Goal: Task Accomplishment & Management: Use online tool/utility

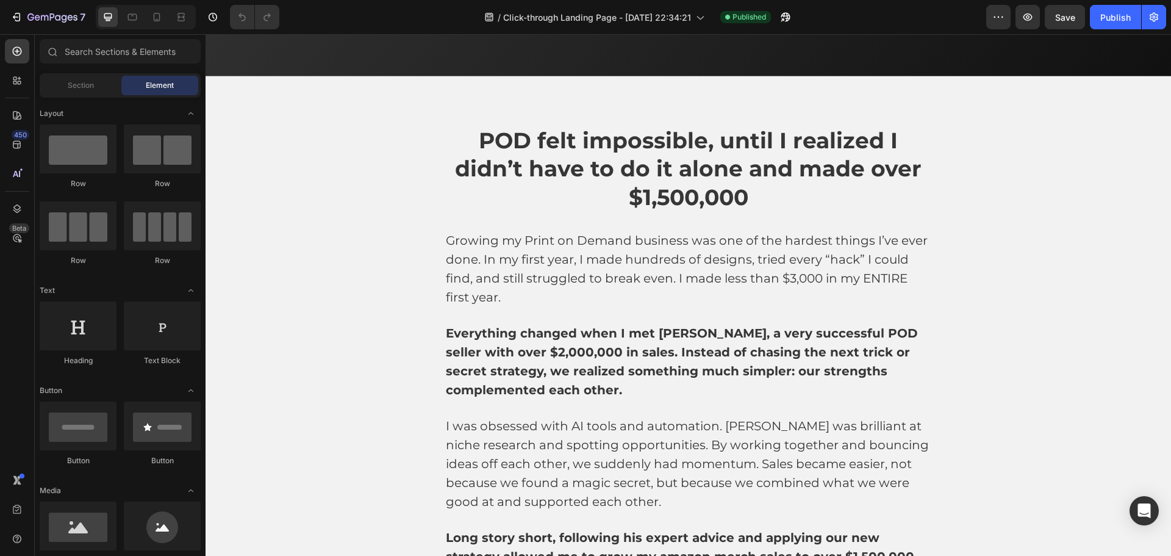
scroll to position [1203, 0]
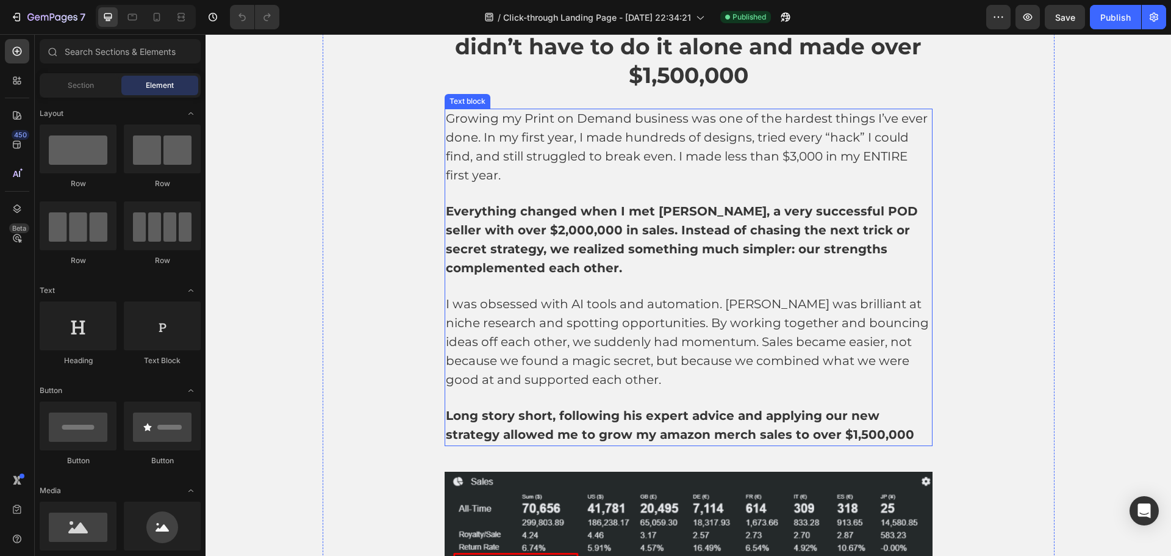
click at [858, 228] on strong "Everything changed when I met Adam, a very successful POD seller with over $2,0…" at bounding box center [682, 239] width 472 height 71
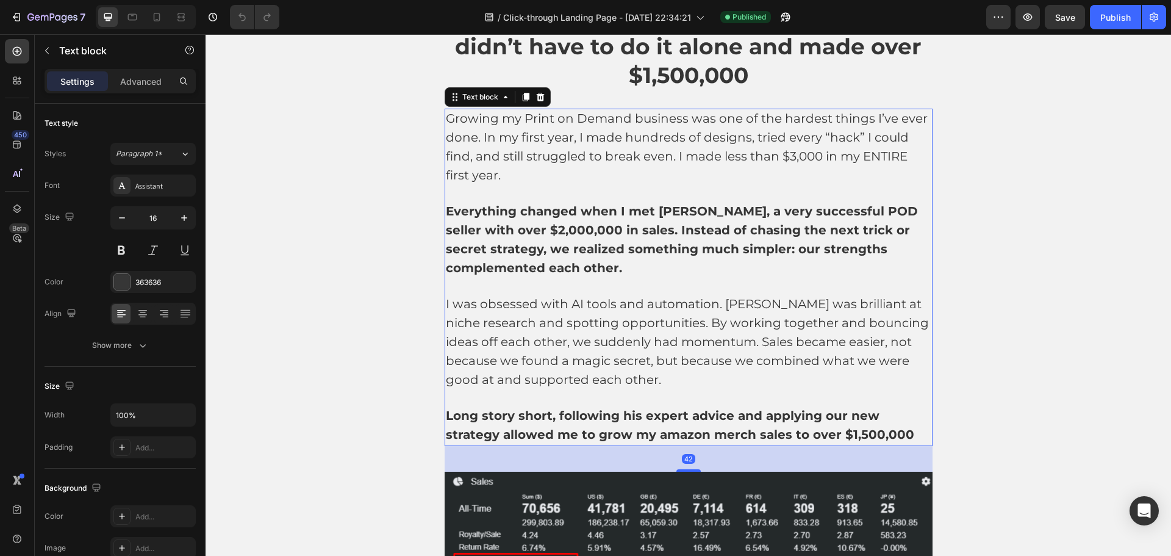
click at [858, 228] on strong "Everything changed when I met Adam, a very successful POD seller with over $2,0…" at bounding box center [682, 239] width 472 height 71
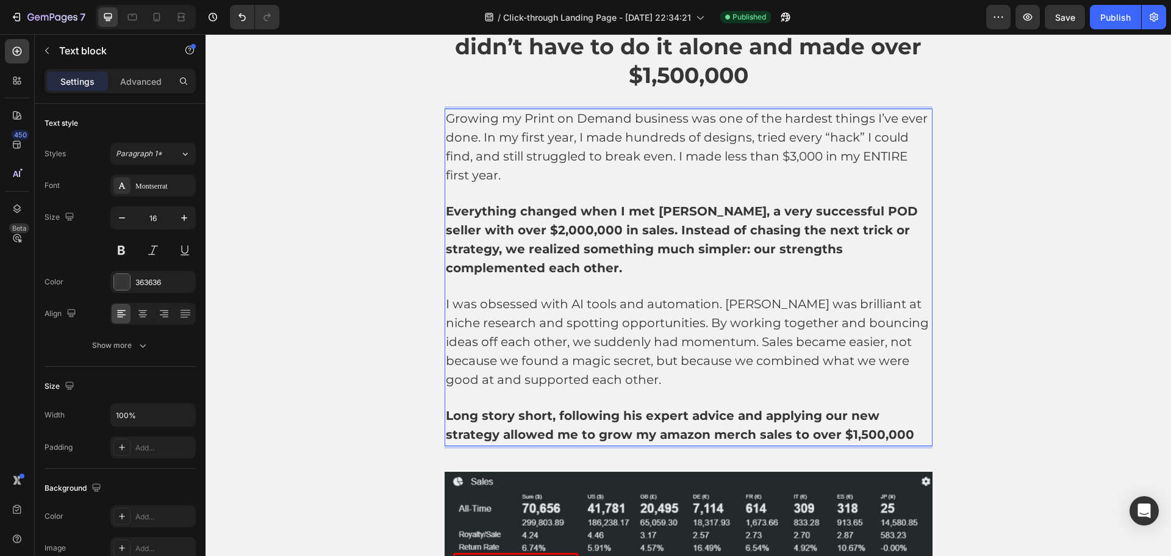
click at [785, 229] on strong "Everything changed when I met Adam, a very successful POD seller with over $2,0…" at bounding box center [682, 239] width 472 height 71
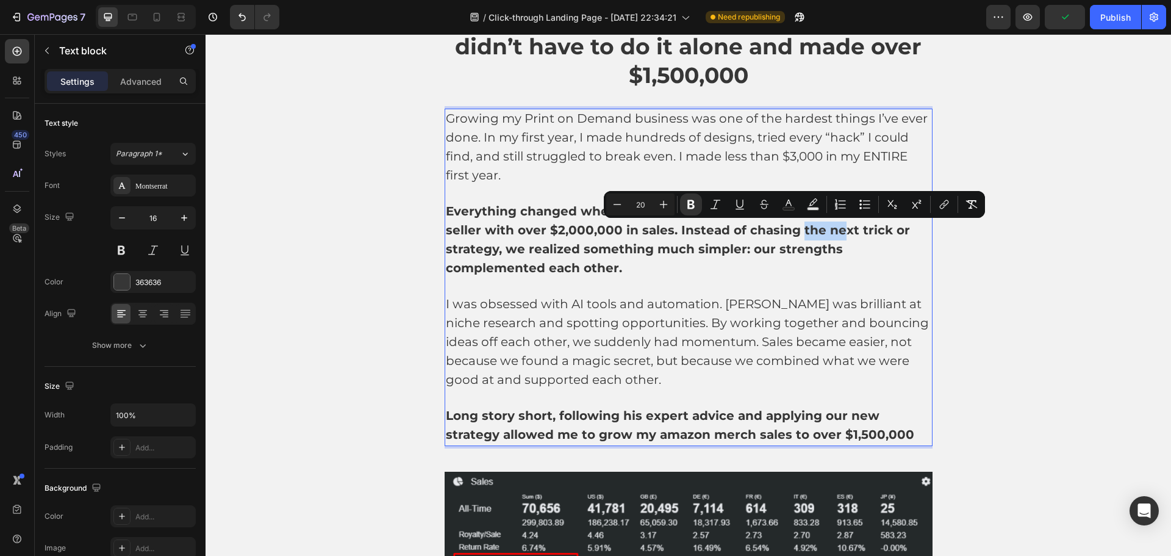
click at [785, 229] on strong "Everything changed when I met Adam, a very successful POD seller with over $2,0…" at bounding box center [682, 239] width 472 height 71
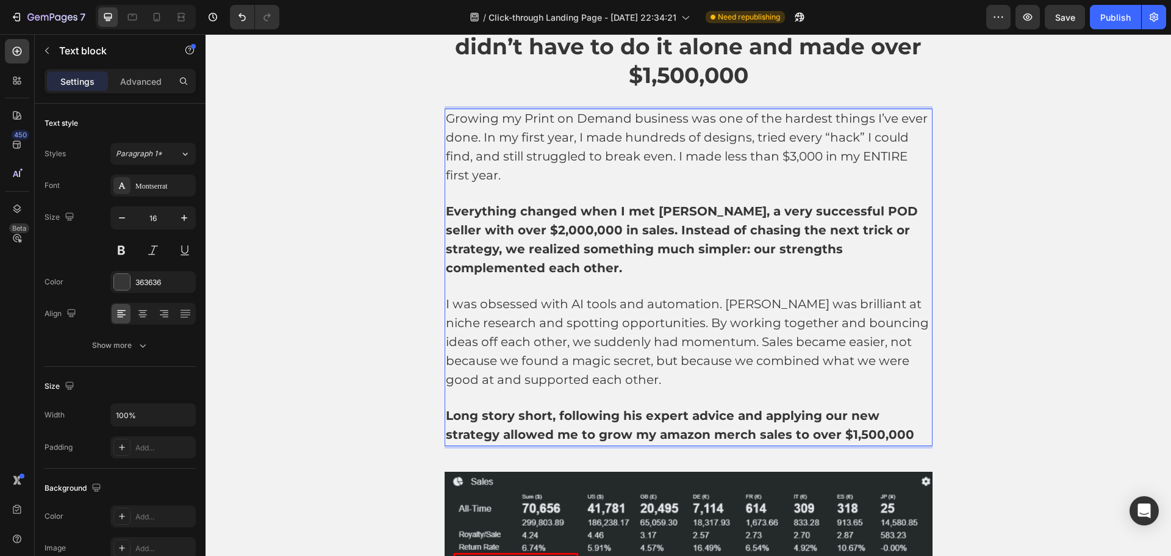
click at [623, 249] on strong "Everything changed when I met Adam, a very successful POD seller with over $2,0…" at bounding box center [682, 239] width 472 height 71
click at [976, 233] on div "POD felt impossible, until I realized I didn’t have to do it alone and made ove…" at bounding box center [689, 302] width 732 height 598
click at [876, 230] on strong "Everything changed when I met Adam, a very successful POD seller with over $2,0…" at bounding box center [682, 239] width 472 height 71
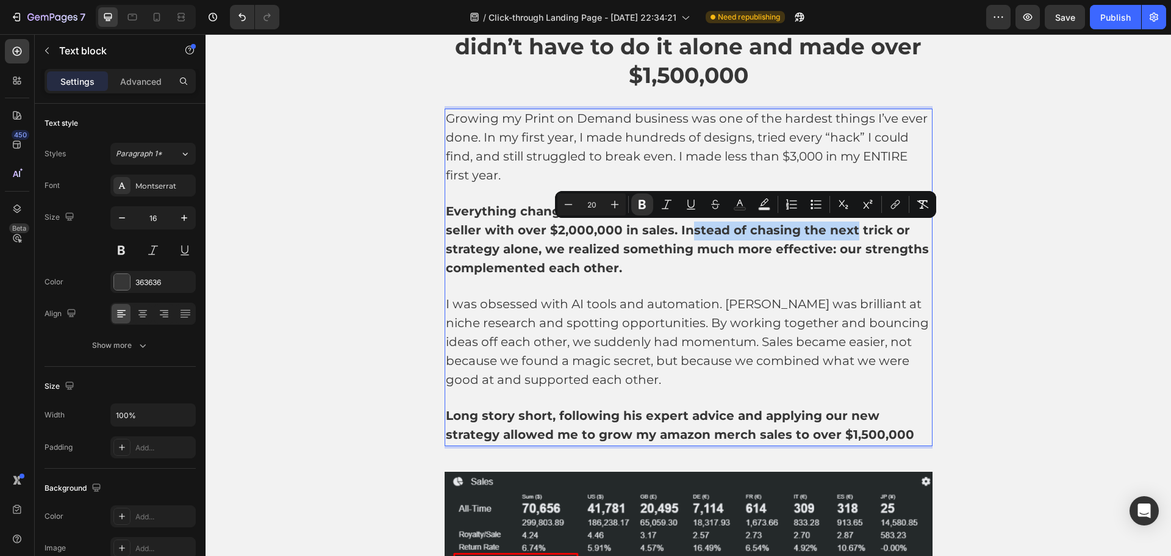
drag, startPoint x: 670, startPoint y: 231, endPoint x: 822, endPoint y: 230, distance: 151.9
click at [822, 230] on strong "Everything changed when I met Adam, a very successful POD seller with over $2,0…" at bounding box center [687, 239] width 483 height 71
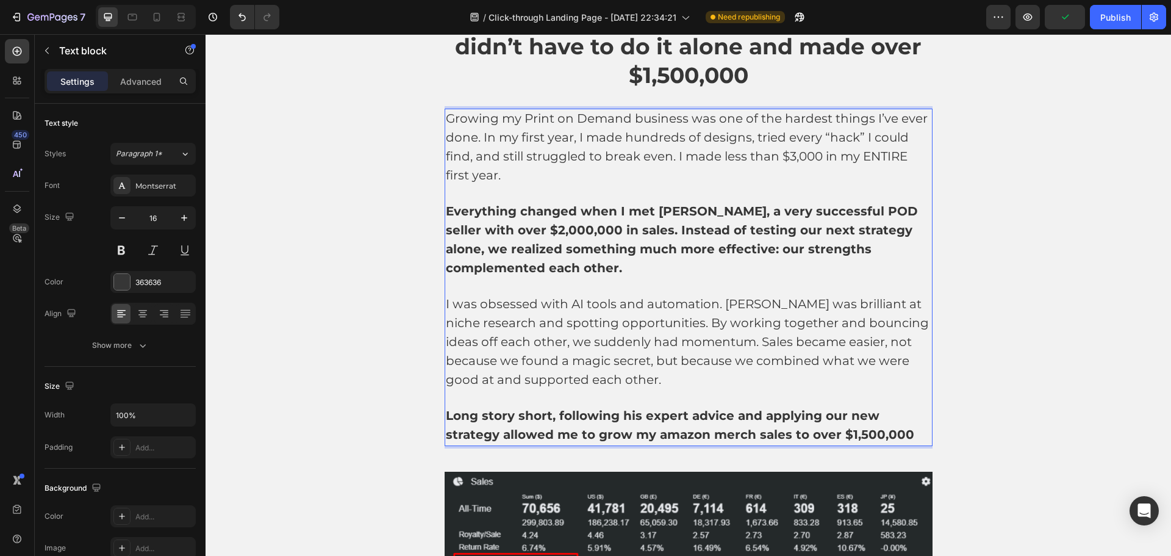
click at [798, 232] on strong "Everything changed when I met Adam, a very successful POD seller with over $2,0…" at bounding box center [682, 239] width 472 height 71
click at [684, 230] on strong "Everything changed when I met Adam, a very successful POD seller with over $2,0…" at bounding box center [682, 239] width 472 height 71
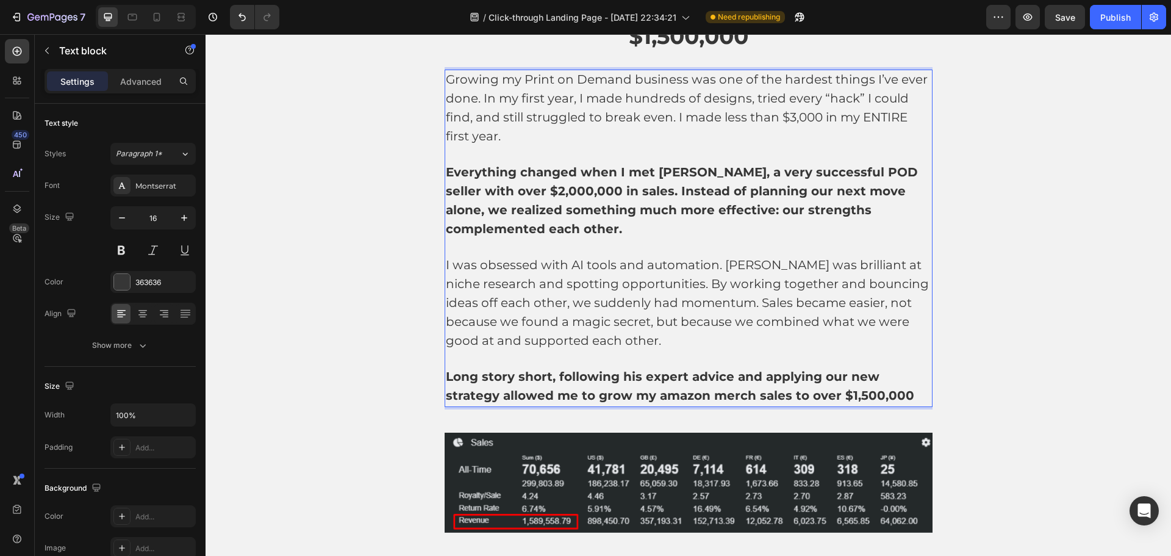
scroll to position [1264, 0]
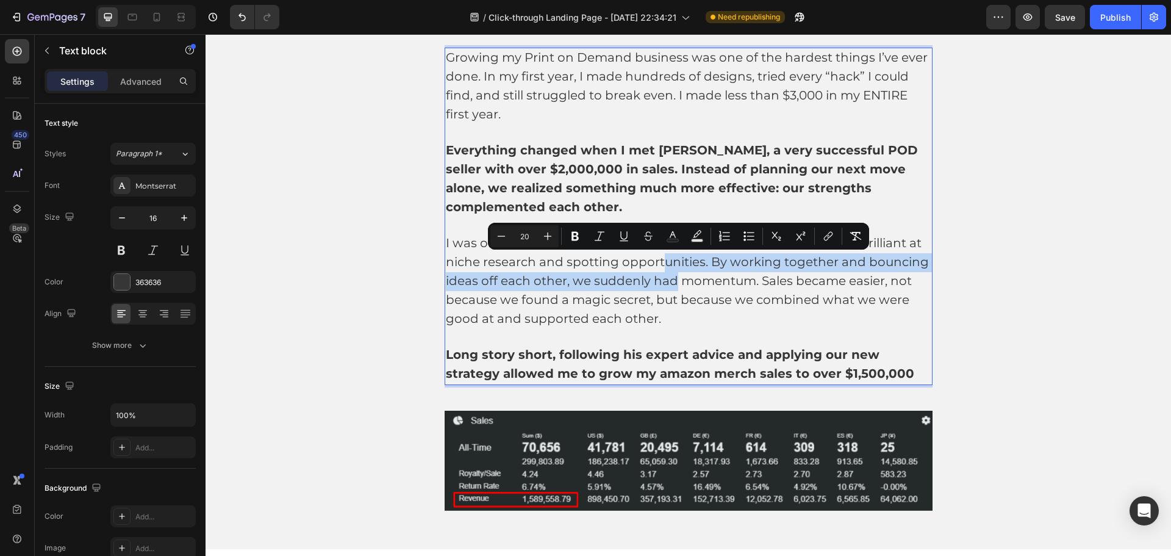
drag, startPoint x: 670, startPoint y: 263, endPoint x: 712, endPoint y: 284, distance: 47.2
click at [712, 284] on span "I was obsessed with AI tools and automation. Adam was brilliant at niche resear…" at bounding box center [687, 280] width 483 height 90
click at [643, 284] on span "I was obsessed with AI tools and automation. Adam was brilliant at niche resear…" at bounding box center [687, 280] width 483 height 90
drag, startPoint x: 784, startPoint y: 284, endPoint x: 656, endPoint y: 259, distance: 130.5
click at [656, 259] on span "I was obsessed with AI tools and automation. Adam was brilliant at niche resear…" at bounding box center [687, 280] width 483 height 90
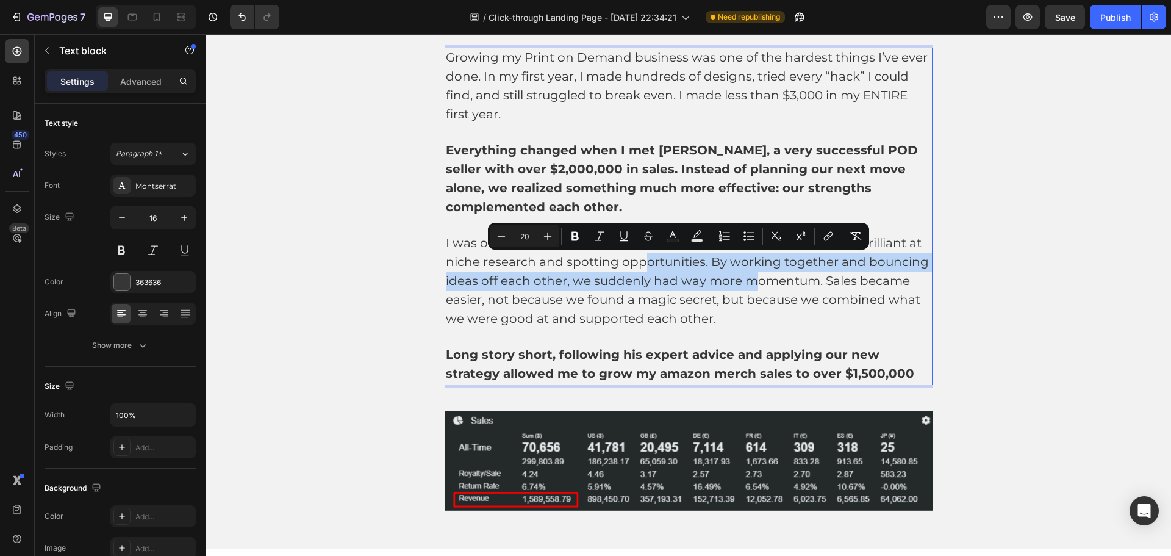
click at [715, 276] on span "I was obsessed with AI tools and automation. Adam was brilliant at niche resear…" at bounding box center [687, 280] width 483 height 90
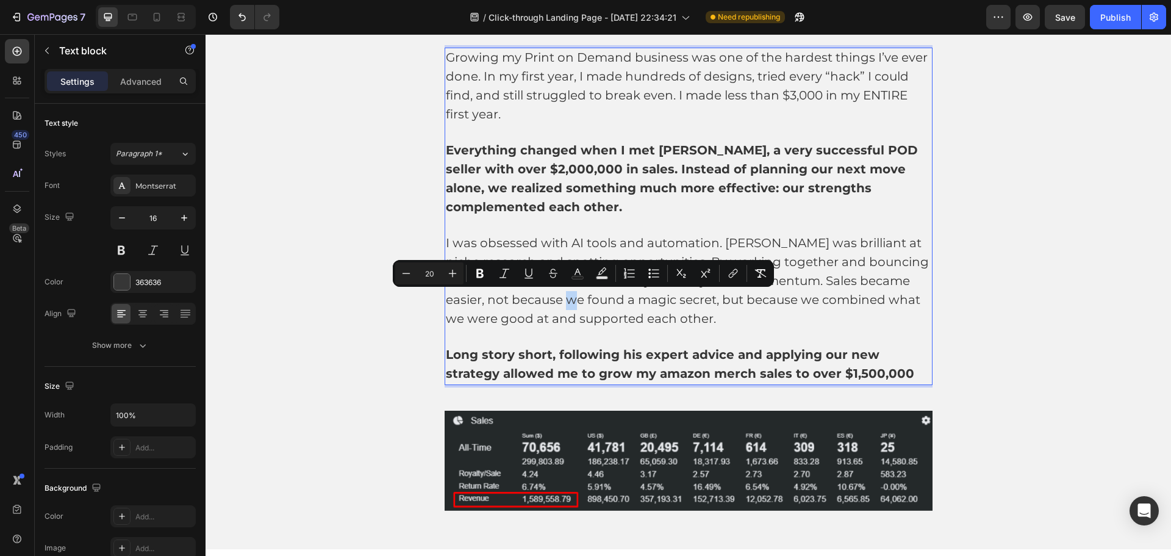
click at [583, 299] on span "I was obsessed with AI tools and automation. Adam was brilliant at niche resear…" at bounding box center [687, 280] width 483 height 90
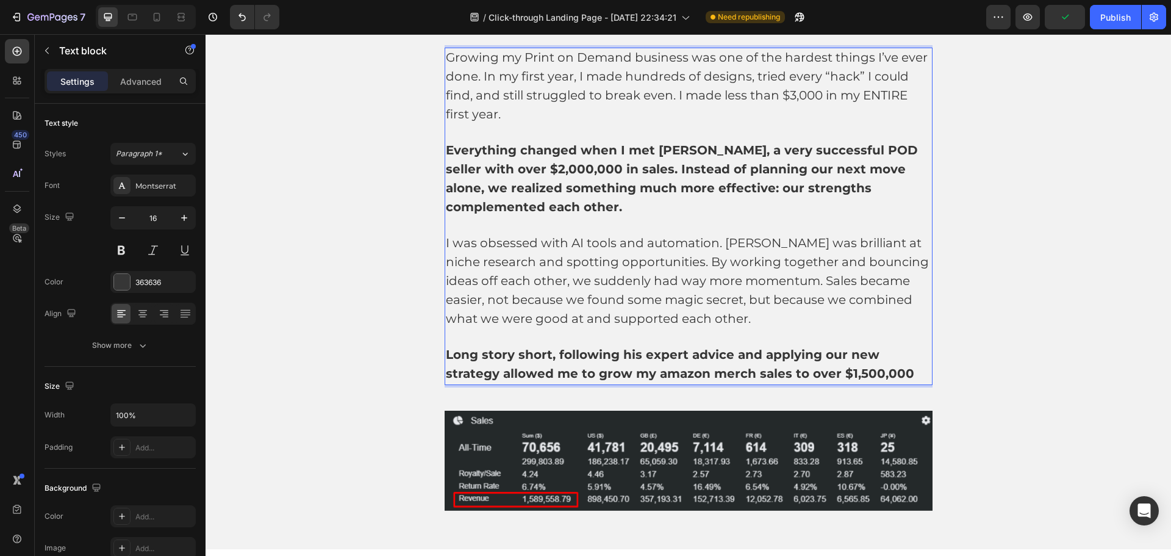
click at [776, 307] on p "I was obsessed with AI tools and automation. Adam was brilliant at niche resear…" at bounding box center [688, 281] width 485 height 94
click at [791, 317] on p "I was obsessed with AI tools and automation. Adam was brilliant at niche resear…" at bounding box center [688, 281] width 485 height 94
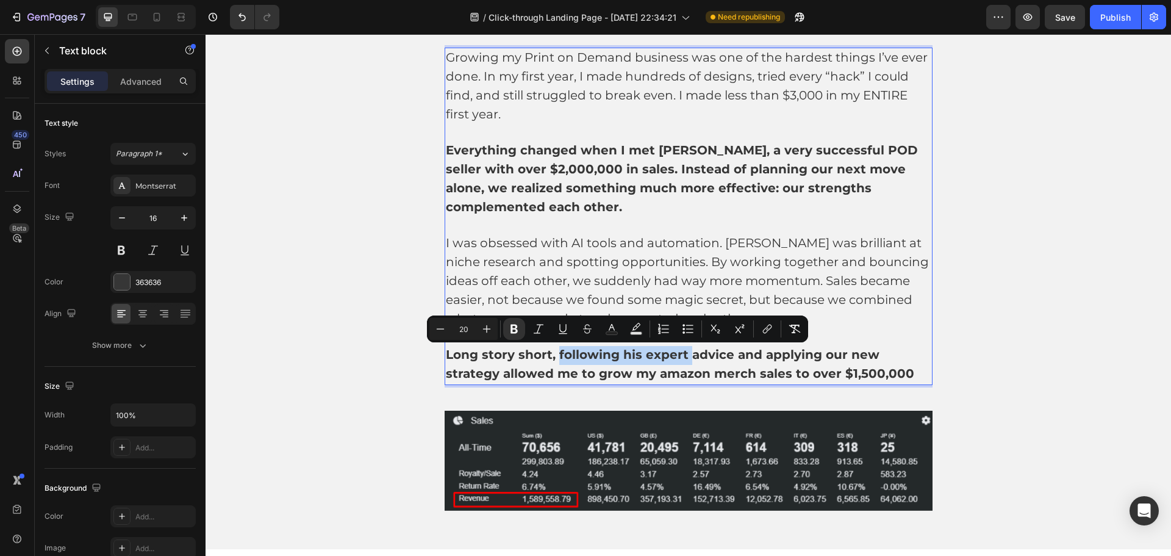
drag, startPoint x: 682, startPoint y: 356, endPoint x: 565, endPoint y: 354, distance: 116.5
click at [552, 354] on strong "Long story short, following his expert advice and applying our new strategy all…" at bounding box center [680, 364] width 468 height 34
click at [699, 361] on strong "Long story short, following his expert advice and applying our new strategy all…" at bounding box center [680, 364] width 468 height 34
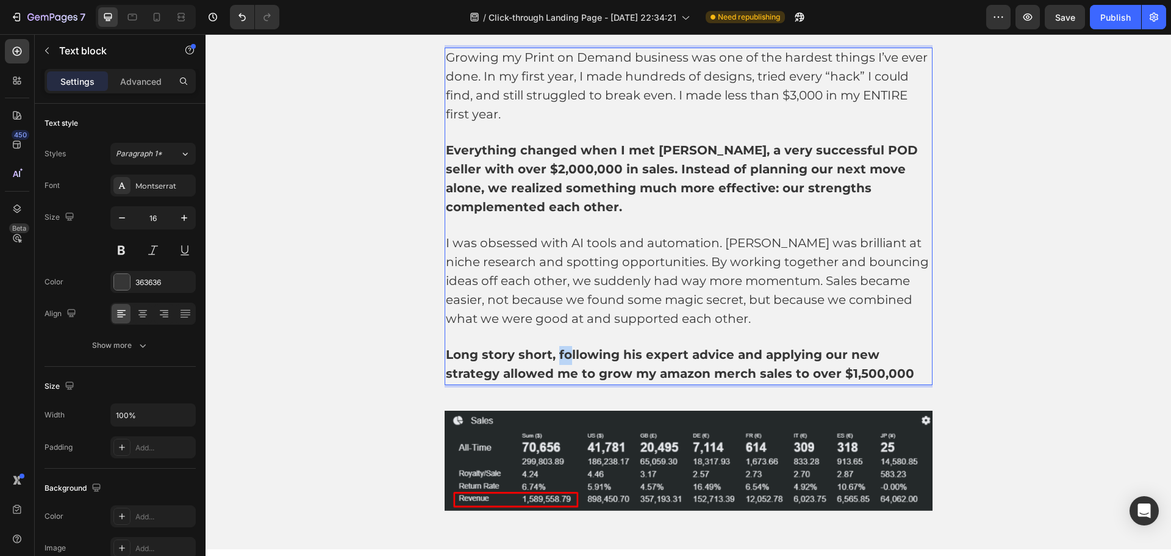
click at [561, 361] on strong "Long story short, following his expert advice and applying our new strategy all…" at bounding box center [680, 364] width 468 height 34
click at [559, 359] on strong "Long story short, following his expert advice and applying our new strategy all…" at bounding box center [680, 364] width 468 height 34
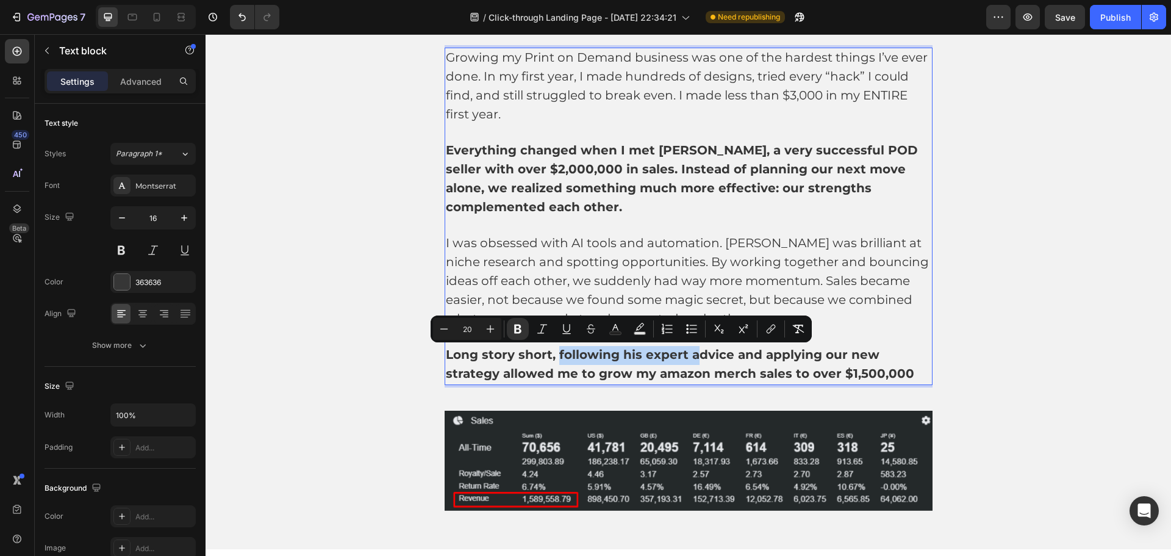
drag, startPoint x: 557, startPoint y: 355, endPoint x: 707, endPoint y: 305, distance: 158.7
click at [690, 356] on strong "Long story short, following his expert advice and applying our new strategy all…" at bounding box center [680, 364] width 468 height 34
click at [740, 257] on span "I was obsessed with AI tools and automation. Adam was brilliant at niche resear…" at bounding box center [687, 280] width 483 height 90
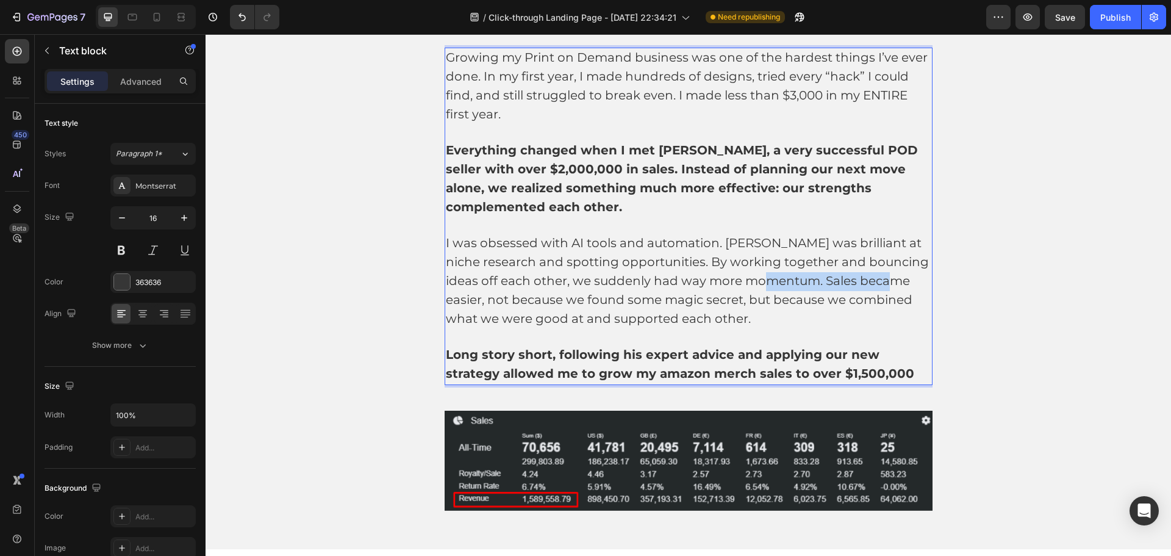
drag, startPoint x: 787, startPoint y: 284, endPoint x: 906, endPoint y: 285, distance: 118.3
click at [906, 285] on span "I was obsessed with AI tools and automation. Adam was brilliant at niche resear…" at bounding box center [687, 280] width 483 height 90
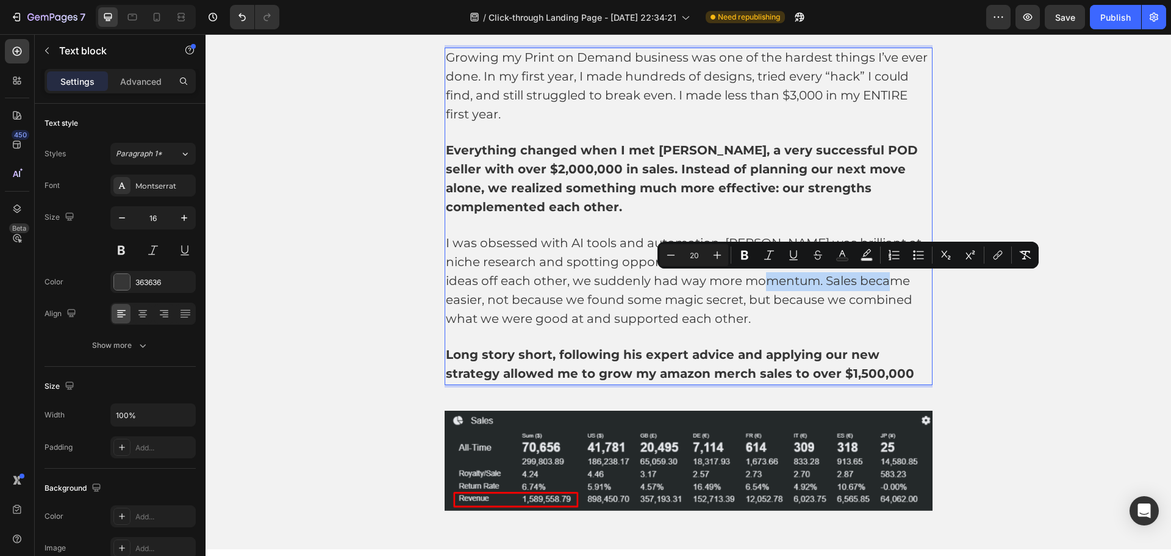
click at [797, 281] on span "I was obsessed with AI tools and automation. Adam was brilliant at niche resear…" at bounding box center [687, 280] width 483 height 90
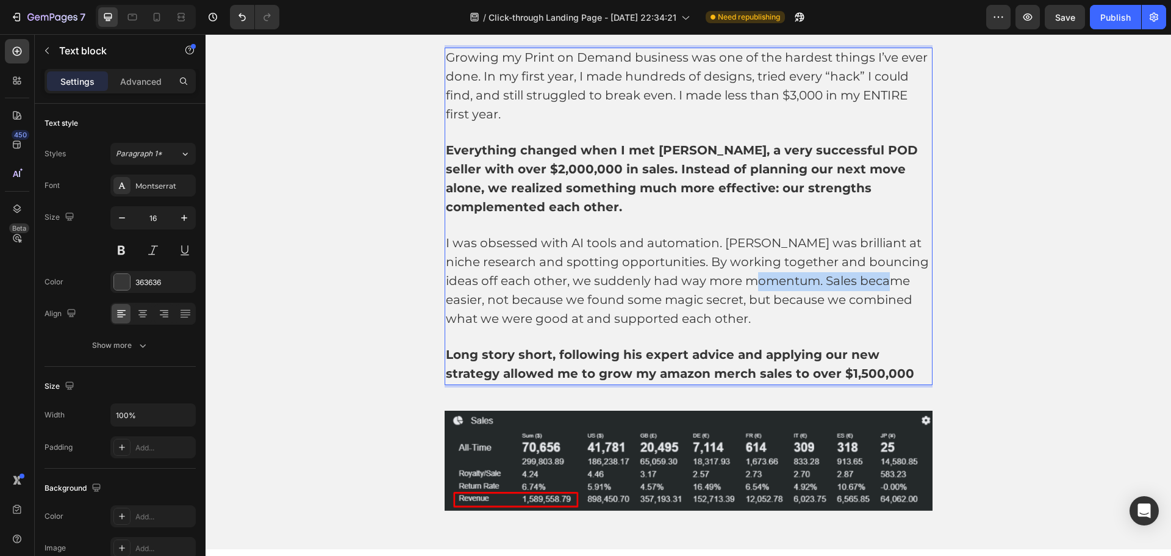
drag, startPoint x: 786, startPoint y: 280, endPoint x: 906, endPoint y: 274, distance: 119.7
click at [906, 274] on span "I was obsessed with AI tools and automation. Adam was brilliant at niche resear…" at bounding box center [687, 280] width 483 height 90
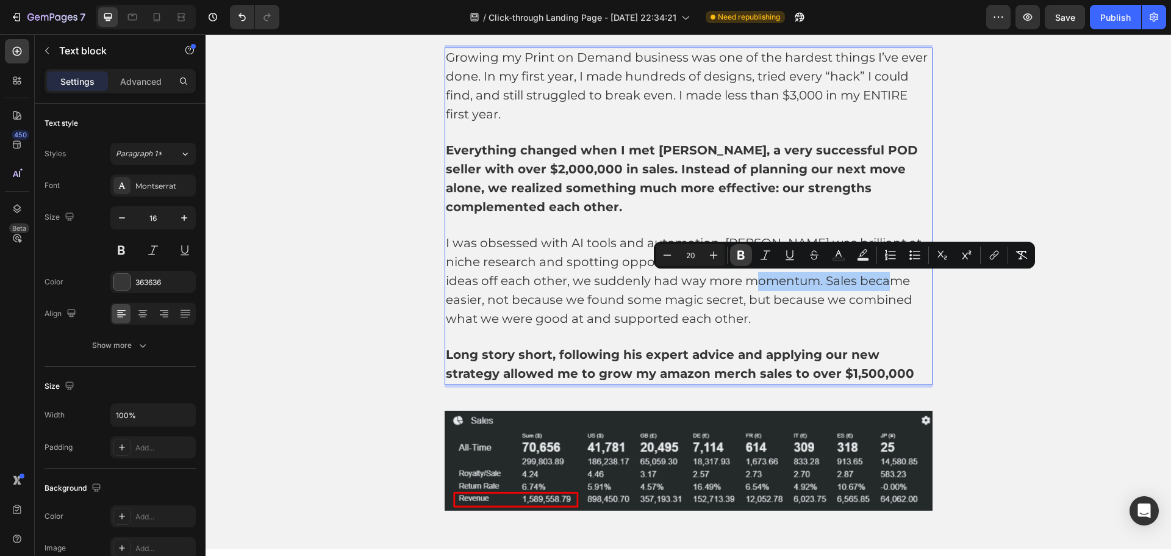
click at [736, 255] on icon "Editor contextual toolbar" at bounding box center [741, 255] width 12 height 12
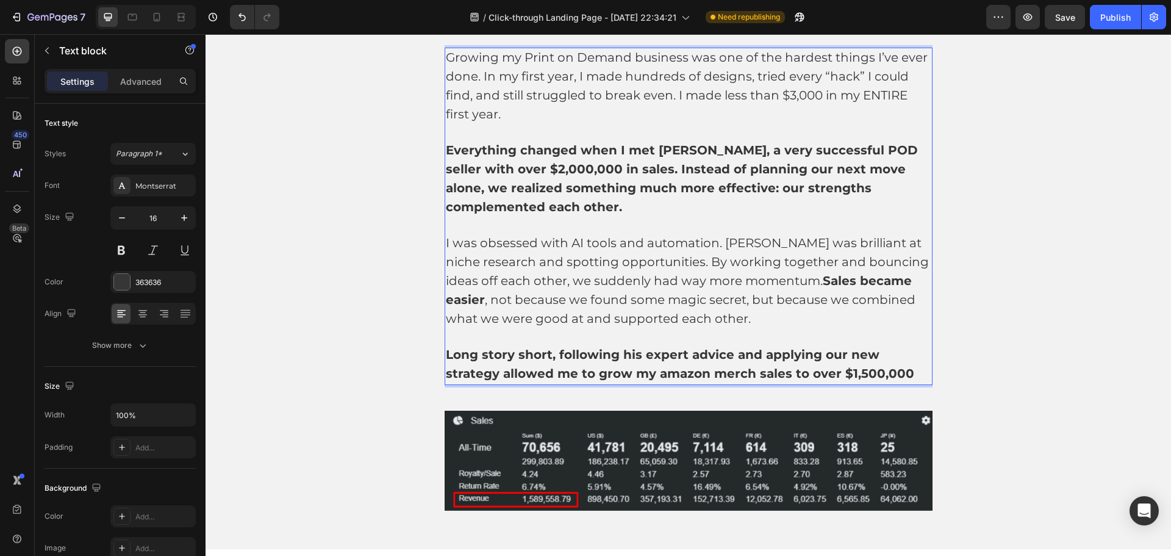
click at [772, 294] on span "I was obsessed with AI tools and automation. Adam was brilliant at niche resear…" at bounding box center [687, 280] width 483 height 90
click at [785, 282] on strong "Sales became easier" at bounding box center [679, 290] width 466 height 34
click at [817, 305] on span "Sales became easier , not because we found some magic secret, but because we co…" at bounding box center [683, 309] width 475 height 34
click at [837, 317] on p "Sales became easier , not because we found some magic secret, but because we co…" at bounding box center [688, 310] width 485 height 38
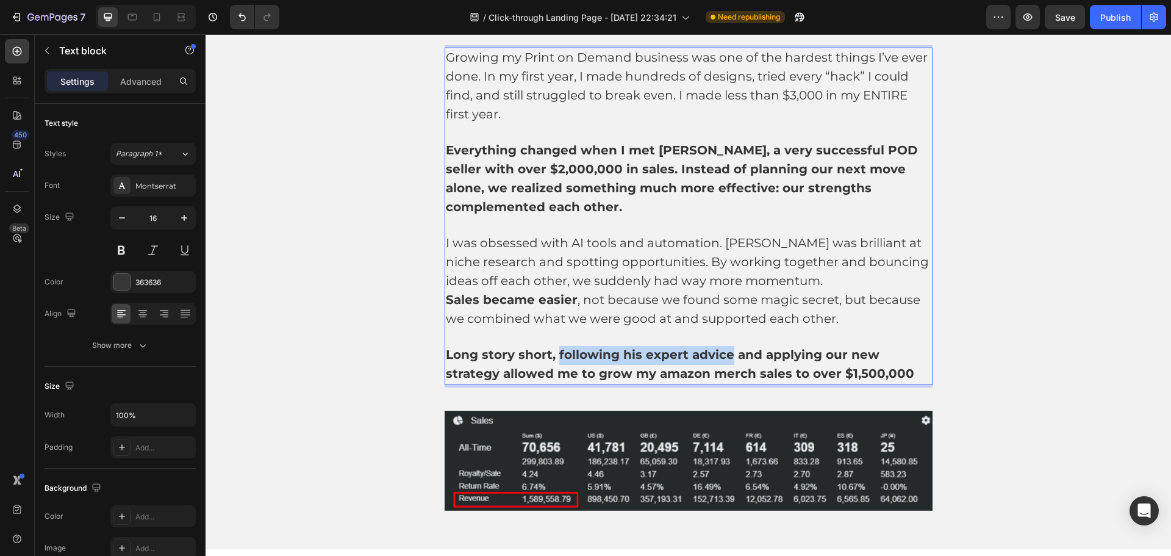
drag, startPoint x: 560, startPoint y: 353, endPoint x: 724, endPoint y: 353, distance: 163.5
click at [724, 353] on strong "Long story short, following his expert advice and applying our new strategy all…" at bounding box center [680, 364] width 468 height 34
click at [698, 353] on strong "Long story short, following his expert advice and applying our new strategy all…" at bounding box center [680, 364] width 468 height 34
click at [582, 352] on strong "Long story short, following his expert advice and applying our new strategy all…" at bounding box center [680, 364] width 468 height 34
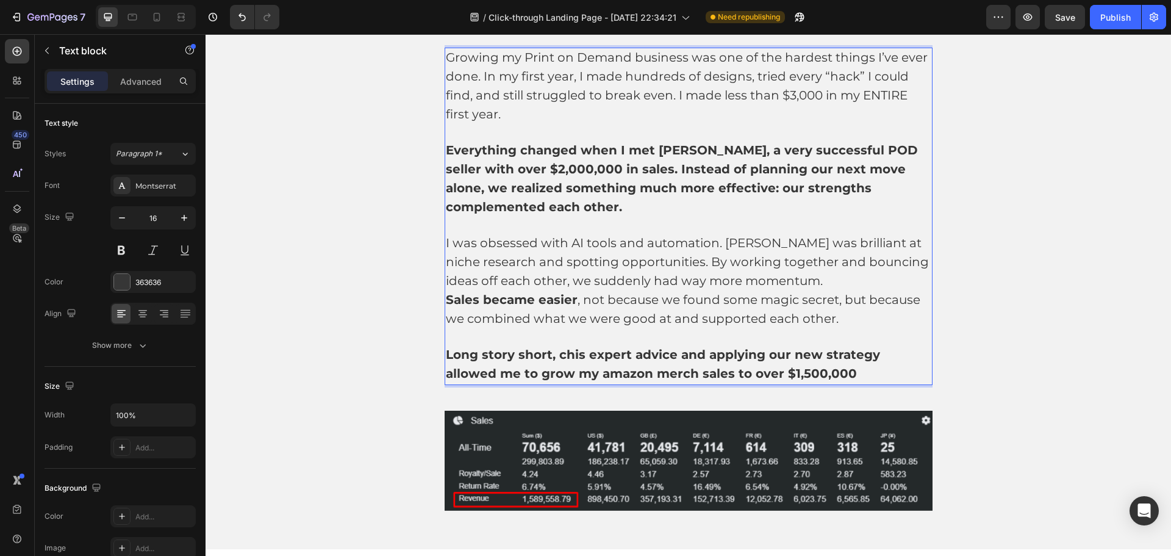
click at [562, 356] on strong "Long story short, chis expert advice and applying our new strategy allowed me t…" at bounding box center [663, 364] width 434 height 34
click at [570, 356] on strong "Long story short, cohis expert advice and applying our new strategy allowed me …" at bounding box center [667, 364] width 442 height 34
click at [581, 356] on strong "Long story short, comhis expert advice and applying our new strategy allowed me…" at bounding box center [673, 364] width 455 height 34
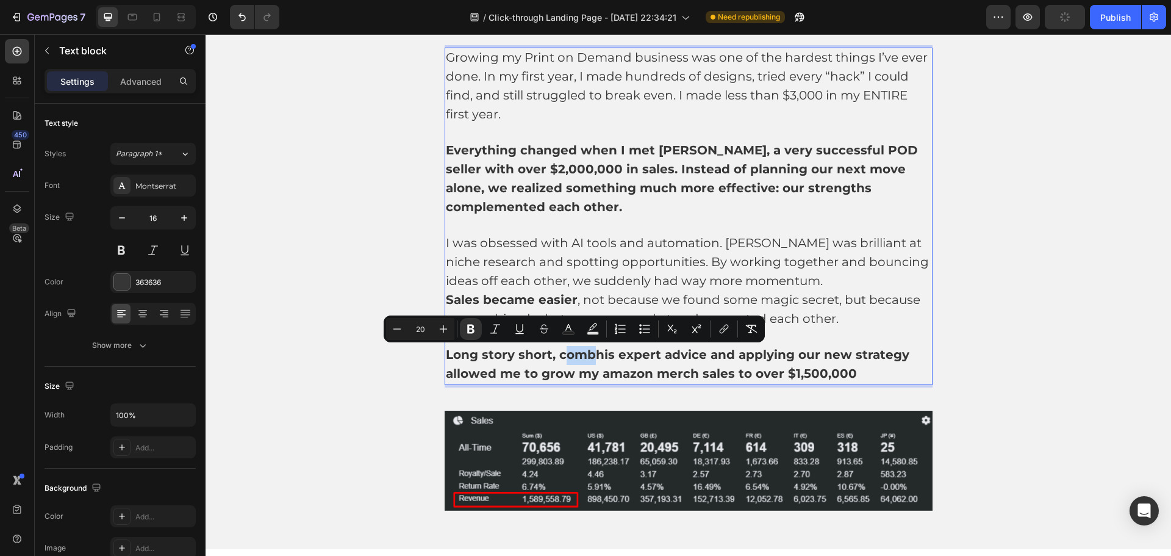
drag, startPoint x: 557, startPoint y: 354, endPoint x: 592, endPoint y: 352, distance: 35.5
click at [592, 352] on strong "Long story short, combhis expert advice and applying our new strategy allowed m…" at bounding box center [678, 364] width 464 height 34
click at [593, 353] on strong "Long story short, combhis expert advice and applying our new strategy allowed m…" at bounding box center [678, 364] width 464 height 34
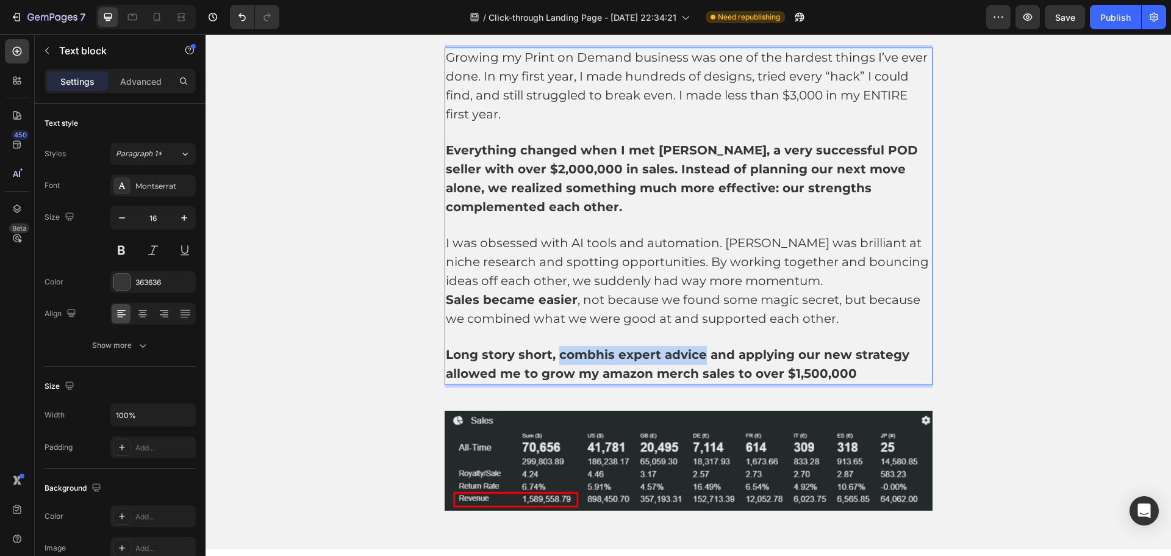
drag, startPoint x: 697, startPoint y: 354, endPoint x: 554, endPoint y: 354, distance: 142.7
click at [554, 354] on strong "Long story short, combhis expert advice and applying our new strategy allowed m…" at bounding box center [678, 364] width 464 height 34
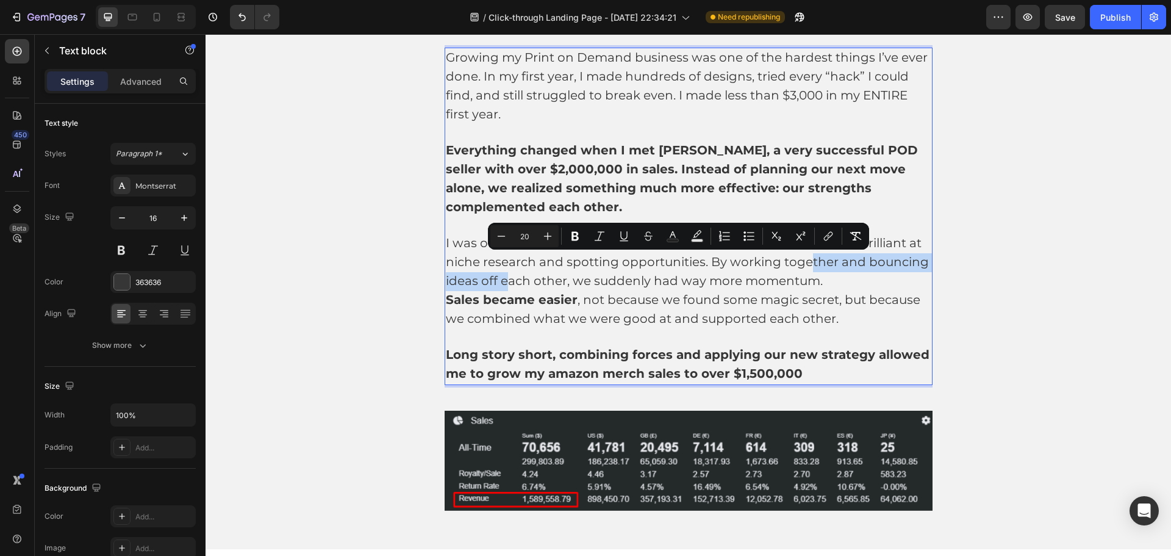
drag, startPoint x: 825, startPoint y: 259, endPoint x: 523, endPoint y: 283, distance: 302.8
click at [523, 283] on span "I was obsessed with AI tools and automation. Adam was brilliant at niche resear…" at bounding box center [687, 261] width 483 height 52
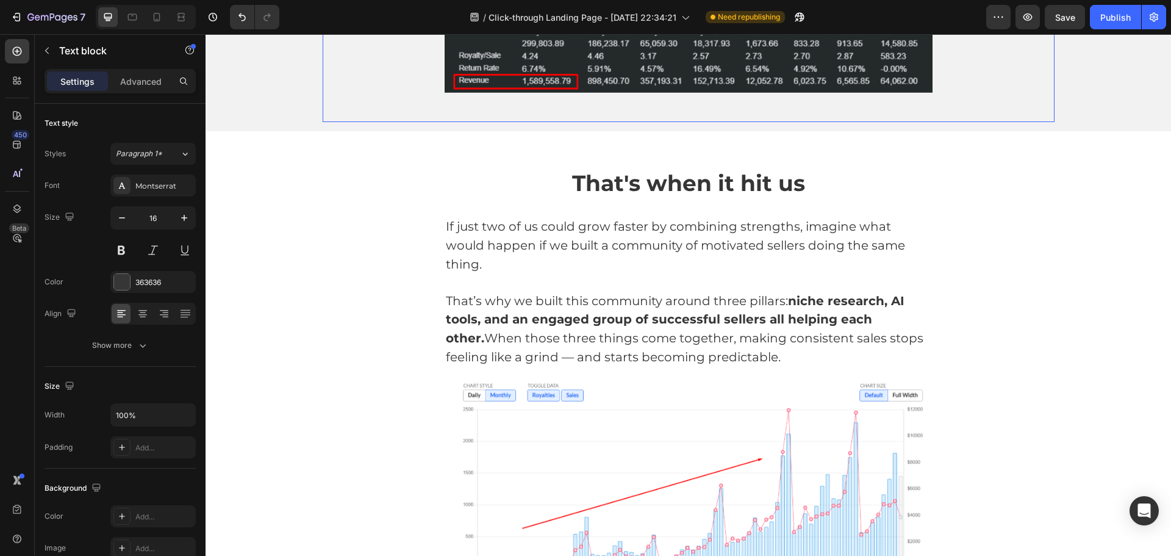
scroll to position [1691, 0]
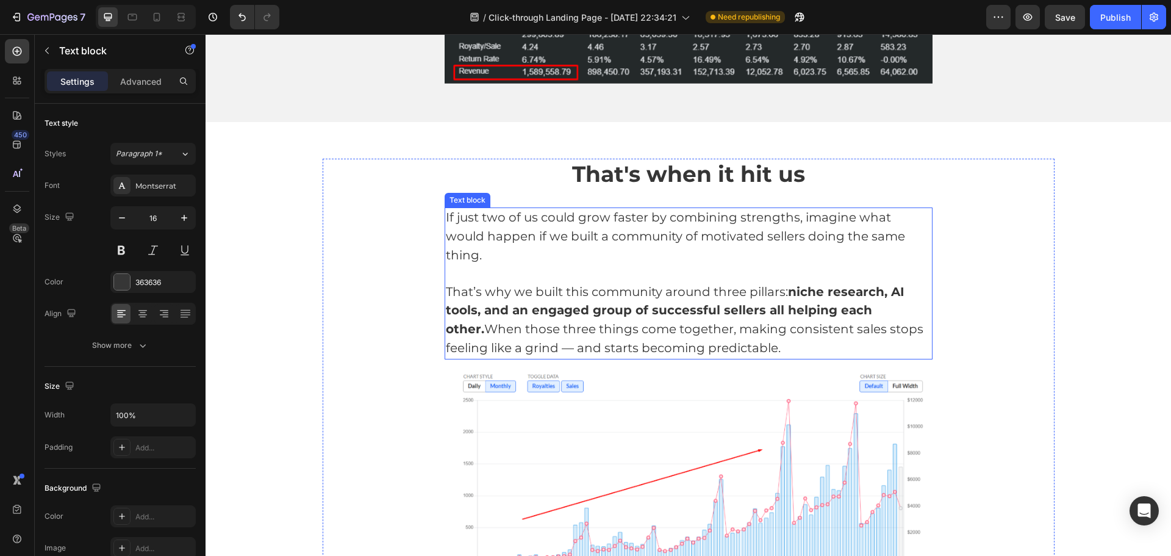
click at [898, 238] on p "If just two of us could grow faster by combining strengths, imagine what would …" at bounding box center [688, 237] width 485 height 56
click at [907, 236] on p "If just two of us could grow faster by combining strengths, imagine what would …" at bounding box center [688, 237] width 485 height 56
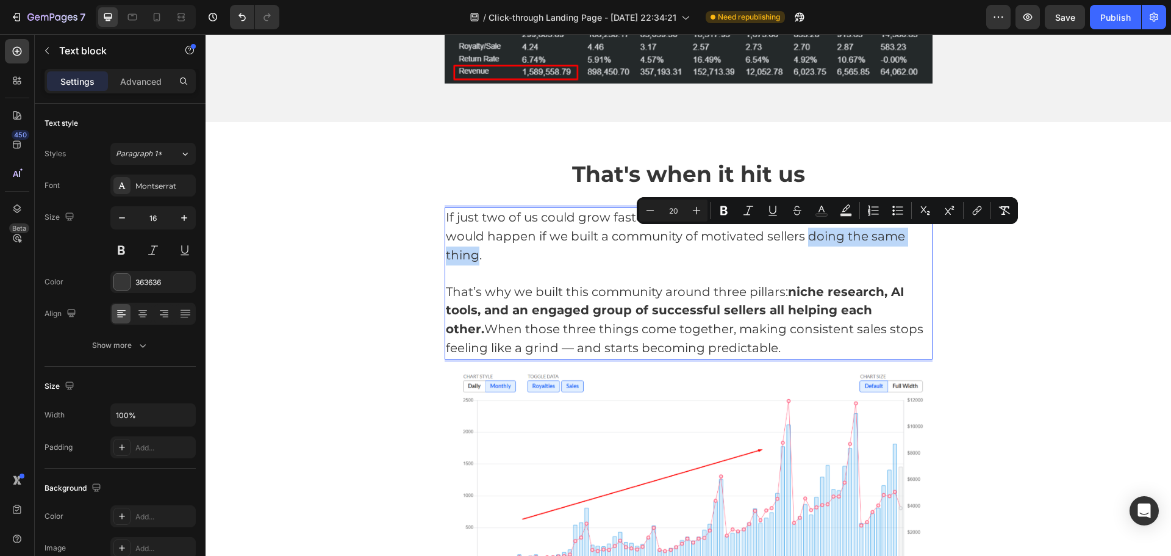
drag, startPoint x: 764, startPoint y: 239, endPoint x: 894, endPoint y: 243, distance: 130.0
click at [894, 243] on span "If just two of us could grow faster by combining strengths, imagine what would …" at bounding box center [675, 236] width 459 height 52
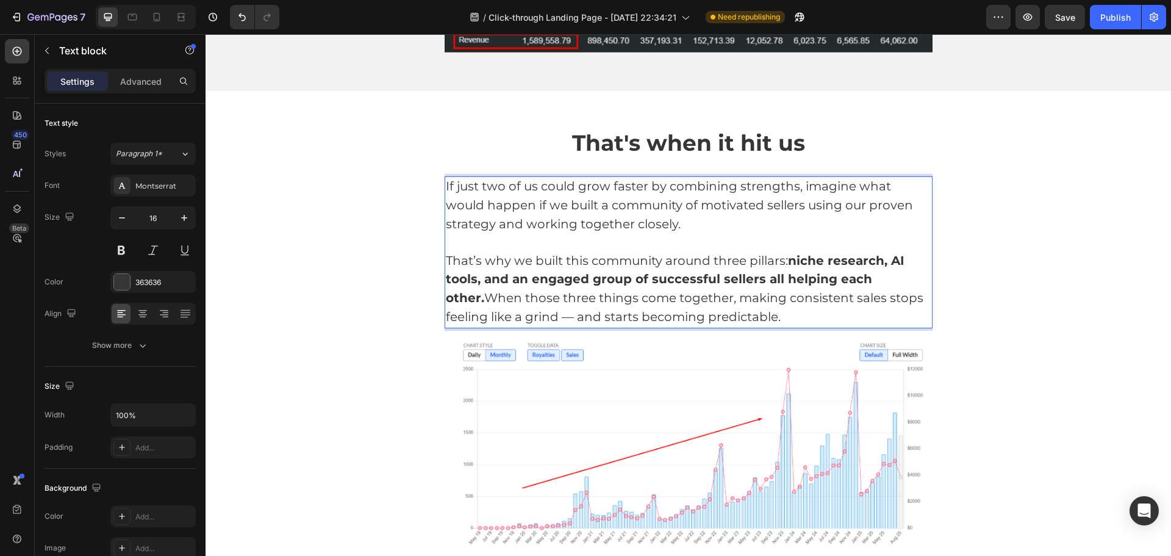
scroll to position [1752, 0]
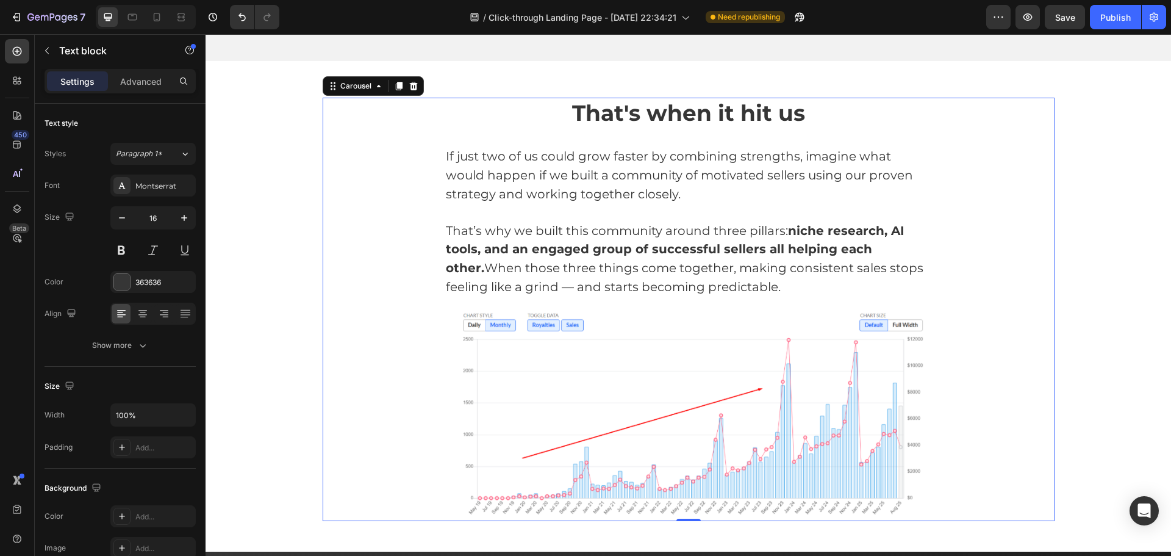
click at [1011, 250] on div "That's when it hit us Heading If just two of us could grow faster by combining …" at bounding box center [689, 309] width 732 height 423
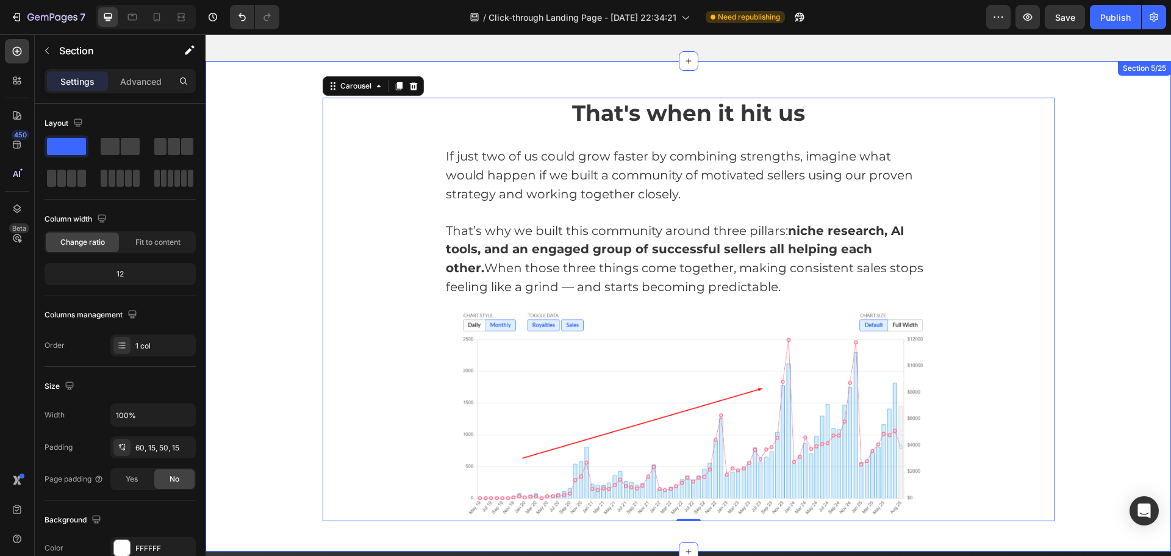
click at [1145, 244] on div "That's when it hit us Heading If just two of us could grow faster by combining …" at bounding box center [688, 309] width 947 height 423
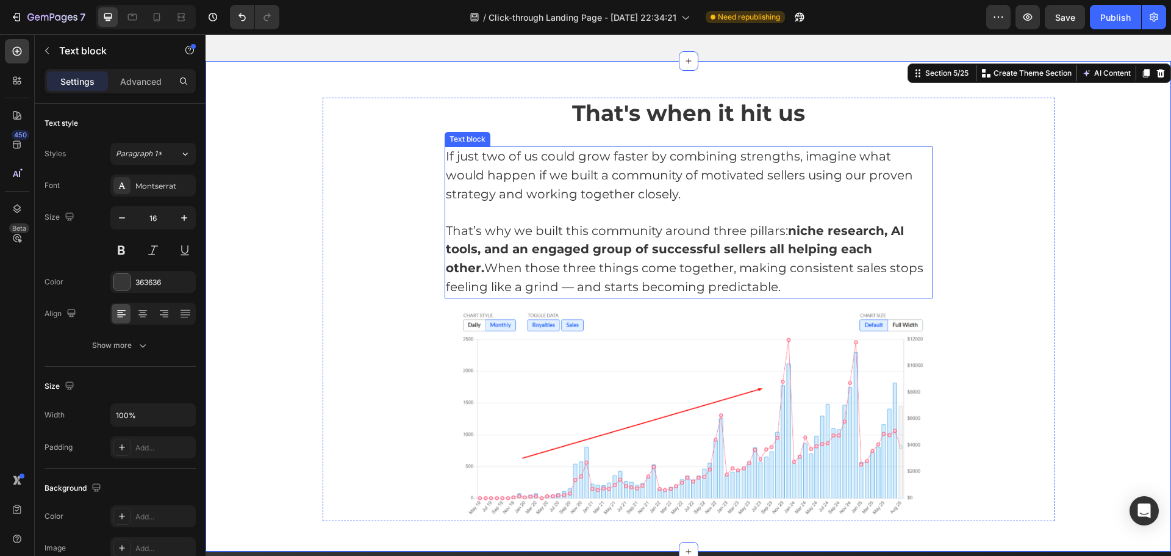
click at [564, 228] on span "That’s why we built this community around three pillars: niche research, AI too…" at bounding box center [685, 258] width 478 height 71
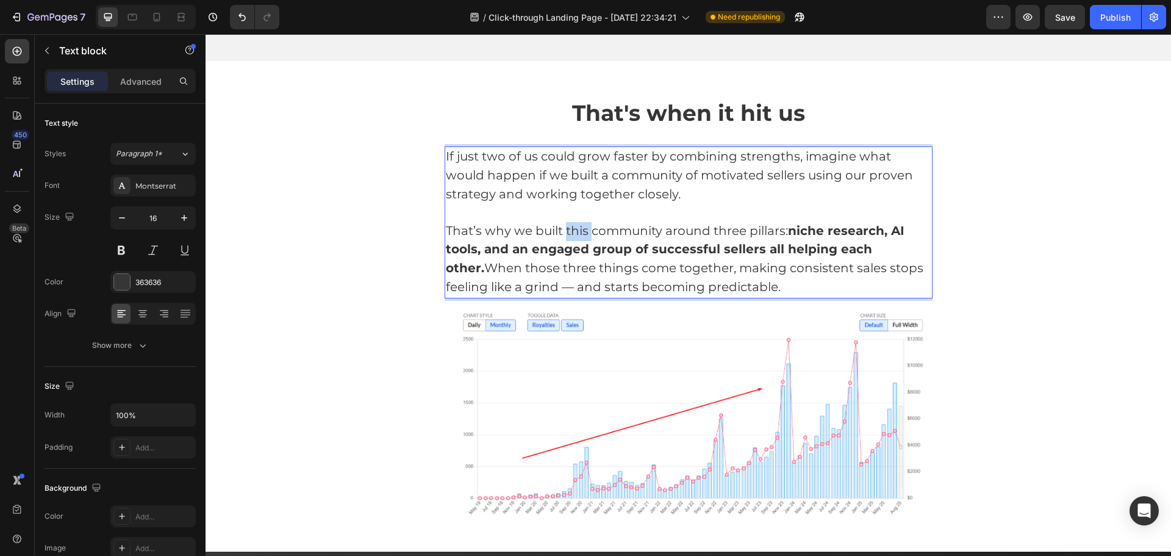
click at [580, 231] on span "That’s why we built this community around three pillars: niche research, AI too…" at bounding box center [685, 258] width 478 height 71
click at [600, 233] on span "That’s why we built this community around three pillars: niche research, AI too…" at bounding box center [685, 258] width 478 height 71
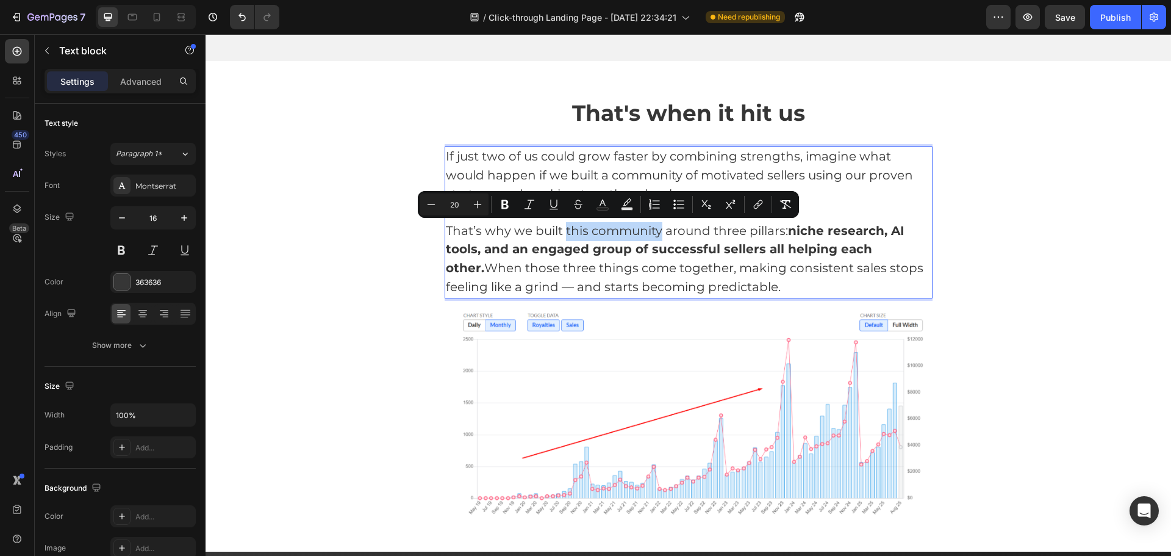
drag, startPoint x: 561, startPoint y: 232, endPoint x: 657, endPoint y: 230, distance: 95.8
click at [657, 230] on span "That’s why we built this community around three pillars: niche research, AI too…" at bounding box center [685, 258] width 478 height 71
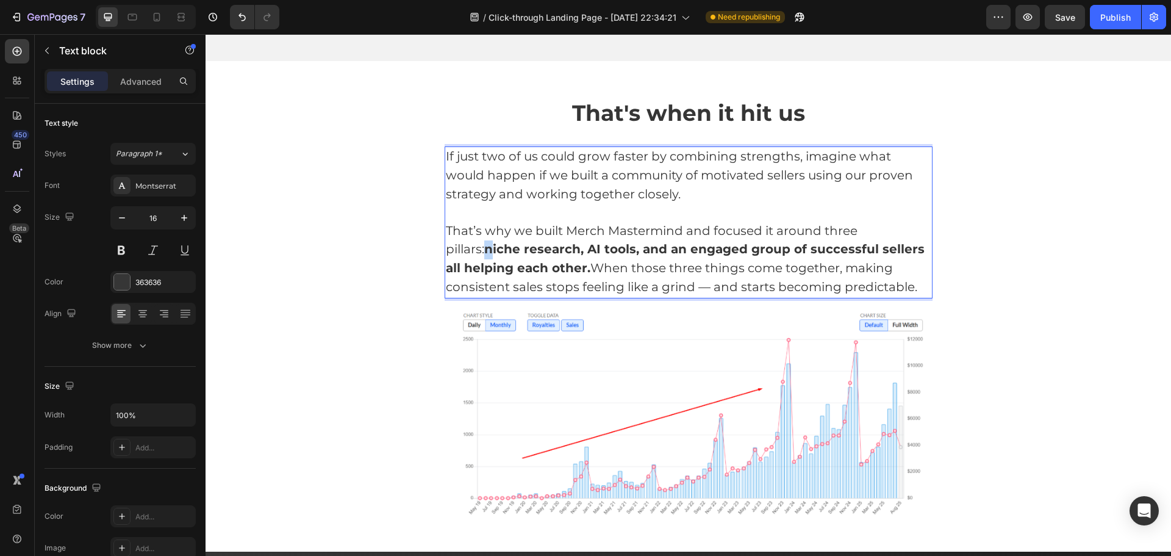
drag, startPoint x: 448, startPoint y: 245, endPoint x: 442, endPoint y: 245, distance: 6.1
click at [446, 245] on strong "niche research, AI tools, and an engaged group of successful sellers all helpin…" at bounding box center [685, 259] width 479 height 34
click at [670, 253] on strong "Niche research, AI tools, and an engaged group of successful sellers all helpin…" at bounding box center [686, 259] width 480 height 34
click at [667, 273] on span "That’s why we built Merch Mastermind and focused it around three pillars: Niche…" at bounding box center [686, 258] width 480 height 71
click at [879, 273] on p "That’s why we built Merch Mastermind and focused it around three pillars: Niche…" at bounding box center [688, 259] width 485 height 75
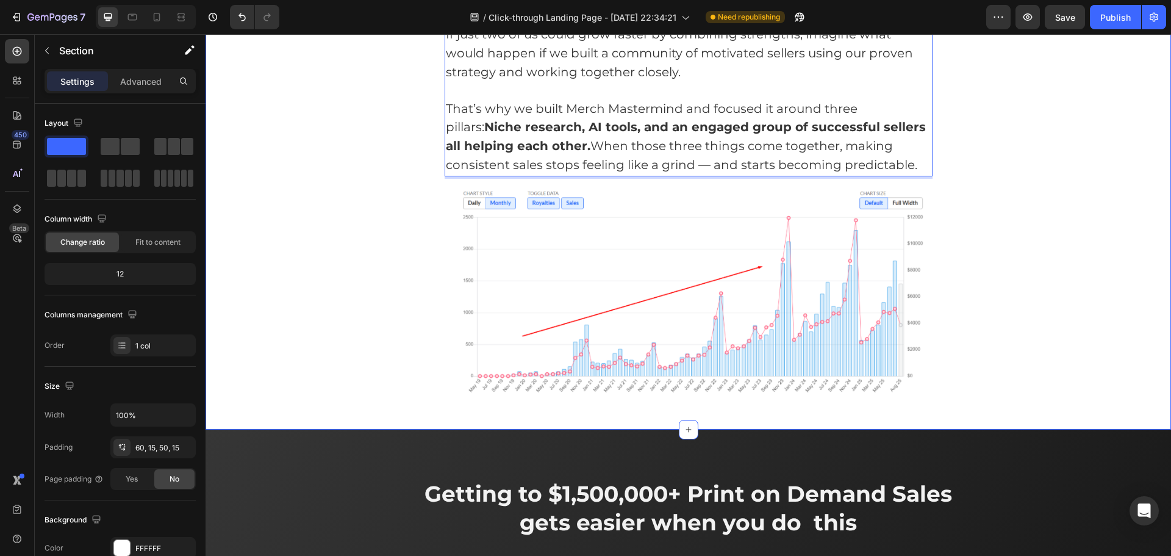
click at [1092, 260] on div "That's when it hit us Heading If just two of us could grow faster by combining …" at bounding box center [688, 187] width 947 height 423
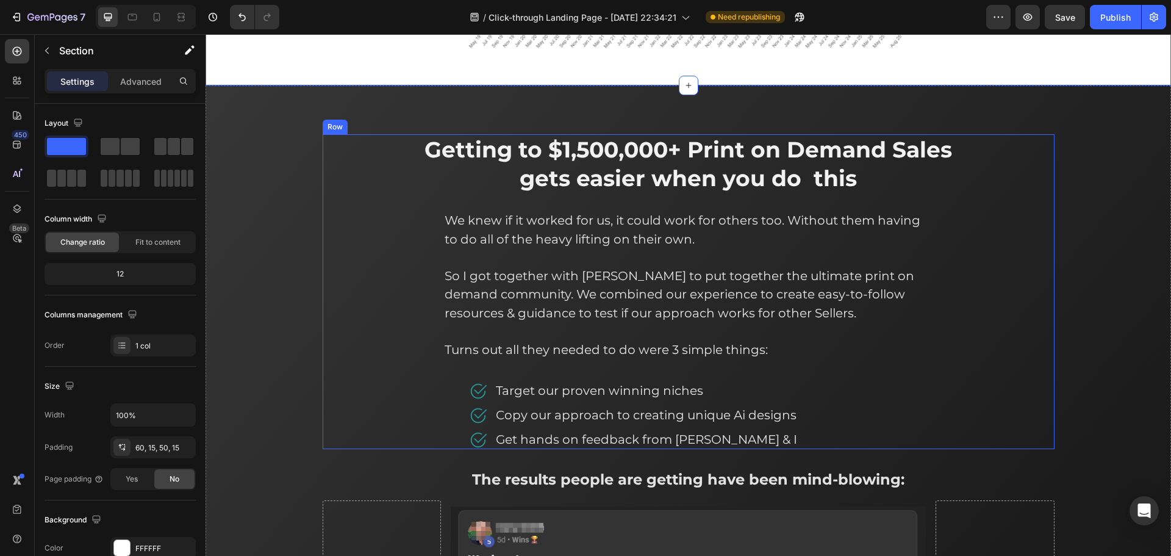
scroll to position [2240, 0]
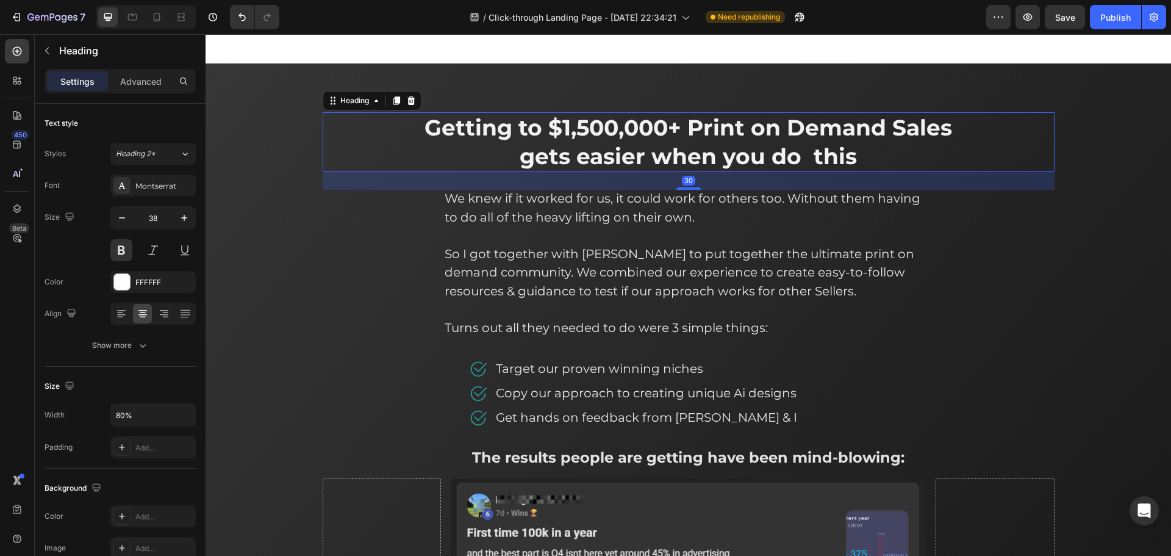
click at [808, 155] on span "Getting to $1,500,000+ Print on Demand Sales gets easier when you do this" at bounding box center [688, 142] width 528 height 56
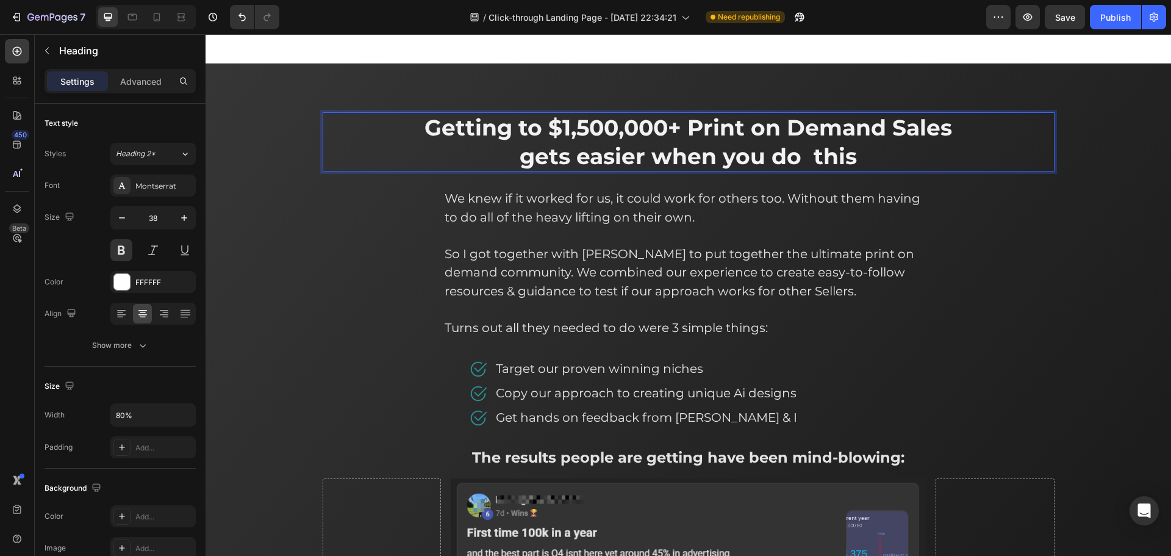
click at [809, 159] on span "Getting to $1,500,000+ Print on Demand Sales gets easier when you do this" at bounding box center [688, 142] width 528 height 56
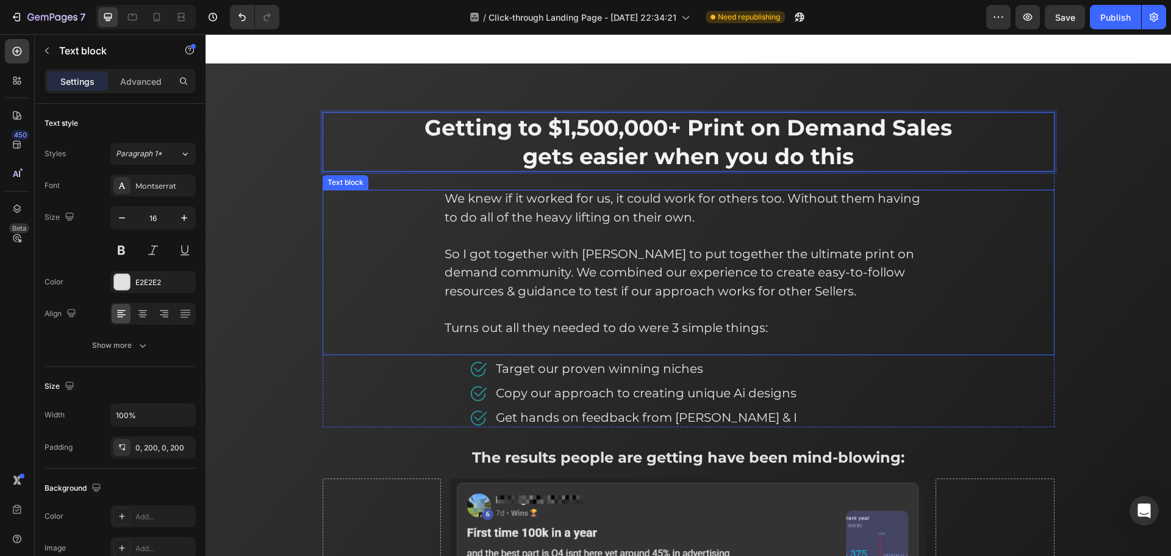
click at [951, 259] on div "We knew if it worked for us, it could work for others too. Without them having …" at bounding box center [689, 272] width 732 height 165
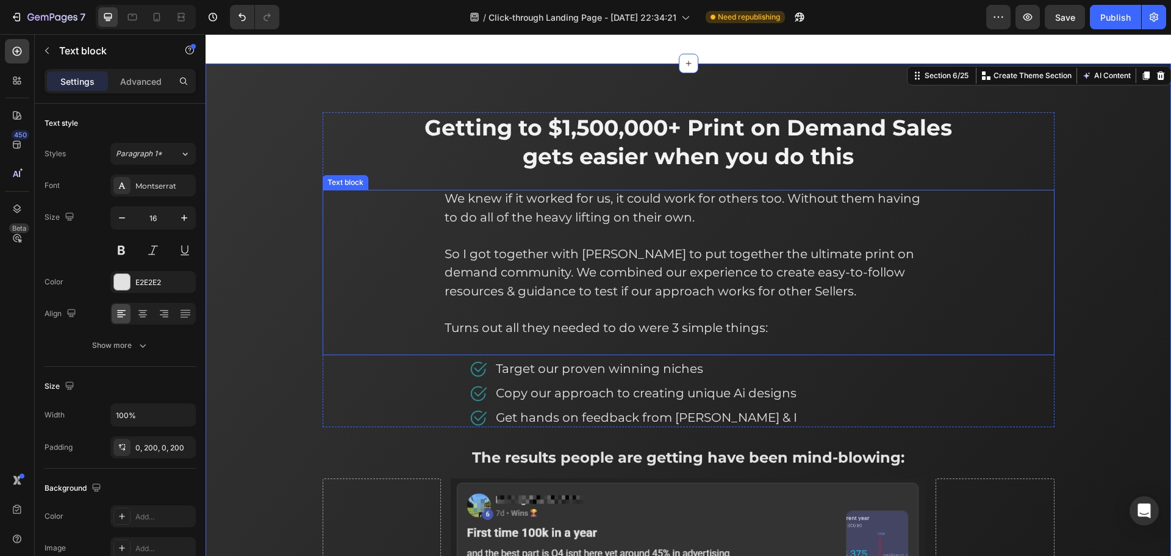
click at [618, 202] on span "We knew if it worked for us, it could work for others too. Without them having …" at bounding box center [683, 208] width 476 height 34
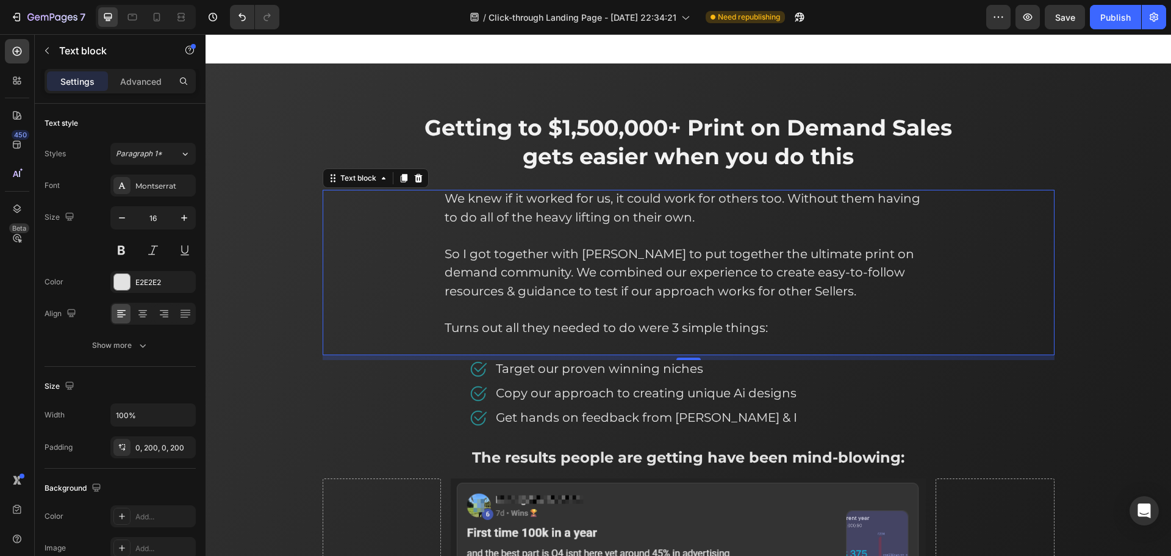
click at [840, 202] on span "We knew if it worked for us, it could work for others too. Without them having …" at bounding box center [683, 208] width 476 height 34
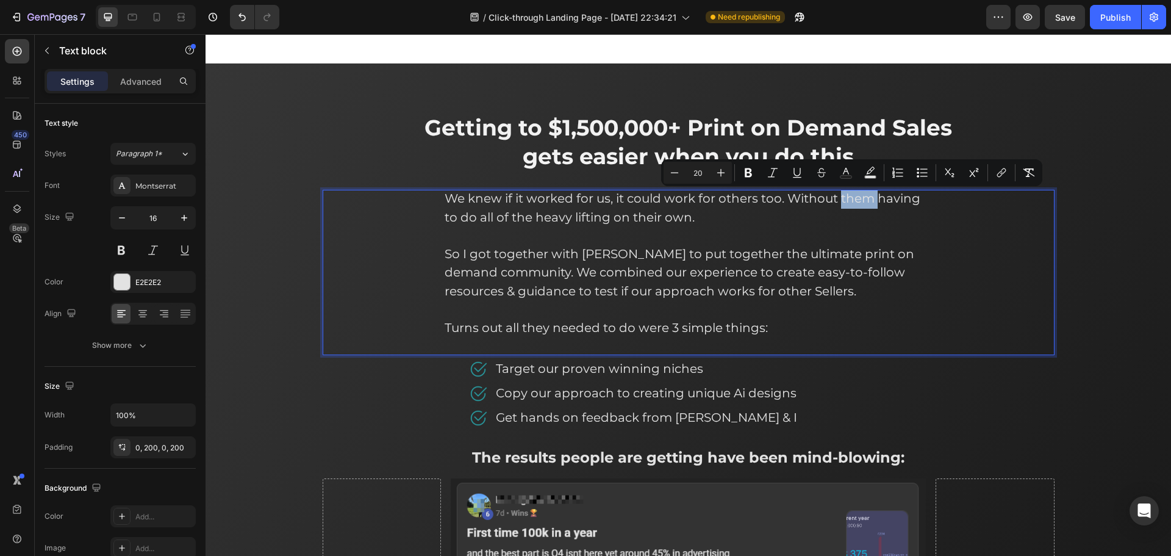
click at [882, 201] on span "We knew if it worked for us, it could work for others too. Without them having …" at bounding box center [683, 208] width 476 height 34
click at [851, 206] on span "We knew if it worked for us, it could work for others too. Without them having …" at bounding box center [683, 208] width 476 height 34
click at [848, 202] on span "We knew if it worked for us, it could work for others too. Without them having …" at bounding box center [683, 208] width 476 height 34
click at [789, 295] on p "So I got together with Adam to put together the ultimate print on demand commun…" at bounding box center [689, 273] width 488 height 56
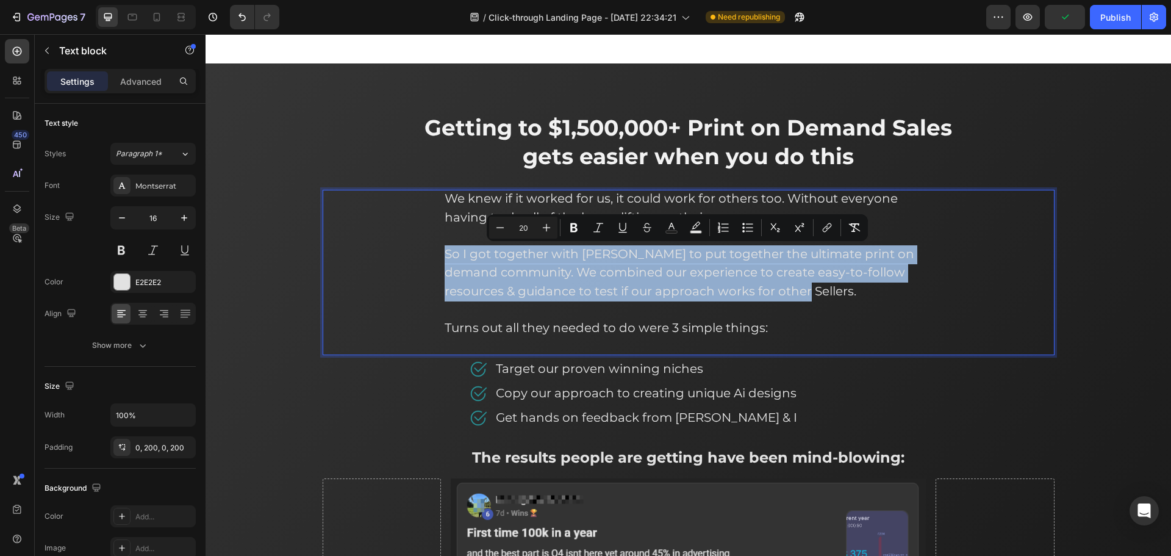
drag, startPoint x: 788, startPoint y: 295, endPoint x: 423, endPoint y: 258, distance: 367.2
click at [423, 258] on div "We knew if it worked for us, it could work for others too. Without everyone hav…" at bounding box center [689, 272] width 732 height 165
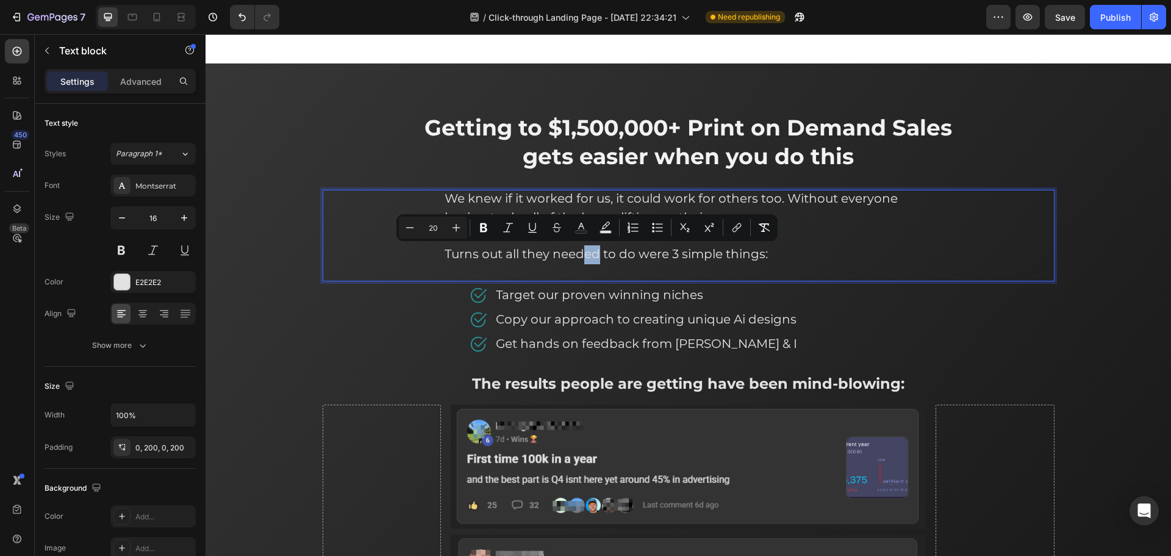
drag, startPoint x: 595, startPoint y: 254, endPoint x: 582, endPoint y: 254, distance: 13.4
click at [582, 254] on span "Turns out all they needed to do were 3 simple things:" at bounding box center [606, 253] width 323 height 15
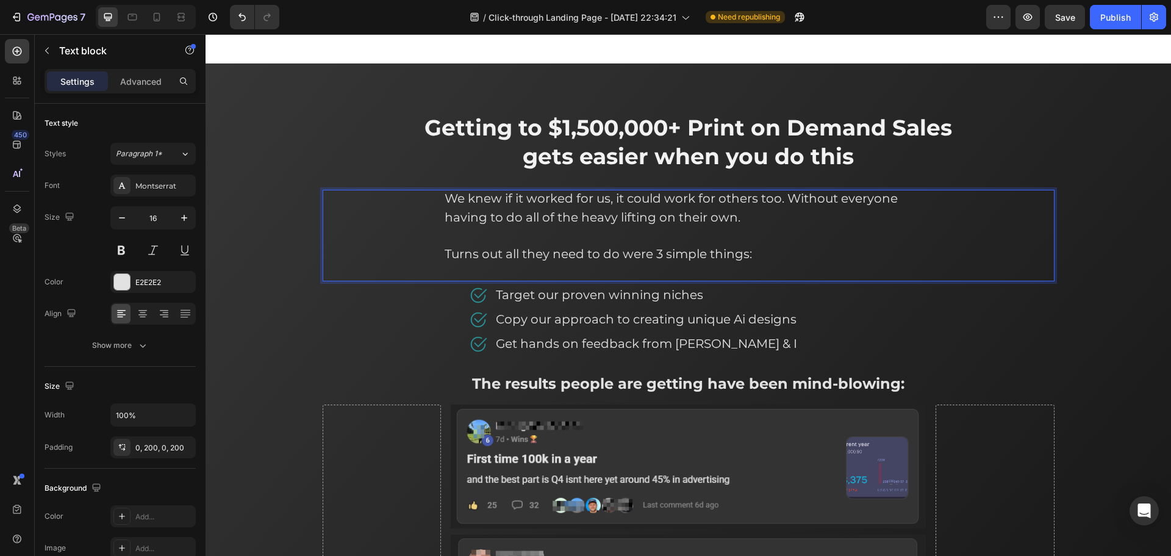
click at [617, 249] on span "Turns out all they need to do were 3 simple things:" at bounding box center [598, 253] width 307 height 15
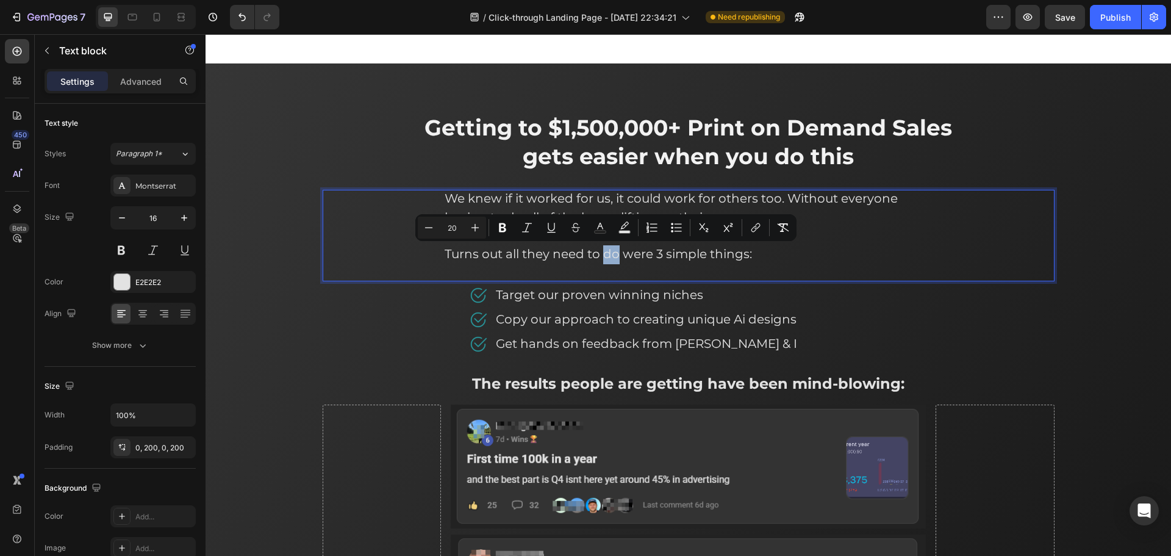
drag, startPoint x: 612, startPoint y: 256, endPoint x: 601, endPoint y: 253, distance: 11.4
click at [601, 253] on span "Turns out all they need to do were 3 simple things:" at bounding box center [598, 253] width 307 height 15
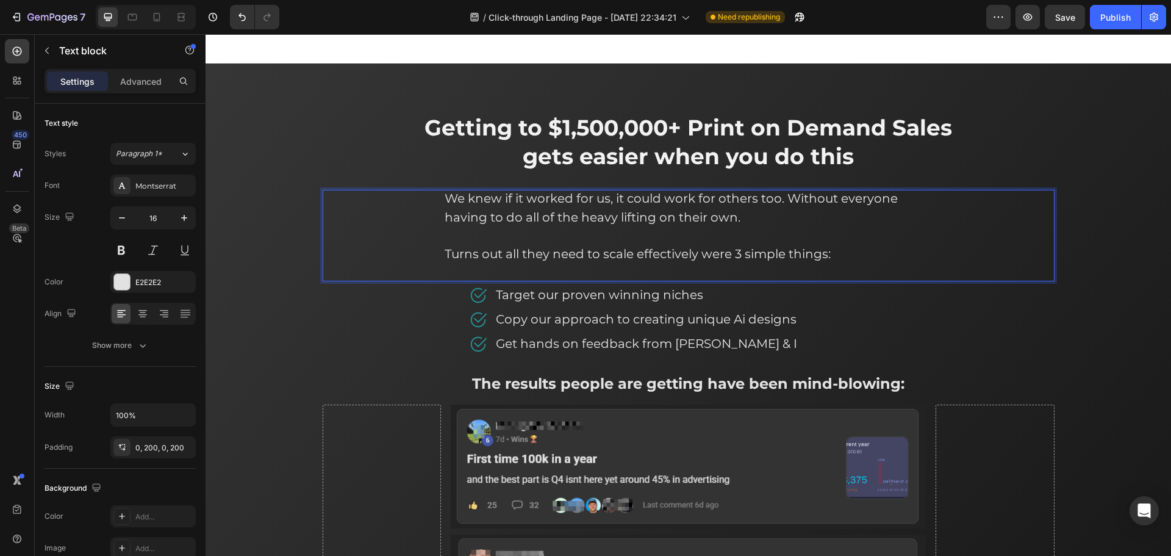
click at [712, 252] on span "Turns out all they need to scale effectively were 3 simple things:" at bounding box center [638, 253] width 386 height 15
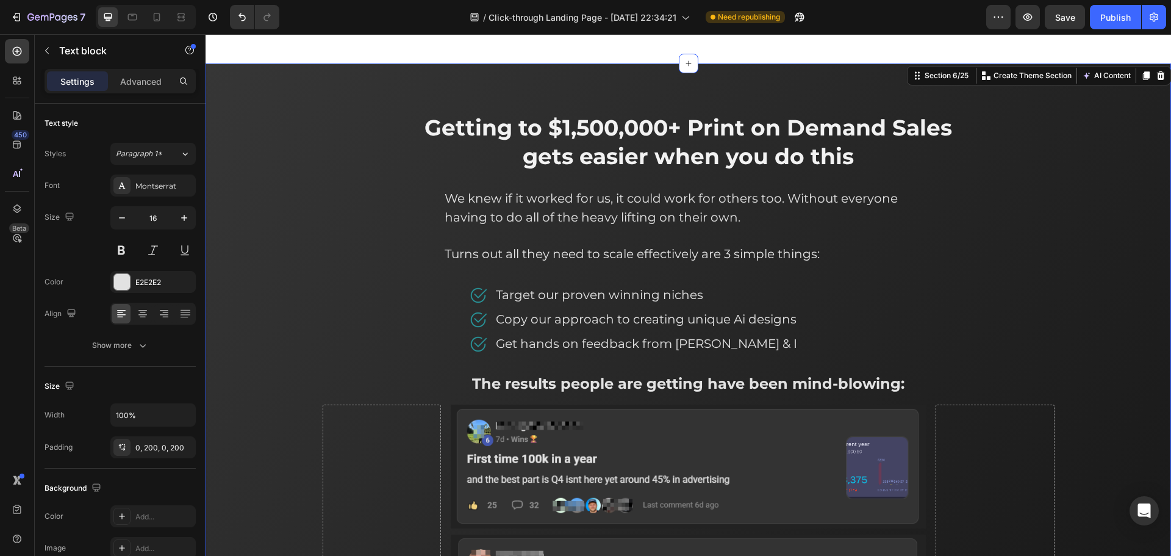
click at [305, 137] on div "⁠⁠⁠⁠⁠⁠⁠ Getting to $1,500,000+ Print on Demand Sales gets easier when you do th…" at bounding box center [688, 533] width 947 height 843
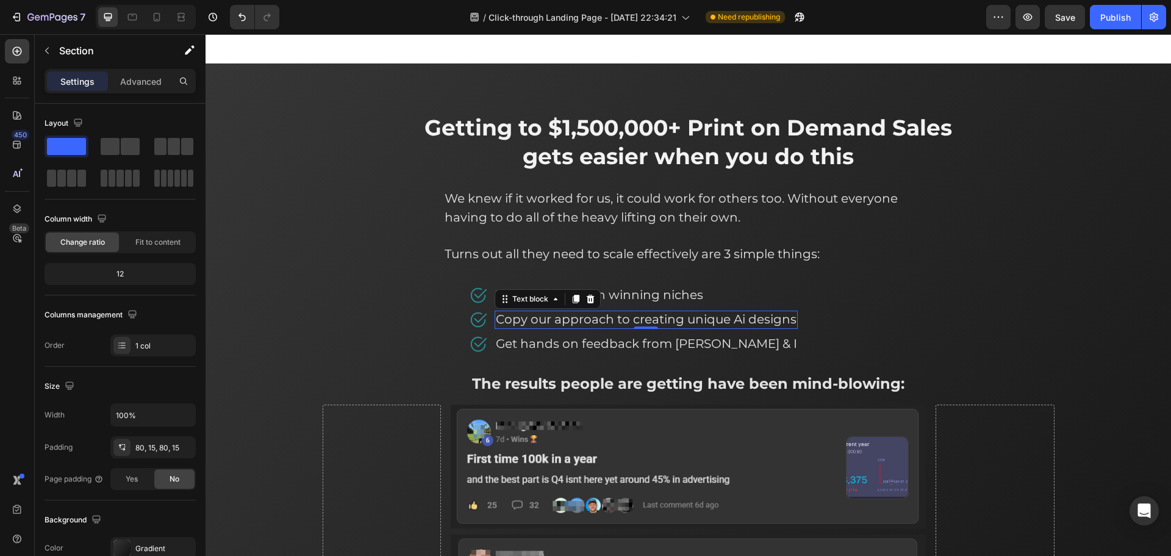
click at [560, 320] on span "Copy our approach to creating unique Ai designs" at bounding box center [646, 319] width 301 height 15
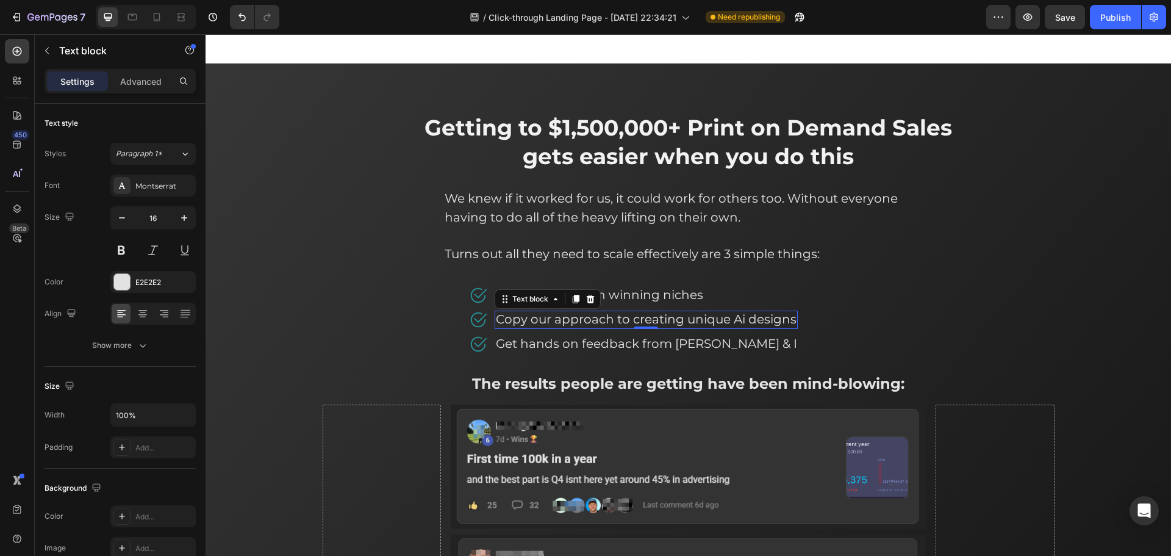
click at [560, 320] on span "Copy our approach to creating unique Ai designs" at bounding box center [646, 319] width 301 height 15
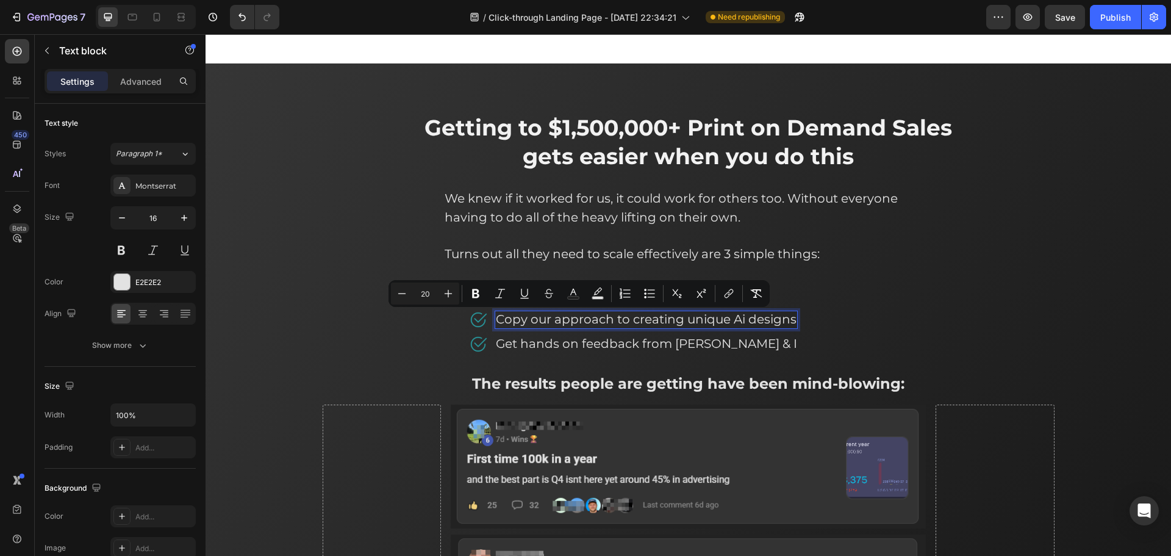
click at [731, 318] on span "Copy our approach to creating unique Ai designs" at bounding box center [646, 319] width 301 height 15
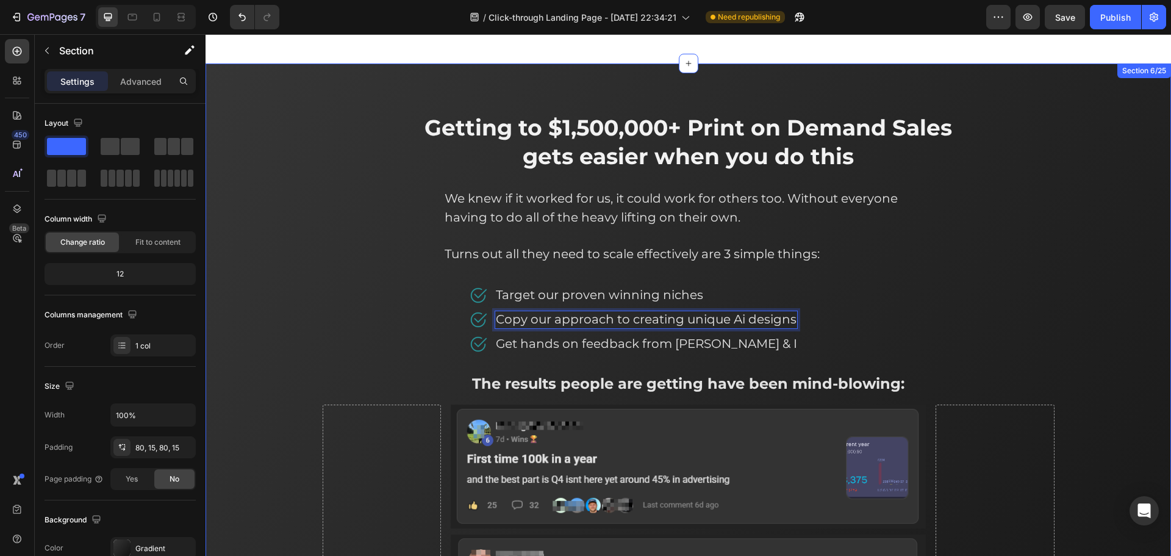
click at [282, 278] on div "⁠⁠⁠⁠⁠⁠⁠ Getting to $1,500,000+ Print on Demand Sales gets easier when you do th…" at bounding box center [688, 533] width 947 height 843
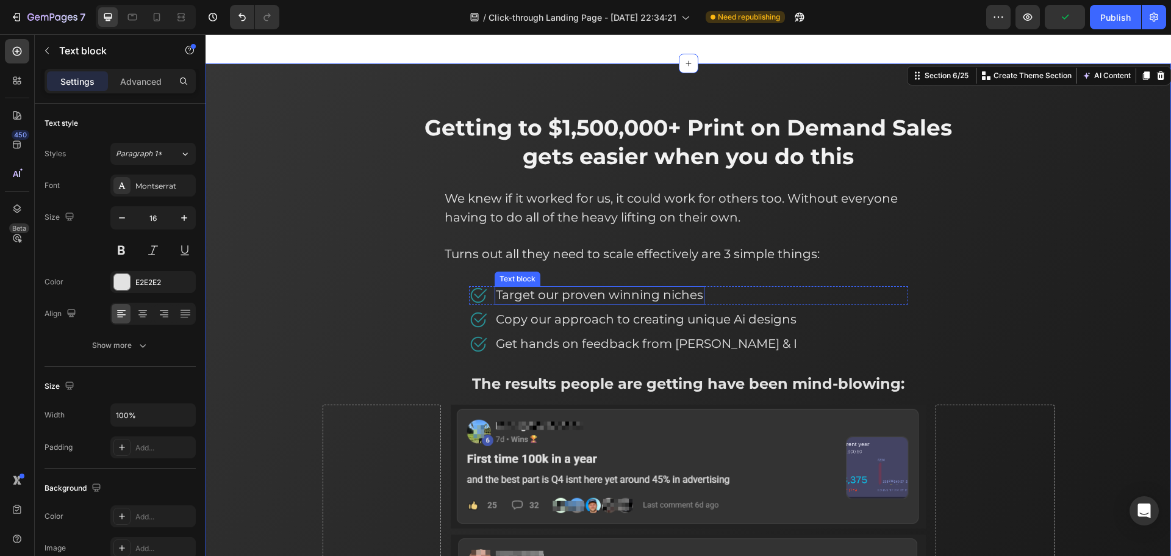
click at [573, 299] on span "Target our proven winning niches" at bounding box center [599, 294] width 207 height 15
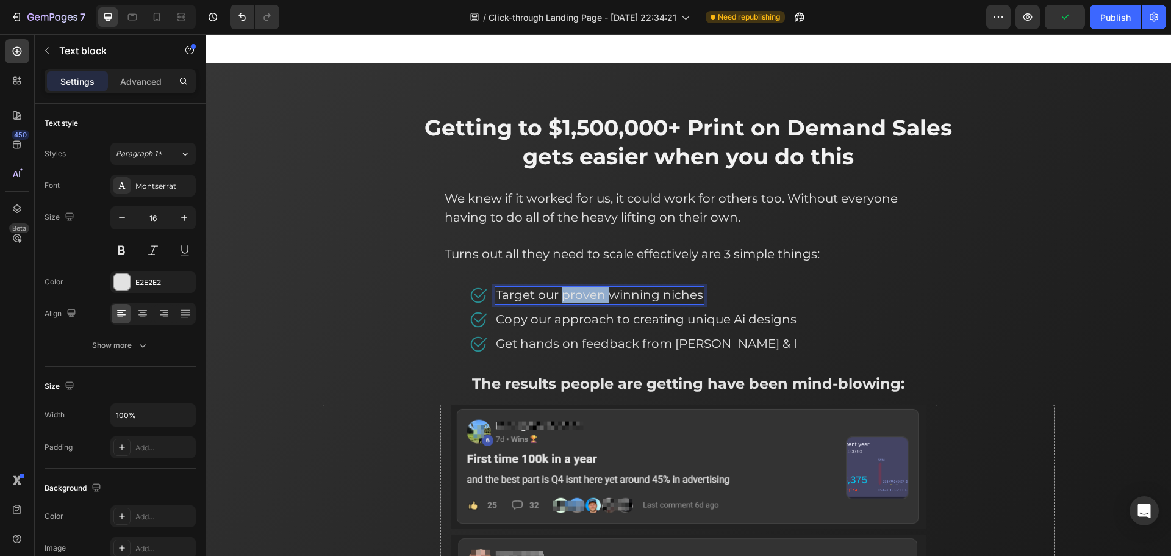
click at [573, 299] on span "Target our proven winning niches" at bounding box center [599, 294] width 207 height 15
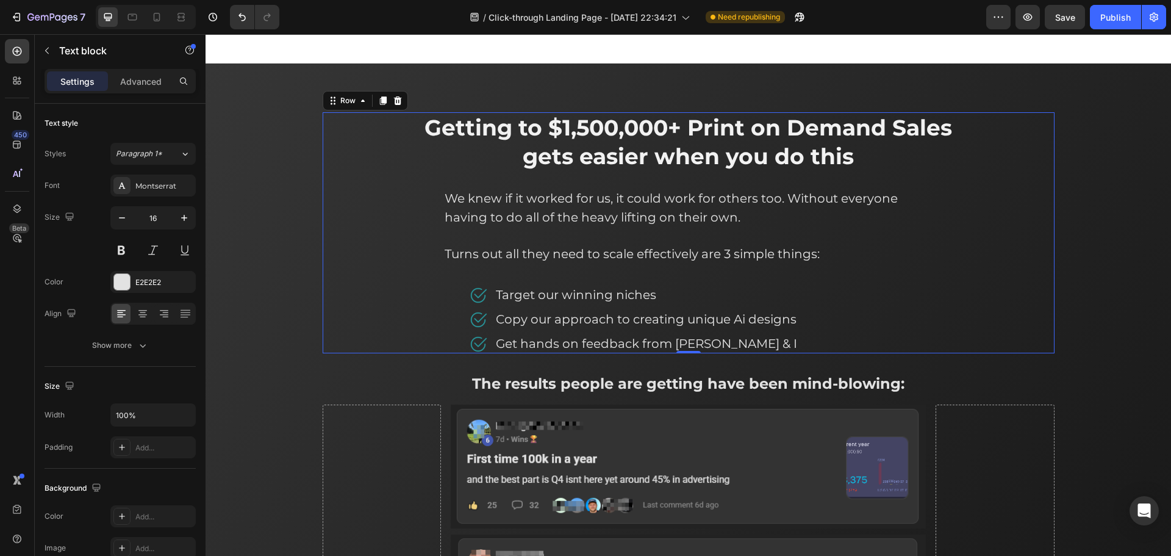
click at [346, 309] on div "⁠⁠⁠⁠⁠⁠⁠ Getting to $1,500,000+ Print on Demand Sales gets easier when you do th…" at bounding box center [689, 232] width 732 height 241
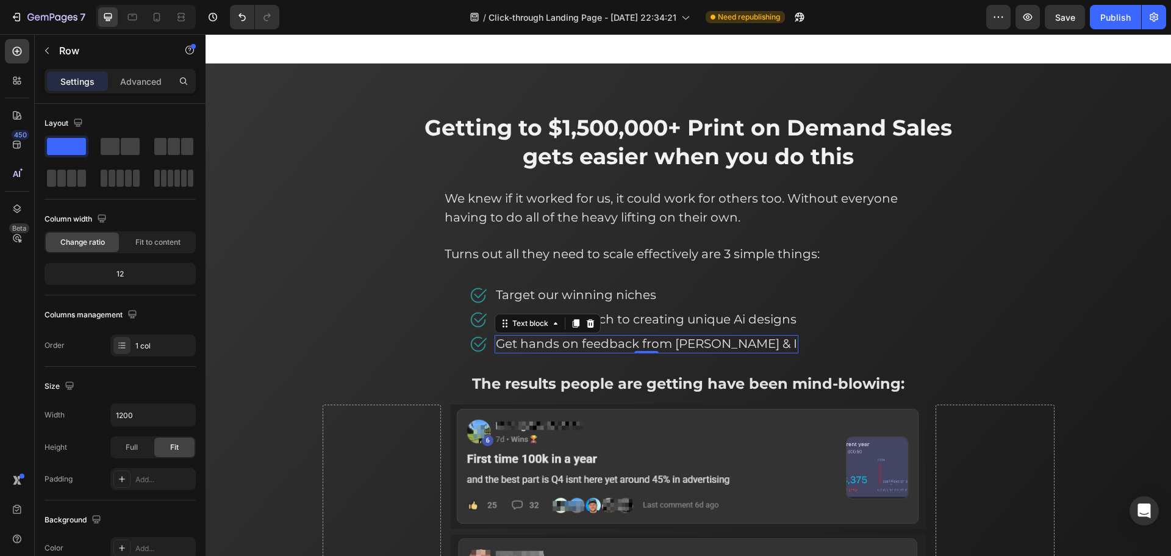
click at [604, 343] on span "Get hands on feedback from Adam & I" at bounding box center [646, 343] width 301 height 15
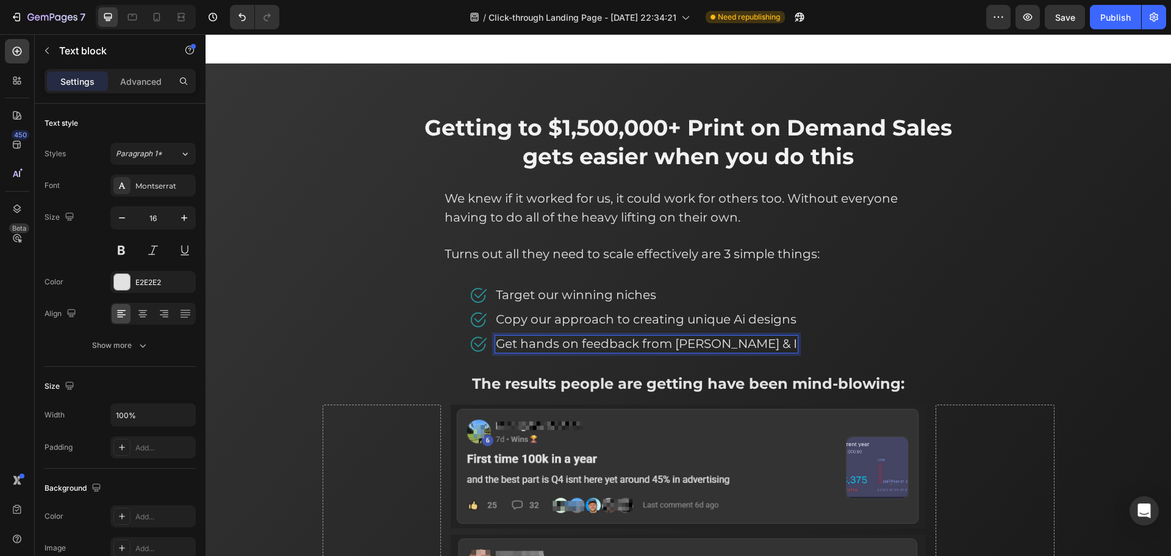
click at [718, 345] on span "Get hands on feedback from Adam & I" at bounding box center [646, 343] width 301 height 15
click at [720, 342] on span "Get hands on feedback from Adam & I" at bounding box center [646, 343] width 301 height 15
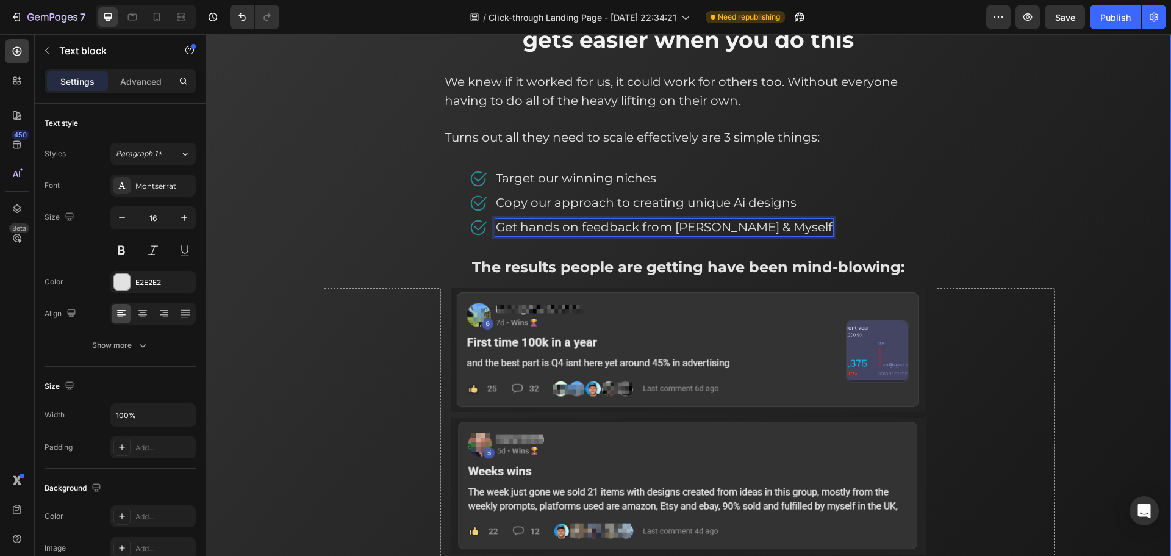
scroll to position [2362, 0]
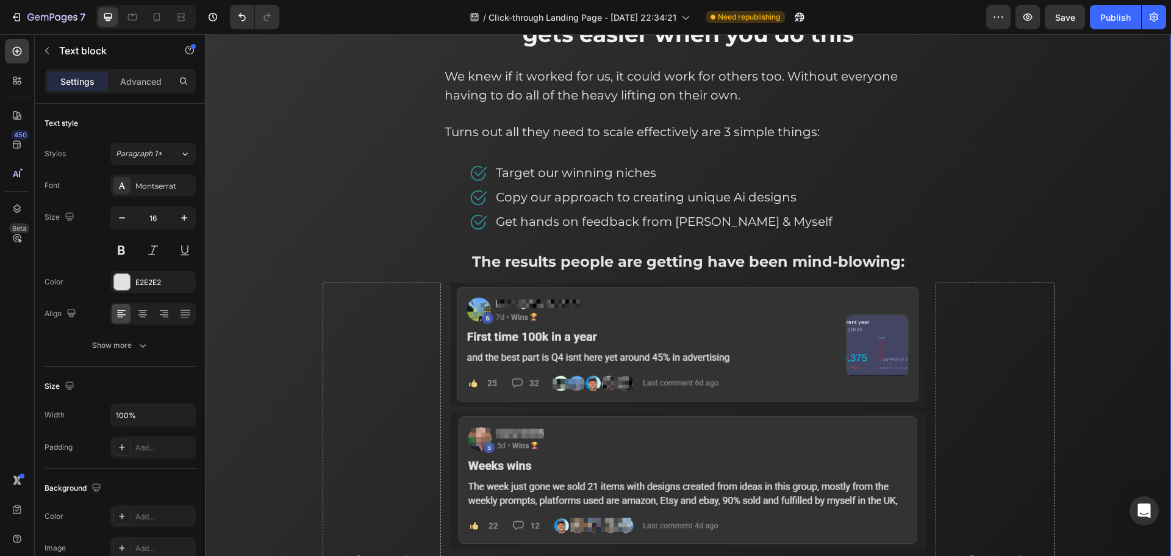
click at [313, 318] on div "⁠⁠⁠⁠⁠⁠⁠ Getting to $1,500,000+ Print on Demand Sales gets easier when you do th…" at bounding box center [688, 411] width 947 height 843
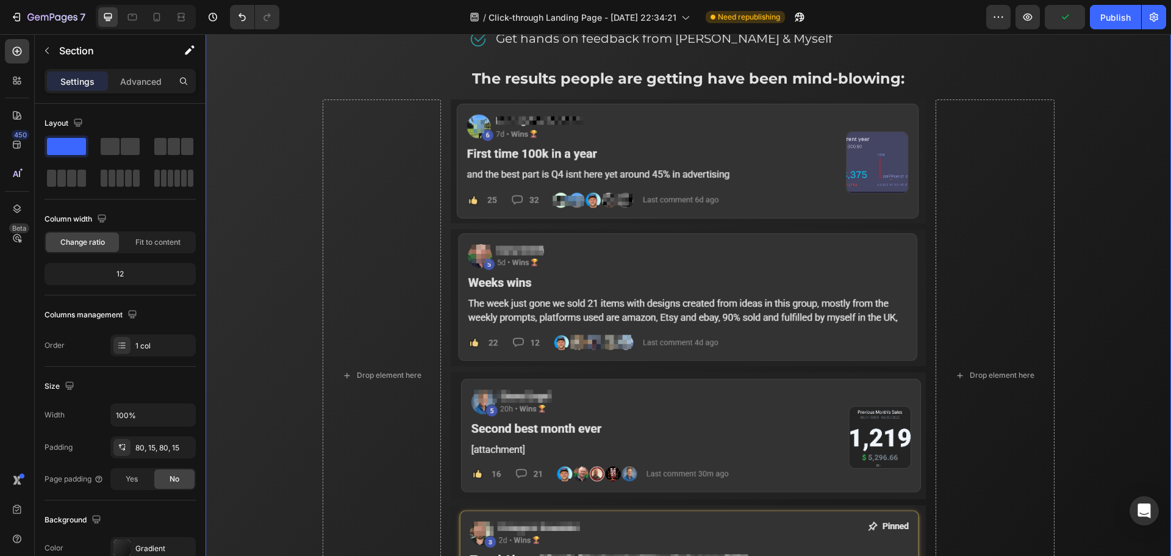
click at [271, 295] on div "⁠⁠⁠⁠⁠⁠⁠ Getting to $1,500,000+ Print on Demand Sales gets easier when you do th…" at bounding box center [688, 228] width 947 height 843
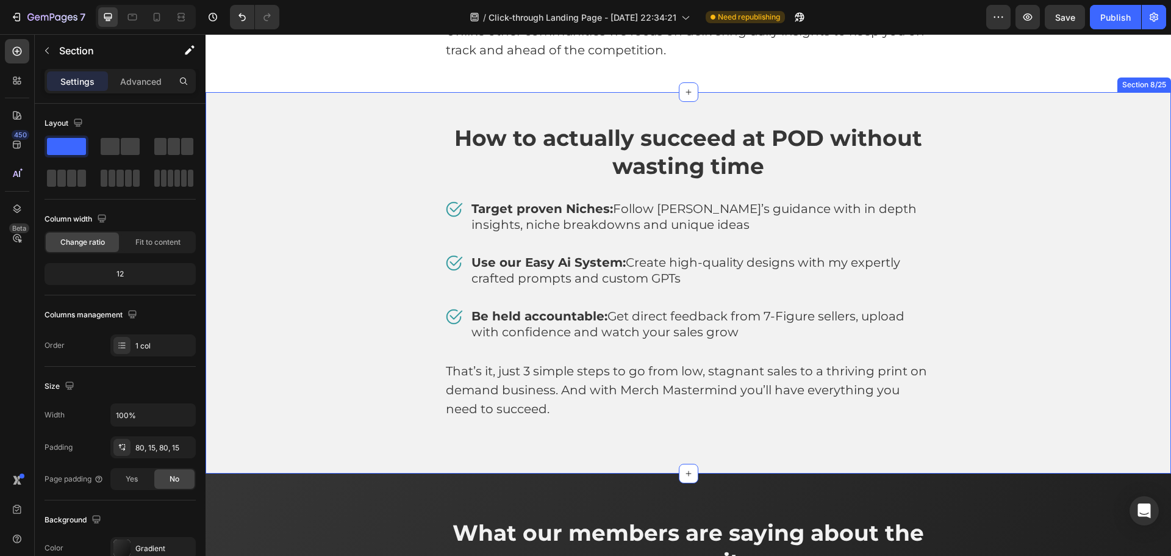
scroll to position [3520, 0]
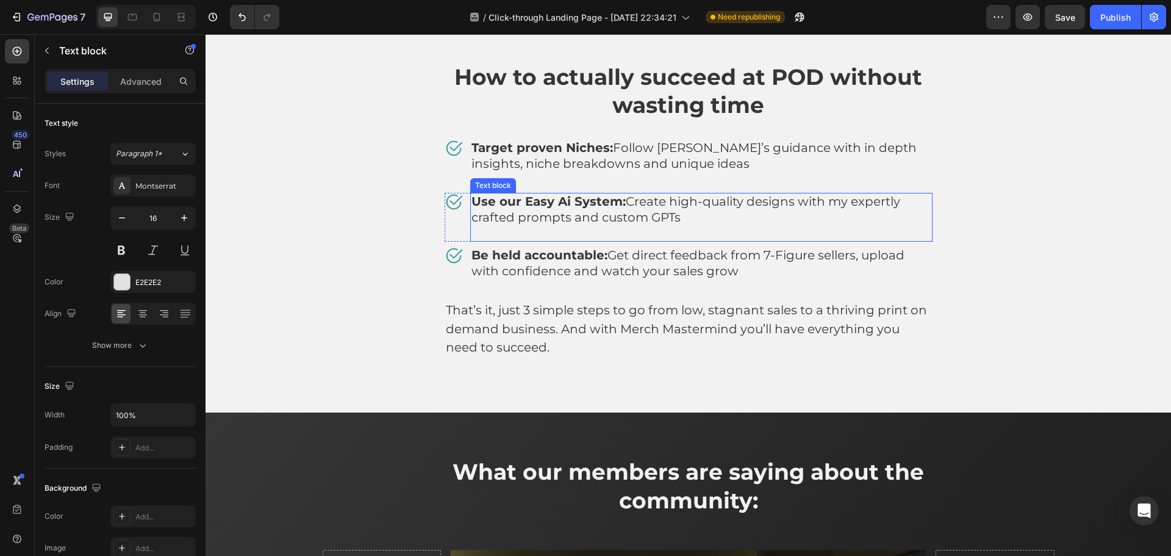
click at [677, 219] on span "Use our Easy Ai System: Create high-quality designs with my expertly crafted pr…" at bounding box center [685, 209] width 429 height 30
click at [682, 219] on p "Use our Easy Ai System: Create high-quality designs with my expertly crafted pr…" at bounding box center [701, 217] width 460 height 46
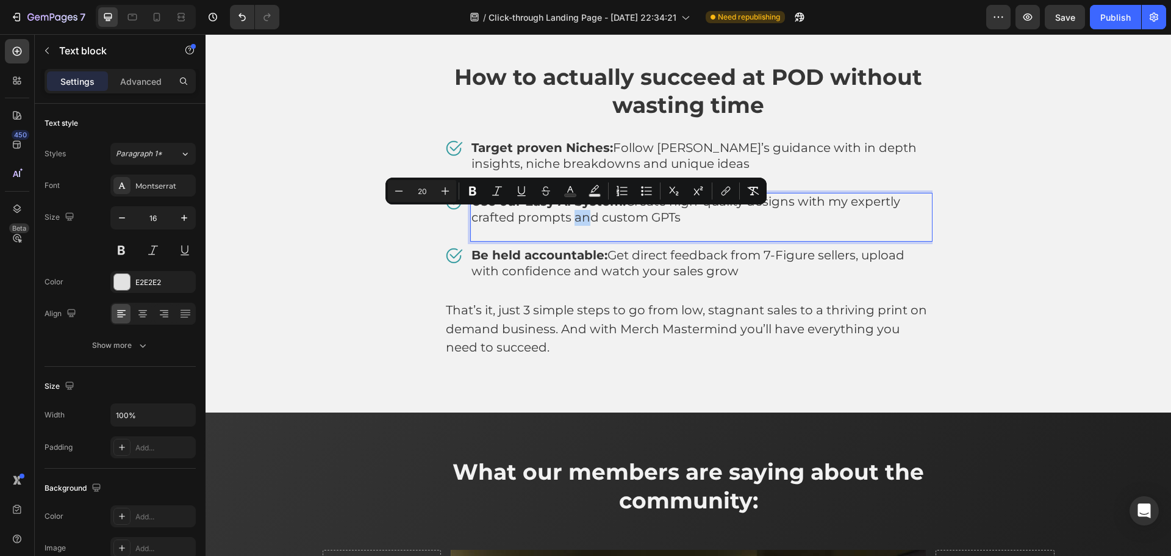
drag, startPoint x: 588, startPoint y: 220, endPoint x: 570, endPoint y: 218, distance: 17.7
click at [570, 218] on span "Use our Easy Ai System: Create high-quality designs with my expertly crafted pr…" at bounding box center [685, 209] width 429 height 30
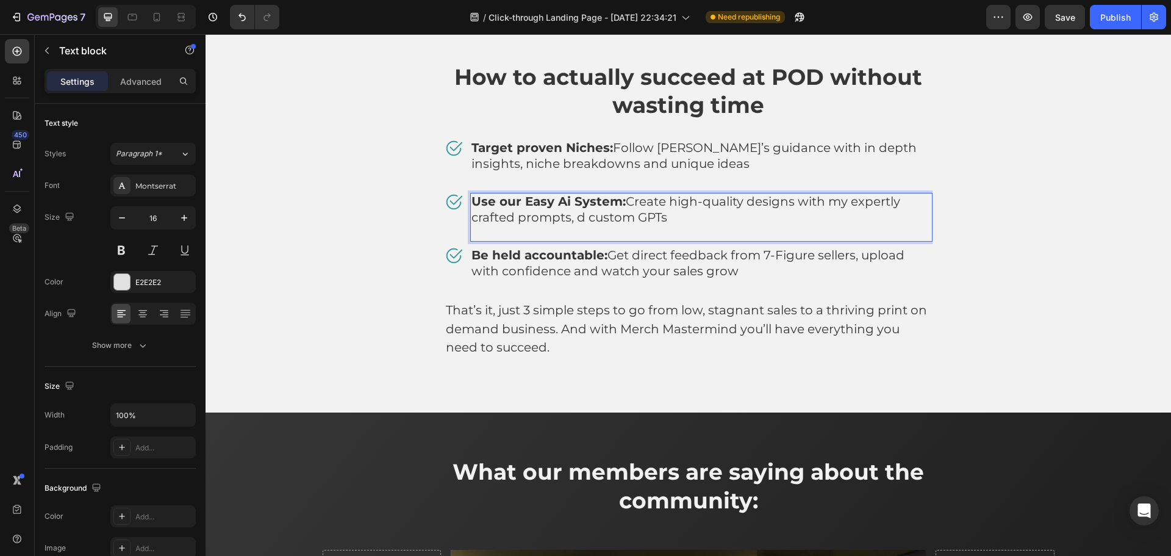
click at [579, 220] on span "Use our Easy Ai System: Create high-quality designs with my expertly crafted pr…" at bounding box center [685, 209] width 429 height 30
drag, startPoint x: 757, startPoint y: 215, endPoint x: 680, endPoint y: 213, distance: 77.5
click at [680, 213] on p "Use our Easy Ai System: Create high-quality designs with my expertly crafted pr…" at bounding box center [701, 217] width 460 height 46
click at [989, 227] on div "How to actually succeed at POD without wasting time Heading Image Target proven…" at bounding box center [689, 213] width 732 height 303
click at [704, 218] on span "Use our Easy Ai System: Create high-quality designs with my expertly crafted pr…" at bounding box center [685, 209] width 429 height 30
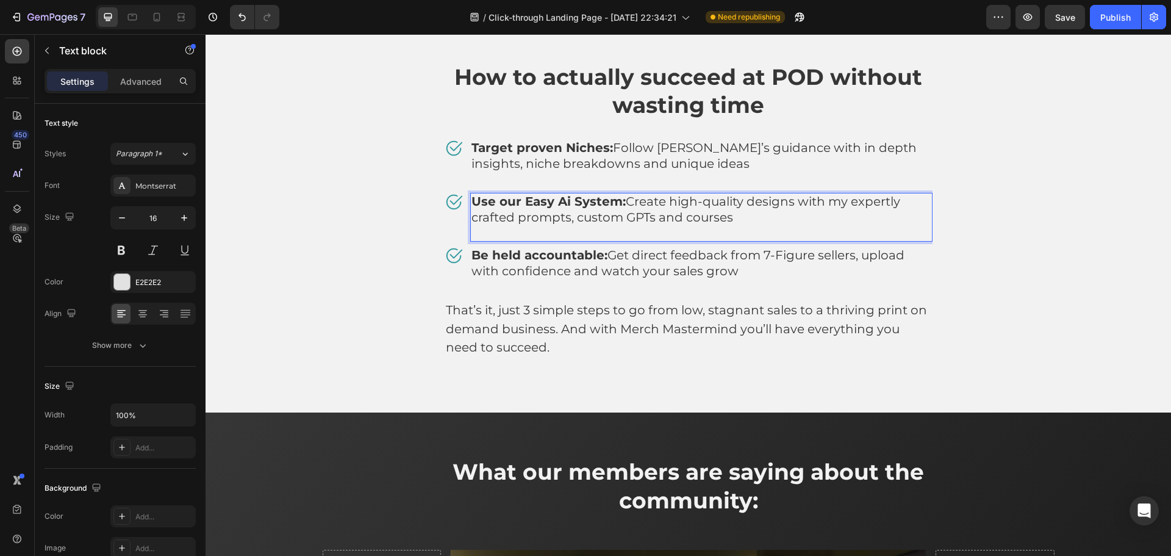
click at [704, 218] on span "Use our Easy Ai System: Create high-quality designs with my expertly crafted pr…" at bounding box center [685, 209] width 429 height 30
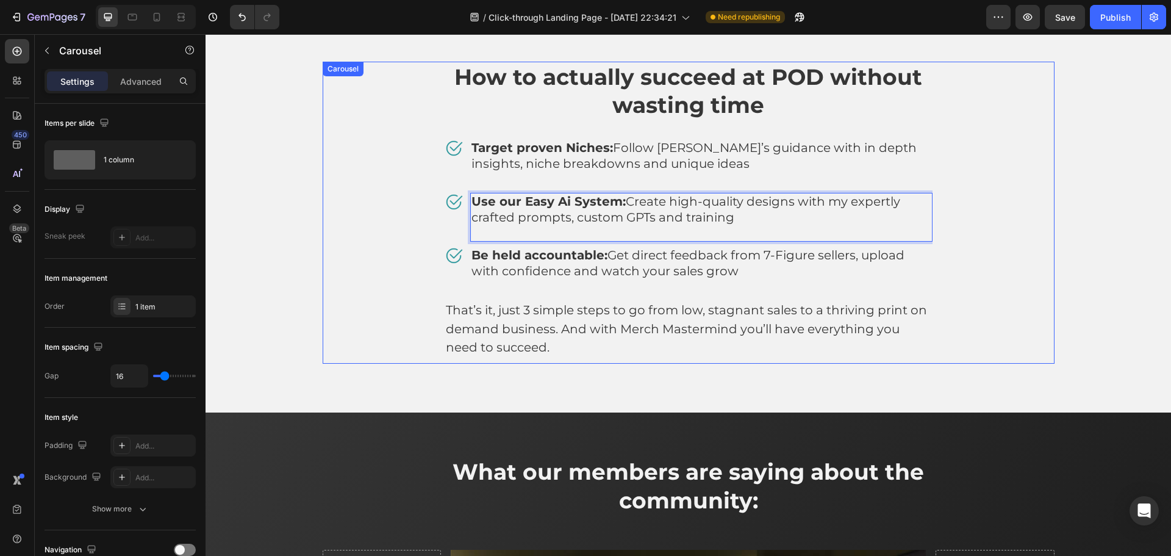
click at [1009, 198] on div "How to actually succeed at POD without wasting time Heading Image Target proven…" at bounding box center [689, 213] width 732 height 303
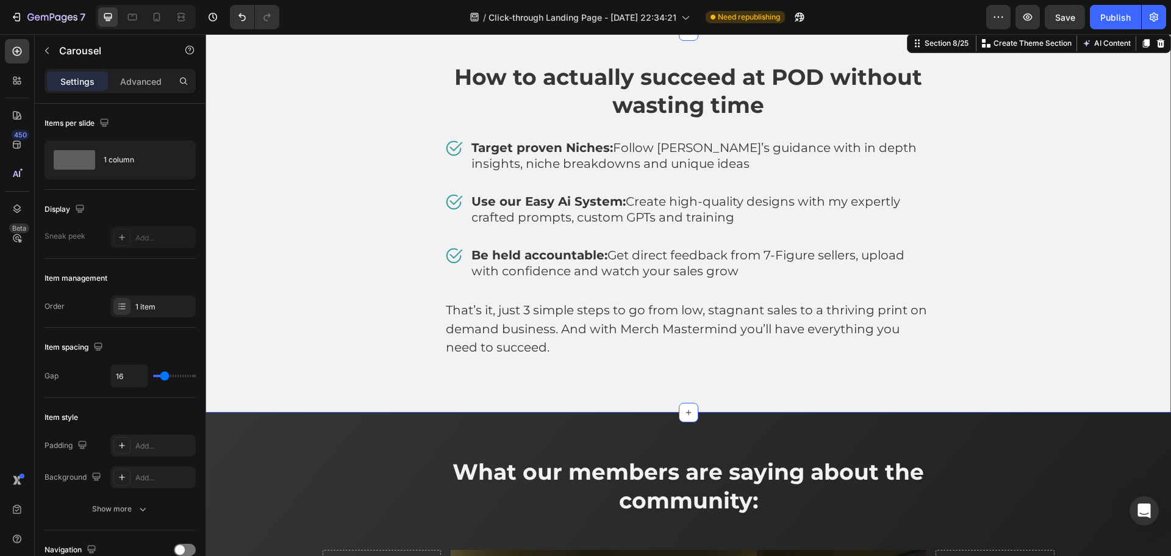
click at [1107, 209] on div "How to actually succeed at POD without wasting time Heading Image Target proven…" at bounding box center [688, 213] width 947 height 303
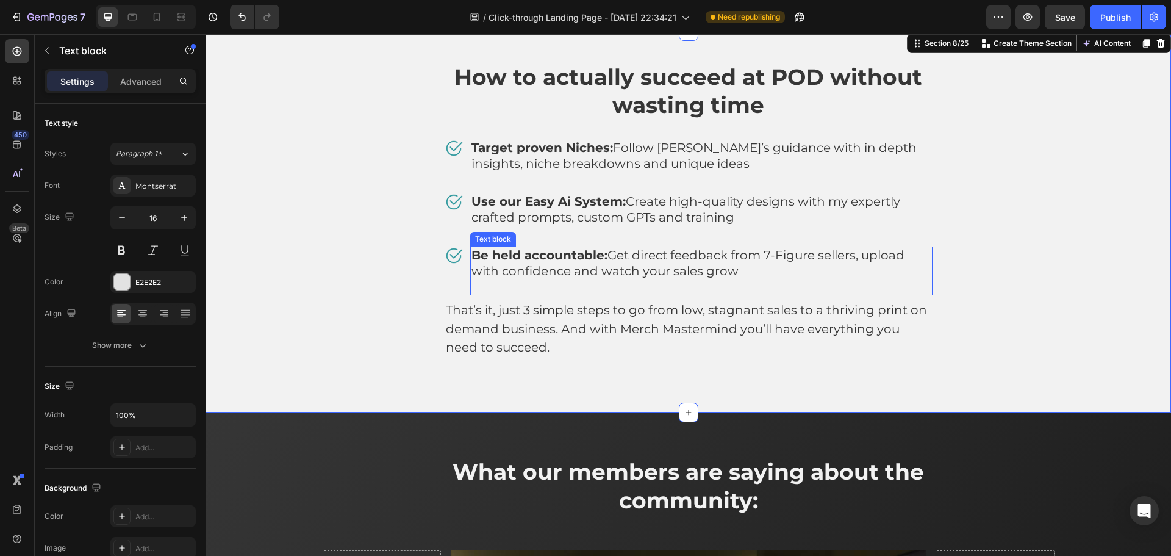
click at [521, 259] on strong "Be held accountable:" at bounding box center [539, 255] width 136 height 15
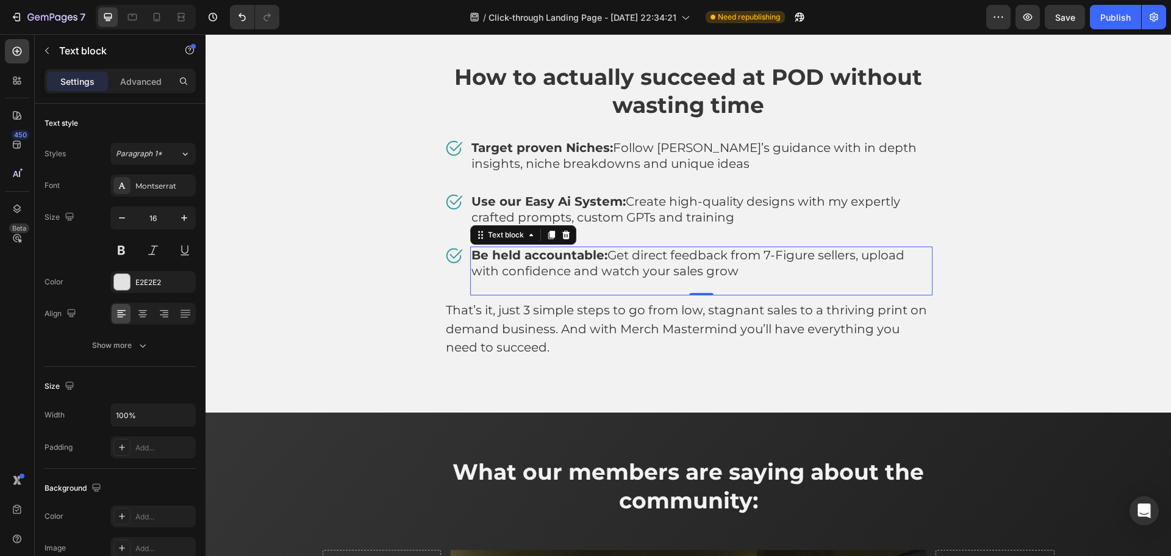
click at [521, 259] on strong "Be held accountable:" at bounding box center [539, 255] width 136 height 15
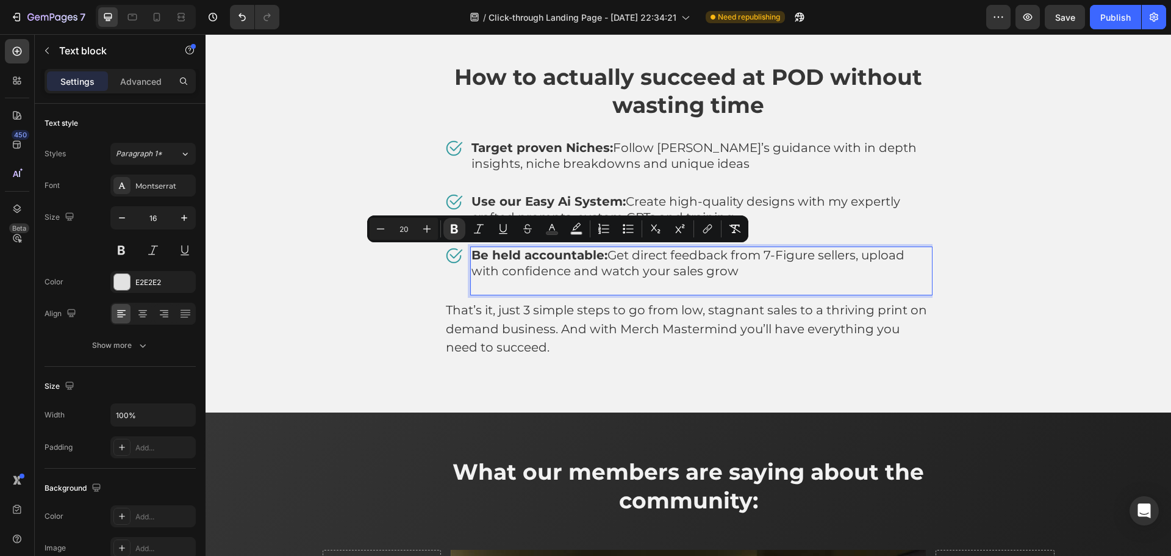
click at [515, 257] on strong "Be held accountable:" at bounding box center [539, 255] width 136 height 15
drag, startPoint x: 468, startPoint y: 252, endPoint x: 594, endPoint y: 260, distance: 125.9
click at [594, 260] on strong "Be held accountable:" at bounding box center [539, 255] width 136 height 15
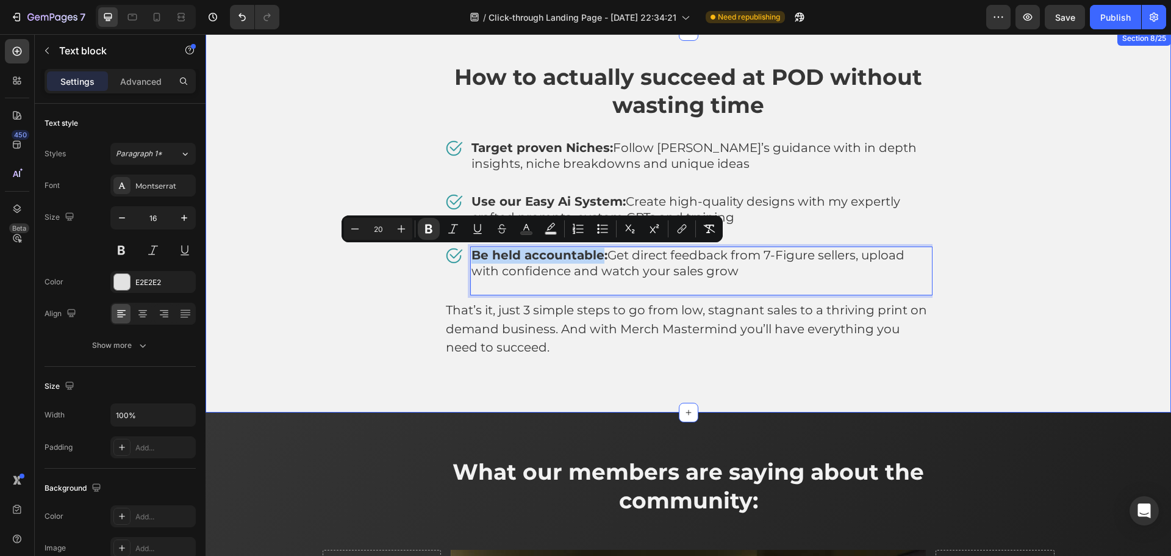
click at [1056, 249] on div "How to actually succeed at POD without wasting time Heading Image Target proven…" at bounding box center [688, 213] width 947 height 303
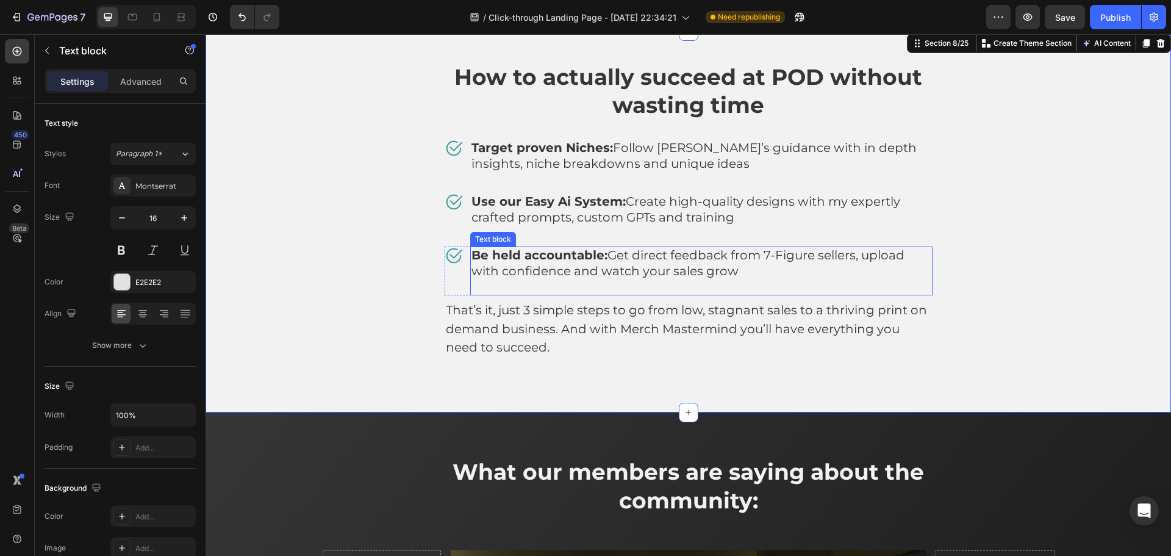
click at [855, 260] on span "Be held accountable: Get direct feedback from 7-Figure sellers, upload with con…" at bounding box center [687, 263] width 433 height 30
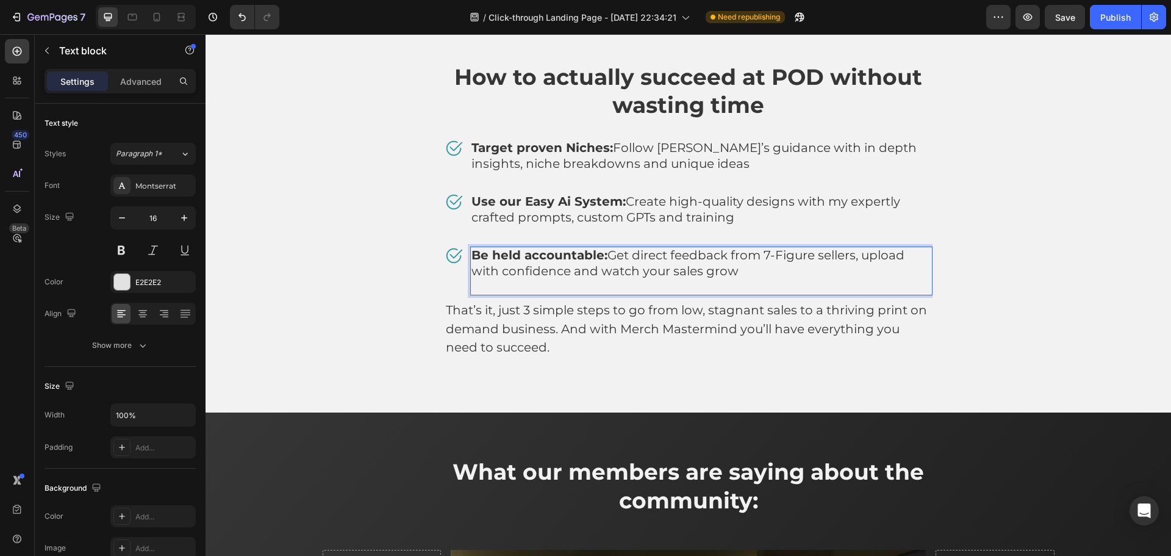
click at [854, 260] on span "Be held accountable: Get direct feedback from 7-Figure sellers, upload with con…" at bounding box center [687, 263] width 433 height 30
click at [856, 260] on span "Be held accountable: Get direct feedback from 7-Figure sellers, upload with con…" at bounding box center [687, 263] width 433 height 30
click at [859, 257] on span "Be held accountable: Get direct feedback from 7-Figure sellers, upload with con…" at bounding box center [687, 263] width 433 height 30
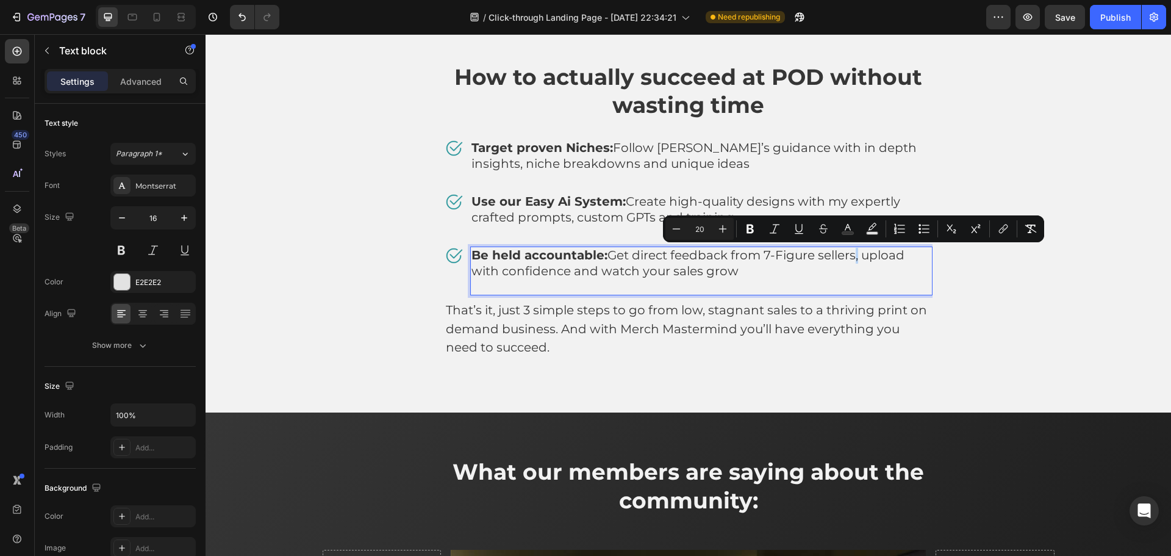
click at [851, 258] on span "Be held accountable: Get direct feedback from 7-Figure sellers, upload with con…" at bounding box center [687, 263] width 433 height 30
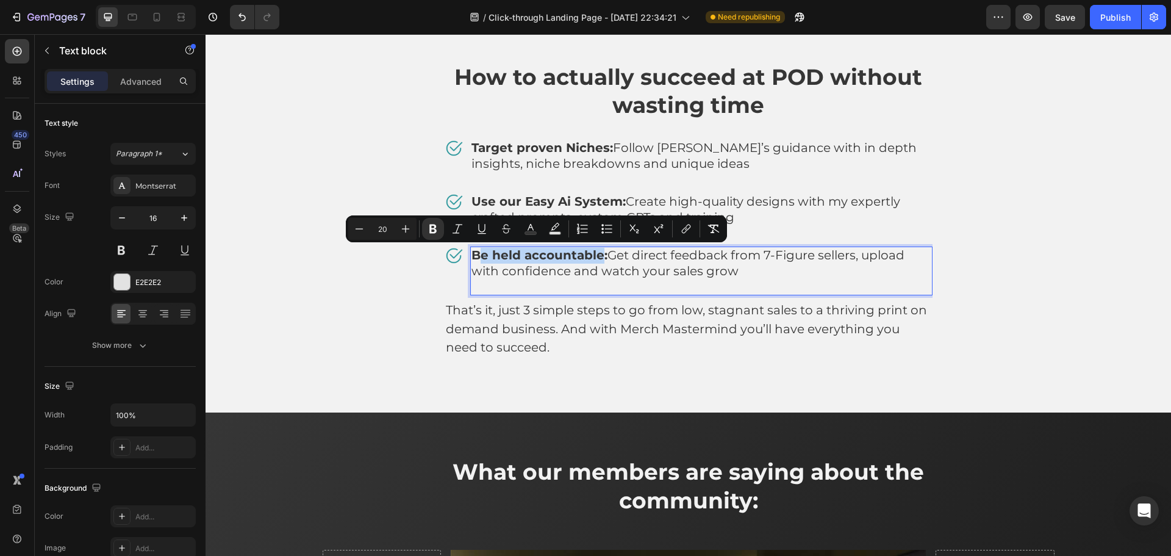
drag, startPoint x: 594, startPoint y: 252, endPoint x: 477, endPoint y: 255, distance: 117.1
click at [477, 255] on strong "Be held accountable:" at bounding box center [539, 255] width 136 height 15
click at [534, 266] on span "Be held accountable: Get direct feedback from 7-Figure sellers, upload with con…" at bounding box center [687, 263] width 433 height 30
drag, startPoint x: 474, startPoint y: 254, endPoint x: 595, endPoint y: 254, distance: 121.4
click at [595, 254] on strong "Be held accountable:" at bounding box center [539, 255] width 136 height 15
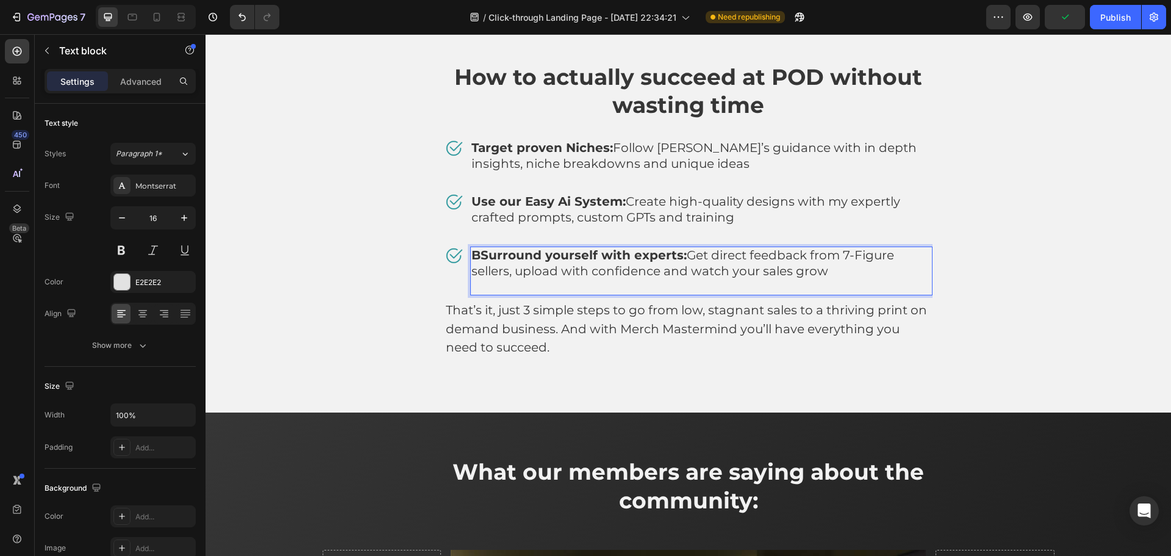
click at [474, 253] on strong "BSurround yourself with experts:" at bounding box center [578, 255] width 215 height 15
click at [922, 257] on span "Surround yourself with experts: Get direct feedback from 7-Figure sellers, uplo…" at bounding box center [699, 263] width 457 height 30
click at [774, 267] on span "Surround yourself with experts: Get direct feedback from 7-Figure sellers, uplo…" at bounding box center [699, 263] width 457 height 30
click at [471, 272] on span "Surround yourself with experts: Get direct feedback from 7-Figure sellers, uplo…" at bounding box center [699, 263] width 457 height 30
click at [744, 281] on p "Surround yourself with experts: Get direct feedback from 7-Figure sellers, uplo…" at bounding box center [701, 271] width 460 height 46
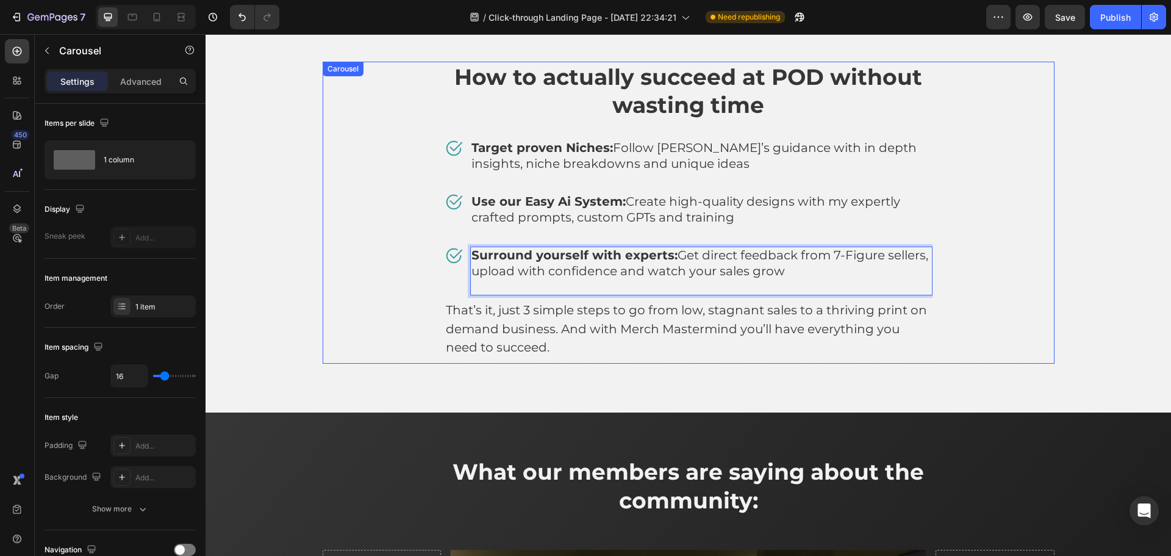
click at [1042, 288] on div "How to actually succeed at POD without wasting time Heading Image Target proven…" at bounding box center [689, 213] width 732 height 303
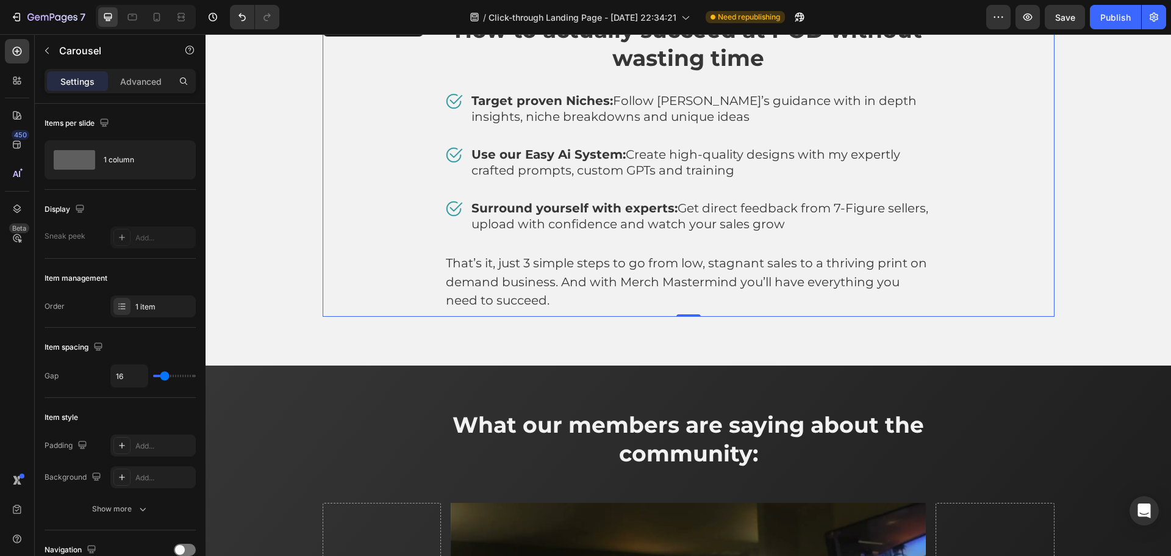
scroll to position [3642, 0]
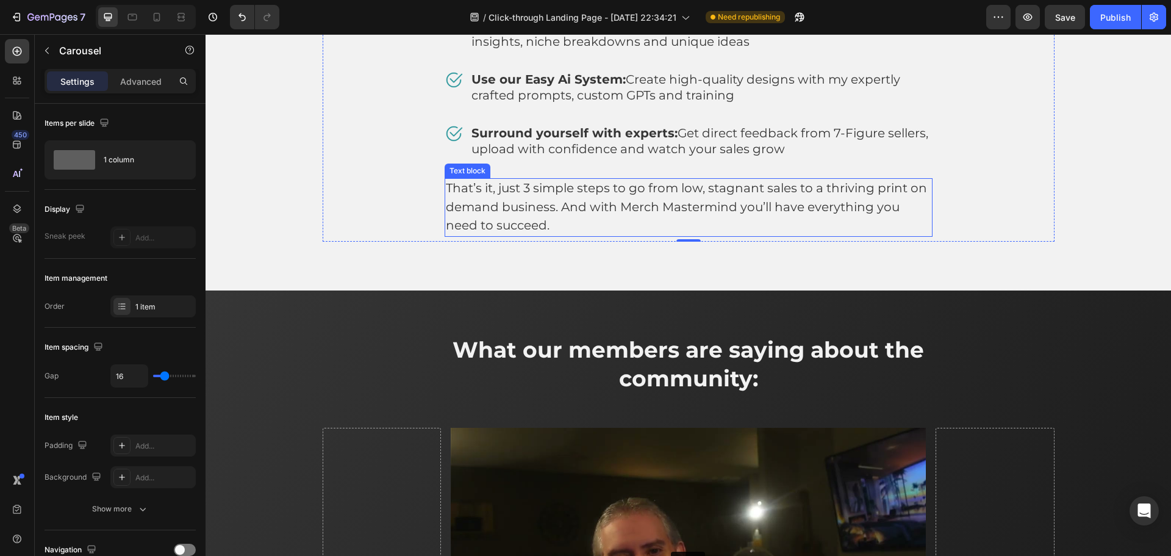
click at [699, 190] on span "That’s it, just 3 simple steps to go from low, stagnant sales to a thriving pri…" at bounding box center [686, 207] width 481 height 52
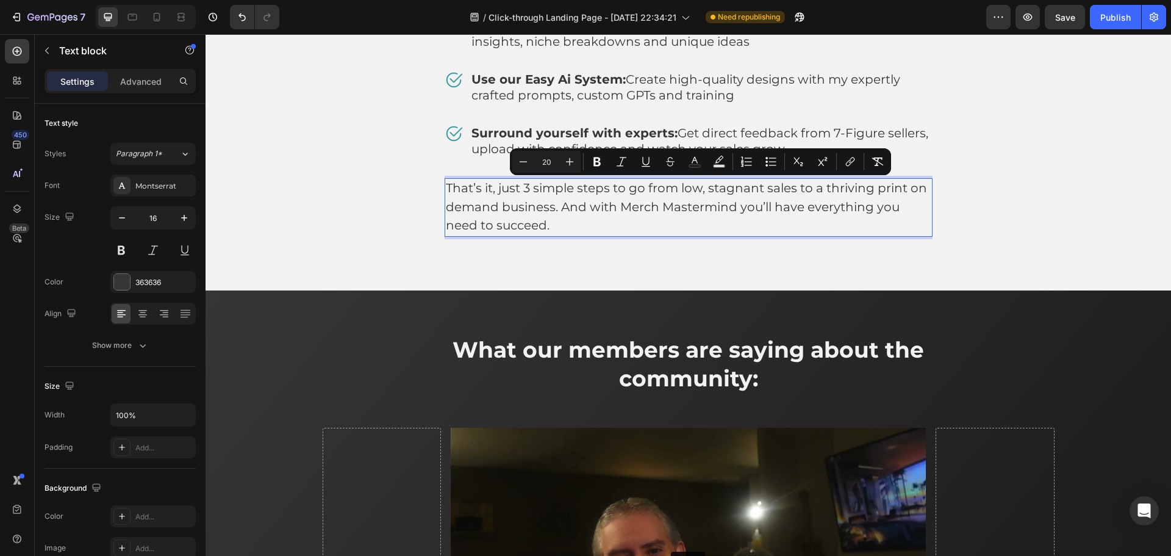
click at [687, 188] on span "That’s it, just 3 simple steps to go from low, stagnant sales to a thriving pri…" at bounding box center [686, 207] width 481 height 52
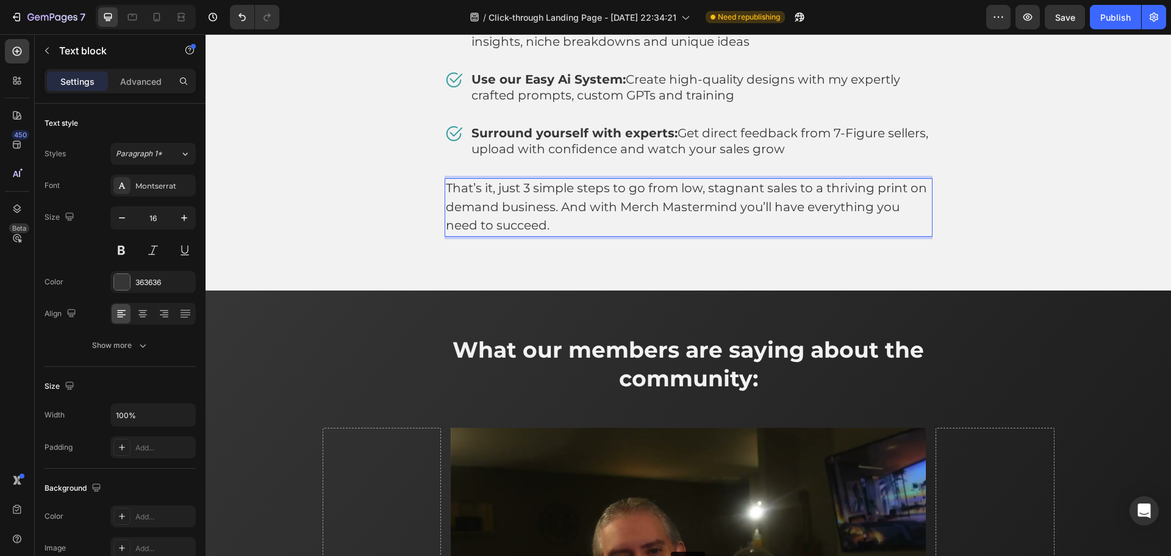
click at [547, 208] on span "That’s it, just 3 simple steps to go from low, stagnant sales to a thriving pri…" at bounding box center [686, 207] width 481 height 52
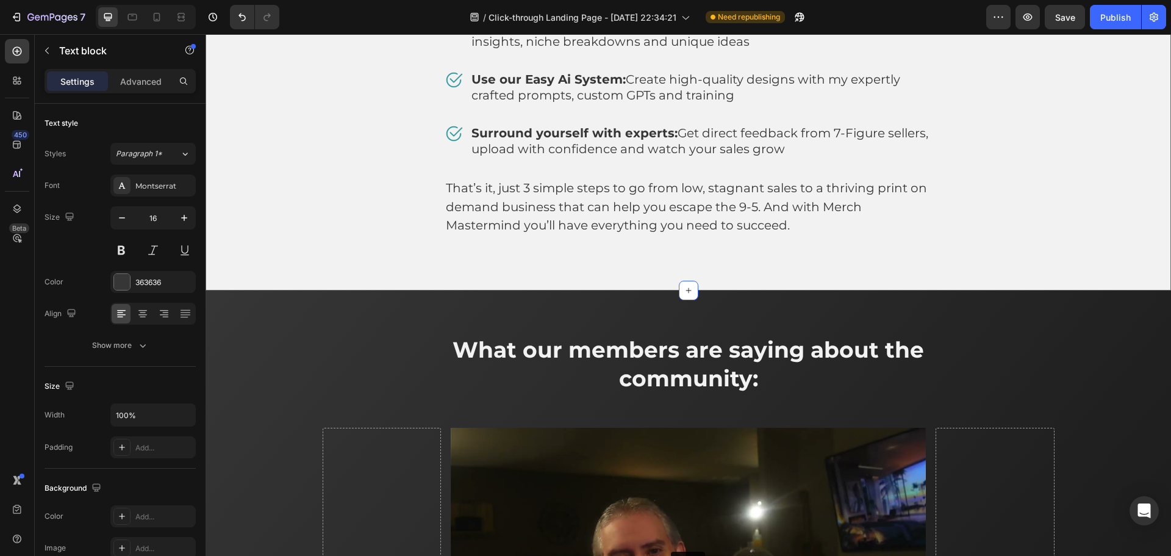
click at [948, 248] on div "How to actually succeed at POD without wasting time Heading Image Target proven…" at bounding box center [688, 100] width 965 height 382
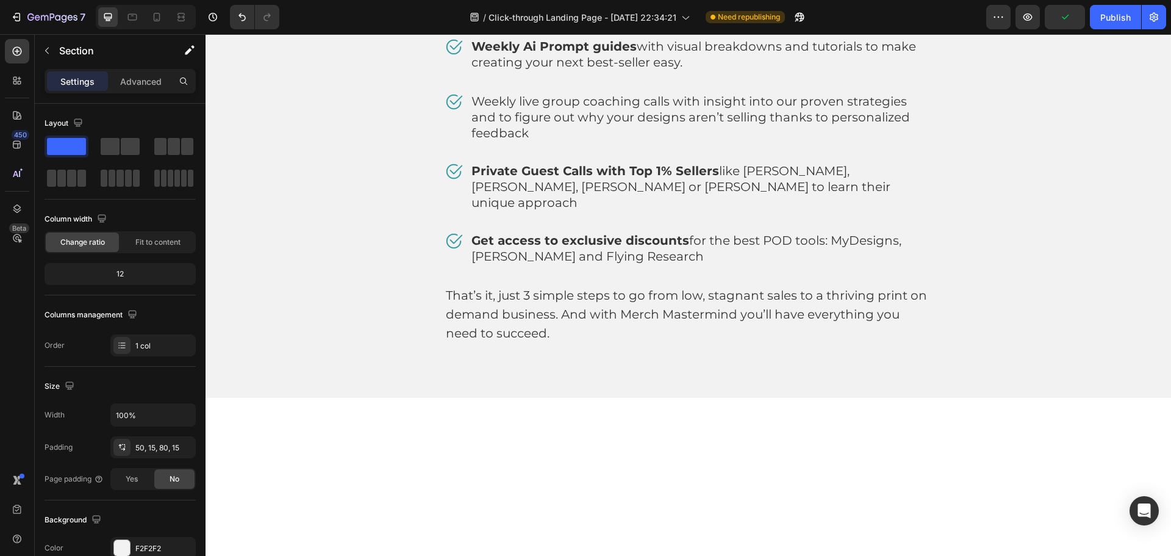
scroll to position [4984, 0]
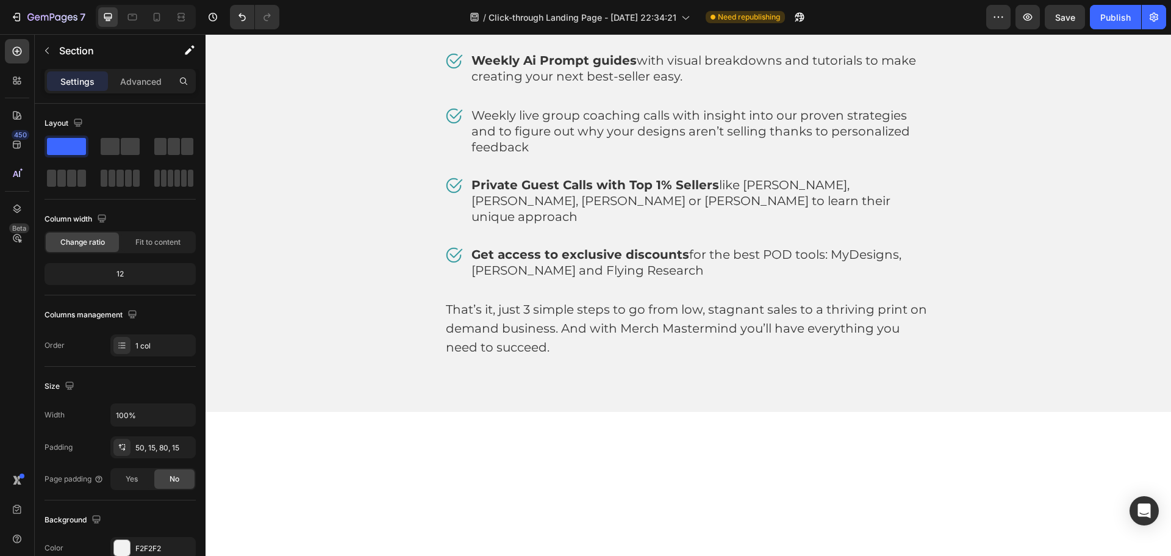
click at [146, 84] on p "Advanced" at bounding box center [140, 81] width 41 height 13
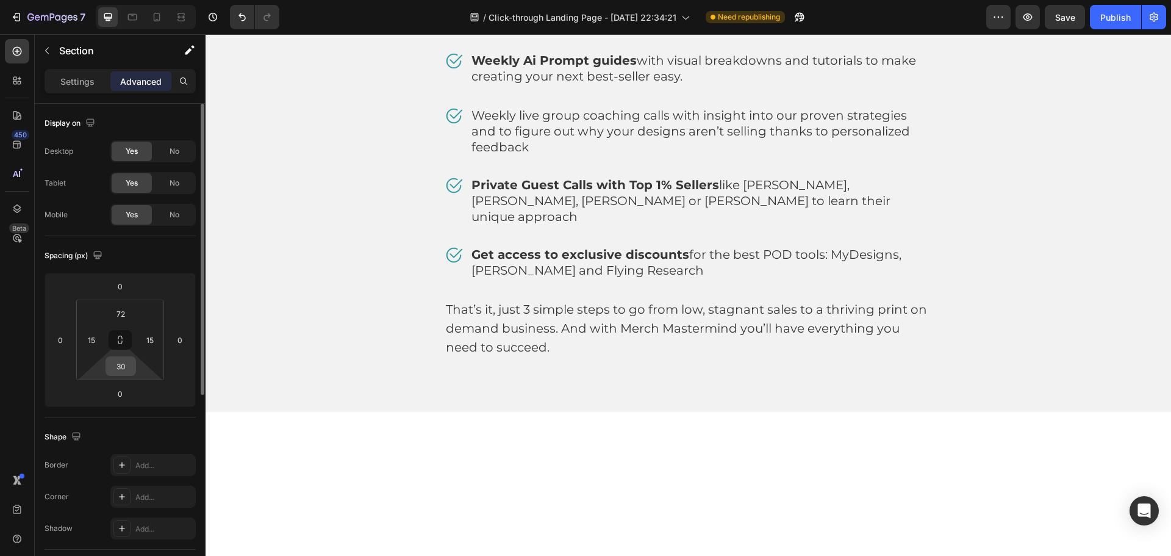
click at [121, 366] on input "30" at bounding box center [121, 366] width 24 height 18
type input "50"
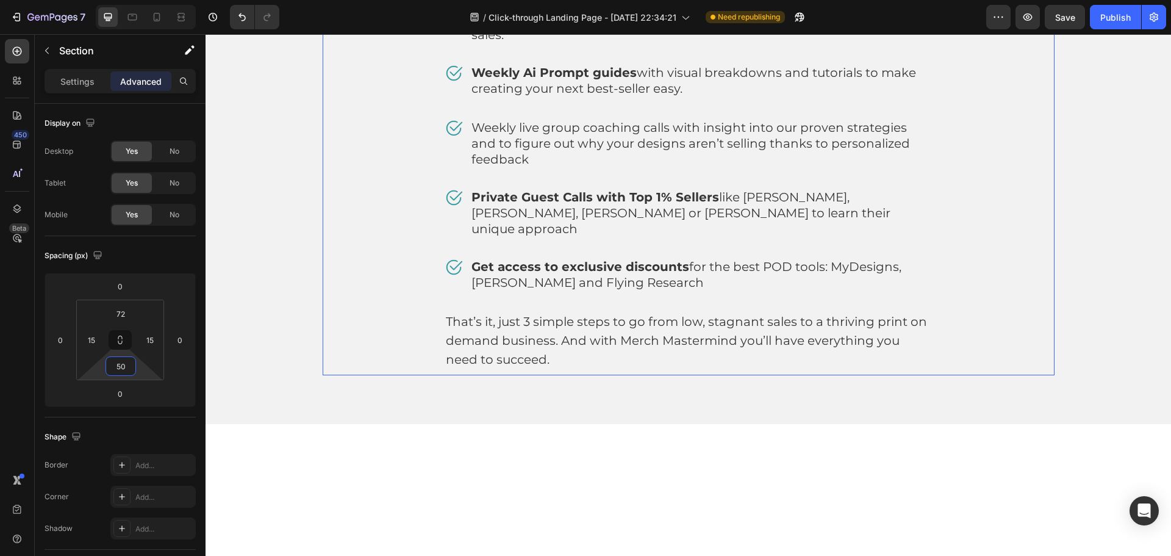
click at [283, 196] on div "What you get access to Heading Image Our exclusive community of thriving Print …" at bounding box center [688, 127] width 947 height 495
click at [125, 314] on input "50" at bounding box center [121, 313] width 24 height 18
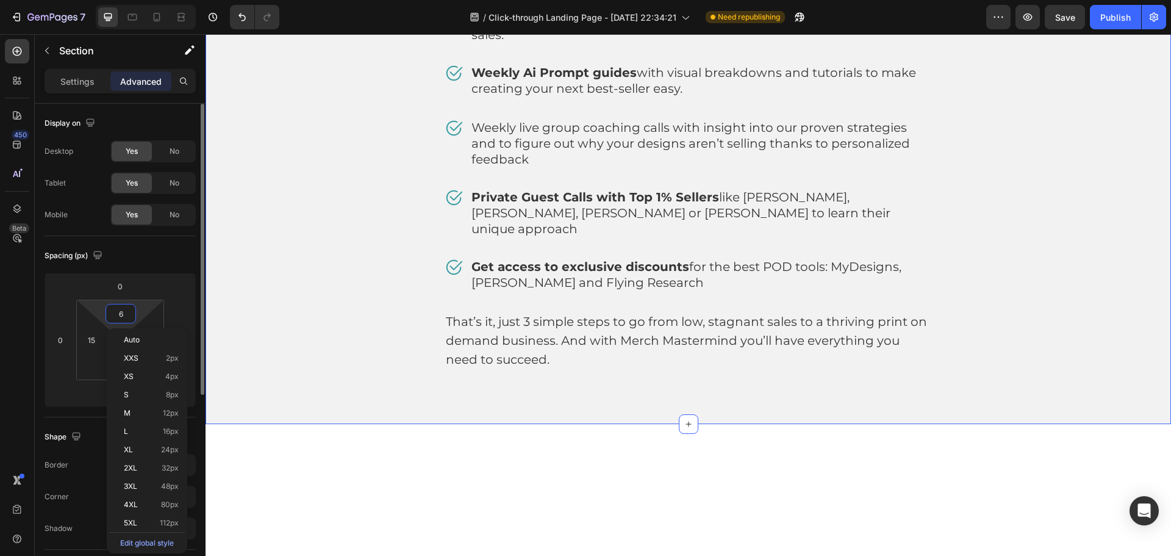
type input "60"
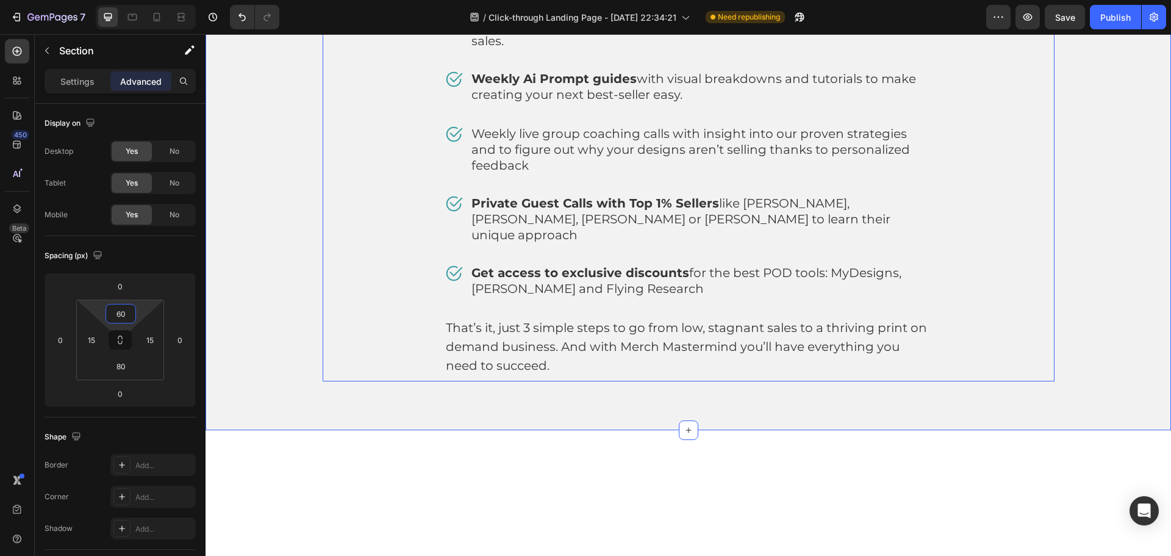
click at [323, 270] on div "What you get access to Heading Image Our exclusive community of thriving Print …" at bounding box center [689, 134] width 732 height 495
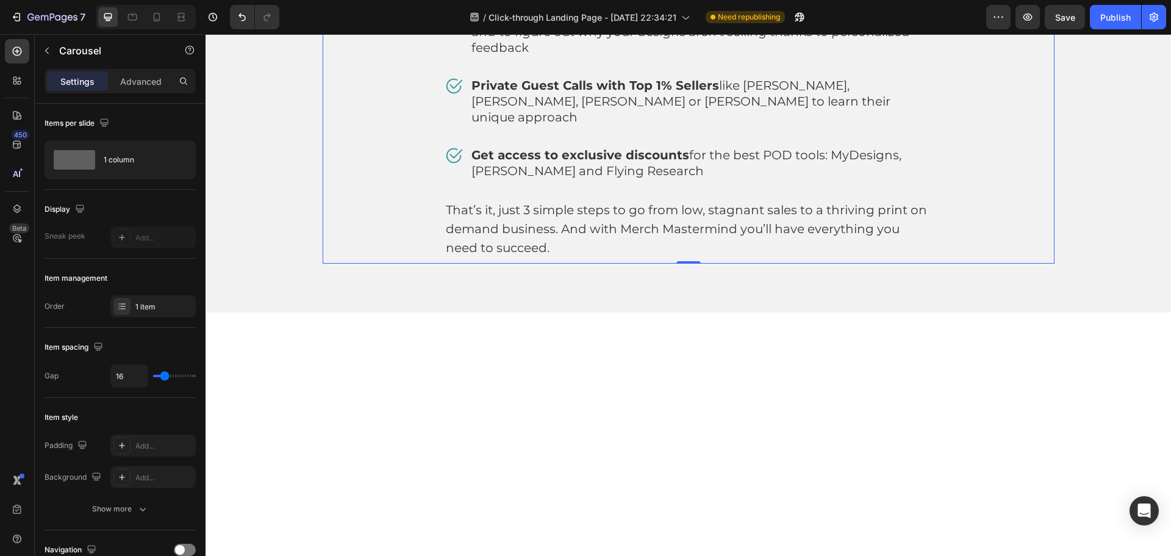
scroll to position [5106, 0]
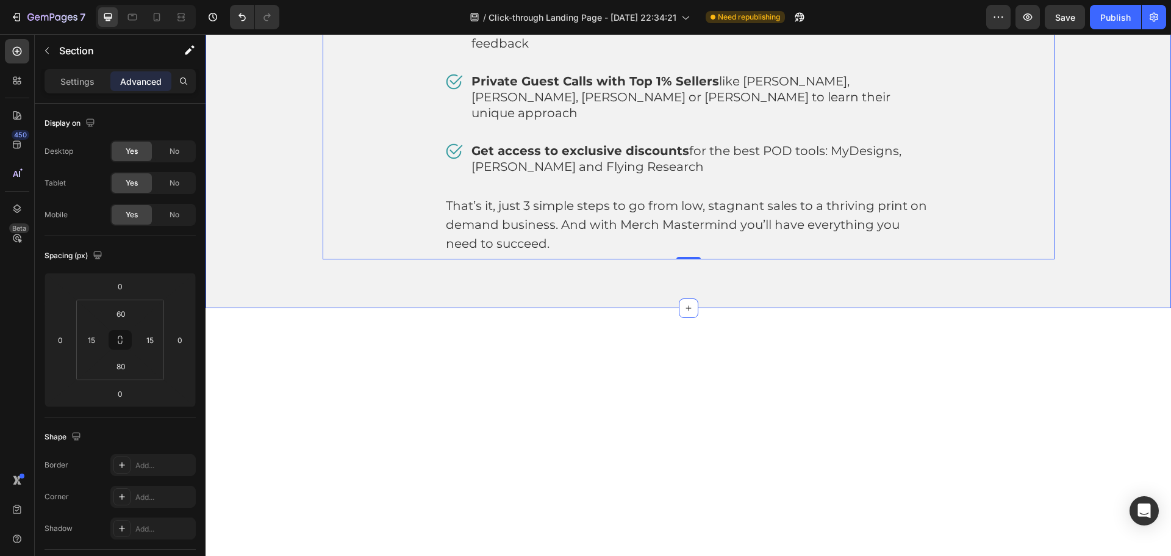
click at [1131, 244] on div "What you get access to Heading Image Our exclusive community of thriving Print …" at bounding box center [688, 12] width 947 height 495
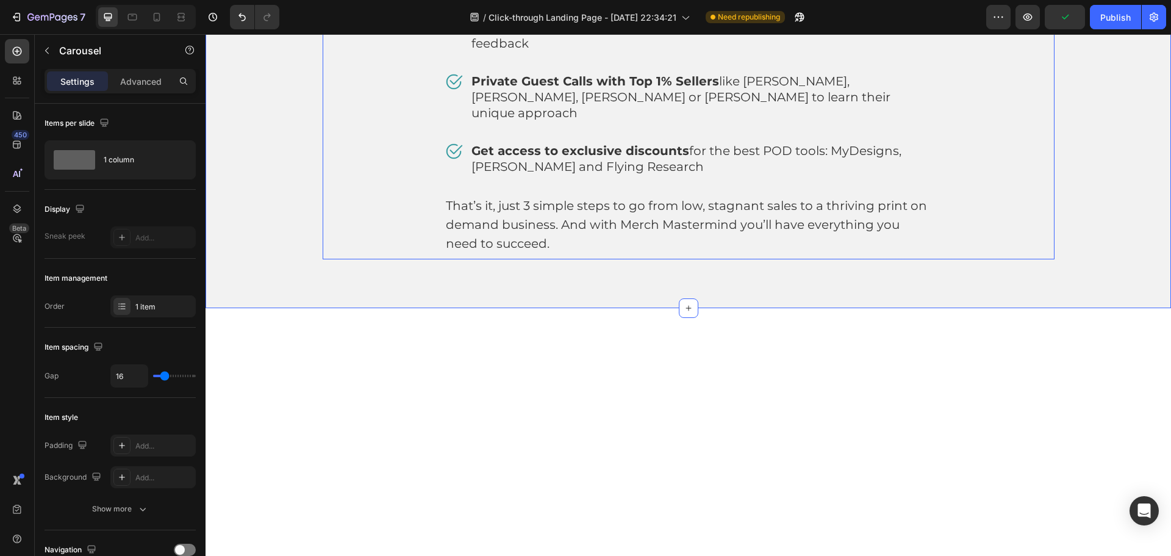
click at [1012, 184] on div "What you get access to Heading Image Our exclusive community of thriving Print …" at bounding box center [689, 12] width 732 height 495
click at [1098, 179] on div "What you get access to Heading Image Our exclusive community of thriving Print …" at bounding box center [688, 12] width 947 height 495
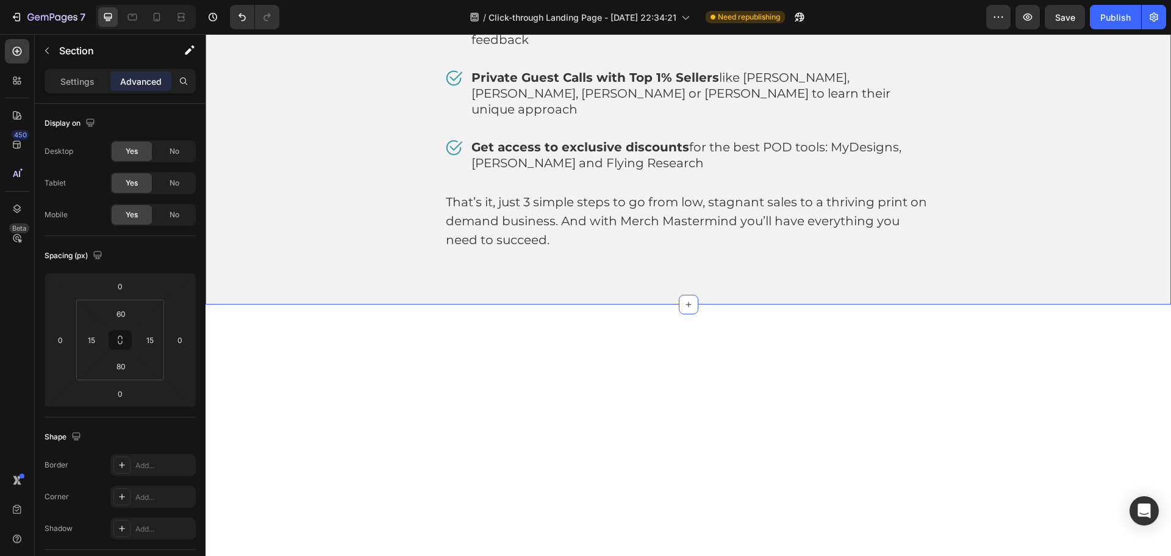
scroll to position [5167, 0]
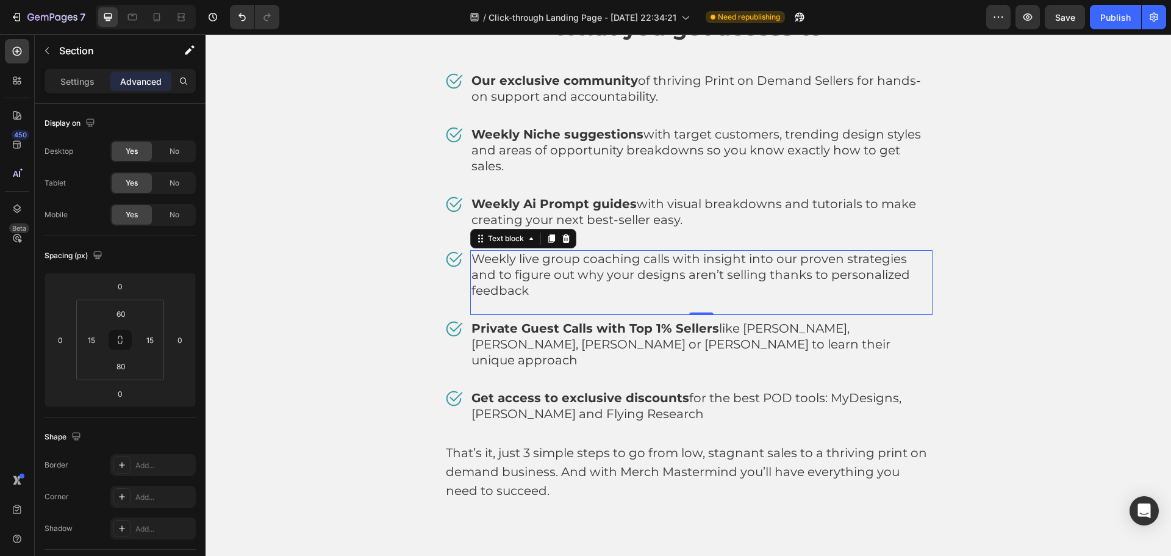
click at [606, 252] on span "Weekly live group coaching calls with insight into our proven strategies and to…" at bounding box center [690, 274] width 439 height 46
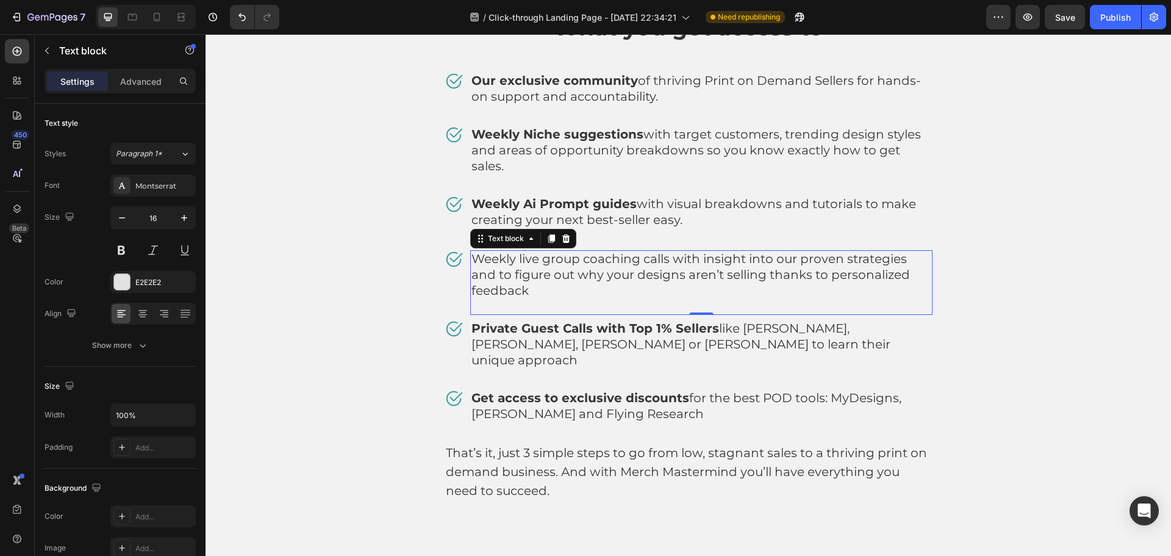
click at [606, 252] on span "Weekly live group coaching calls with insight into our proven strategies and to…" at bounding box center [690, 274] width 439 height 46
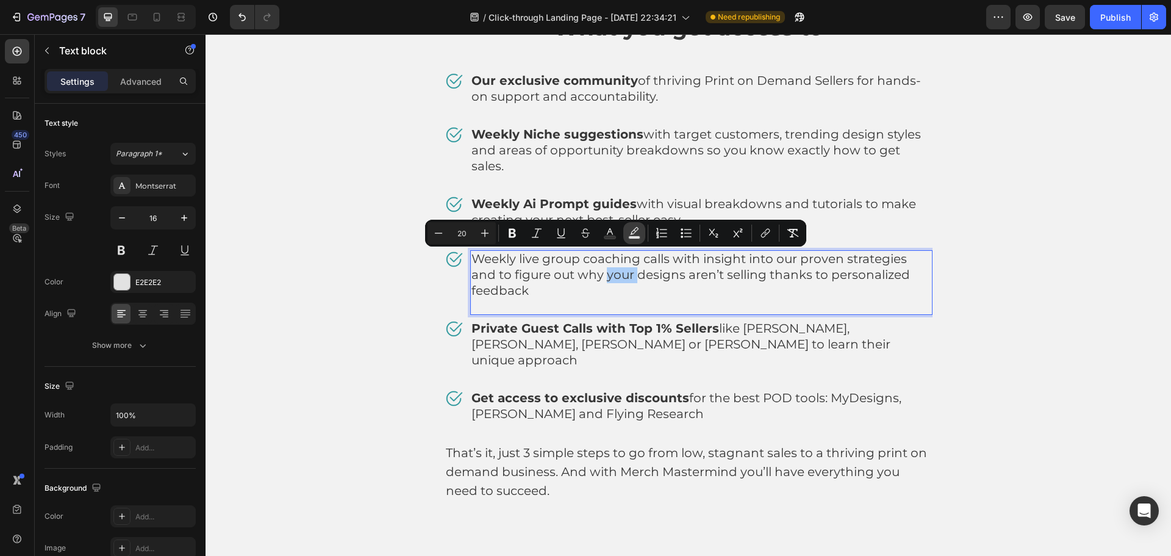
click at [631, 243] on button "Text Background Color" at bounding box center [634, 233] width 22 height 22
type input "000000"
type input "77"
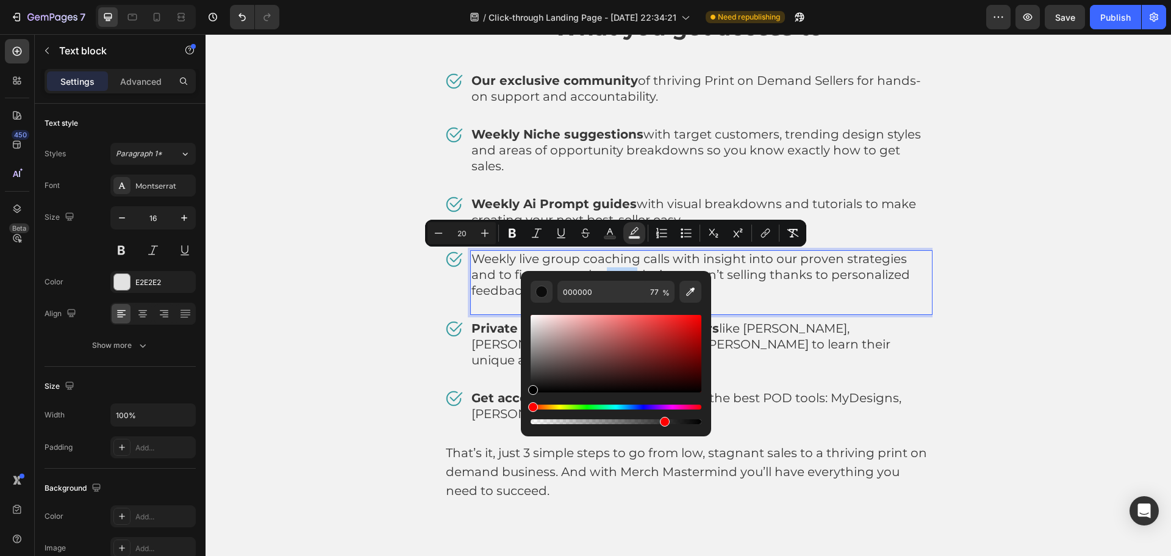
click at [616, 254] on span "Weekly live group coaching calls with insight into our proven strategies and to…" at bounding box center [690, 274] width 439 height 46
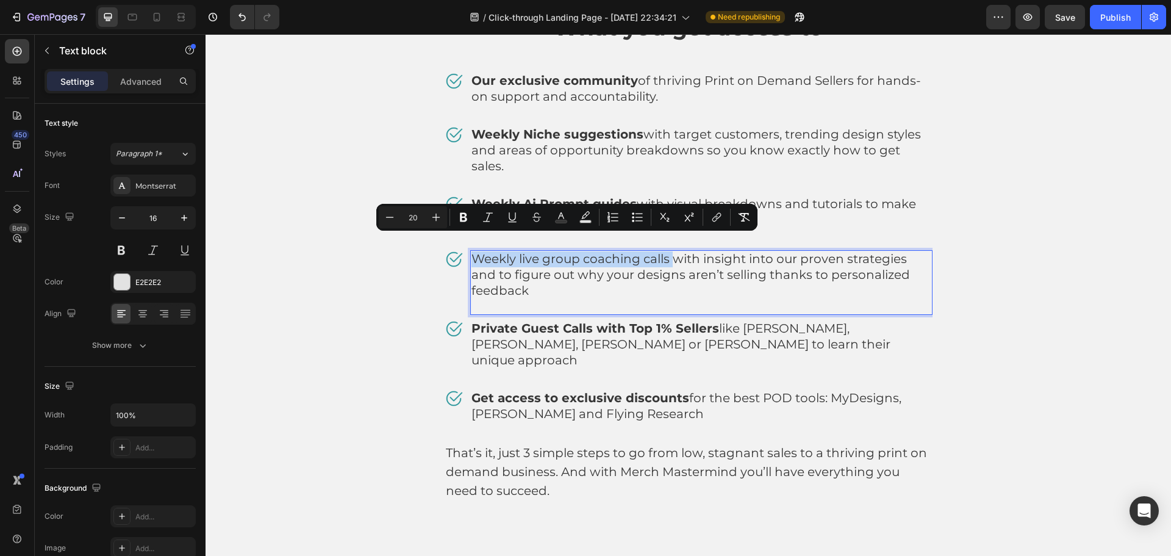
drag, startPoint x: 668, startPoint y: 243, endPoint x: 471, endPoint y: 243, distance: 197.0
click at [471, 251] on span "Weekly live group coaching calls with insight into our proven strategies and to…" at bounding box center [690, 274] width 439 height 46
click at [468, 220] on icon "Editor contextual toolbar" at bounding box center [463, 217] width 12 height 12
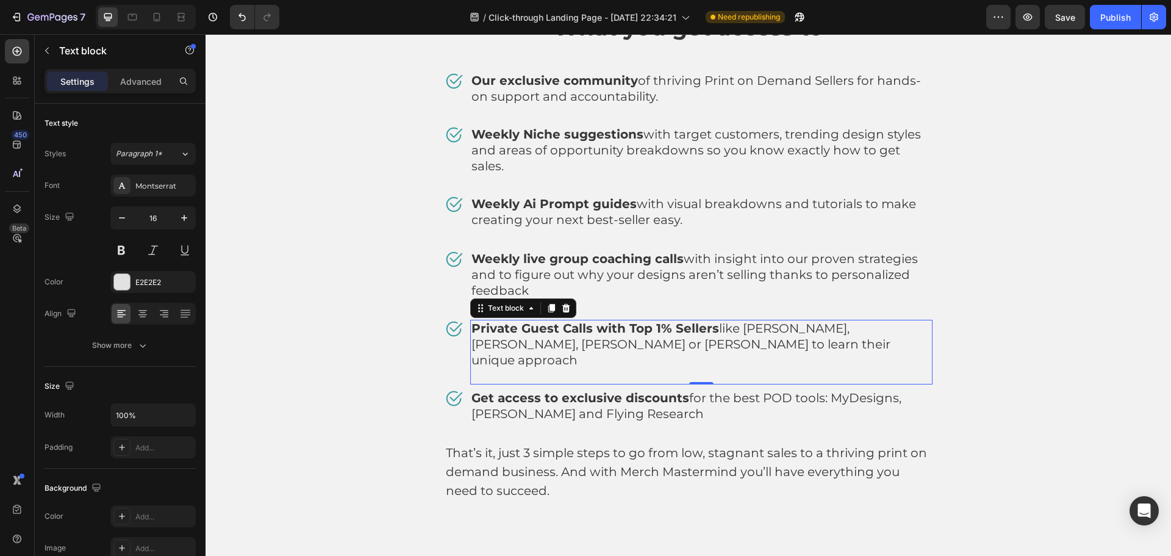
click at [666, 326] on span "Private Guest Calls with Top 1% Sellers like Detour Shirts, Mark Shaggy, Cassiy…" at bounding box center [680, 344] width 419 height 46
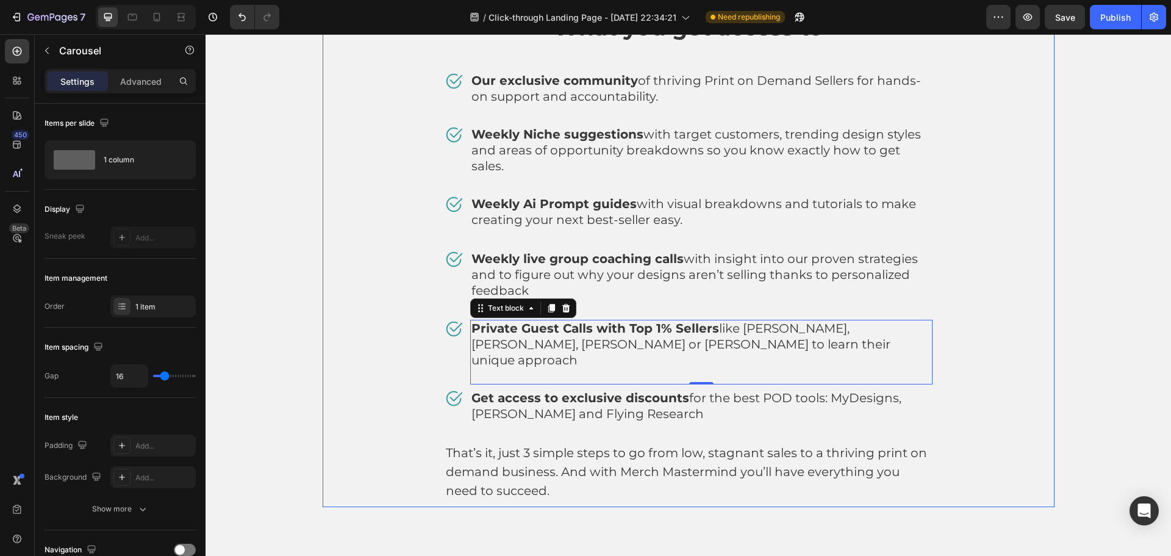
click at [1026, 332] on div "What you get access to Heading Image Our exclusive community of thriving Print …" at bounding box center [689, 259] width 732 height 495
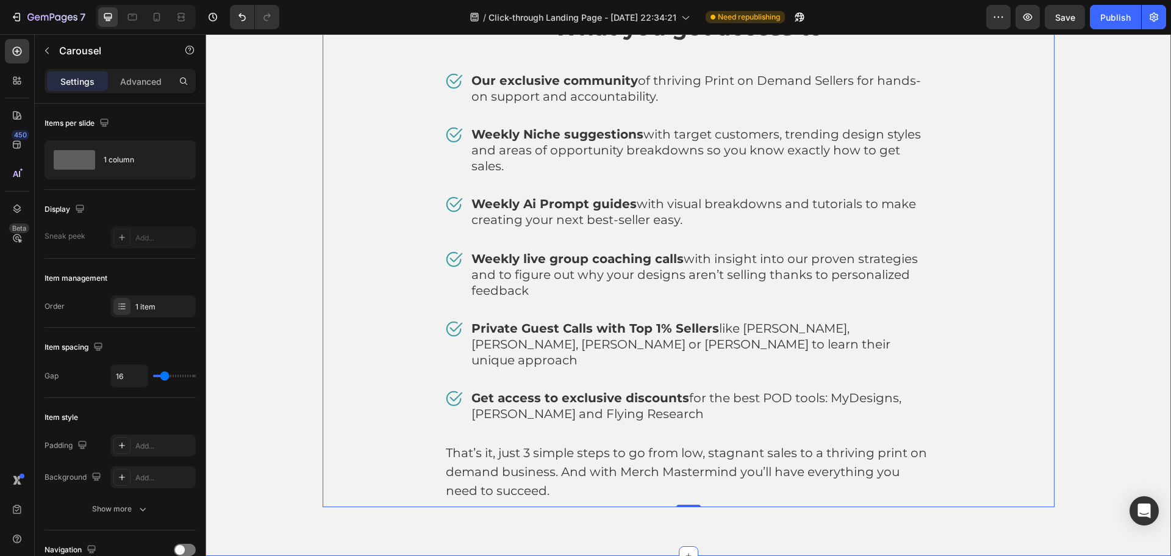
click at [1110, 326] on div "What you get access to Heading Image Our exclusive community of thriving Print …" at bounding box center [688, 259] width 947 height 495
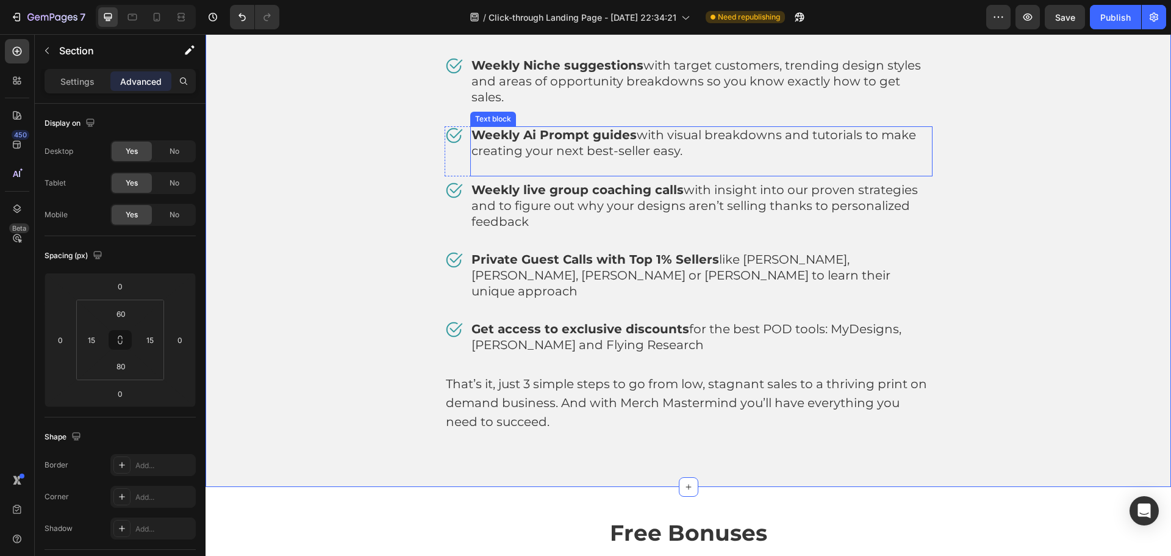
scroll to position [5411, 0]
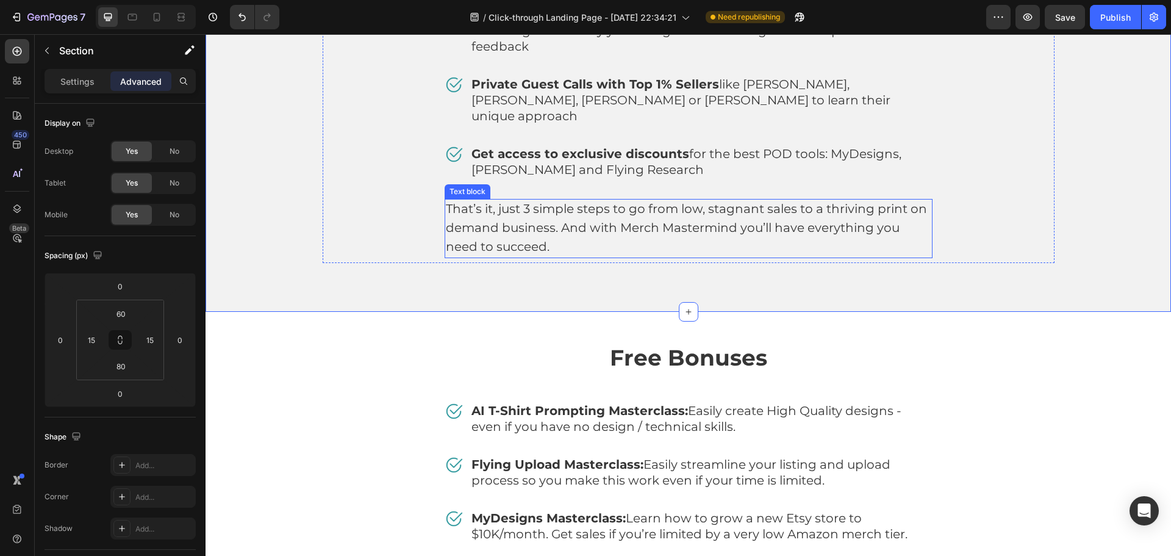
click at [529, 201] on span "That’s it, just 3 simple steps to go from low, stagnant sales to a thriving pri…" at bounding box center [686, 227] width 481 height 52
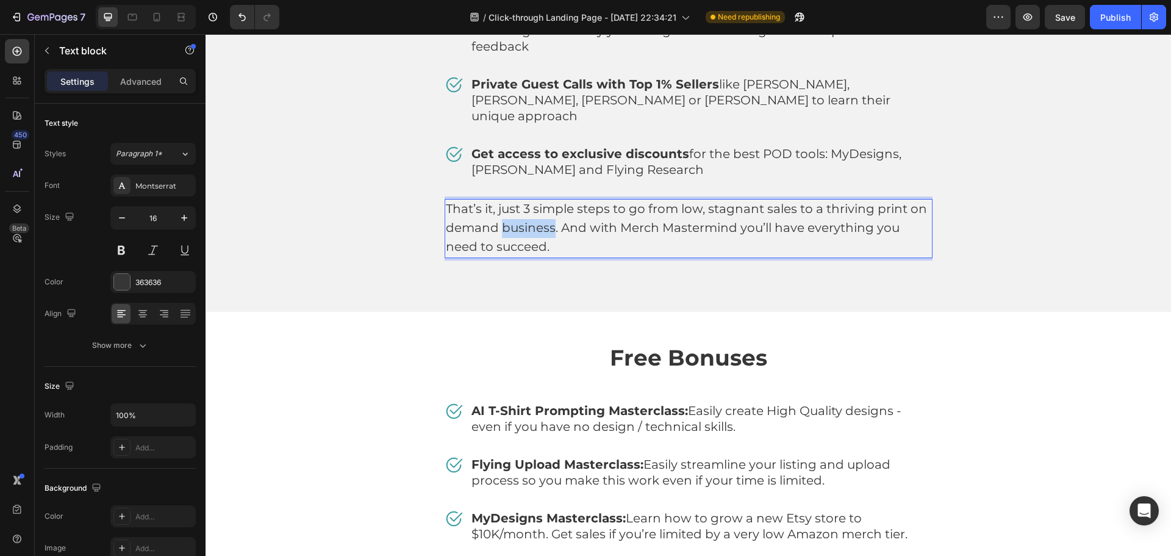
click at [529, 201] on span "That’s it, just 3 simple steps to go from low, stagnant sales to a thriving pri…" at bounding box center [686, 227] width 481 height 52
click at [598, 210] on p "That’s it, just 3 simple steps to go from low, stagnant sales to a thriving pri…" at bounding box center [688, 228] width 485 height 56
click at [600, 221] on p "That’s it, just 3 simple steps to go from low, stagnant sales to a thriving pri…" at bounding box center [688, 228] width 485 height 56
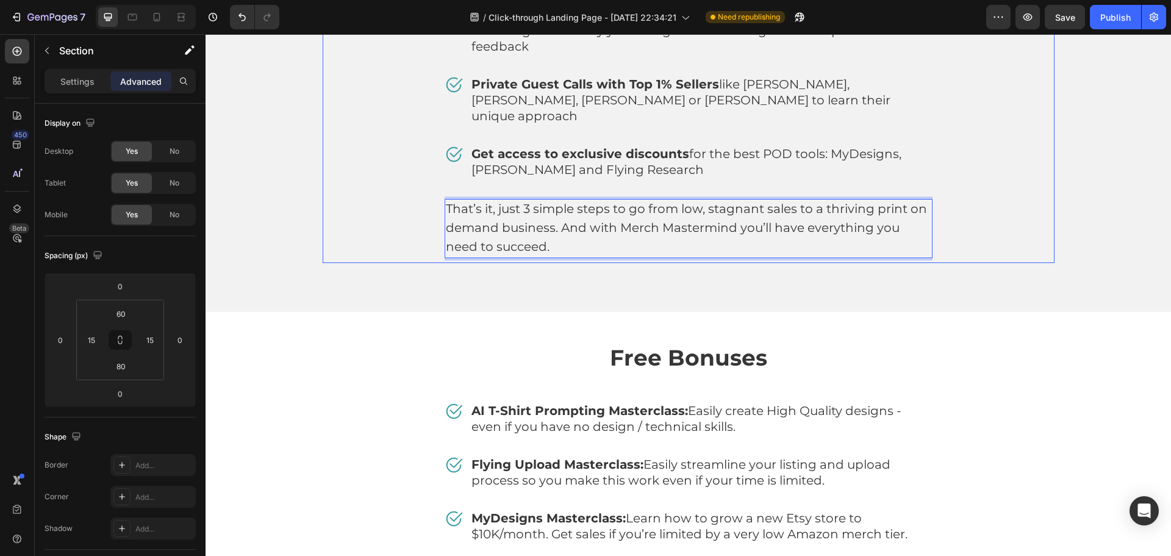
click at [589, 247] on div "What you get access to Heading Image Our exclusive community of thriving Print …" at bounding box center [688, 22] width 965 height 580
click at [512, 201] on span "That’s it, just 3 simple steps to go from low, stagnant sales to a thriving pri…" at bounding box center [686, 227] width 481 height 52
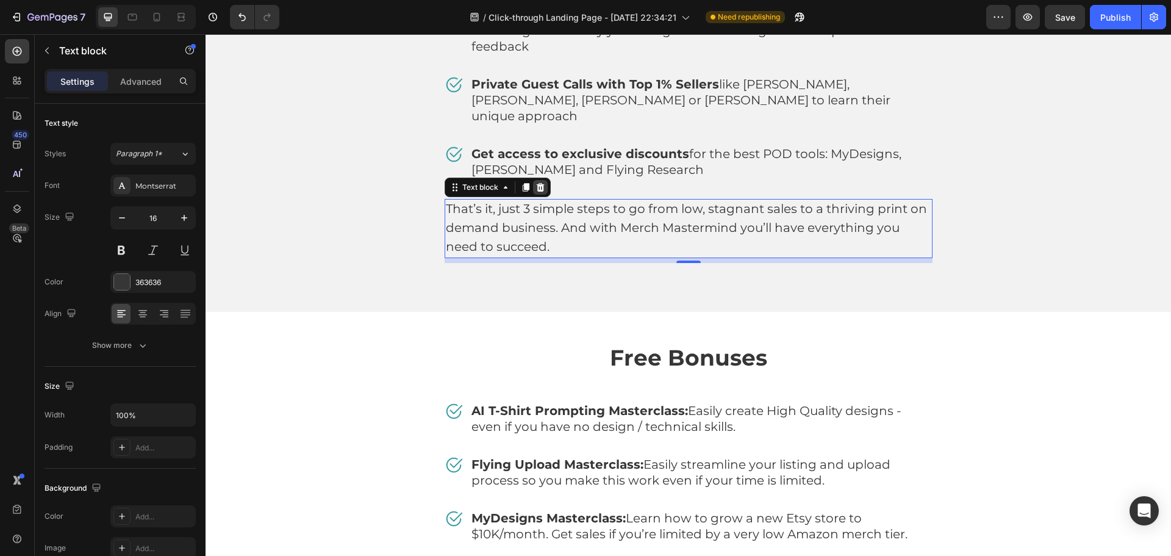
click at [536, 183] on icon at bounding box center [540, 187] width 8 height 9
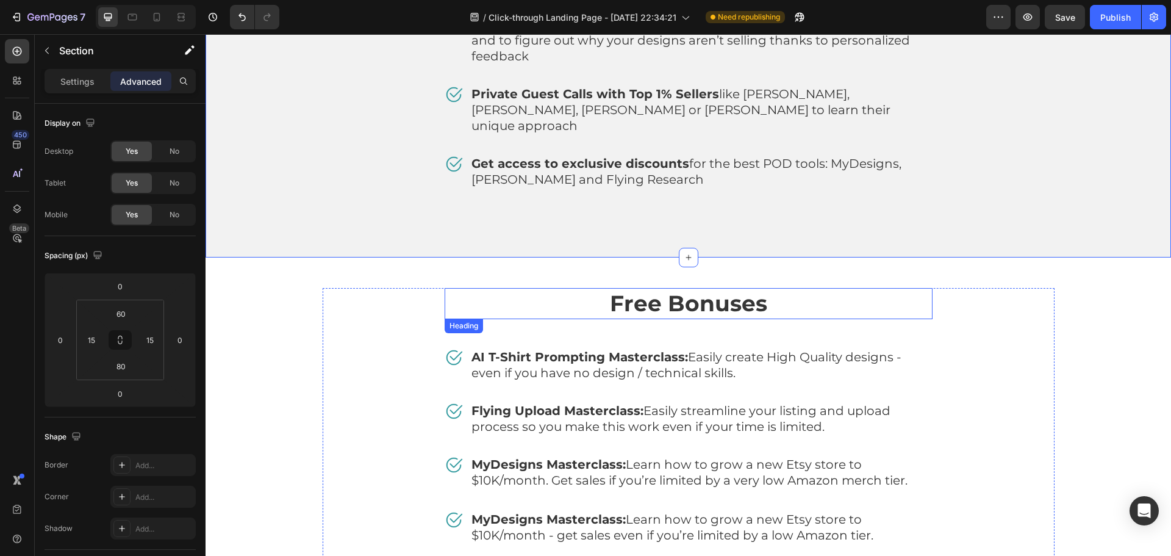
scroll to position [5228, 0]
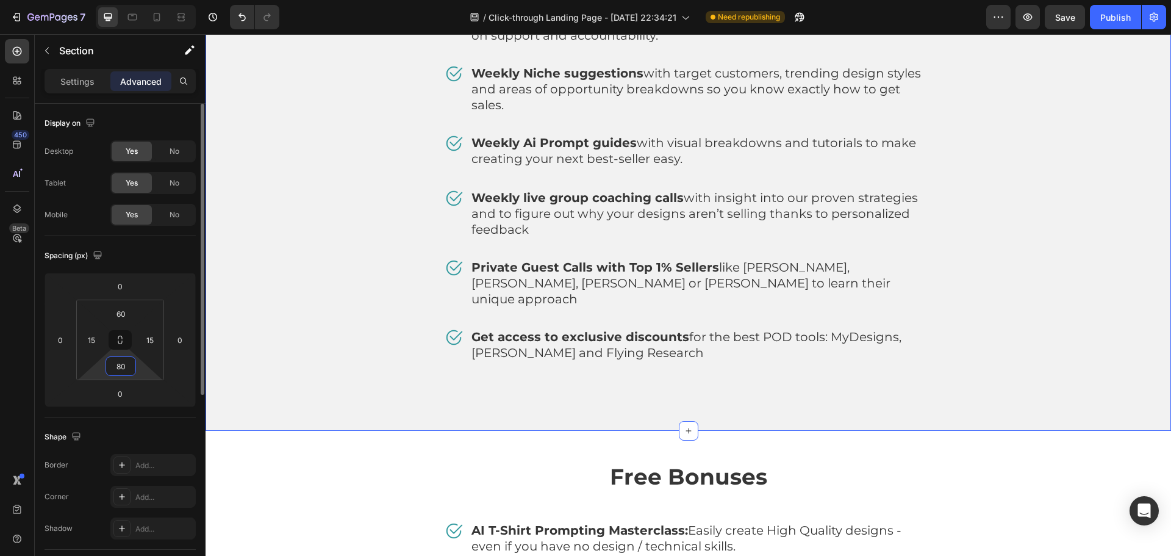
click at [123, 367] on input "80" at bounding box center [121, 366] width 24 height 18
type input "60"
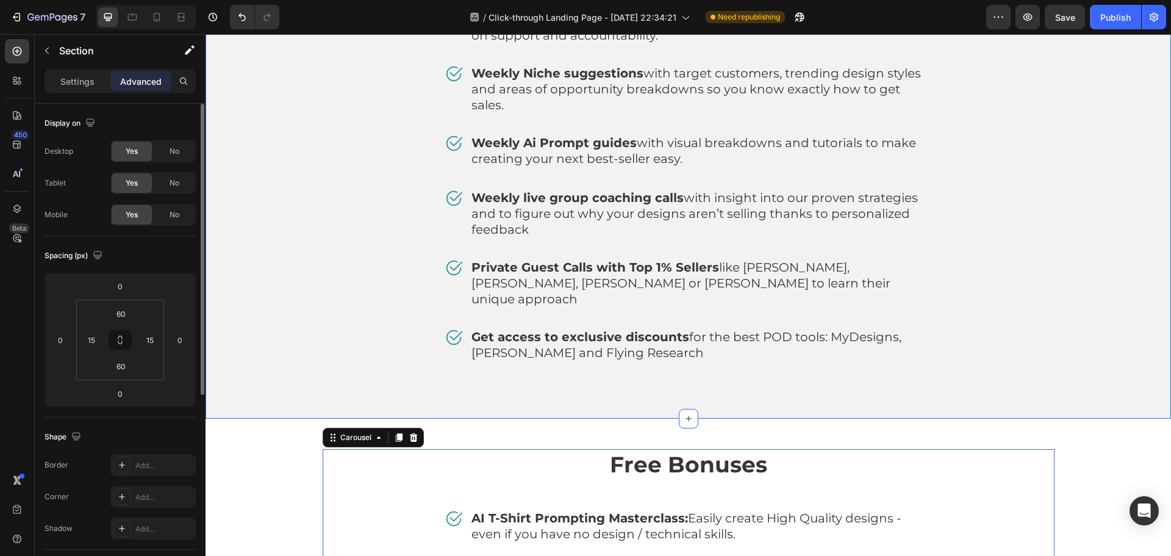
click at [485, 351] on div "What you get access to Heading Image Our exclusive community of thriving Print …" at bounding box center [688, 167] width 965 height 504
click at [122, 368] on input "60" at bounding box center [121, 366] width 24 height 18
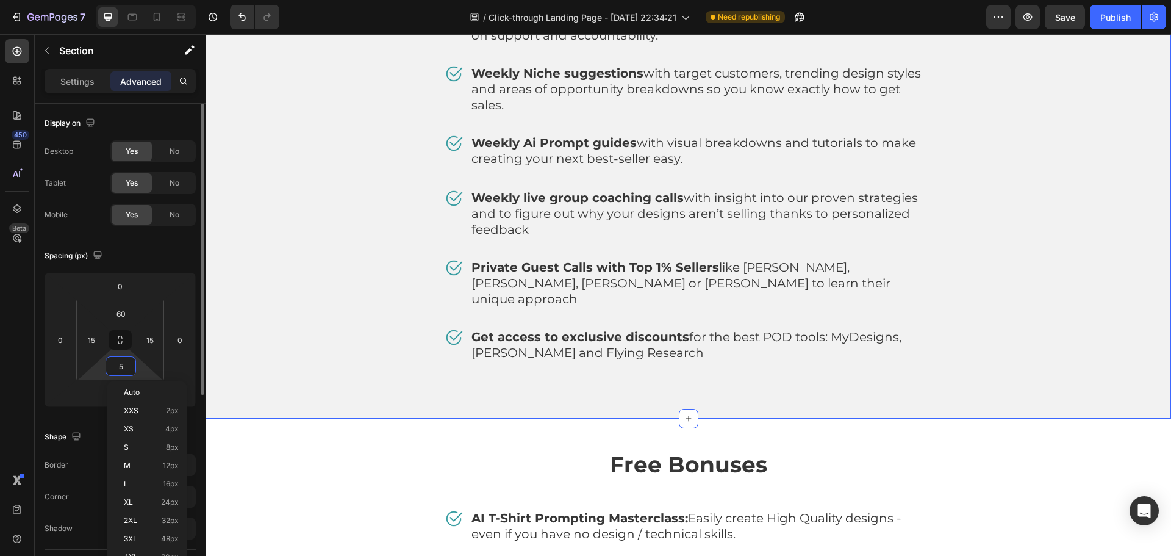
type input "50"
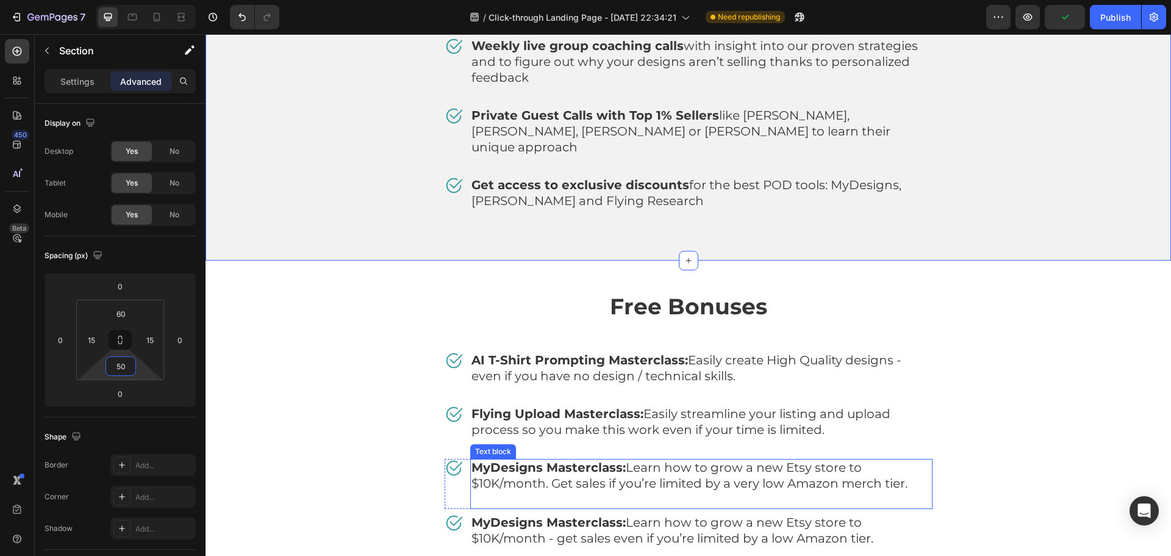
scroll to position [5472, 0]
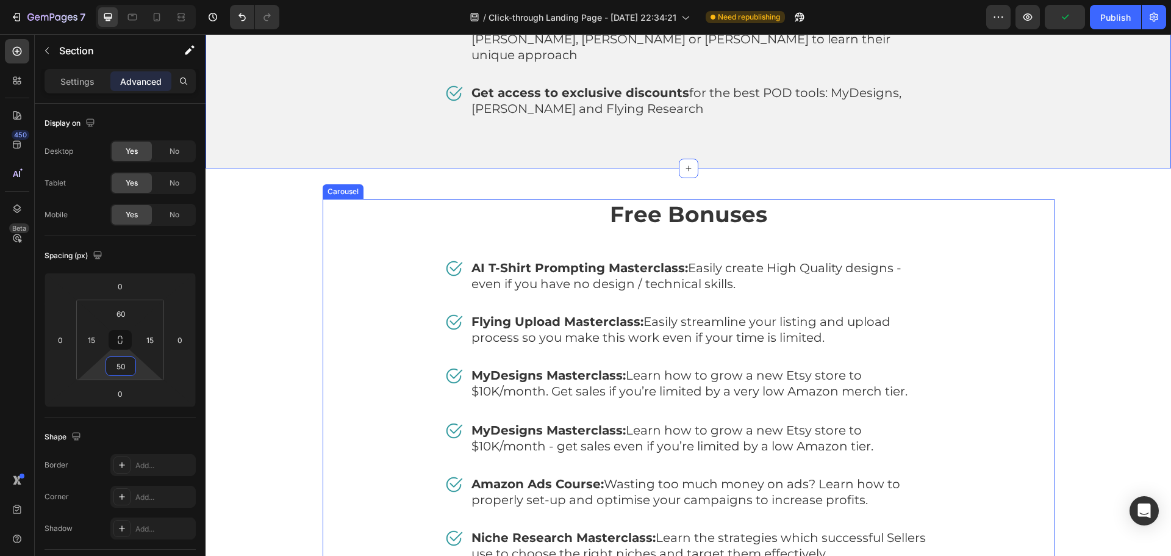
click at [323, 295] on div "Free Bonuses Heading Image AI T-Shirt Prompting Masterclass: Easily create High…" at bounding box center [689, 425] width 732 height 453
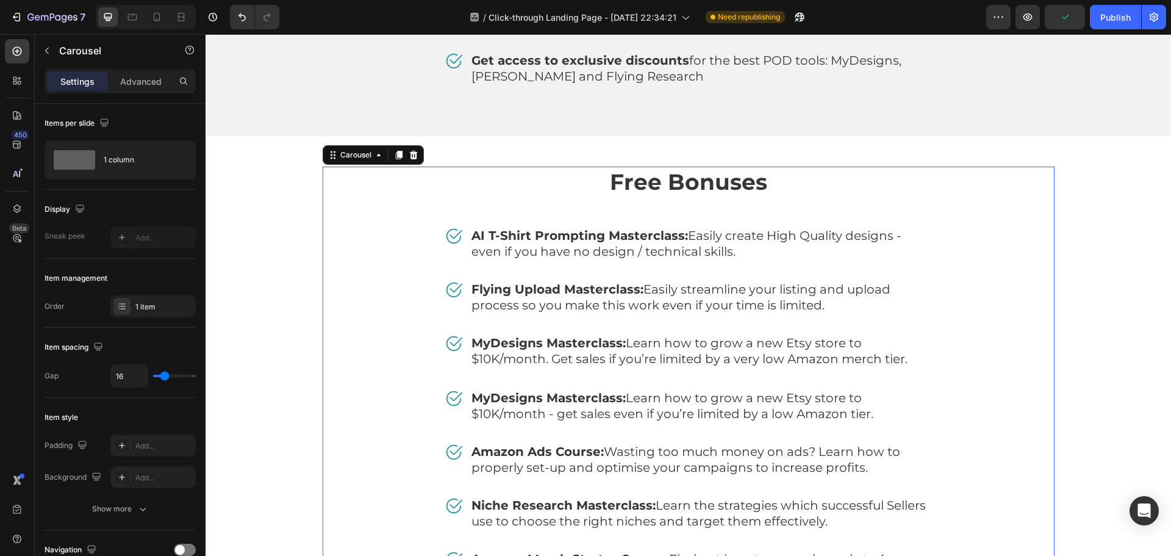
scroll to position [5533, 0]
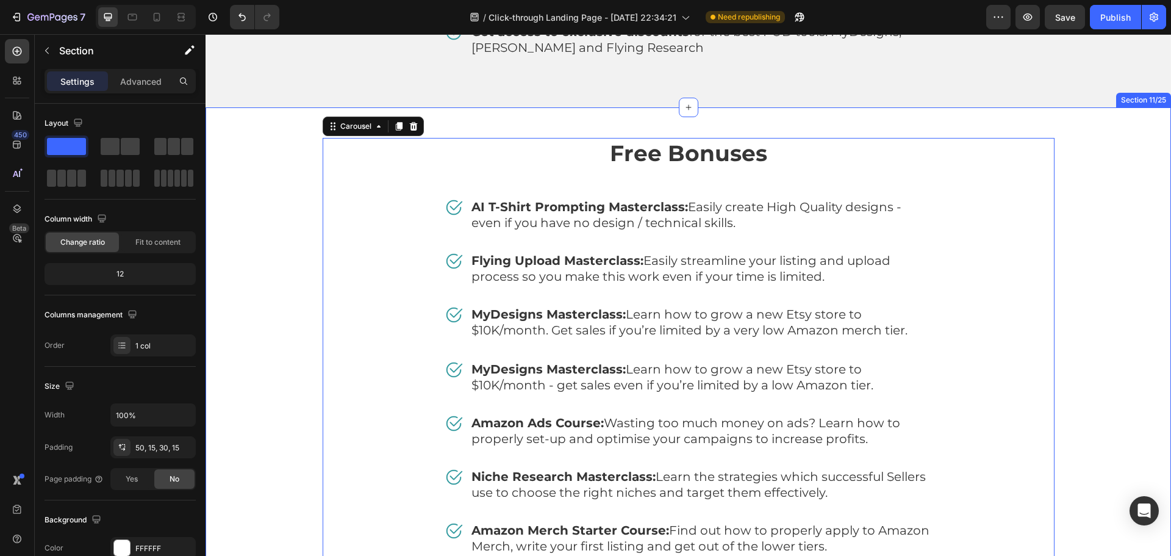
click at [1077, 293] on div "Free Bonuses Heading Image AI T-Shirt Prompting Masterclass: Easily create High…" at bounding box center [688, 364] width 947 height 453
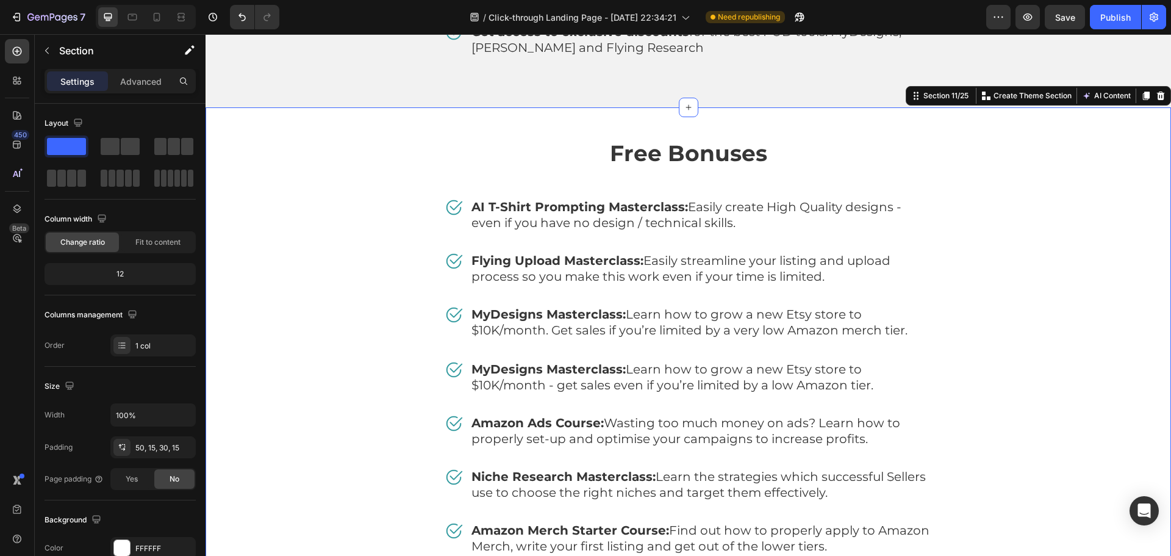
click at [1153, 270] on div "Free Bonuses Heading Image AI T-Shirt Prompting Masterclass: Easily create High…" at bounding box center [688, 358] width 965 height 502
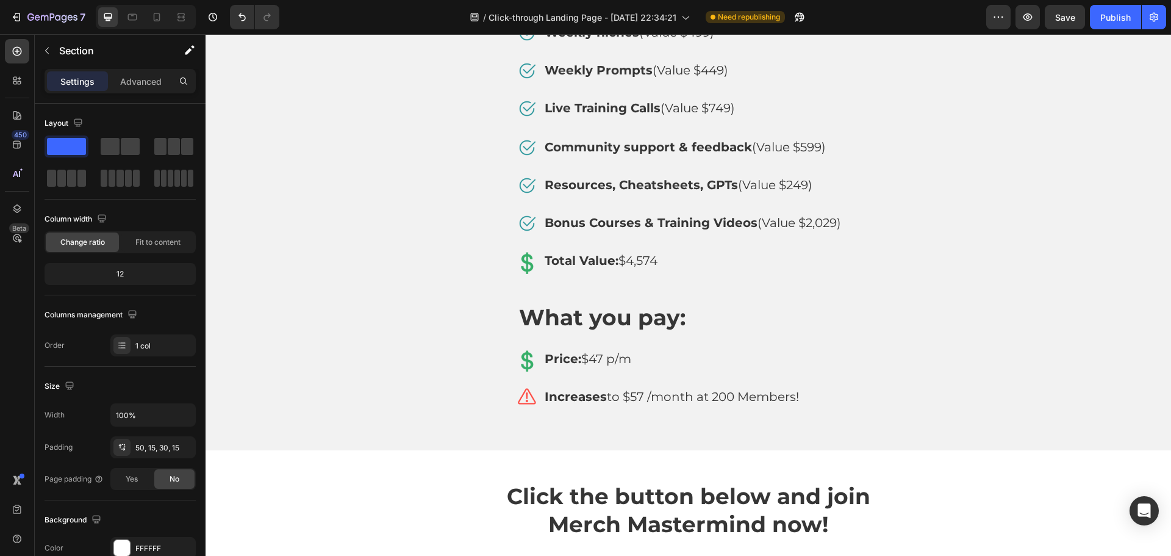
scroll to position [8278, 0]
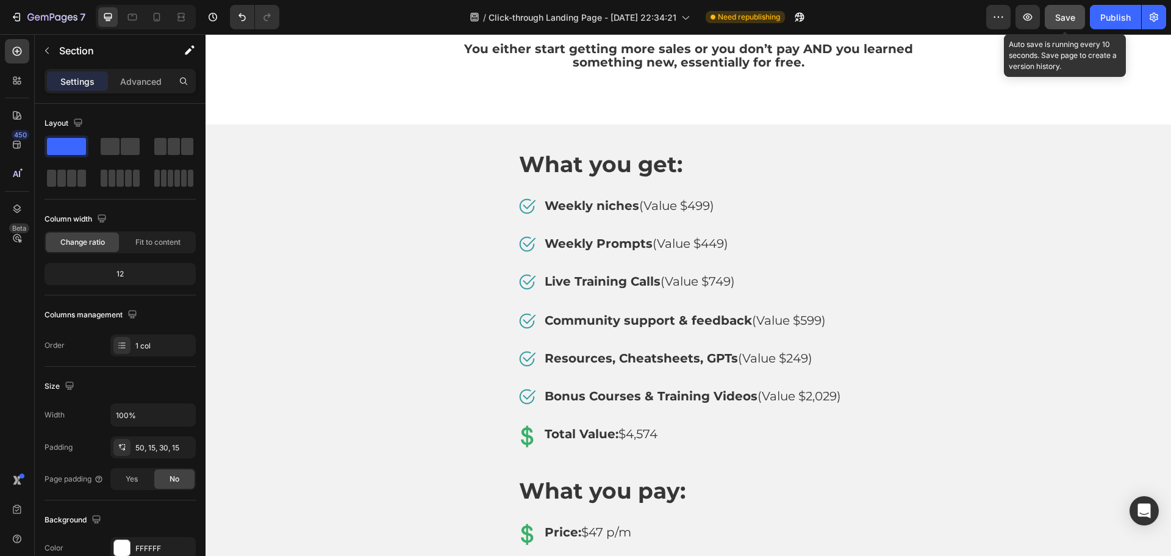
click at [1073, 11] on div "Save" at bounding box center [1065, 17] width 20 height 13
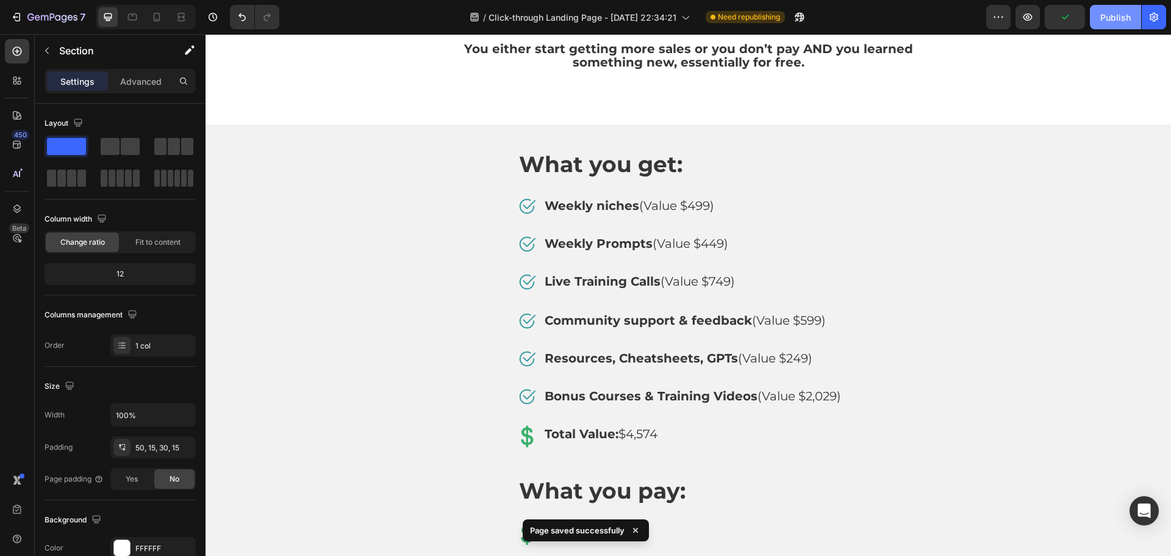
click at [1105, 21] on div "Publish" at bounding box center [1115, 17] width 30 height 13
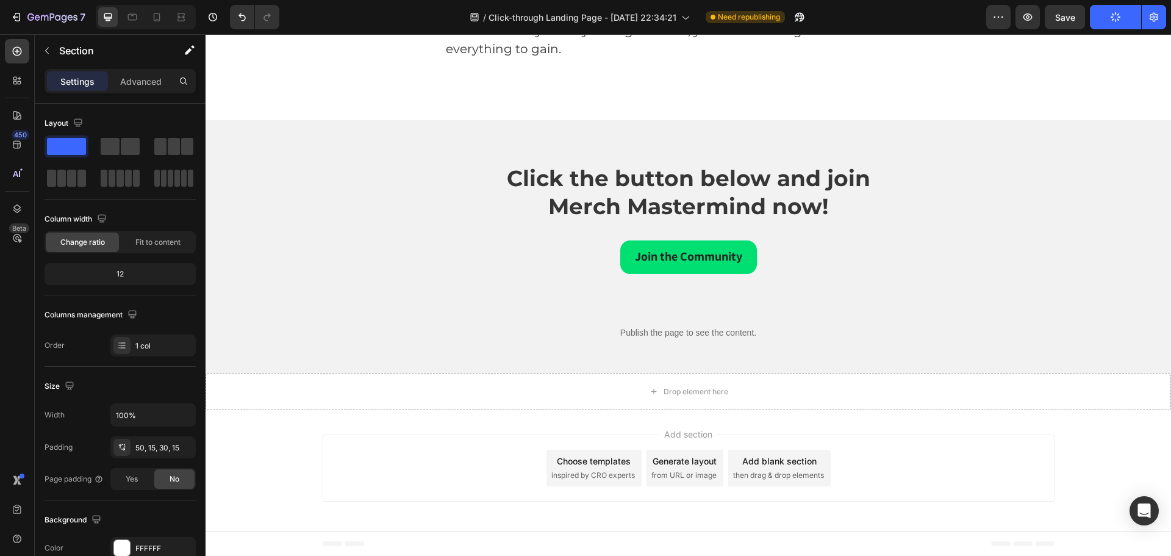
scroll to position [9999, 0]
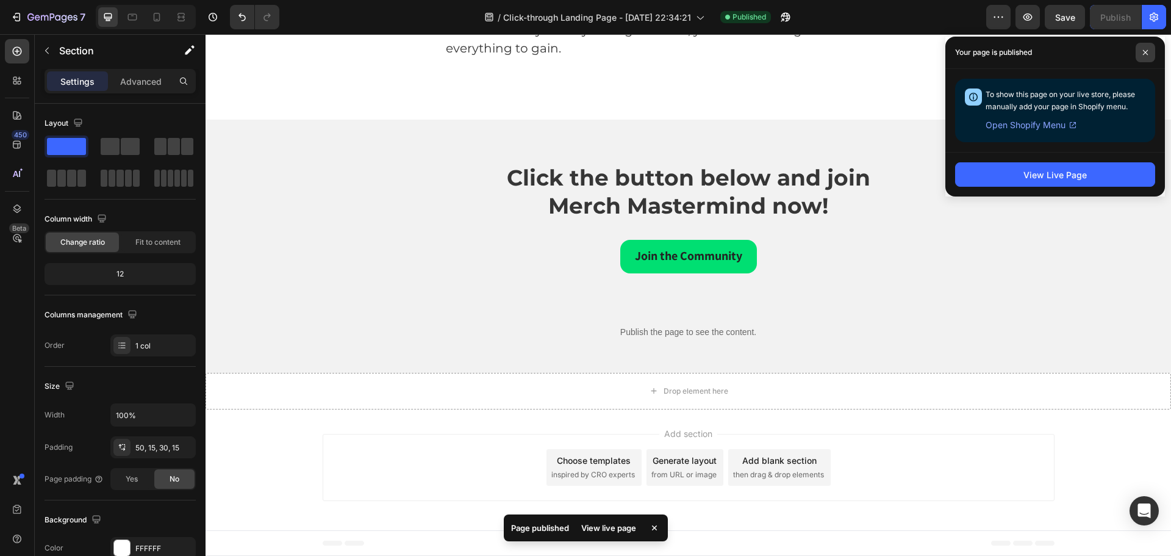
click at [1145, 58] on span at bounding box center [1146, 53] width 20 height 20
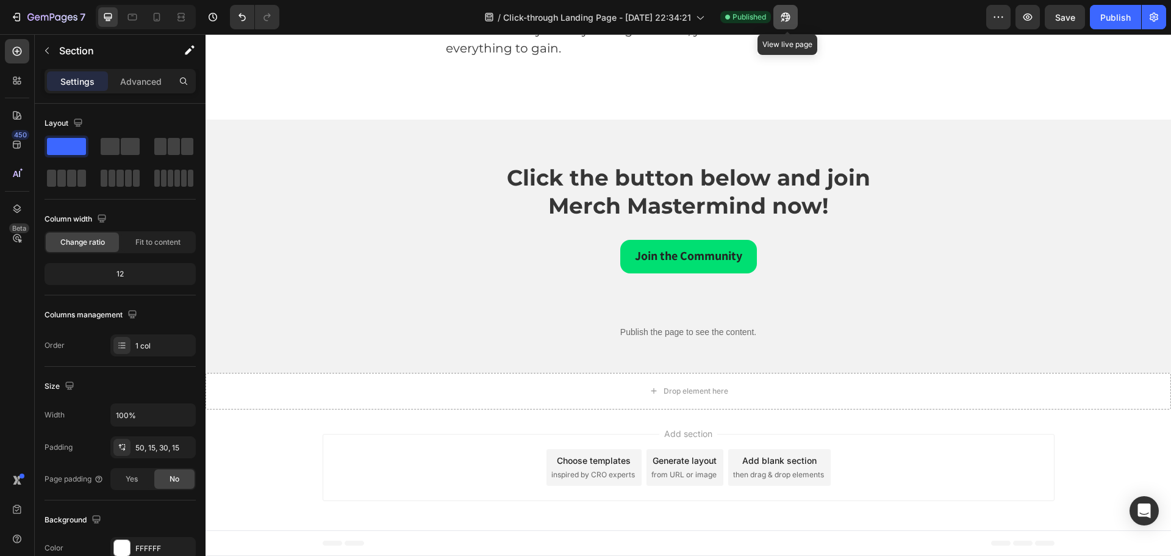
click at [784, 18] on icon "button" at bounding box center [782, 19] width 3 height 3
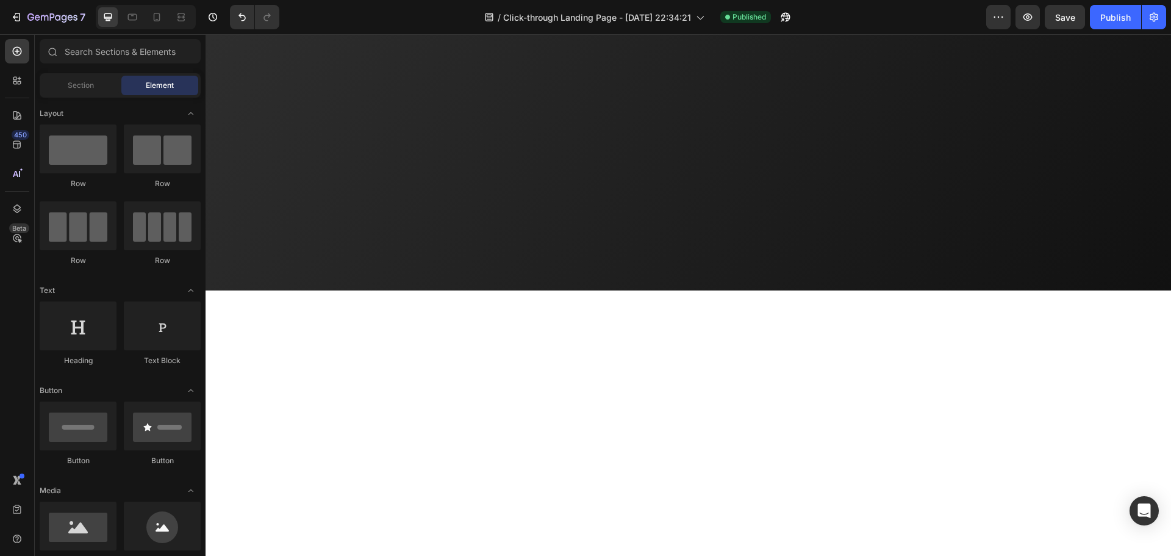
scroll to position [0, 0]
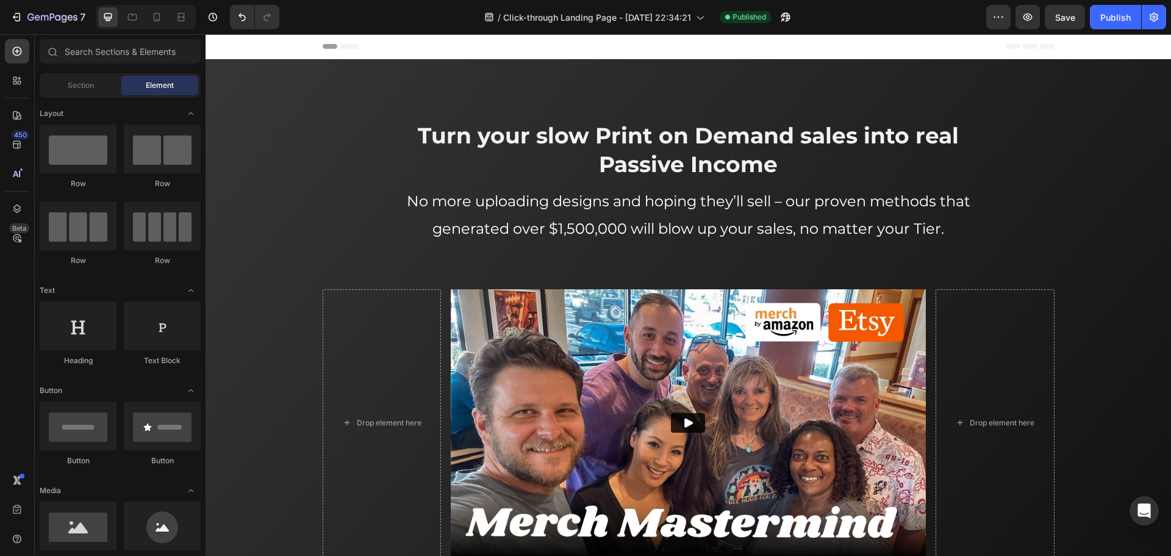
drag, startPoint x: 984, startPoint y: 337, endPoint x: 795, endPoint y: 59, distance: 336.0
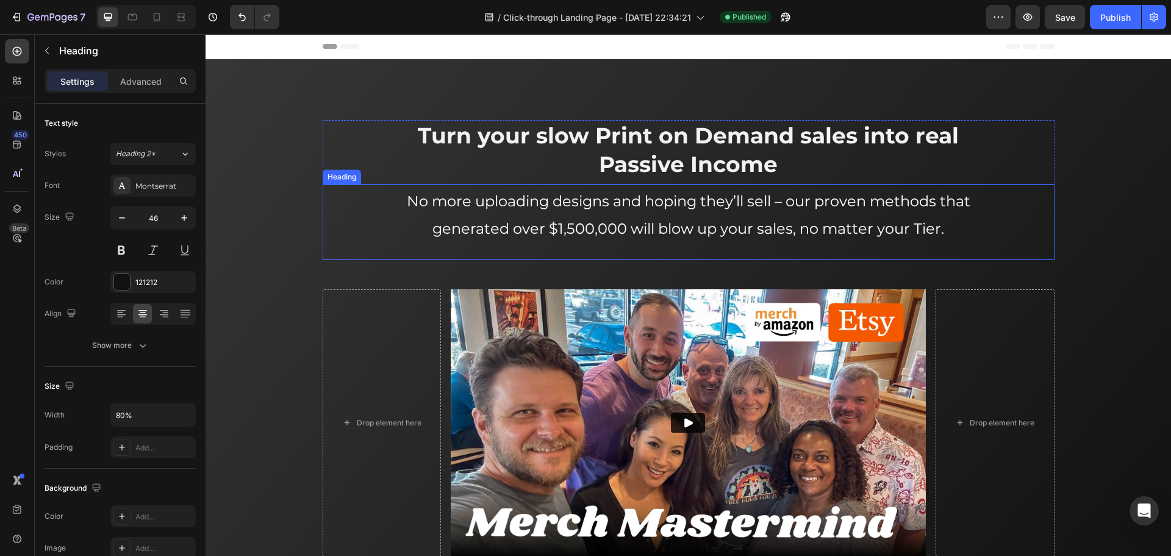
click at [804, 200] on span "No more uploading designs and hoping they’ll sell – our proven methods that gen…" at bounding box center [689, 214] width 564 height 45
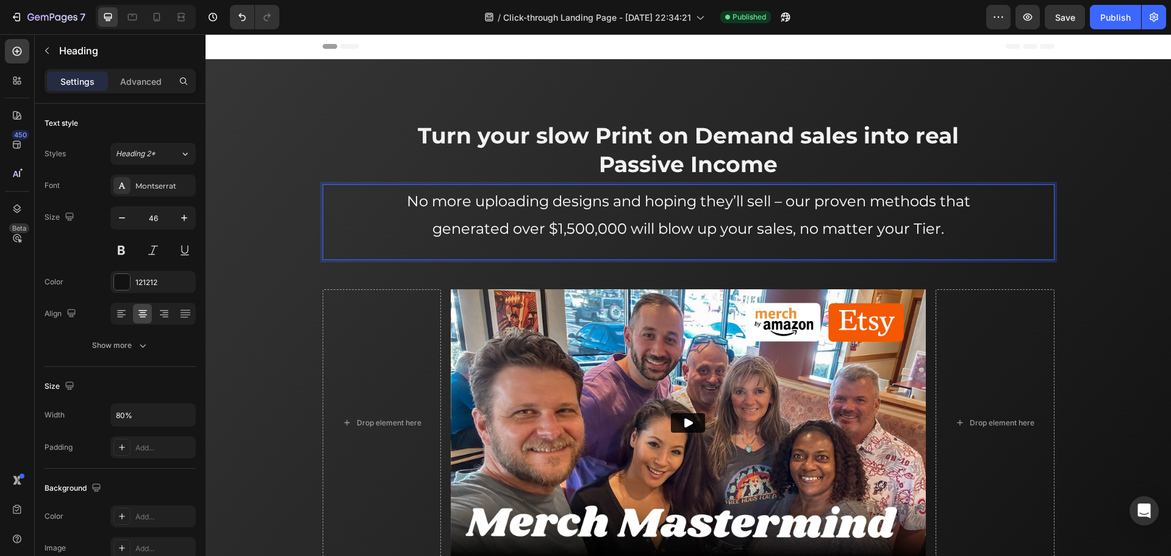
click at [798, 200] on span "No more uploading designs and hoping they’ll sell – our proven methods that gen…" at bounding box center [689, 214] width 564 height 45
click at [926, 201] on span "No more uploading designs and hoping they’ll sell – my proven methods that gene…" at bounding box center [688, 214] width 562 height 45
click at [931, 203] on span "No more uploading designs and hoping they’ll sell – my proven methods that gene…" at bounding box center [688, 214] width 562 height 45
click at [657, 227] on span "No more uploading designs and hoping they’ll sell – my proven method that gener…" at bounding box center [688, 214] width 554 height 45
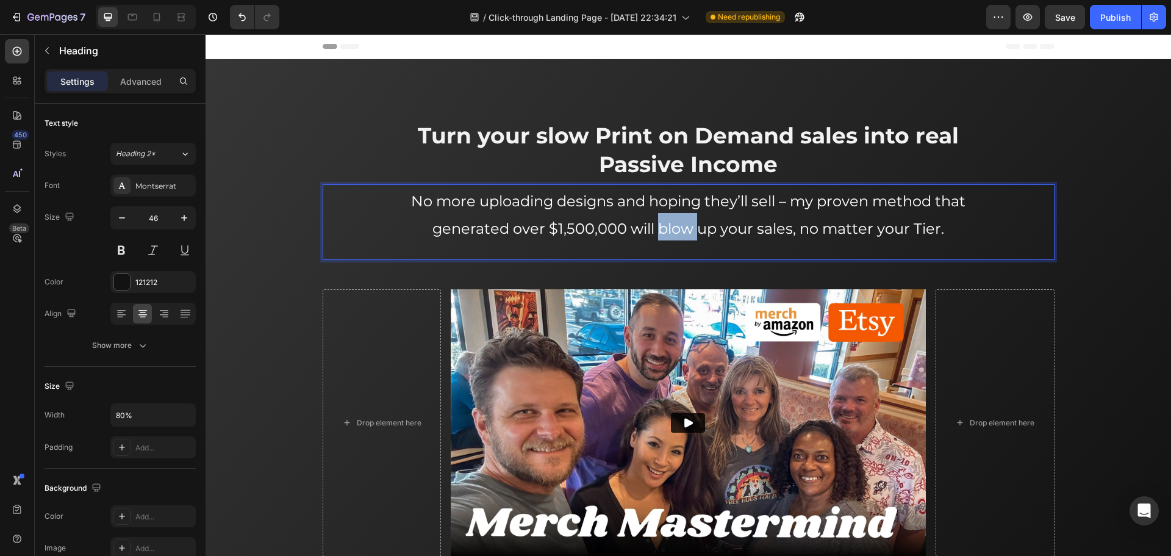
click at [657, 227] on span "No more uploading designs and hoping they’ll sell – my proven method that gener…" at bounding box center [688, 214] width 554 height 45
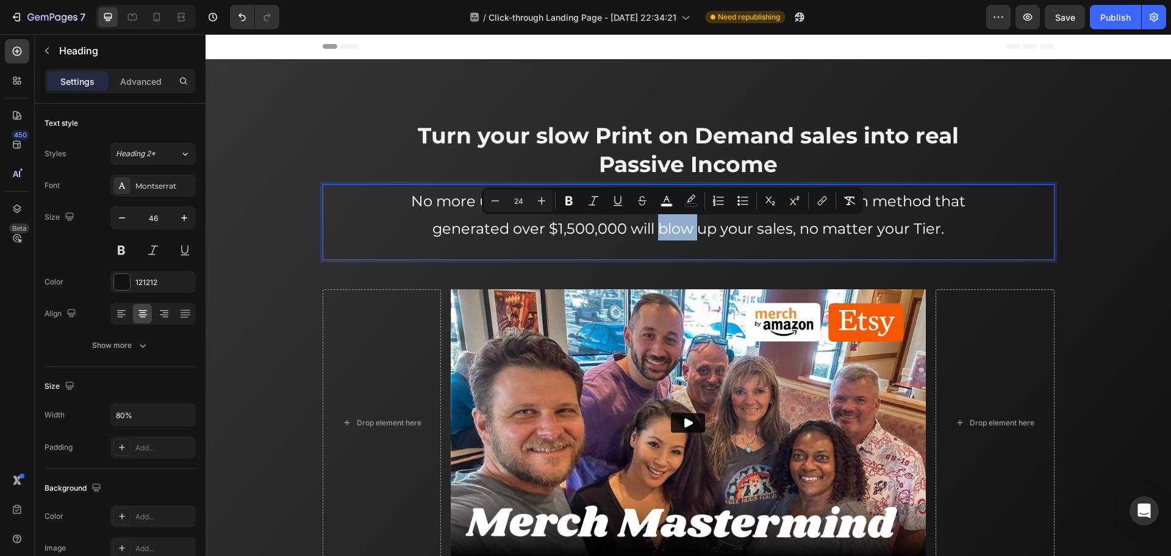
click at [670, 232] on span "No more uploading designs and hoping they’ll sell – my proven method that gener…" at bounding box center [688, 214] width 554 height 45
drag, startPoint x: 655, startPoint y: 229, endPoint x: 711, endPoint y: 224, distance: 56.3
click at [711, 224] on span "No more uploading designs and hoping they’ll sell – my proven method that gener…" at bounding box center [688, 214] width 554 height 45
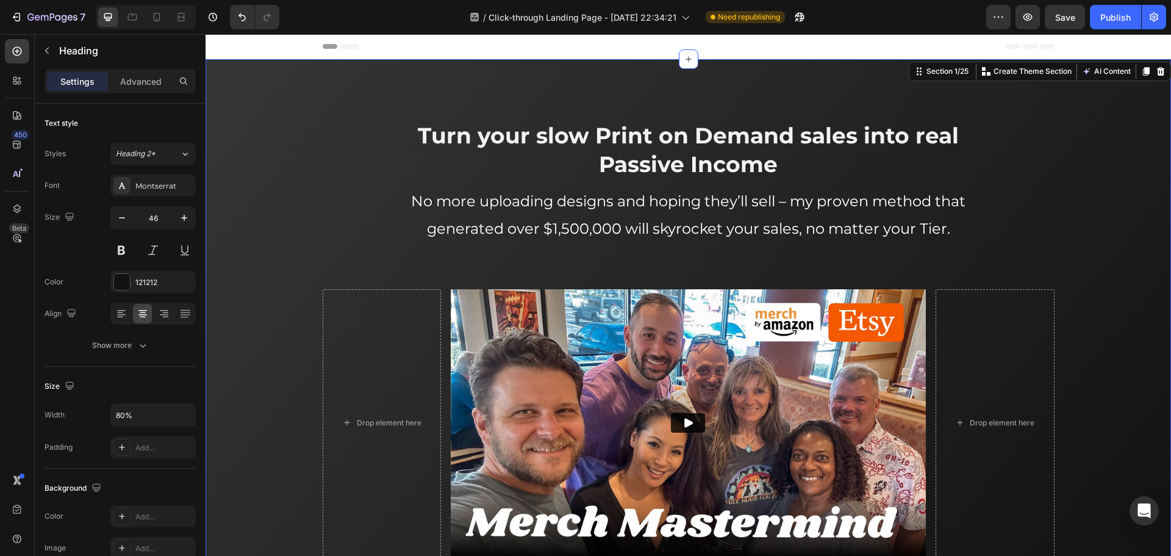
click at [1100, 226] on div "Turn your slow Print on Demand sales into real Passive Income Heading ⁠⁠⁠⁠⁠⁠⁠ N…" at bounding box center [688, 338] width 947 height 436
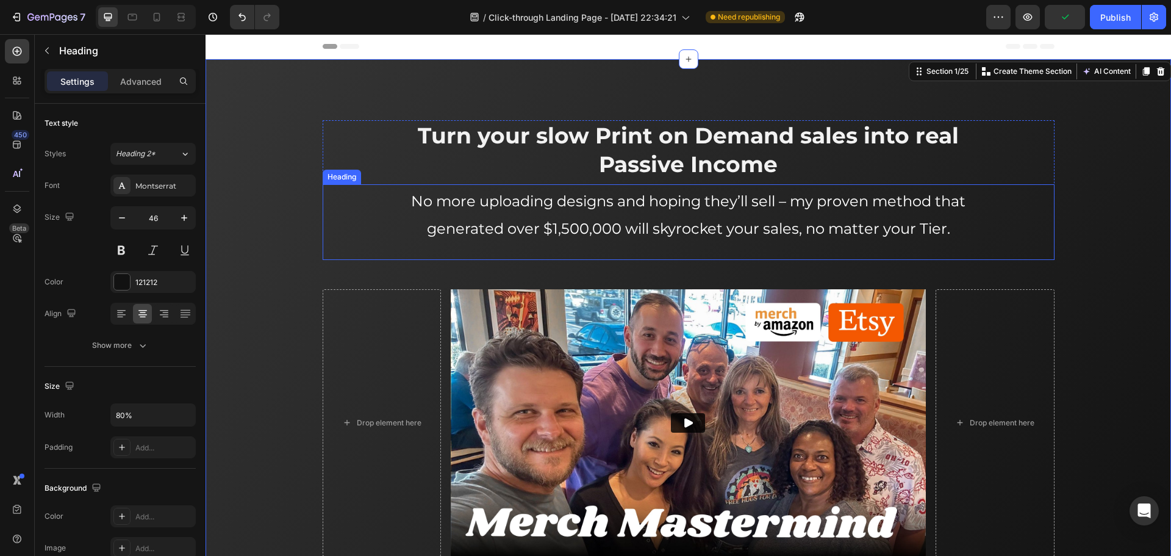
click at [701, 231] on span "No more uploading designs and hoping they’ll sell – my proven method that gener…" at bounding box center [688, 214] width 554 height 45
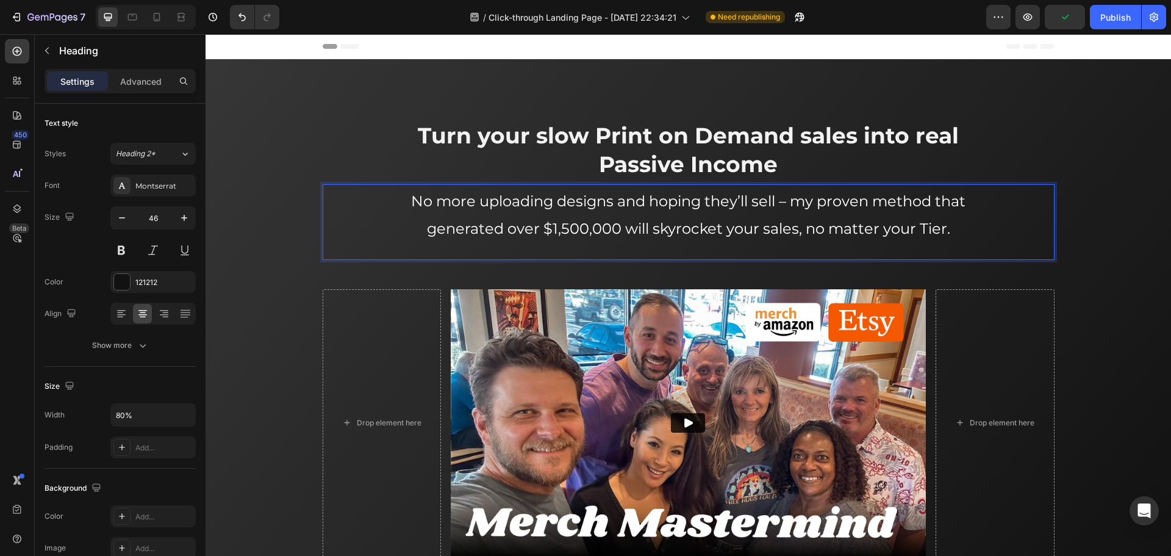
click at [697, 224] on span "No more uploading designs and hoping they’ll sell – my proven method that gener…" at bounding box center [688, 214] width 554 height 45
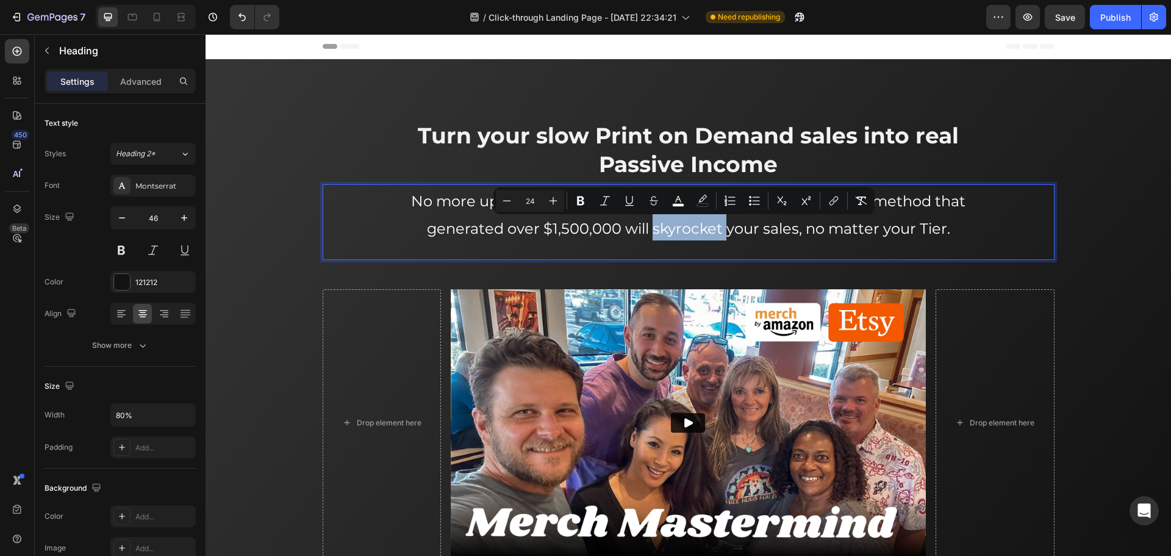
copy span "skyrocket"
click at [958, 224] on p "No more uploading designs and hoping they’ll sell – my proven method that gener…" at bounding box center [688, 212] width 583 height 55
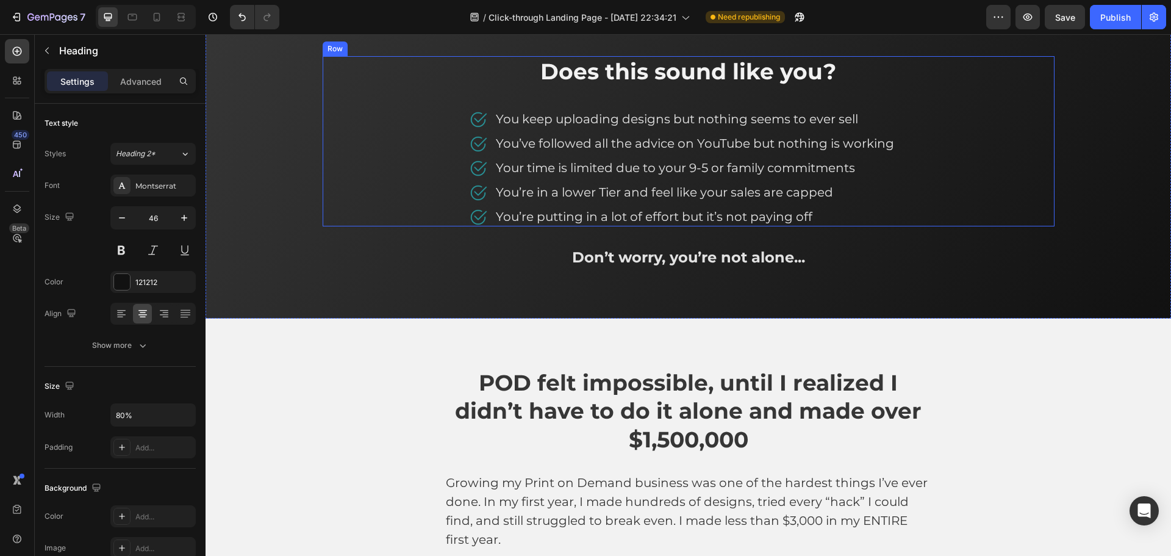
scroll to position [915, 0]
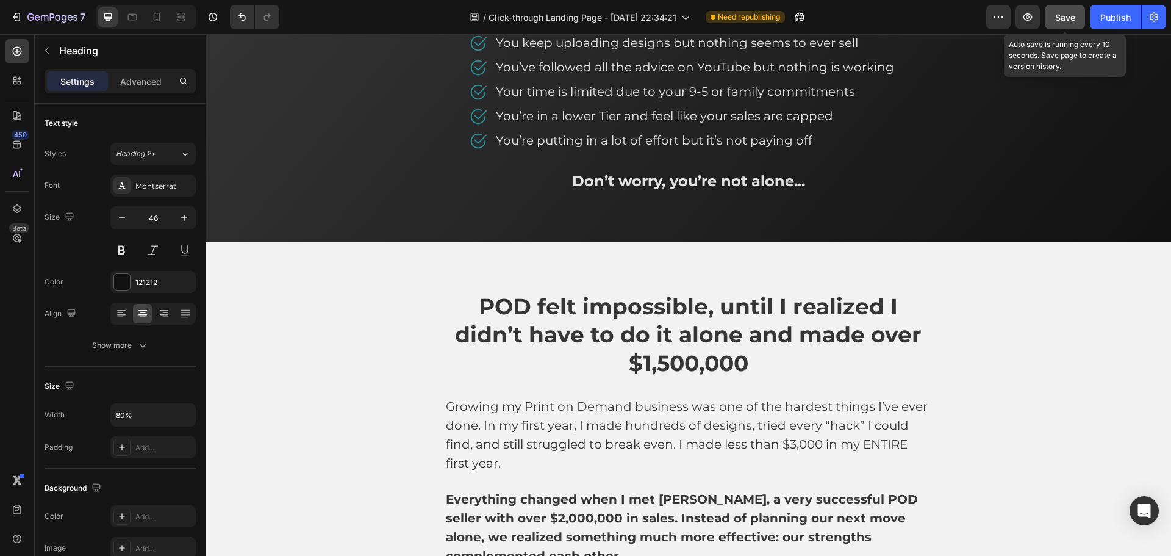
click at [1071, 16] on span "Save" at bounding box center [1065, 17] width 20 height 10
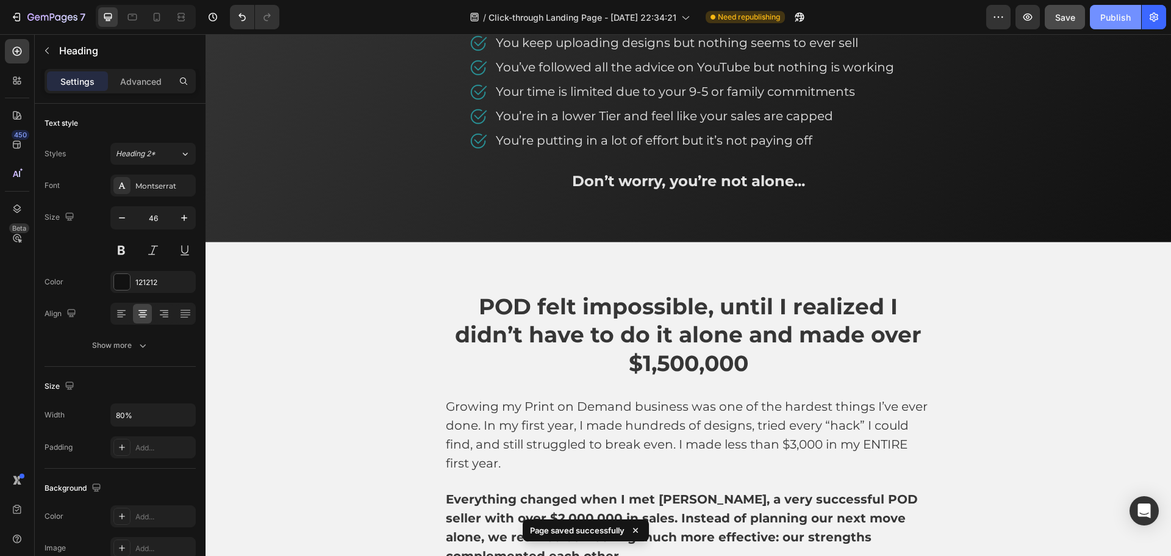
click at [1105, 15] on div "Publish" at bounding box center [1115, 17] width 30 height 13
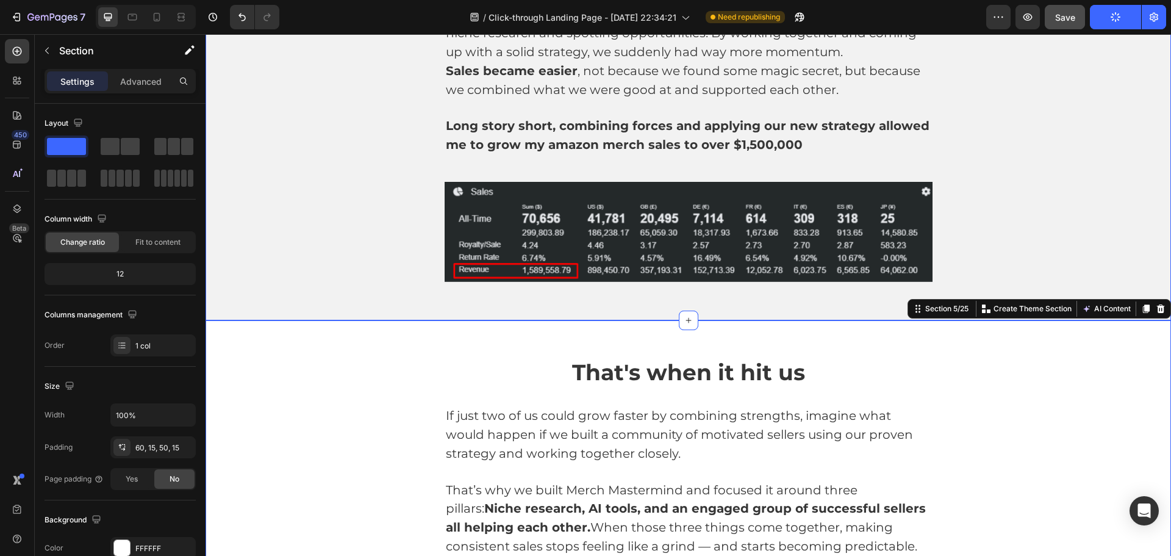
scroll to position [0, 0]
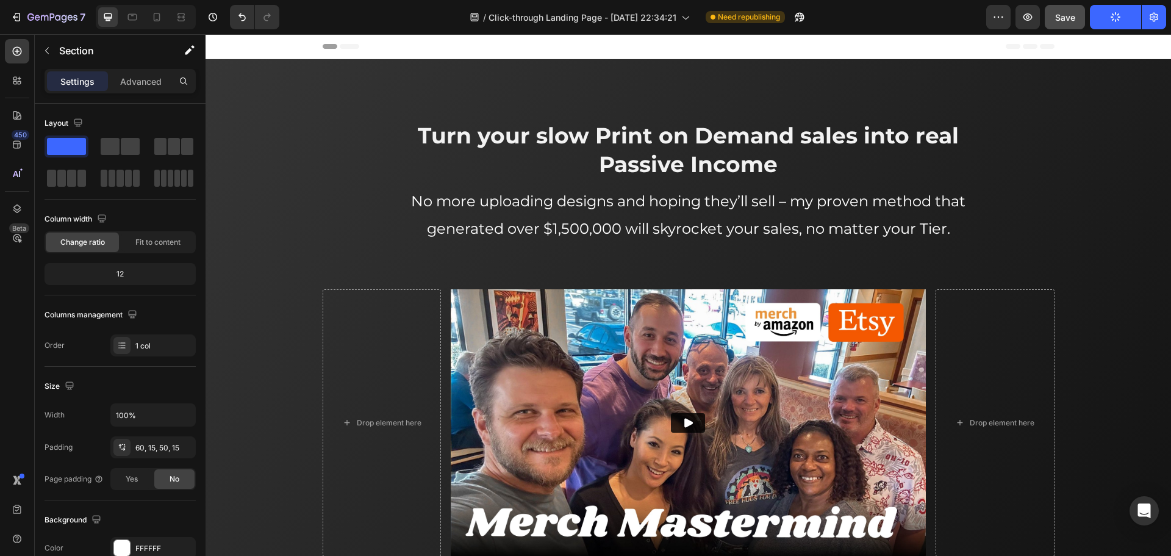
drag, startPoint x: 1157, startPoint y: 332, endPoint x: 786, endPoint y: 343, distance: 371.6
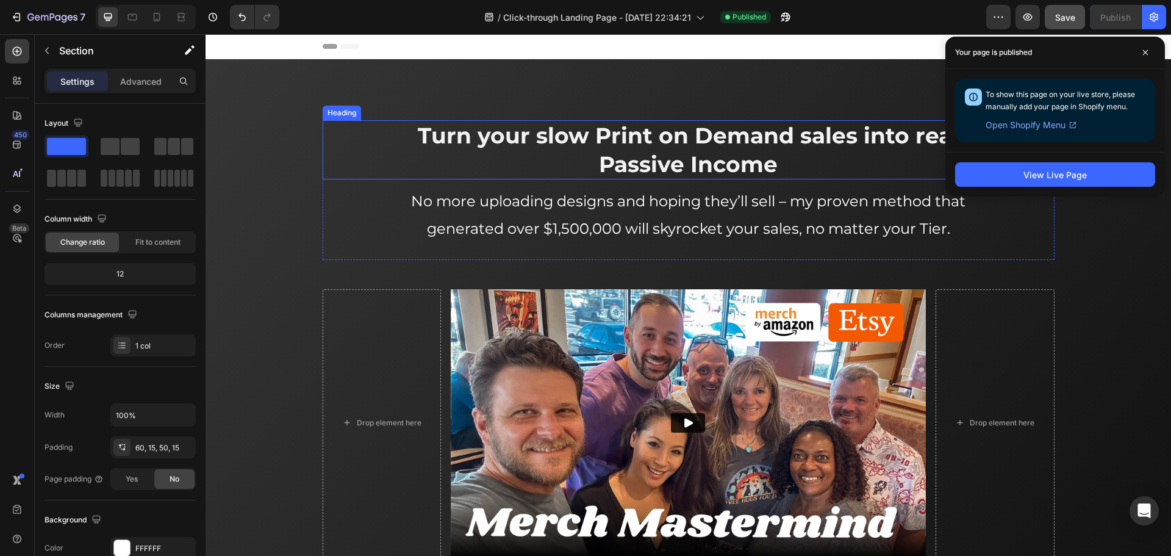
click at [396, 137] on h2 "Turn your slow Print on Demand sales into real Passive Income" at bounding box center [689, 149] width 586 height 59
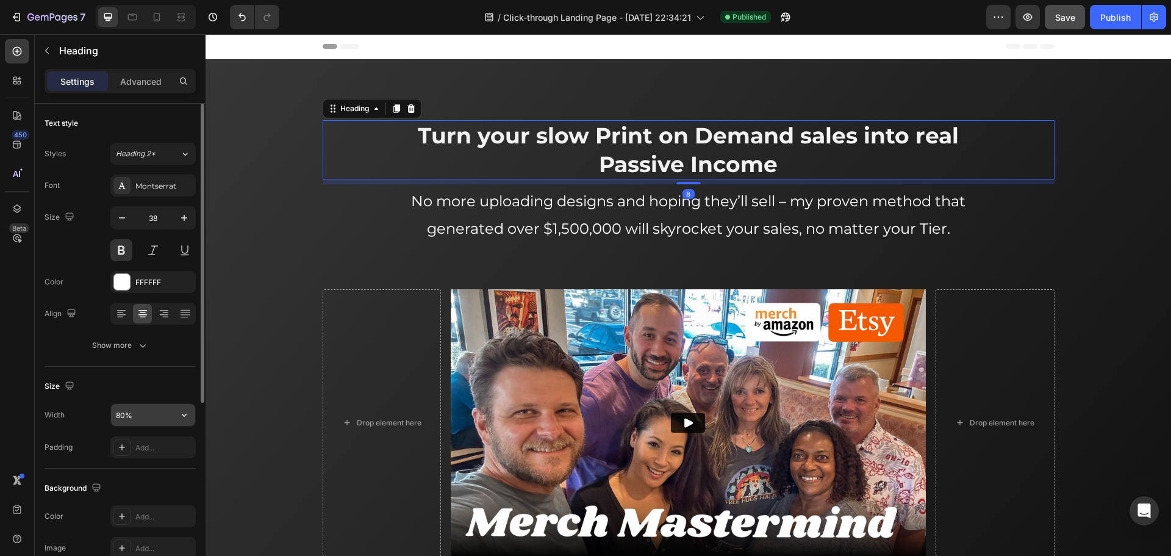
click at [141, 414] on input "80%" at bounding box center [153, 415] width 84 height 22
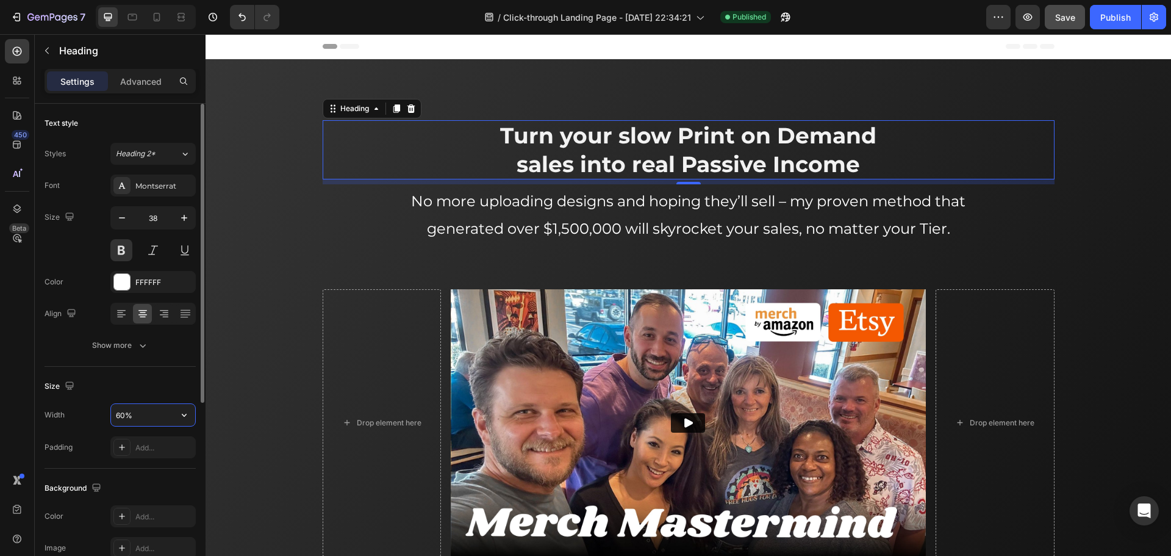
type input "60%"
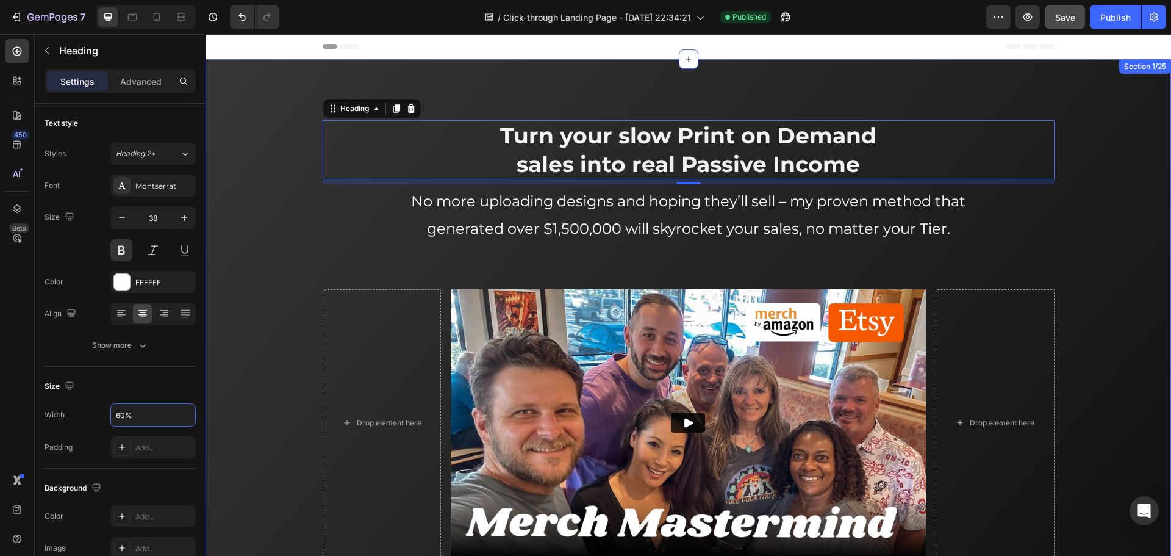
click at [552, 90] on div "Turn your slow Print on Demand sales into real Passive Income Heading 8 No more…" at bounding box center [688, 329] width 965 height 541
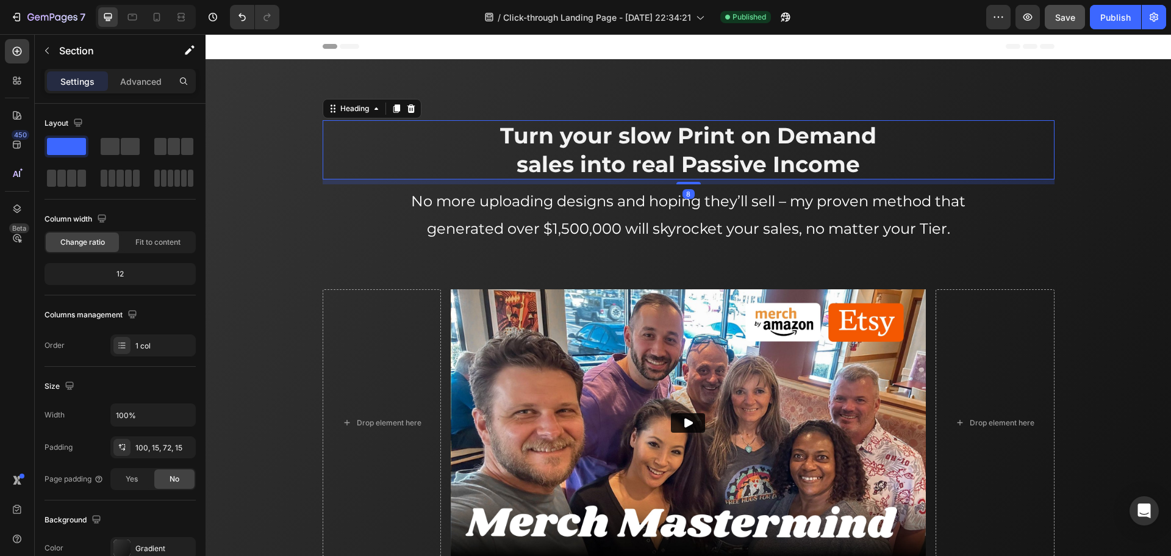
click at [485, 145] on h2 "Turn your slow Print on Demand sales into real Passive Income" at bounding box center [688, 149] width 439 height 59
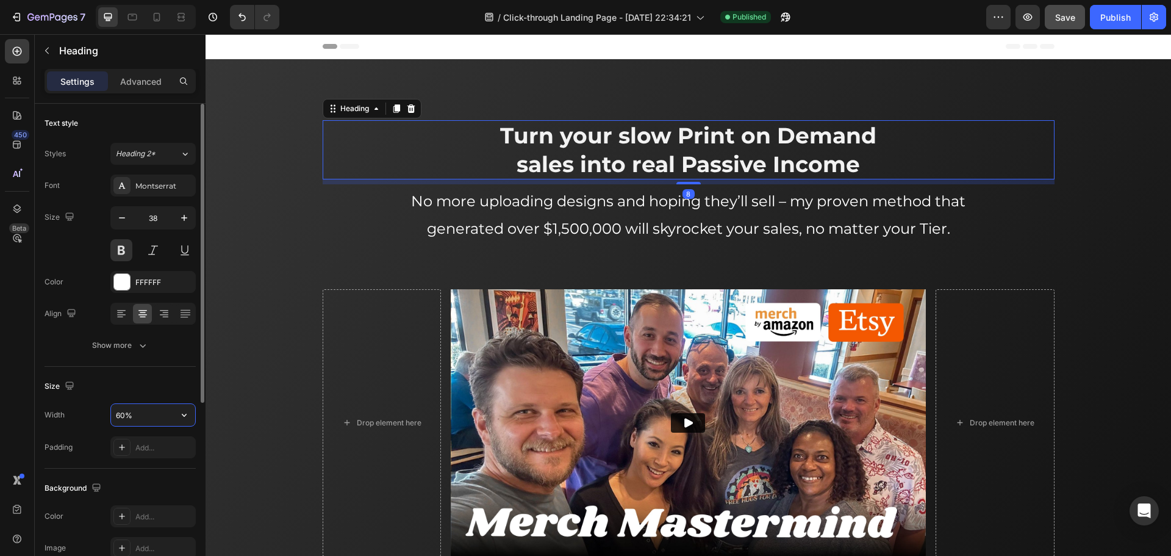
click at [150, 417] on input "60%" at bounding box center [153, 415] width 84 height 22
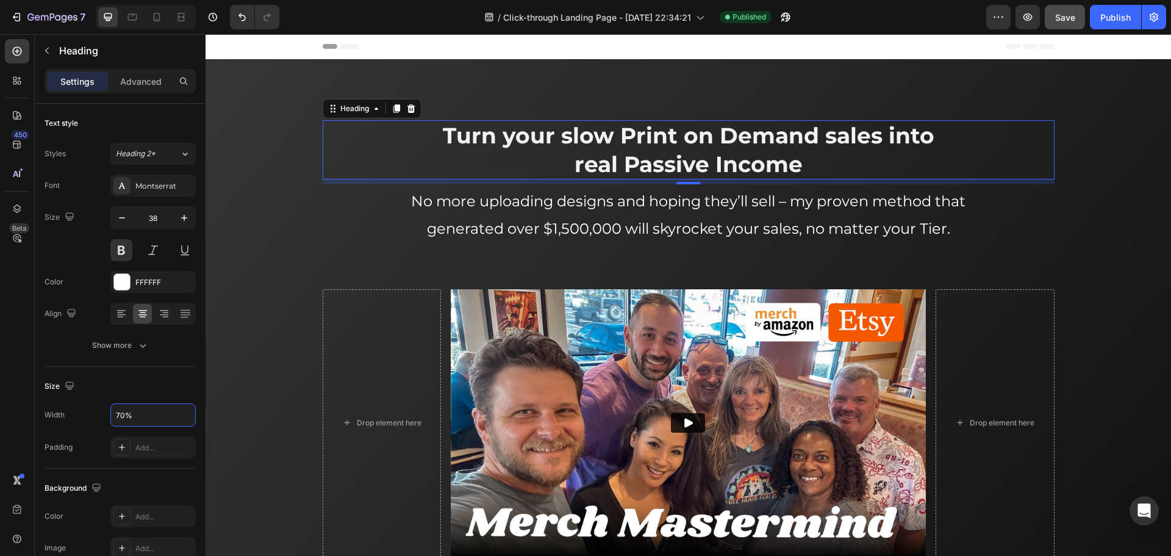
type input "70%"
click at [1072, 20] on span "Save" at bounding box center [1065, 17] width 20 height 10
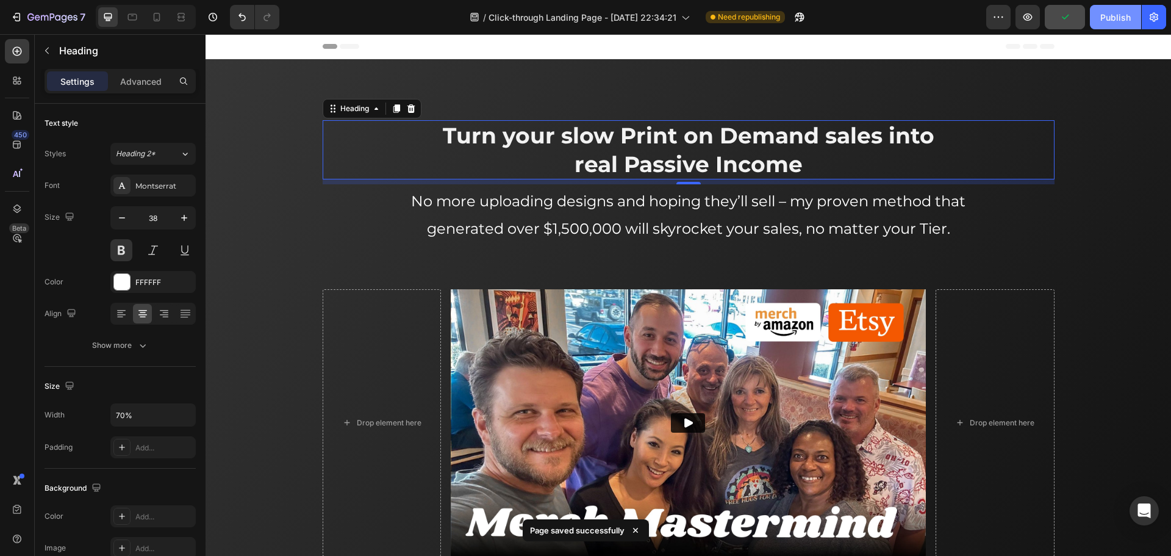
click at [1112, 20] on div "Publish" at bounding box center [1115, 17] width 30 height 13
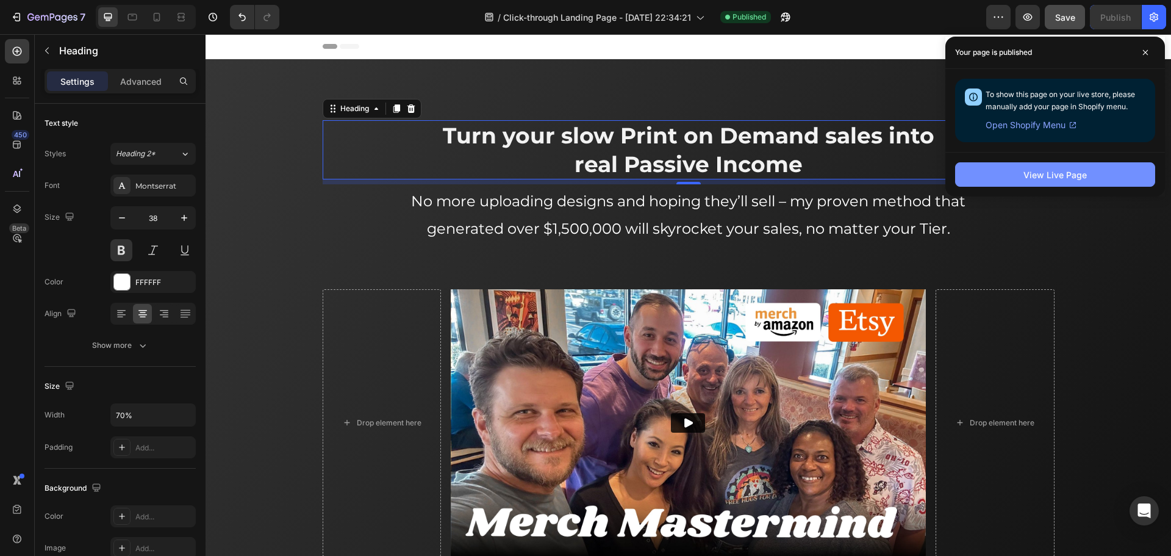
click at [1110, 173] on button "View Live Page" at bounding box center [1055, 174] width 200 height 24
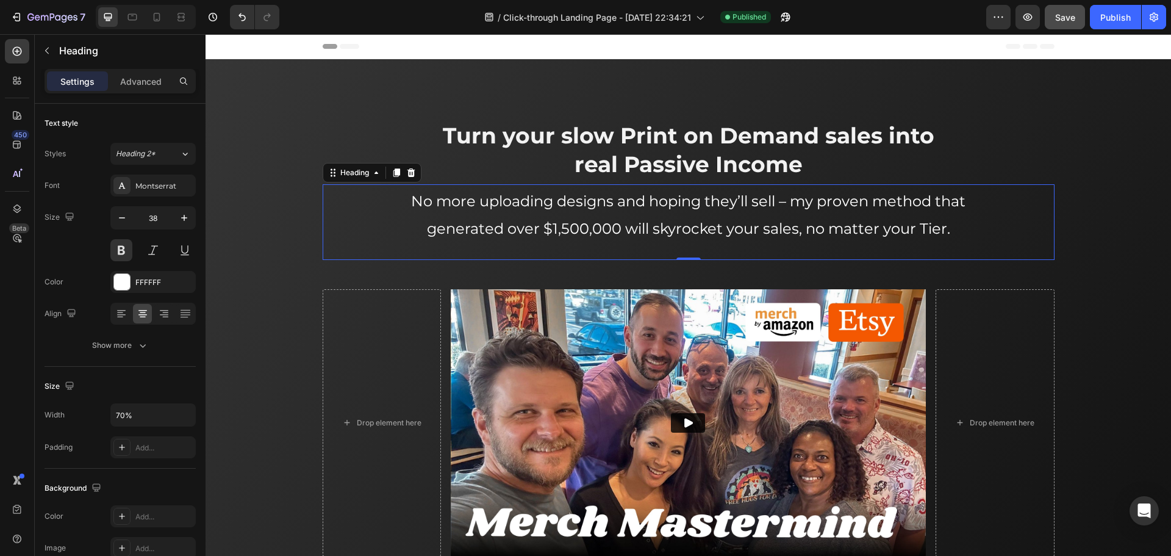
click at [947, 206] on span "No more uploading designs and hoping they’ll sell – my proven method that gener…" at bounding box center [688, 214] width 554 height 45
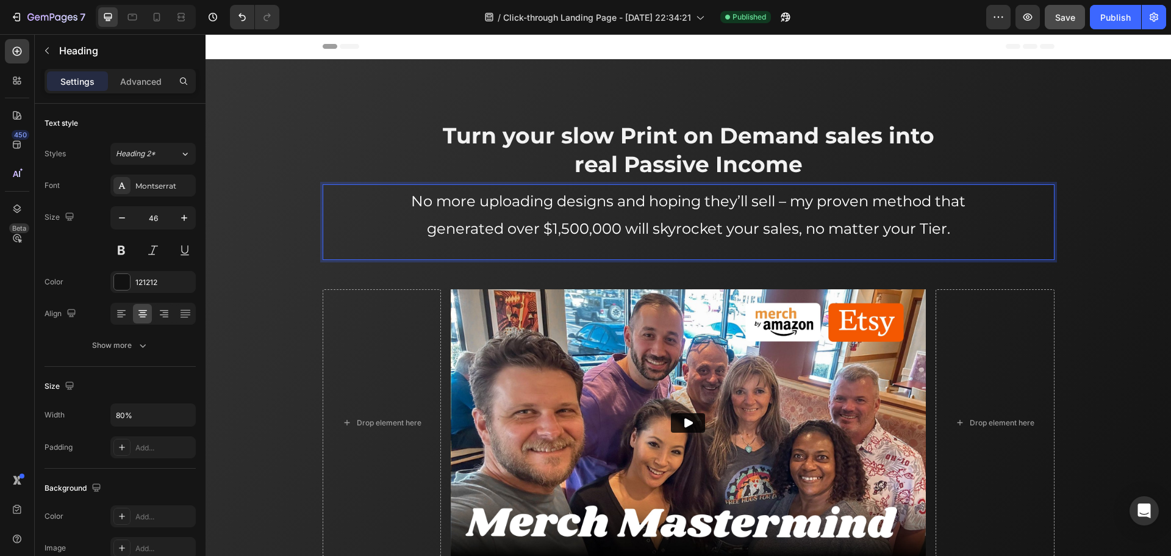
click at [919, 204] on span "No more uploading designs and hoping they’ll sell – my proven method that gener…" at bounding box center [688, 214] width 554 height 45
click at [1063, 18] on span "Save" at bounding box center [1065, 17] width 20 height 10
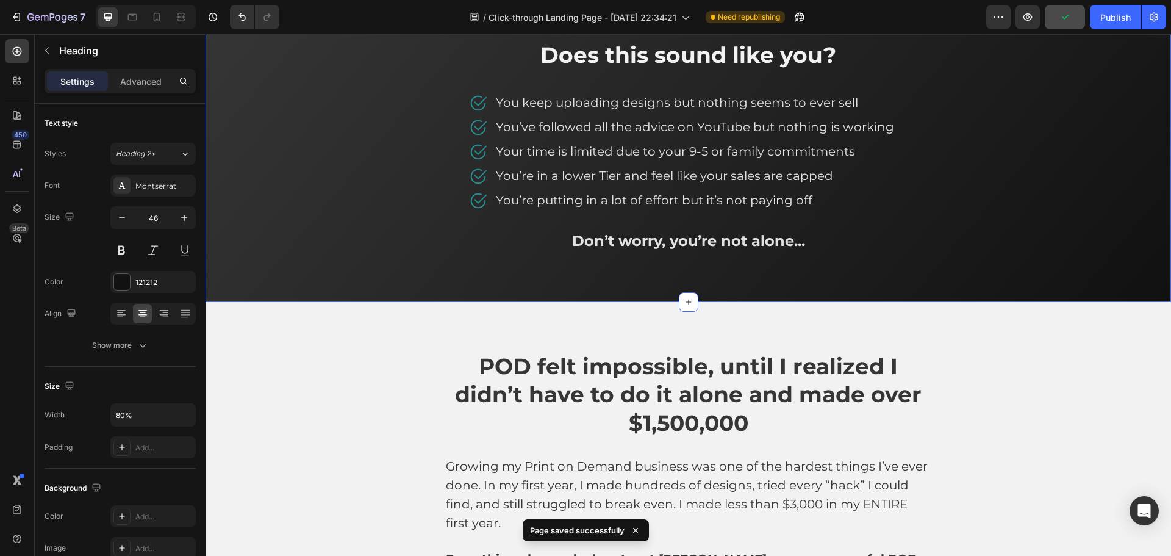
scroll to position [1037, 0]
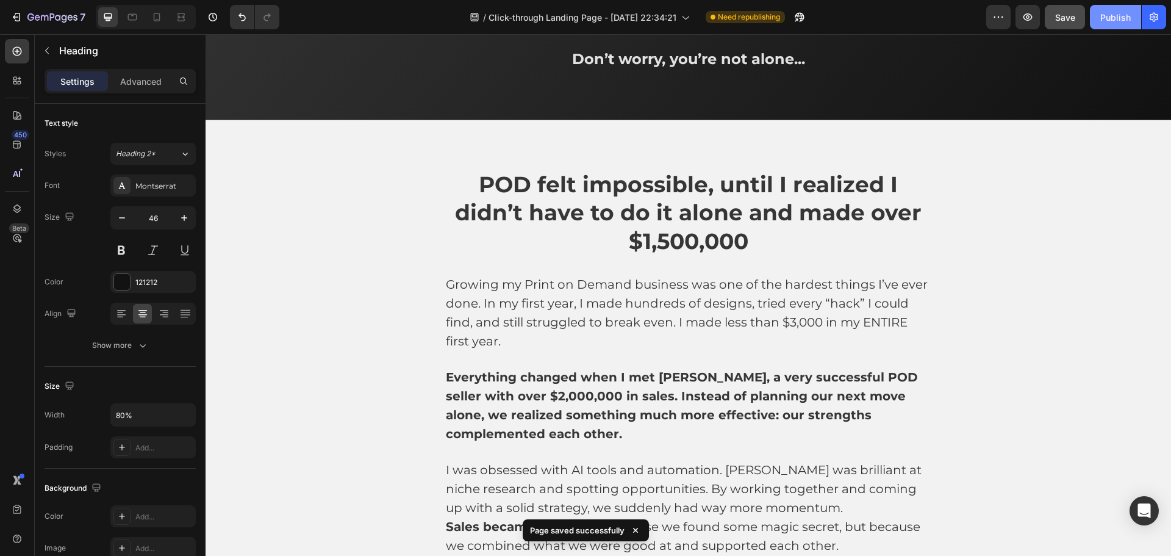
click at [1122, 12] on div "Publish" at bounding box center [1115, 17] width 30 height 13
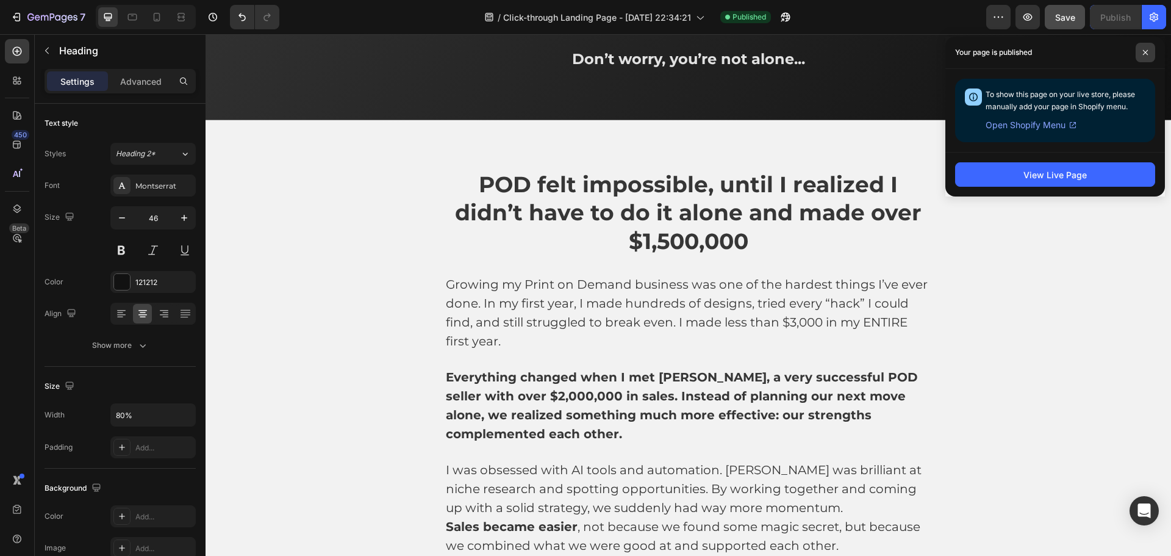
click at [1141, 48] on span at bounding box center [1146, 53] width 20 height 20
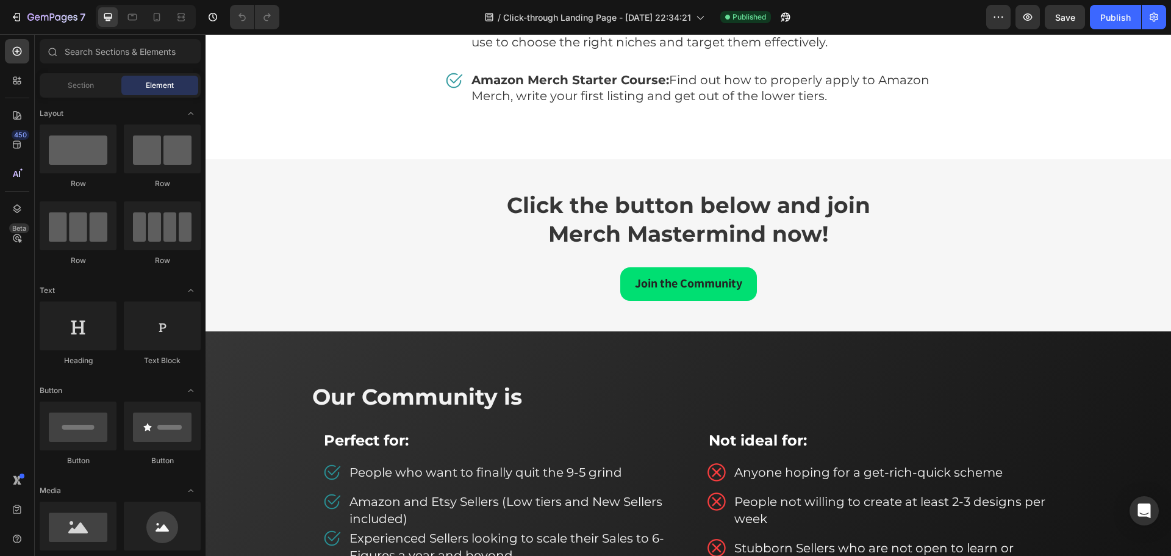
scroll to position [5964, 0]
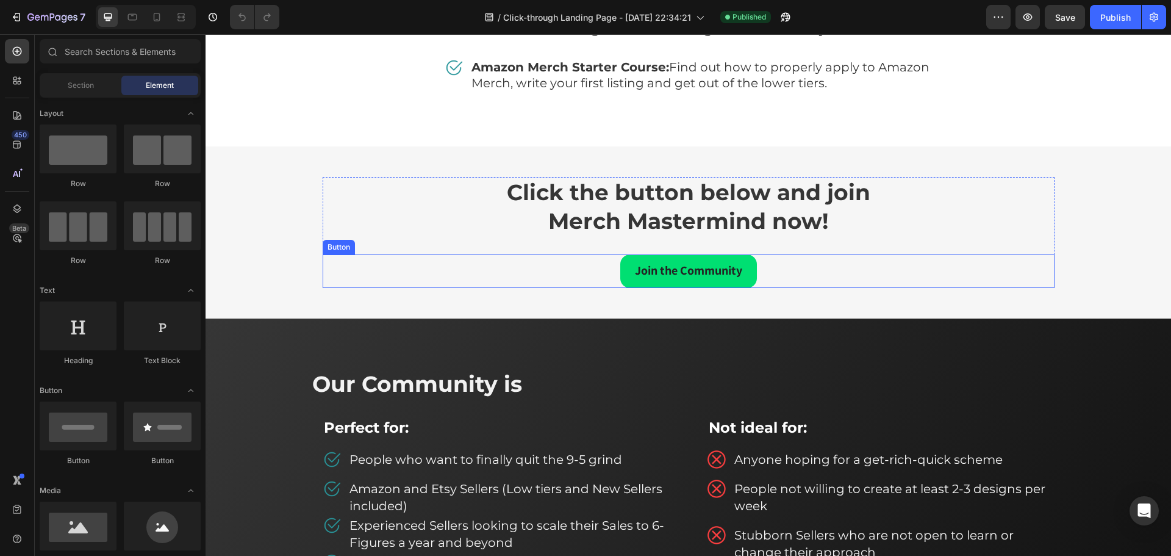
click at [784, 276] on div "Join the Community Button" at bounding box center [689, 271] width 732 height 34
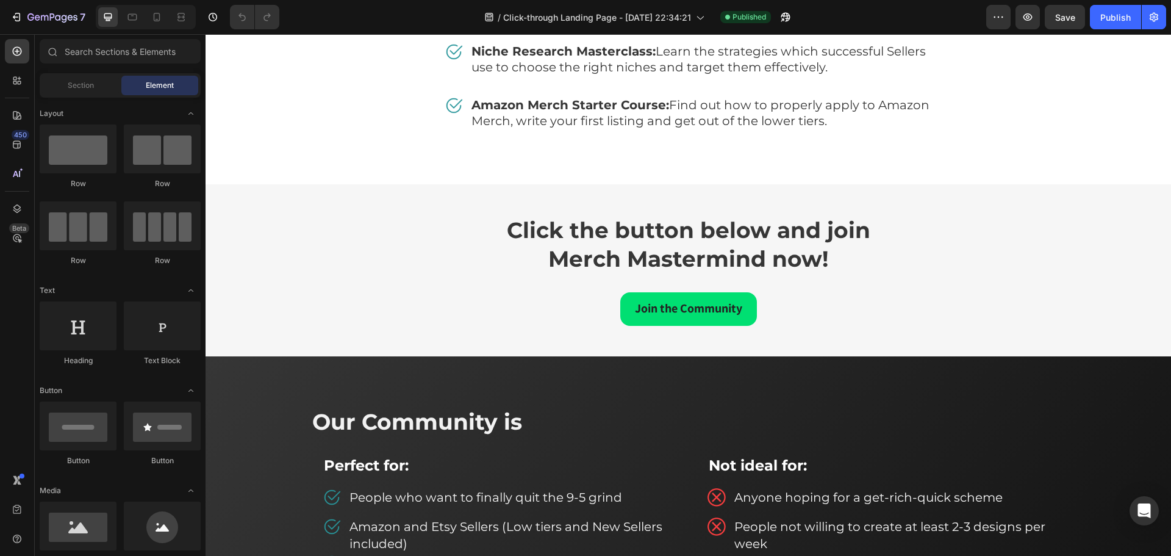
scroll to position [6003, 0]
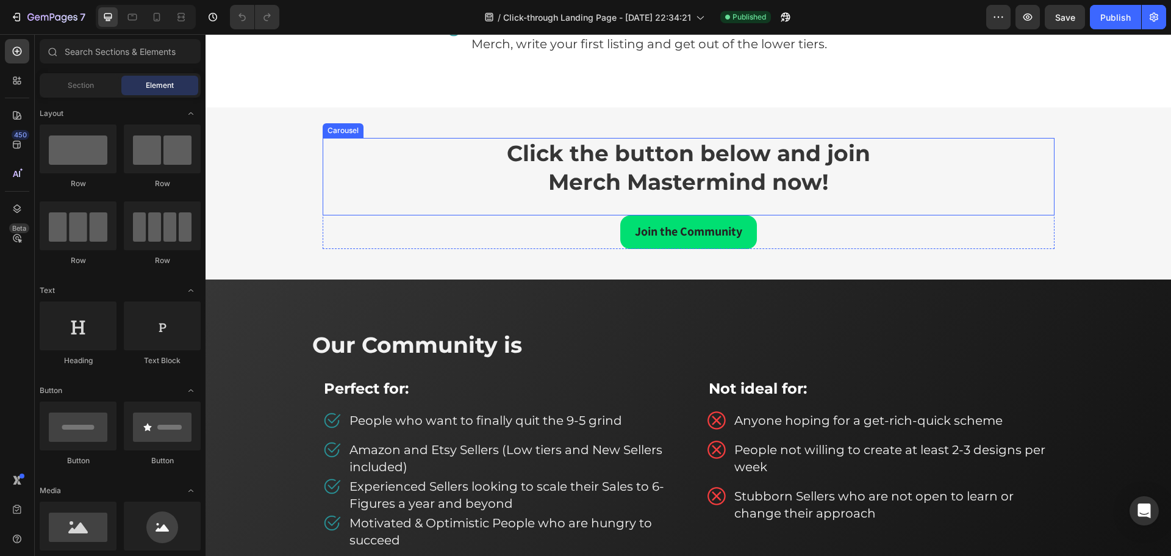
click at [942, 154] on div "Click the button below and join Merch Mastermind now! Heading Carousel" at bounding box center [689, 176] width 732 height 77
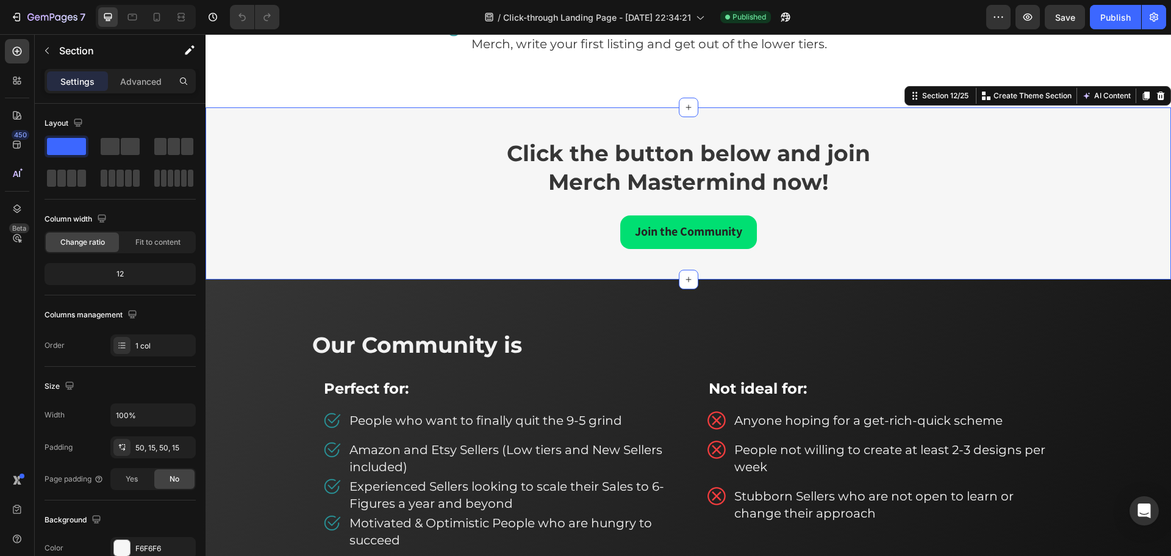
click at [925, 120] on div "Click the button below and join Merch Mastermind now! Heading Carousel Join the…" at bounding box center [688, 193] width 965 height 172
click at [1143, 93] on icon at bounding box center [1146, 95] width 7 height 9
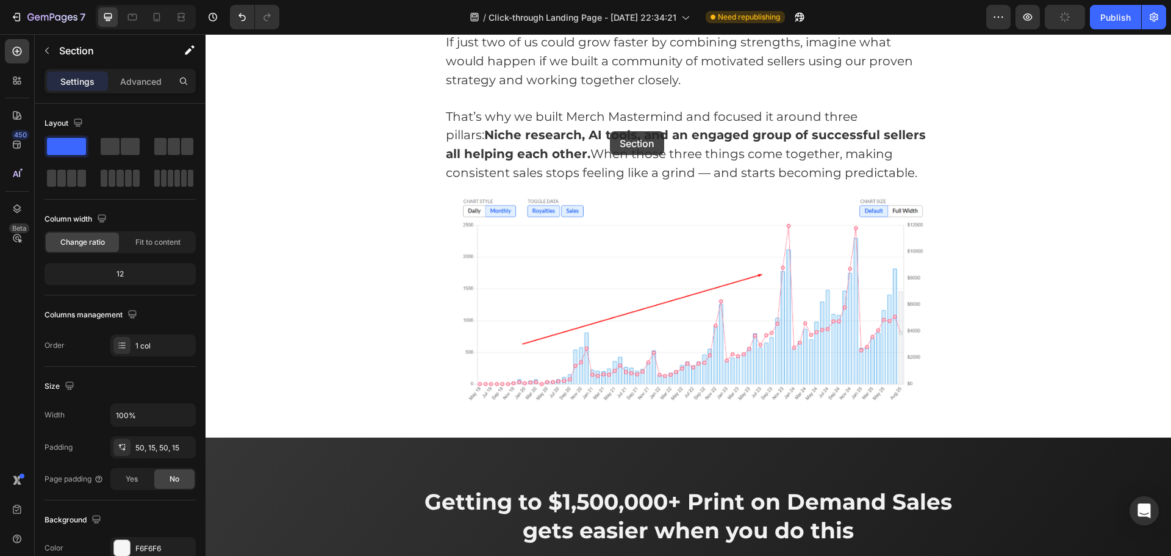
scroll to position [1863, 0]
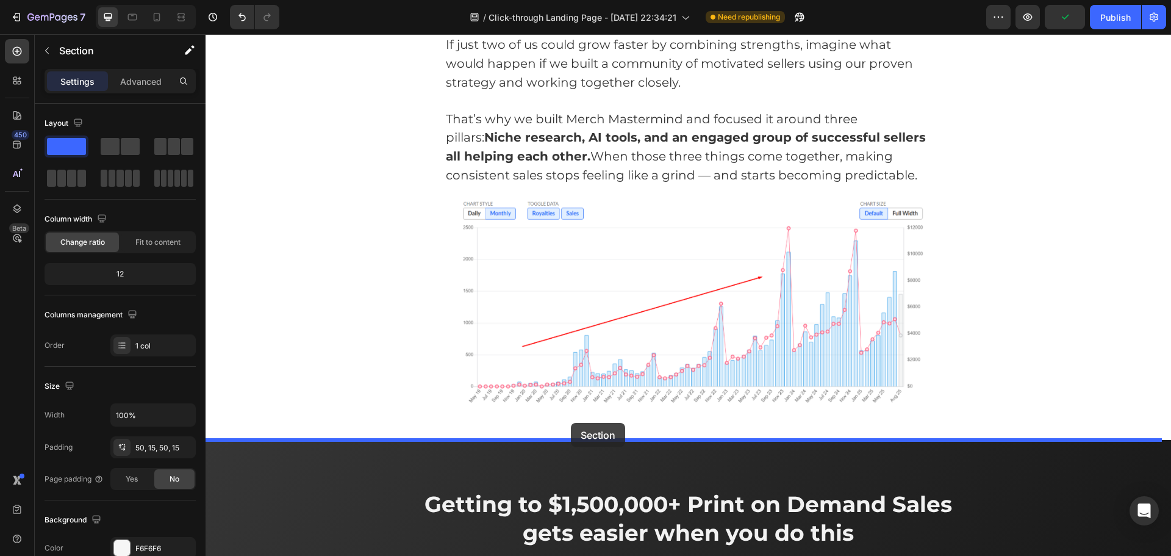
drag, startPoint x: 931, startPoint y: 272, endPoint x: 571, endPoint y: 423, distance: 390.1
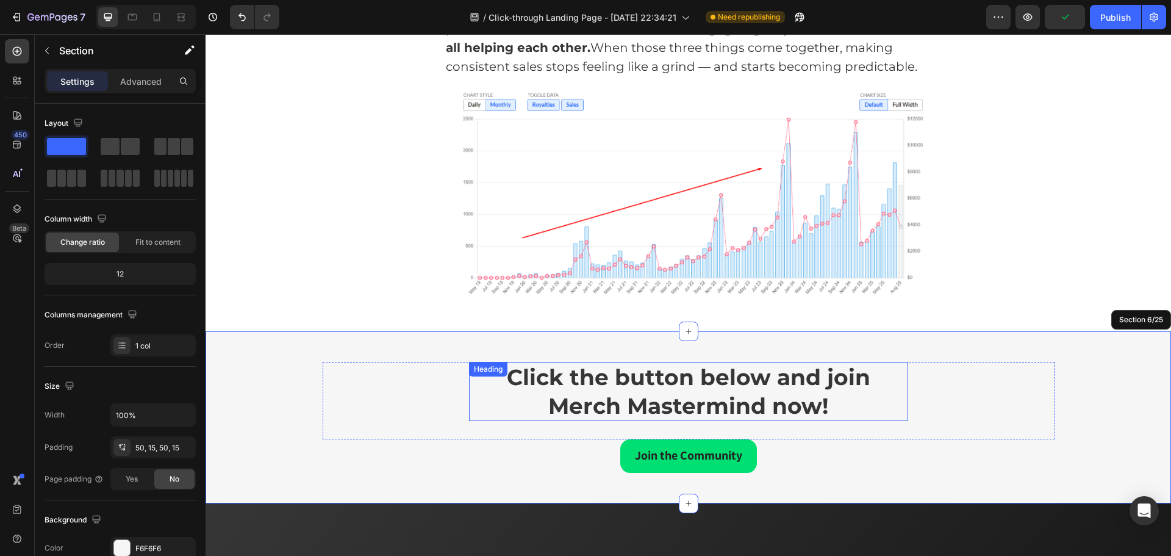
scroll to position [1985, 0]
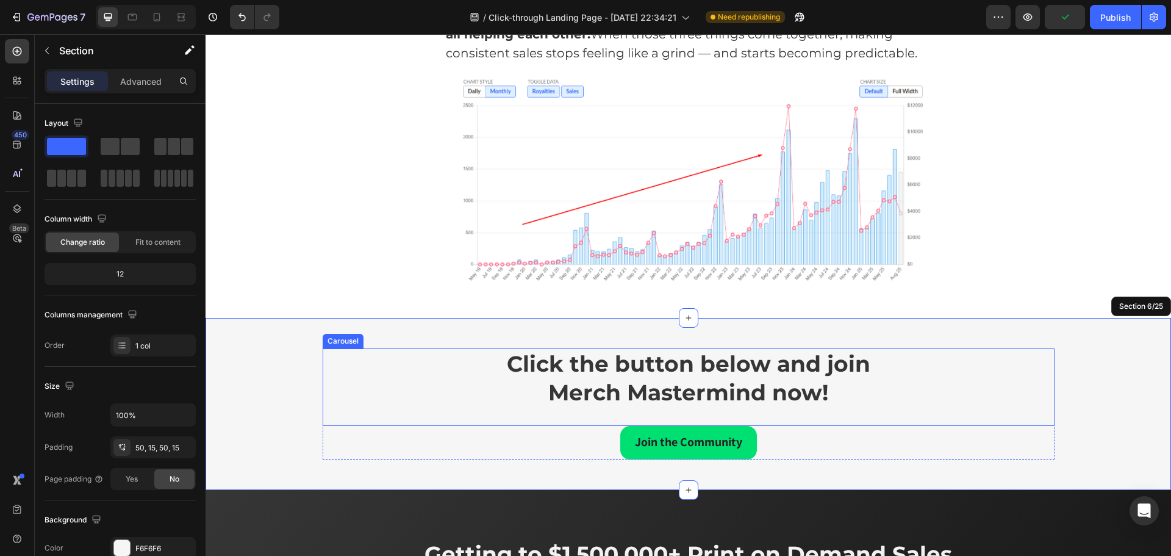
click at [917, 366] on div "Click the button below and join Merch Mastermind now! Heading Carousel" at bounding box center [689, 386] width 732 height 77
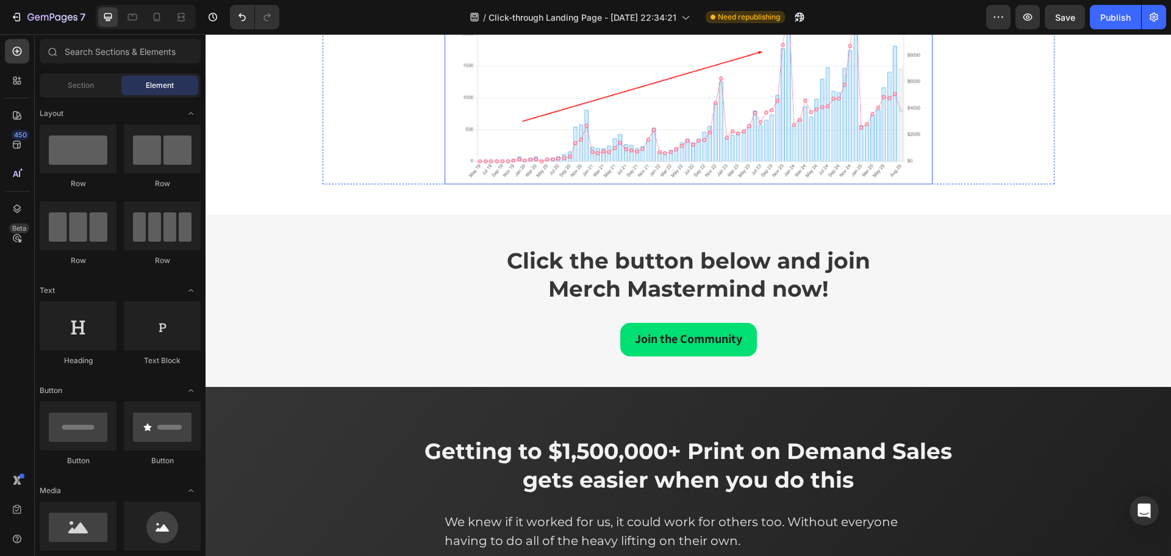
scroll to position [1999, 0]
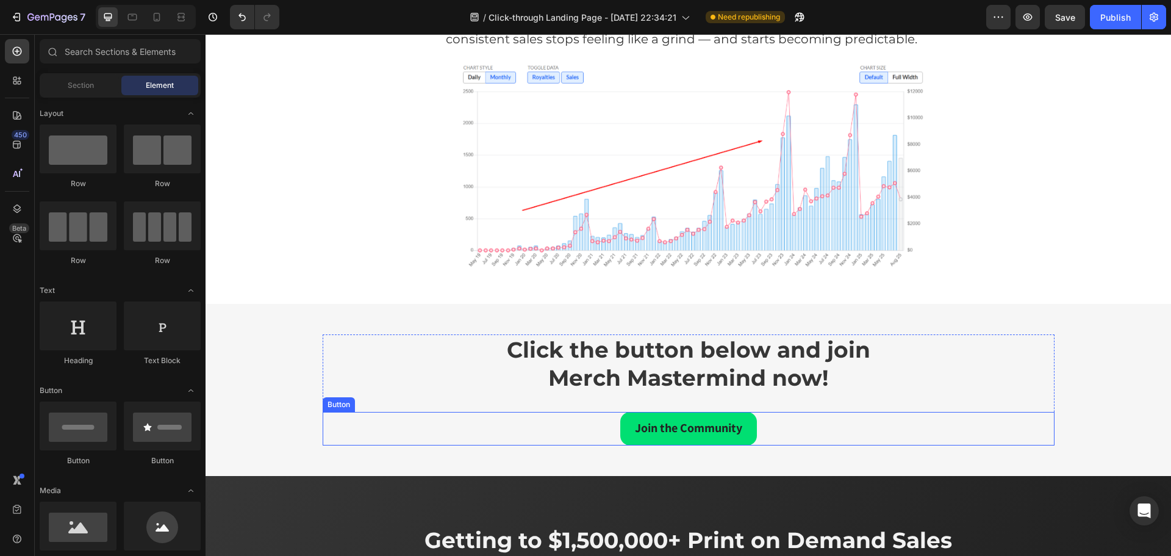
click at [814, 430] on div "Join the Community Button" at bounding box center [689, 429] width 732 height 34
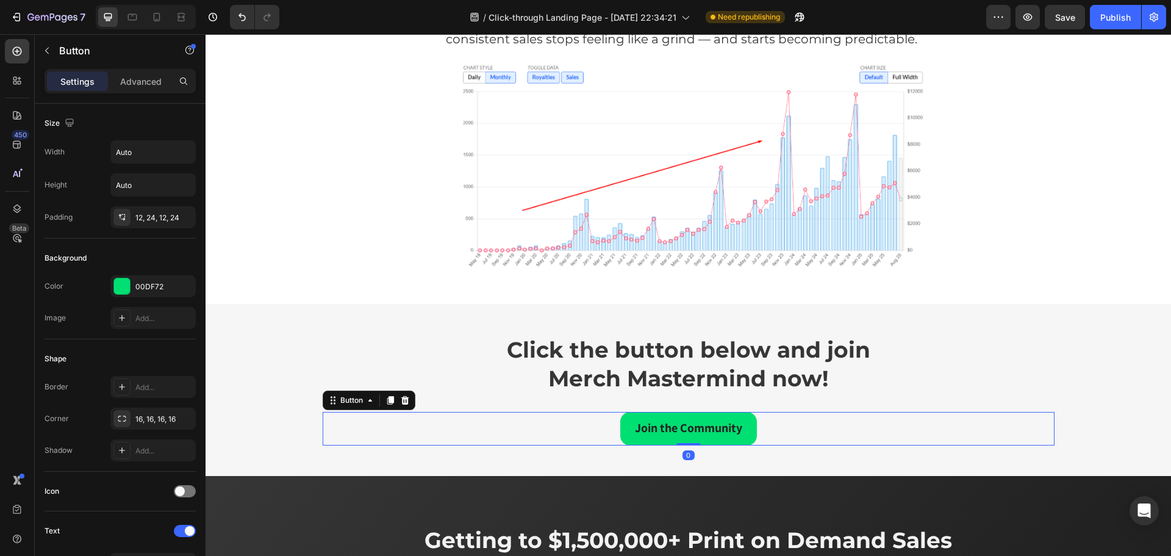
click at [387, 401] on icon at bounding box center [390, 400] width 7 height 9
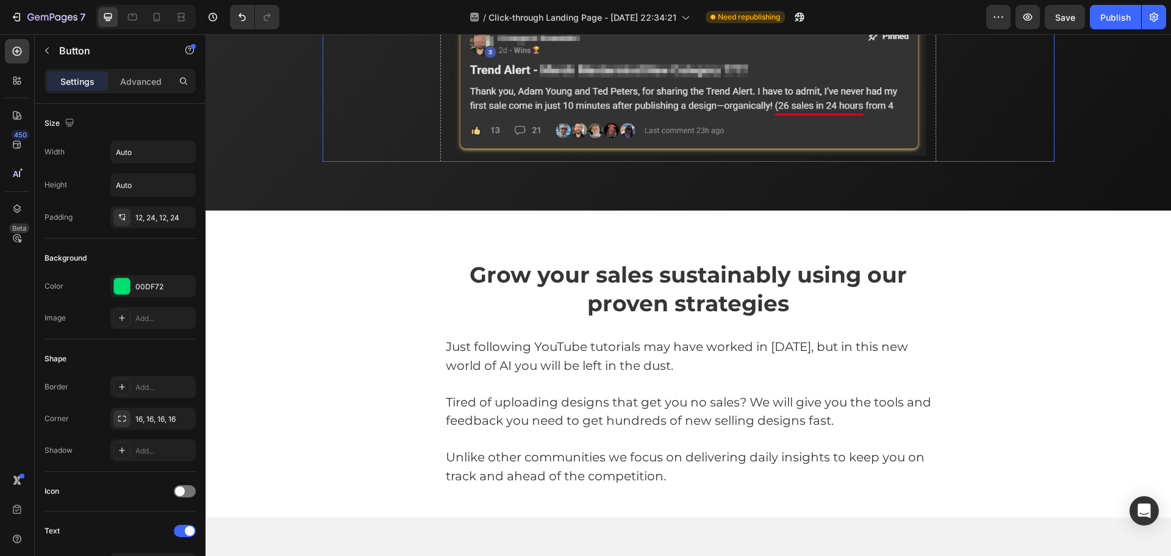
scroll to position [3280, 0]
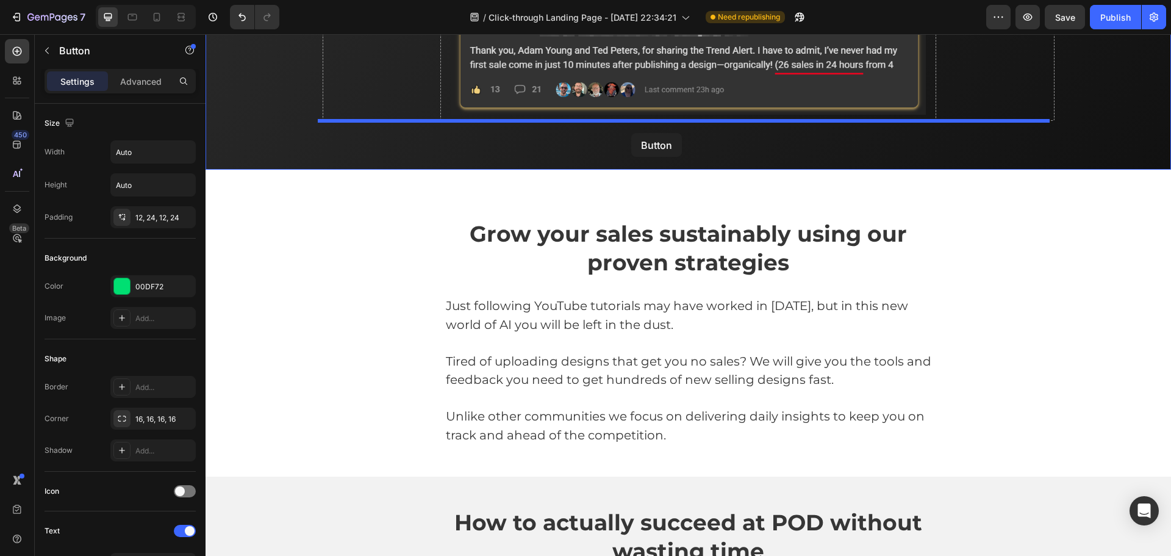
drag, startPoint x: 338, startPoint y: 246, endPoint x: 631, endPoint y: 133, distance: 314.0
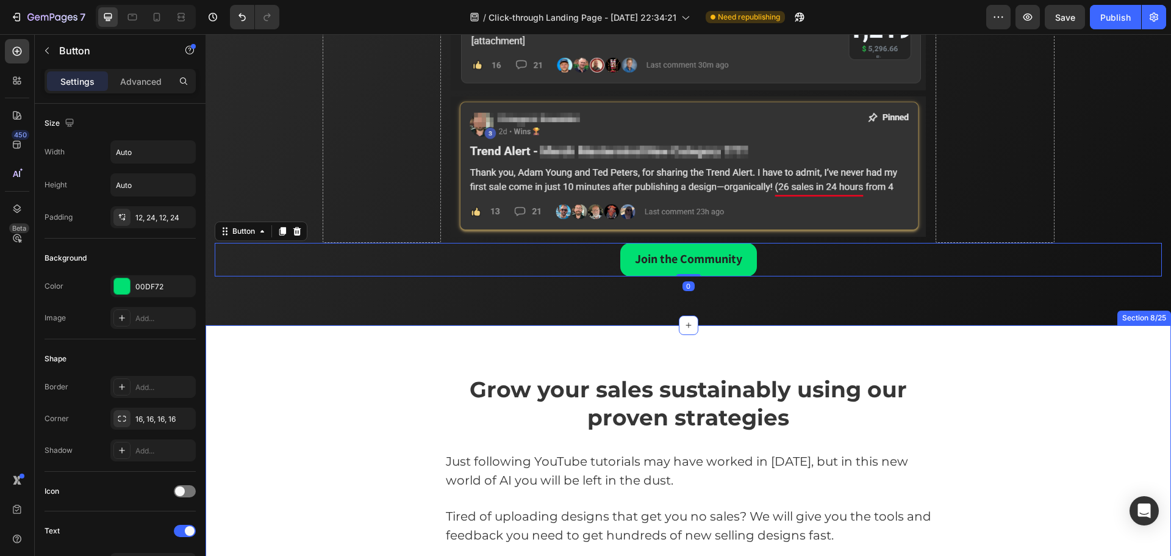
click at [946, 365] on div "Grow your sales sustainably using our proven strategies Heading Just following …" at bounding box center [688, 478] width 965 height 307
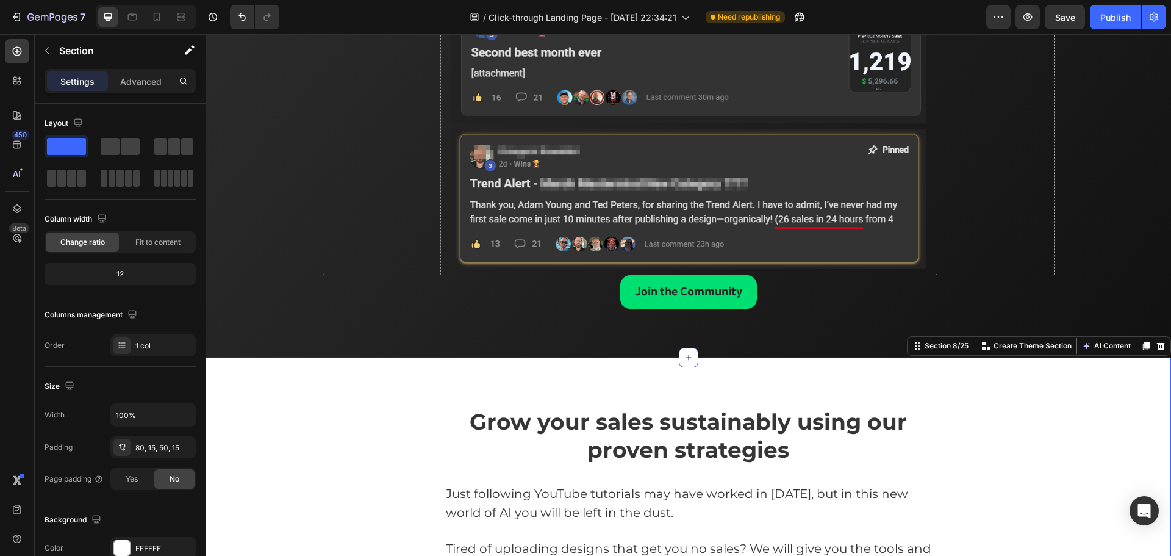
scroll to position [3097, 0]
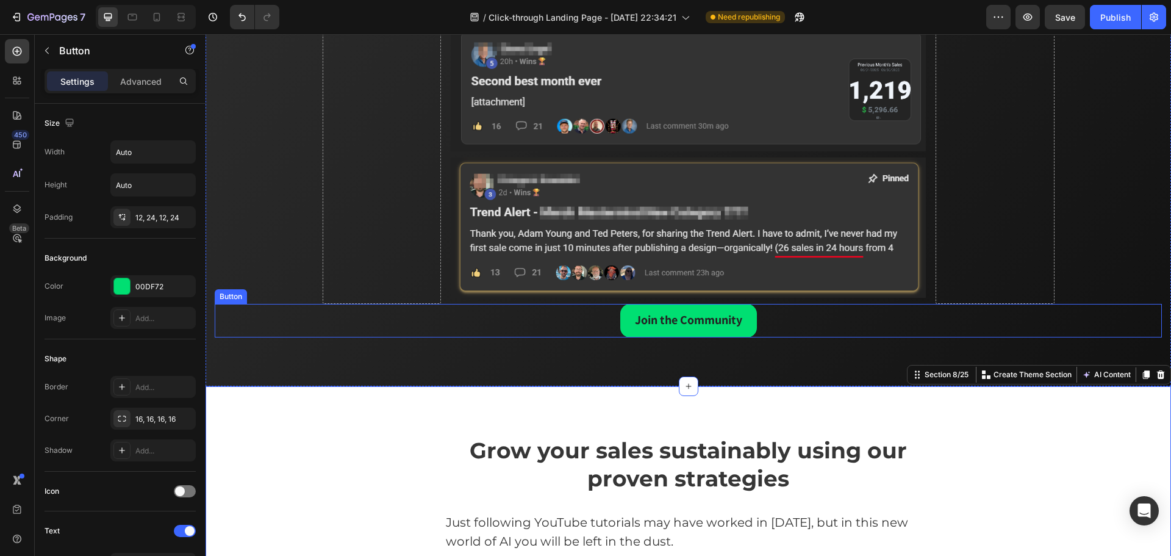
click at [567, 319] on div "Join the Community Button" at bounding box center [688, 321] width 947 height 34
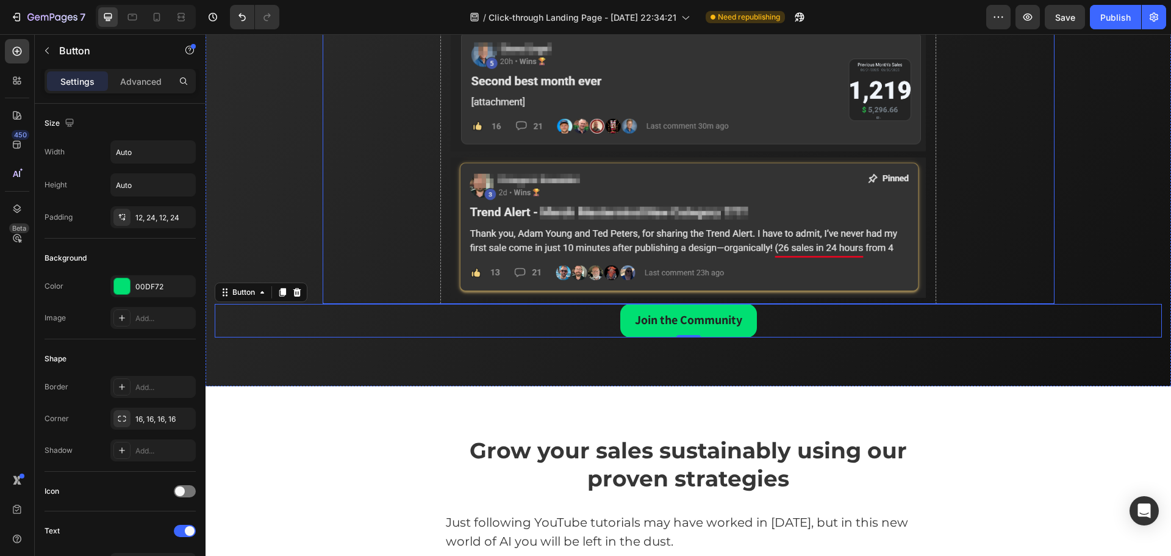
click at [440, 285] on div "Drop element here Image Image Image Image Drop element here Row" at bounding box center [689, 27] width 732 height 551
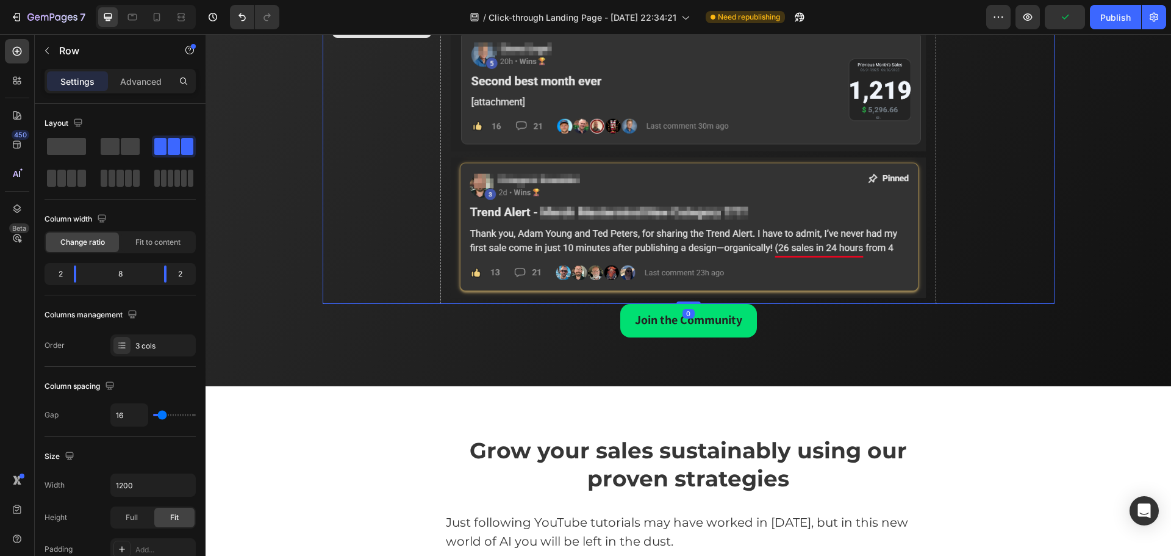
click at [373, 258] on div "Drop element here" at bounding box center [382, 27] width 119 height 551
click at [150, 82] on p "Advanced" at bounding box center [140, 81] width 41 height 13
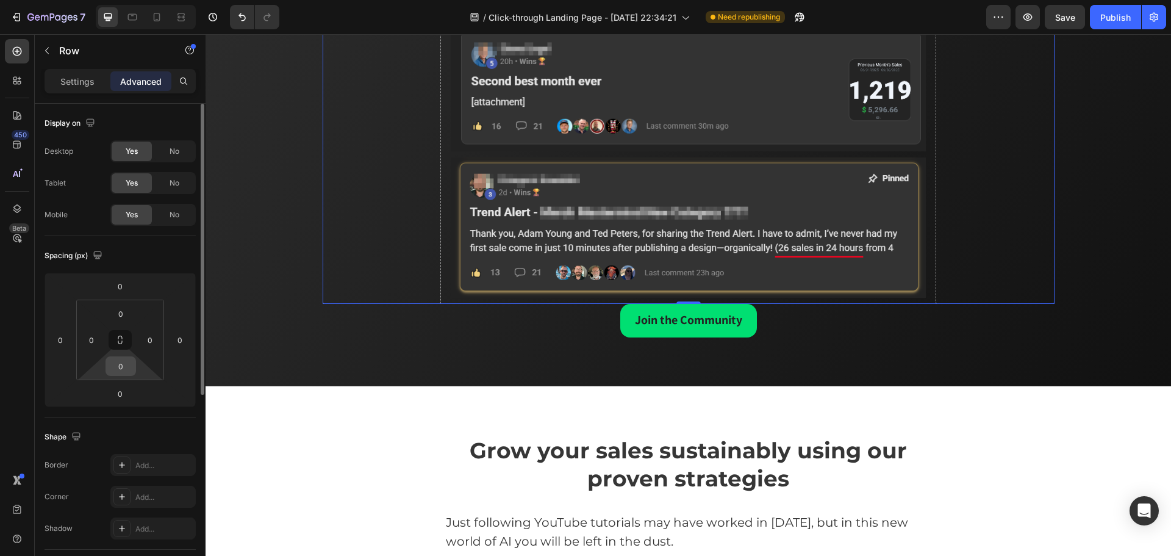
click at [124, 373] on input "0" at bounding box center [121, 366] width 24 height 18
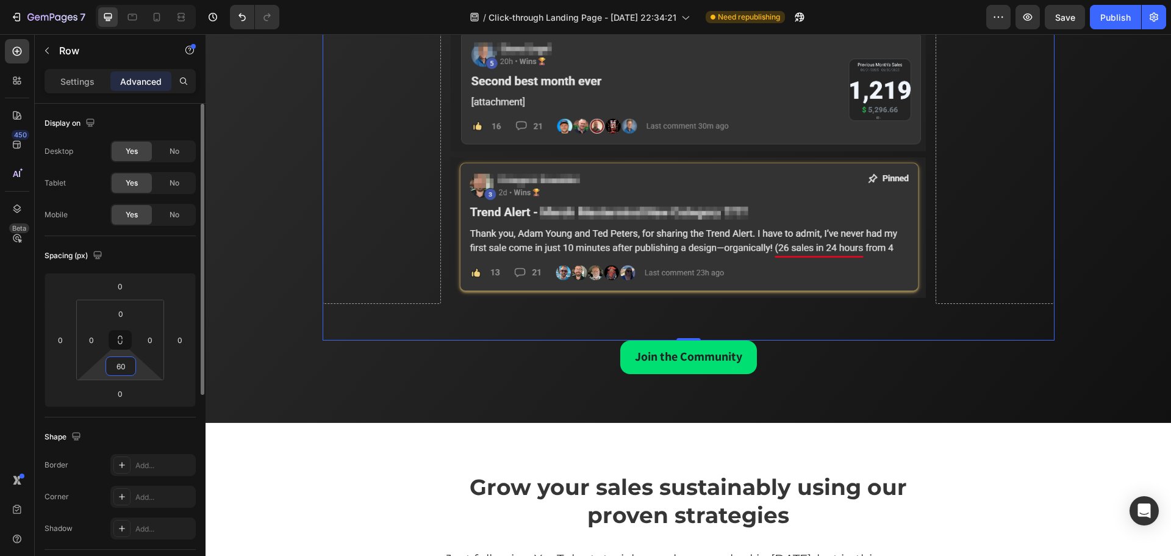
click at [123, 372] on input "60" at bounding box center [121, 366] width 24 height 18
click at [111, 372] on input "60" at bounding box center [121, 366] width 24 height 18
type input "30"
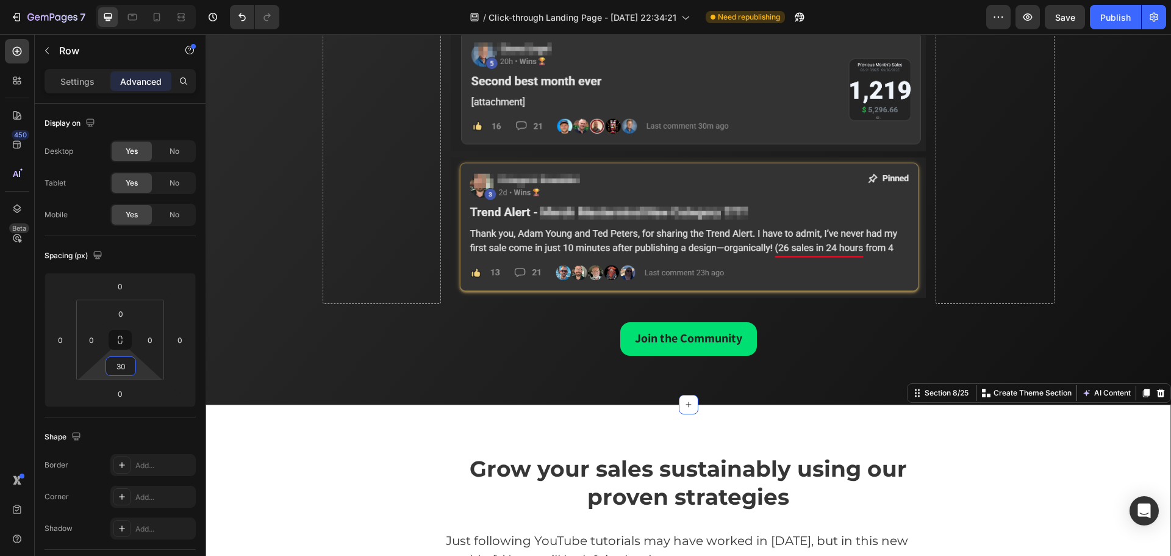
click at [925, 431] on div "Grow your sales sustainably using our proven strategies Heading Just following …" at bounding box center [688, 557] width 965 height 307
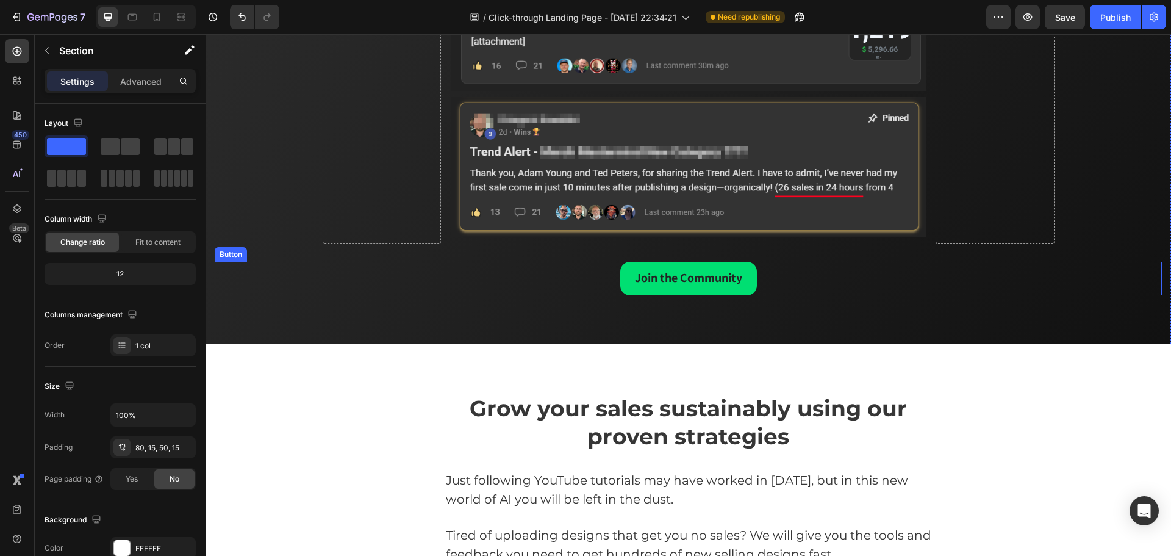
scroll to position [3158, 0]
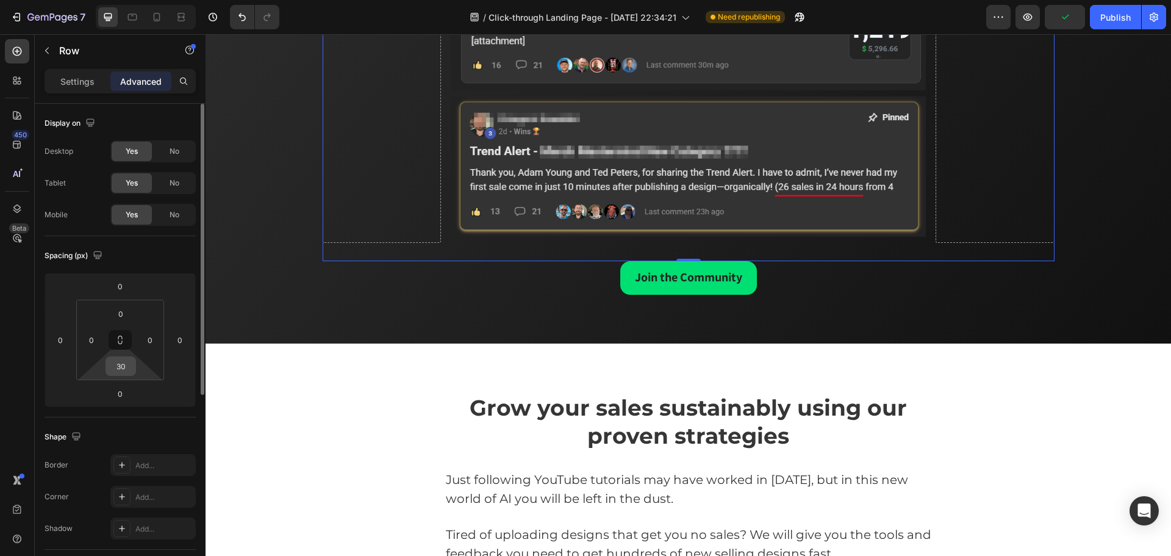
click at [124, 365] on input "30" at bounding box center [121, 366] width 24 height 18
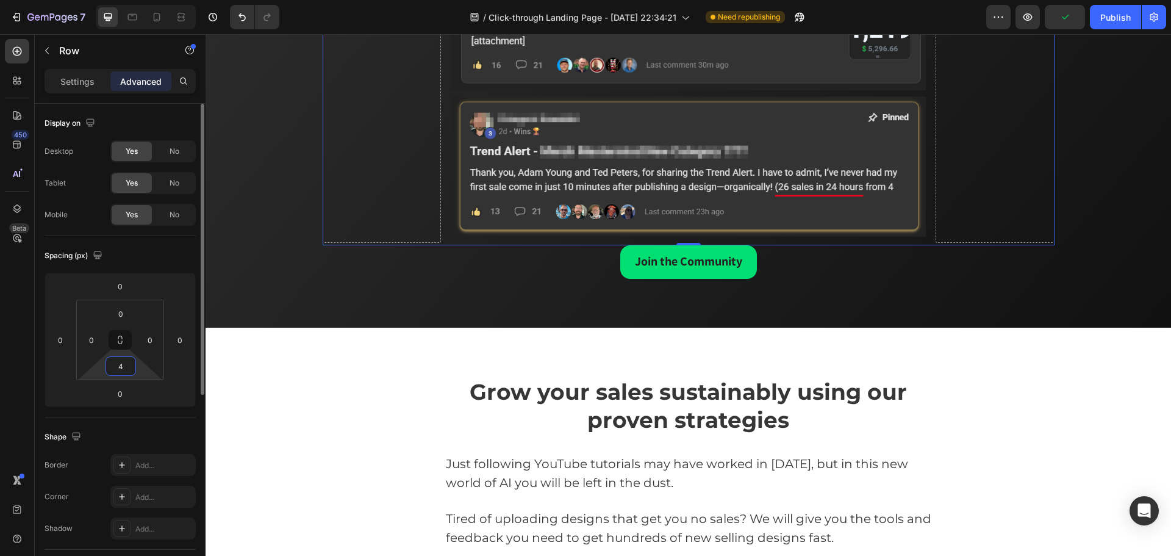
type input "40"
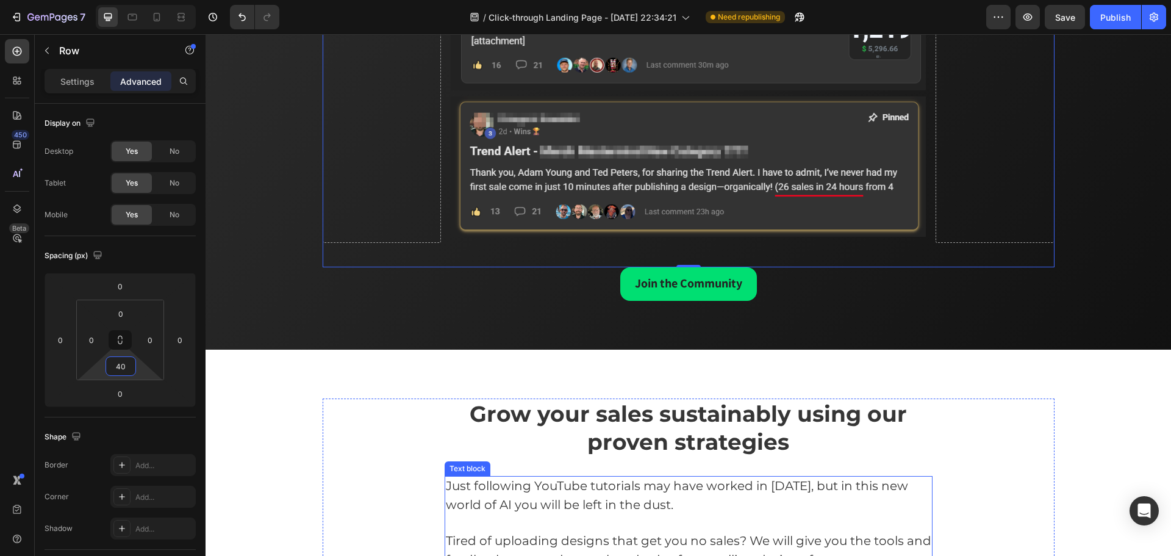
click at [1033, 457] on div "Grow your sales sustainably using our proven strategies Heading Just following …" at bounding box center [689, 512] width 732 height 228
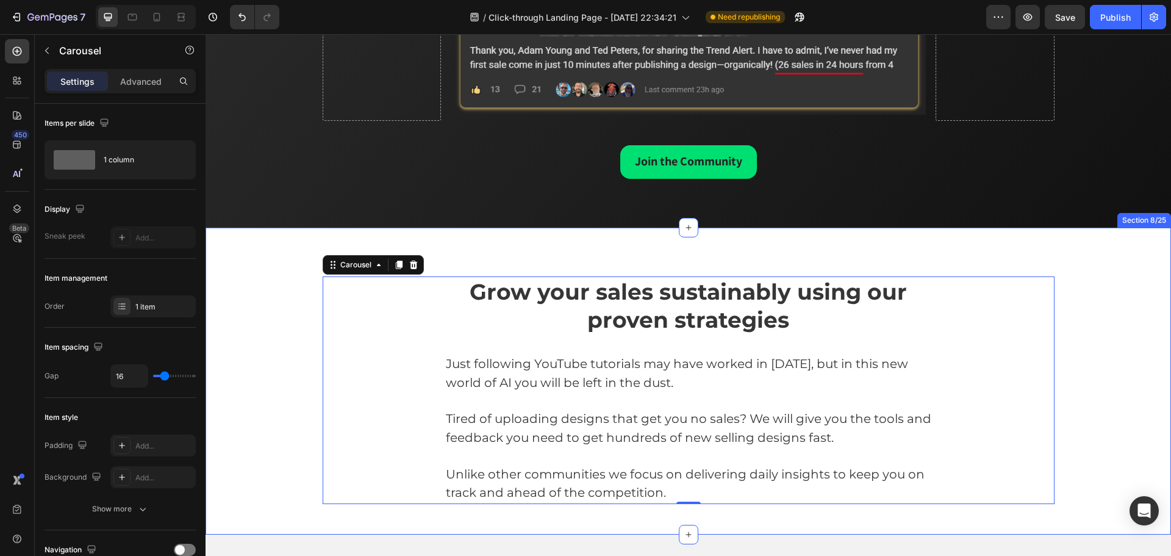
click at [1090, 375] on div "Grow your sales sustainably using our proven strategies Heading Just following …" at bounding box center [688, 390] width 947 height 228
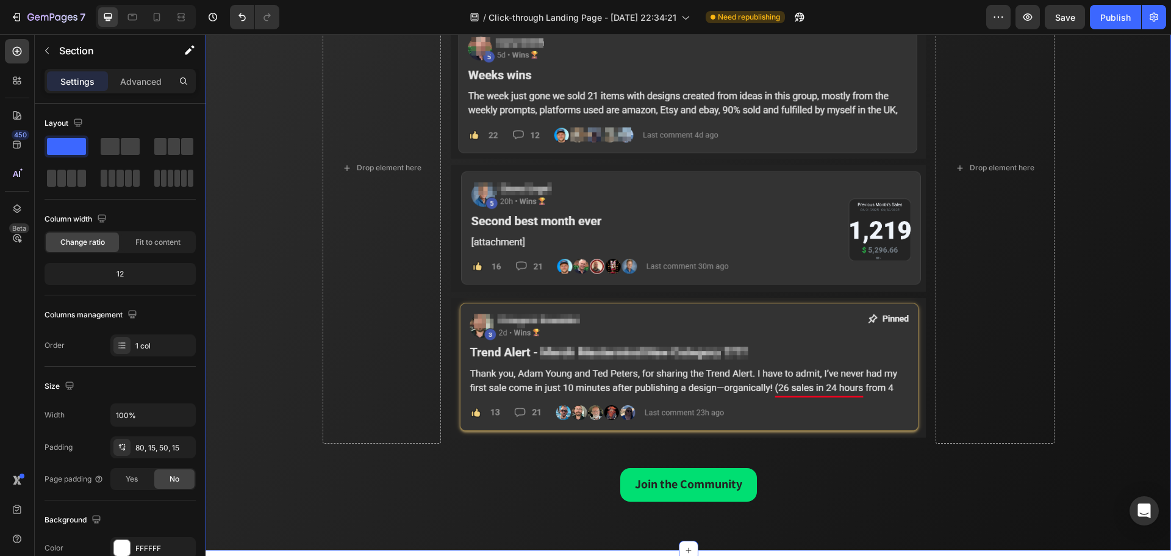
scroll to position [3036, 0]
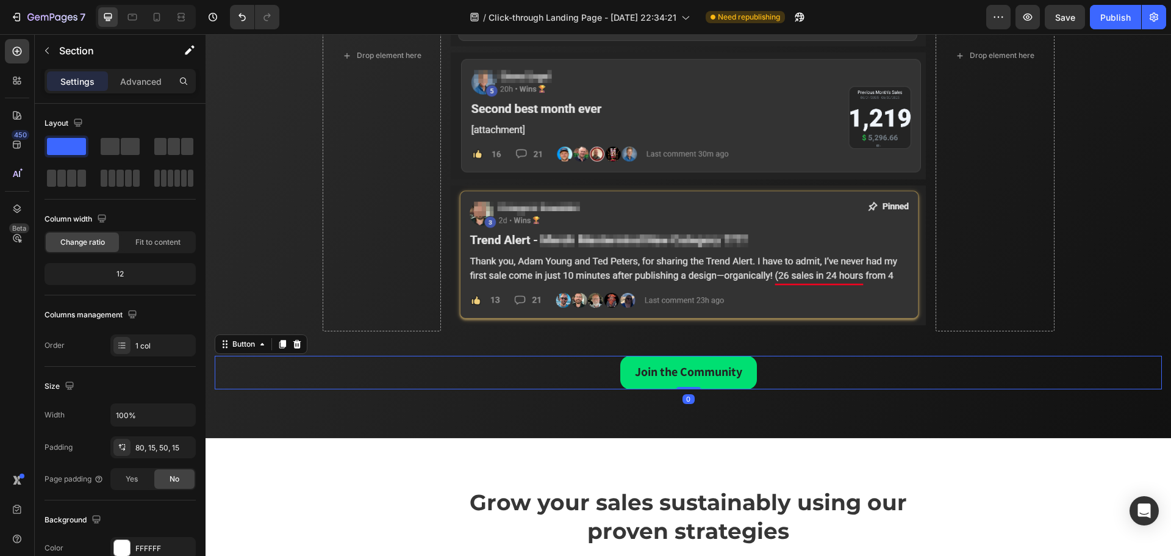
click at [538, 378] on div "Join the Community Button 0" at bounding box center [688, 373] width 947 height 34
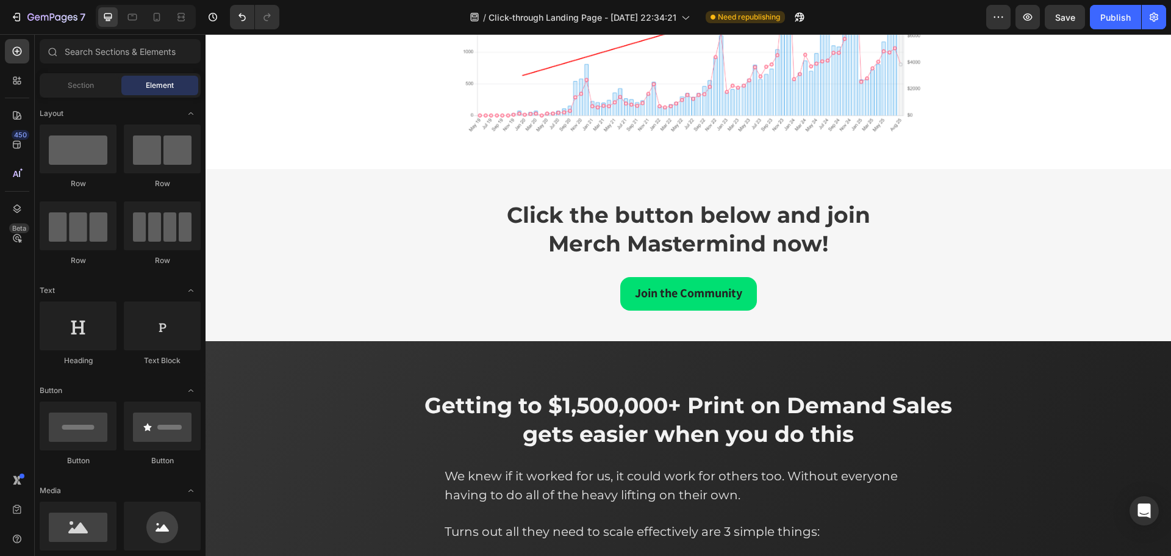
scroll to position [2174, 0]
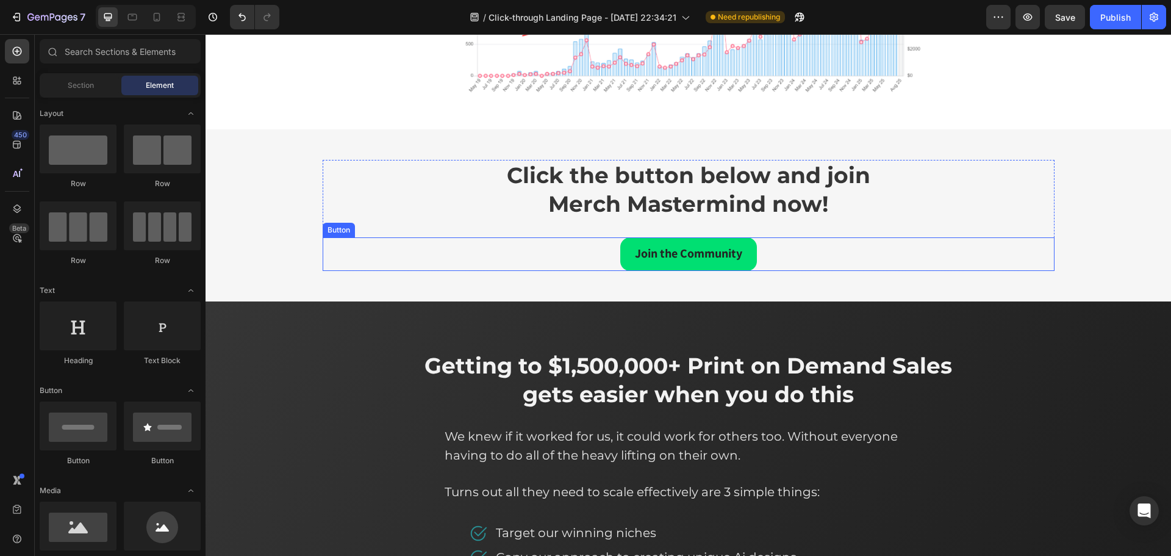
click at [554, 249] on div "Join the Community Button" at bounding box center [689, 254] width 732 height 34
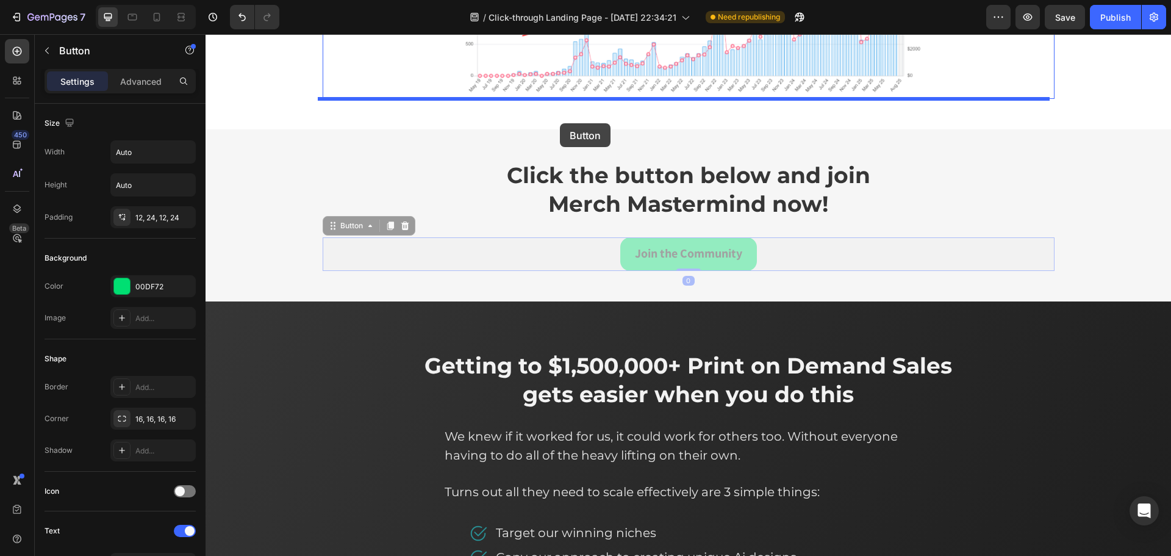
drag, startPoint x: 343, startPoint y: 227, endPoint x: 575, endPoint y: 118, distance: 255.6
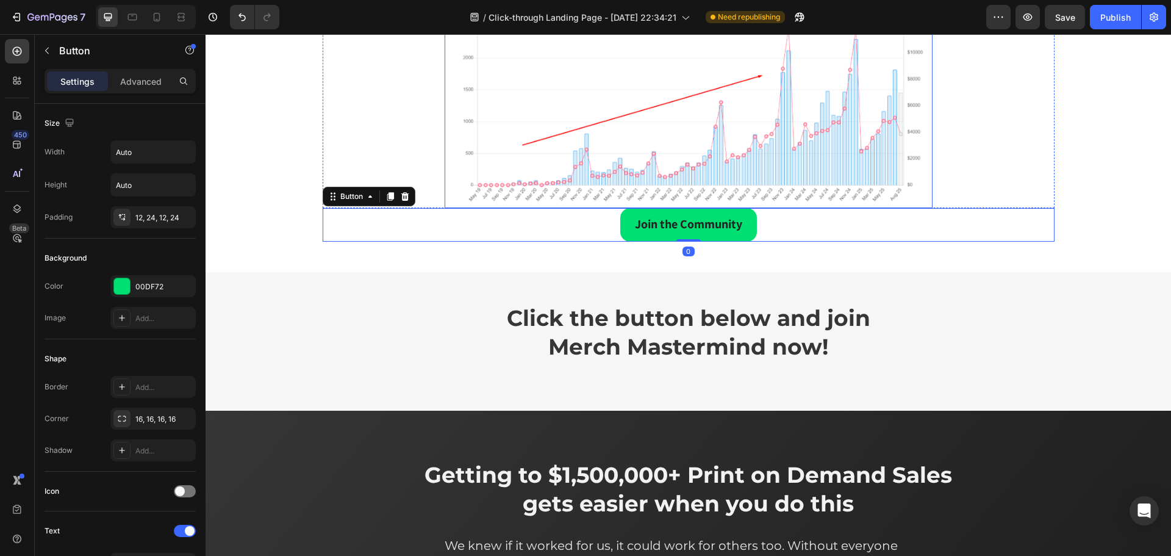
scroll to position [2052, 0]
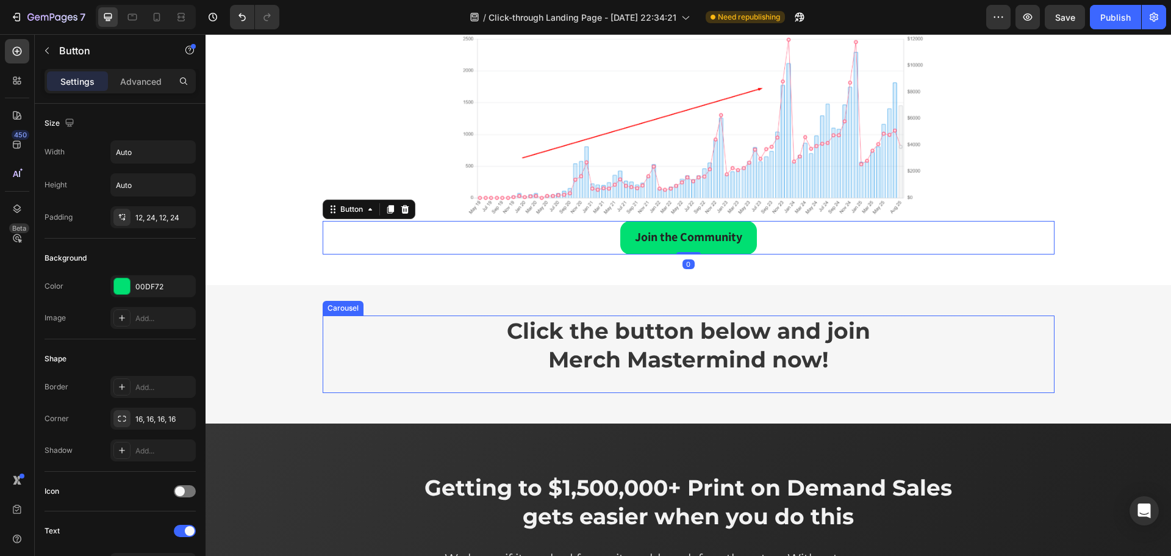
click at [1020, 334] on div "Click the button below and join Merch Mastermind now! Heading Carousel" at bounding box center [689, 353] width 732 height 77
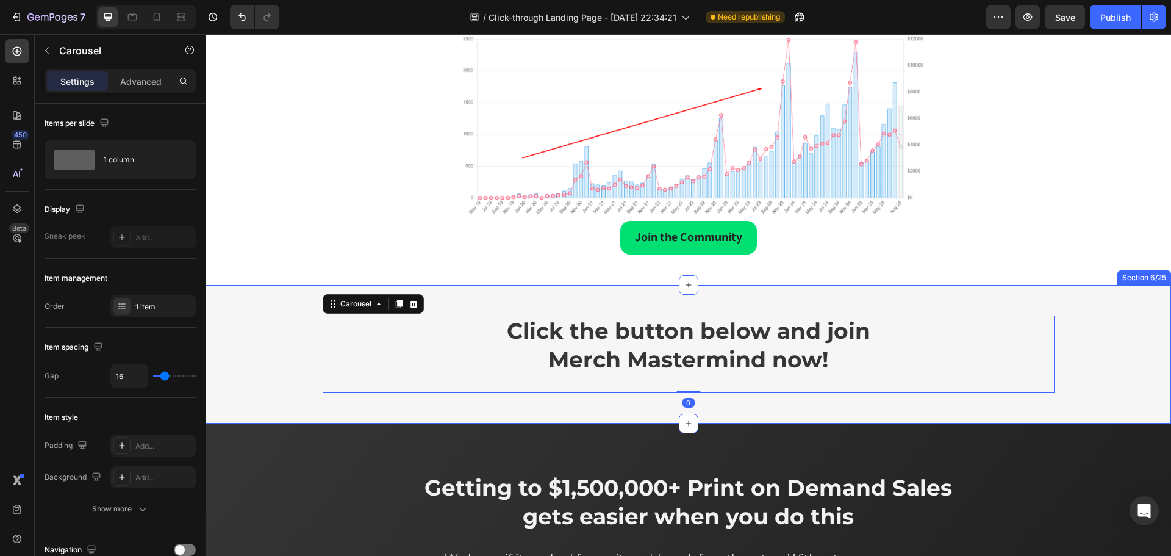
click at [1094, 318] on div "Click the button below and join Merch Mastermind now! Heading Carousel 0 Row" at bounding box center [688, 353] width 947 height 77
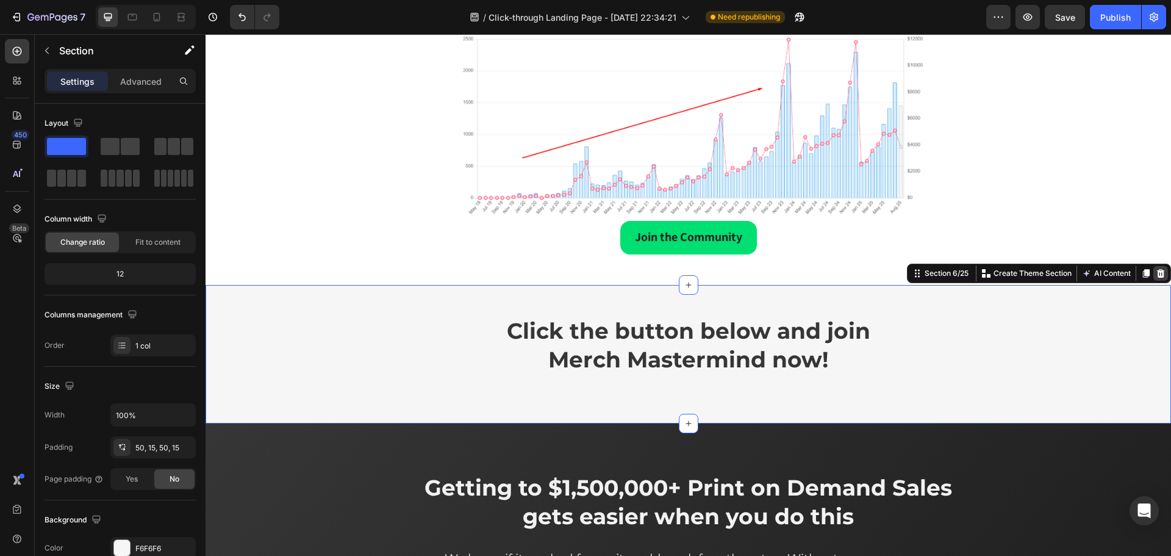
click at [1157, 272] on icon at bounding box center [1161, 273] width 8 height 9
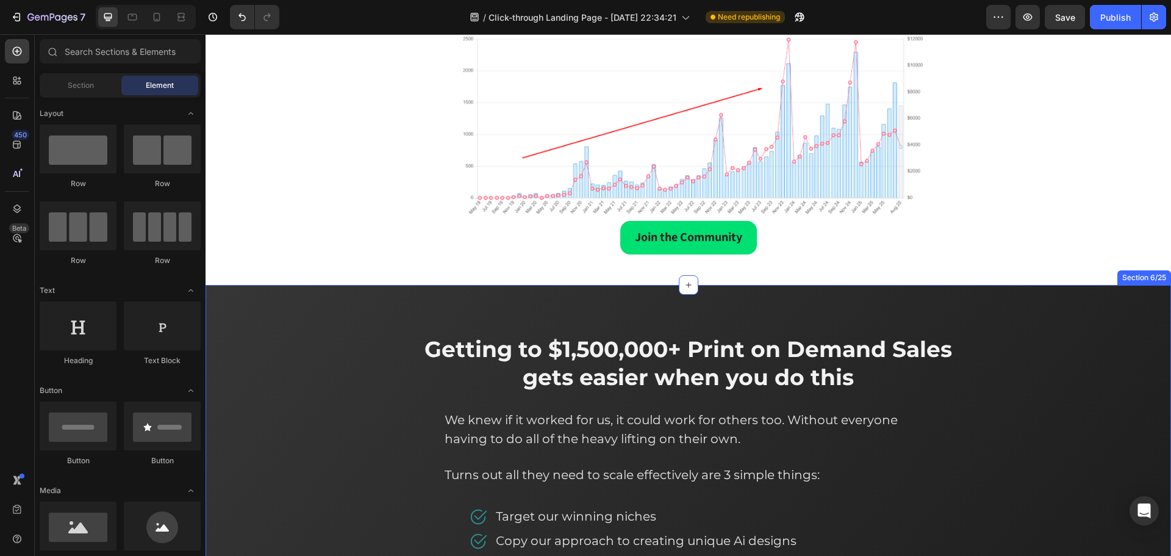
scroll to position [1991, 0]
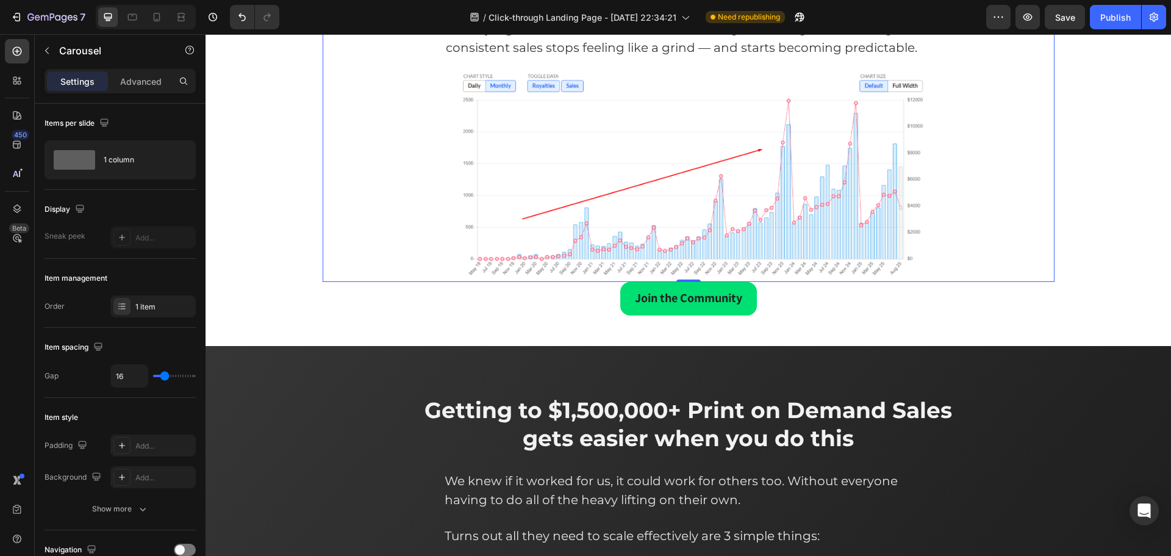
click at [409, 275] on div "That's when it hit us Heading If just two of us could grow faster by combining …" at bounding box center [689, 70] width 732 height 423
click at [147, 78] on p "Advanced" at bounding box center [140, 81] width 41 height 13
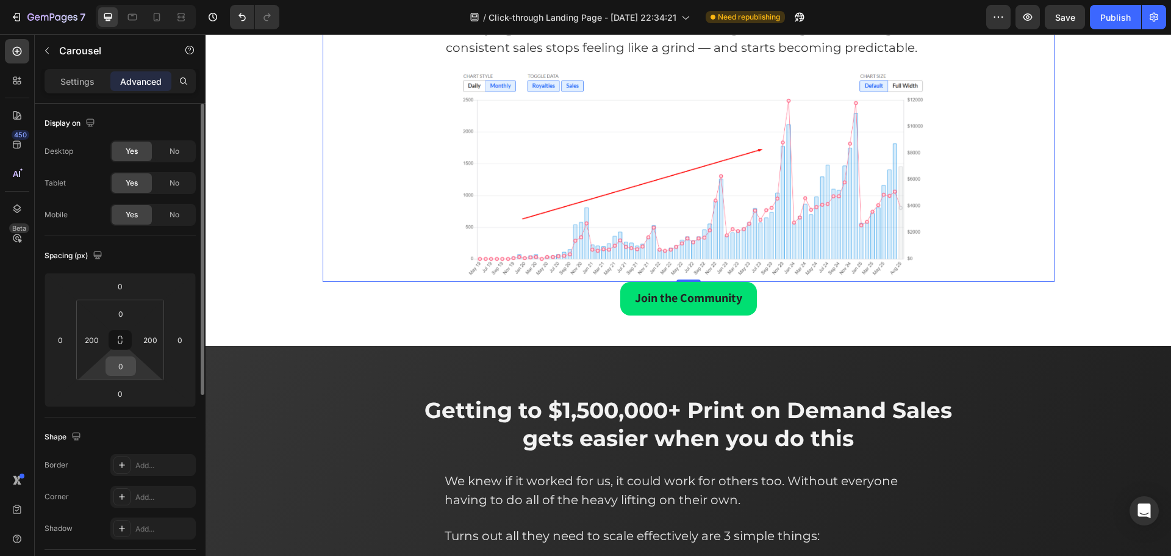
click at [123, 364] on input "0" at bounding box center [121, 366] width 24 height 18
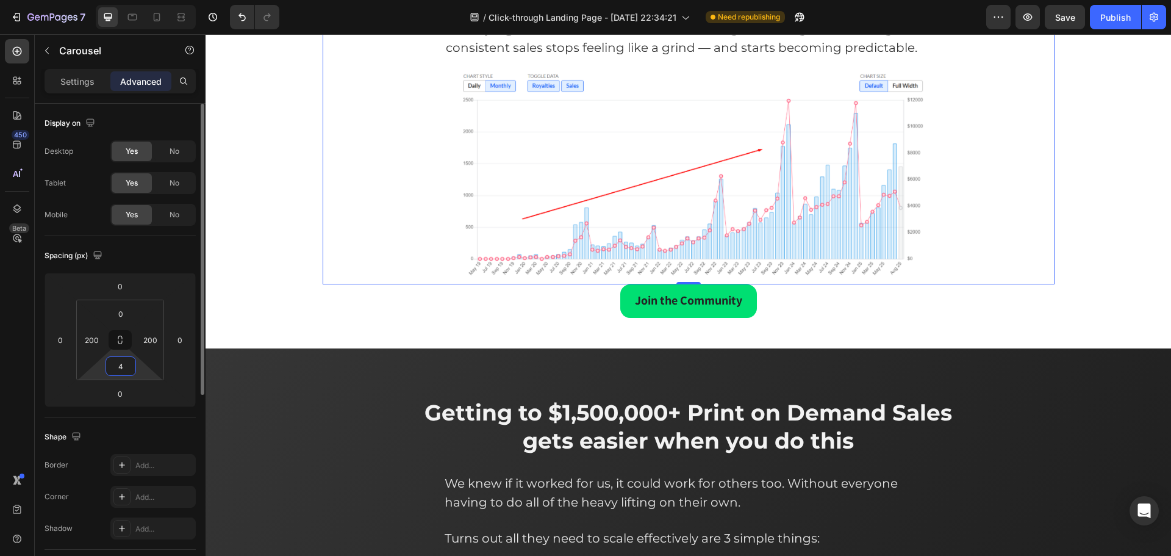
type input "40"
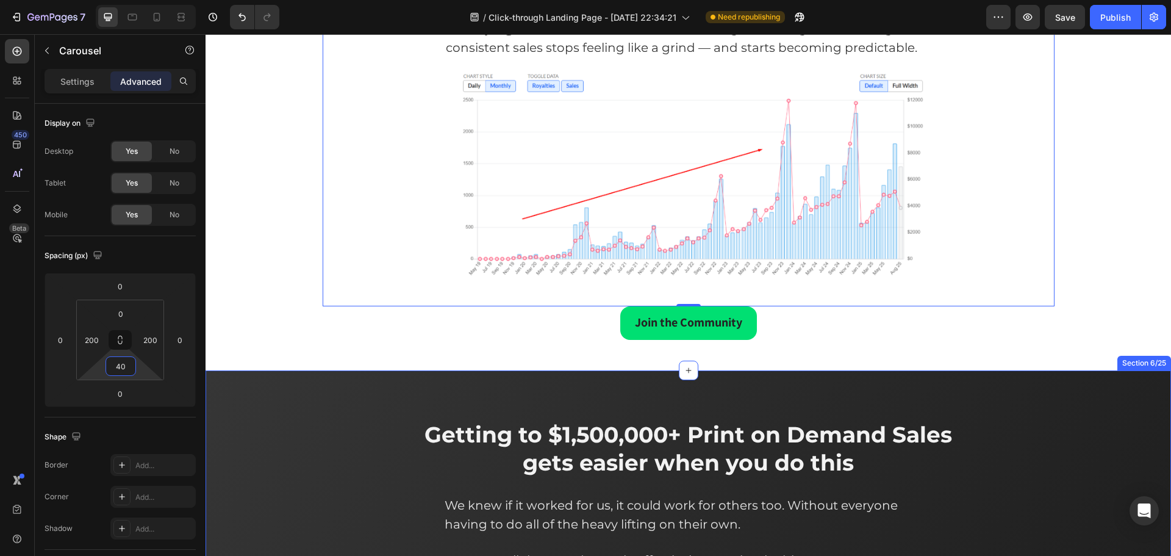
click at [806, 363] on div "That's when it hit us Heading If just two of us could grow faster by combining …" at bounding box center [688, 96] width 965 height 548
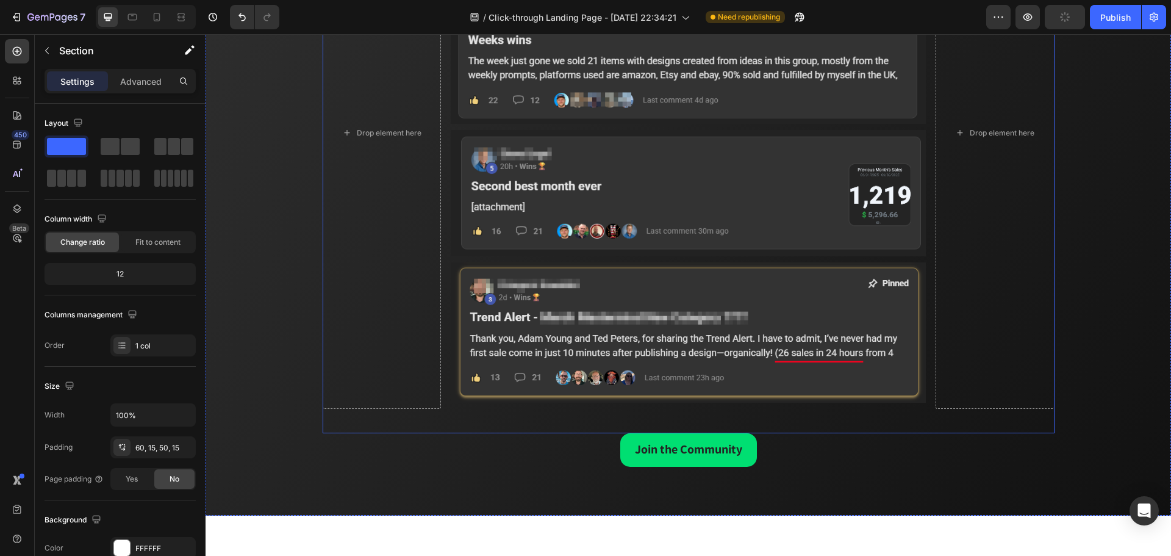
scroll to position [3089, 0]
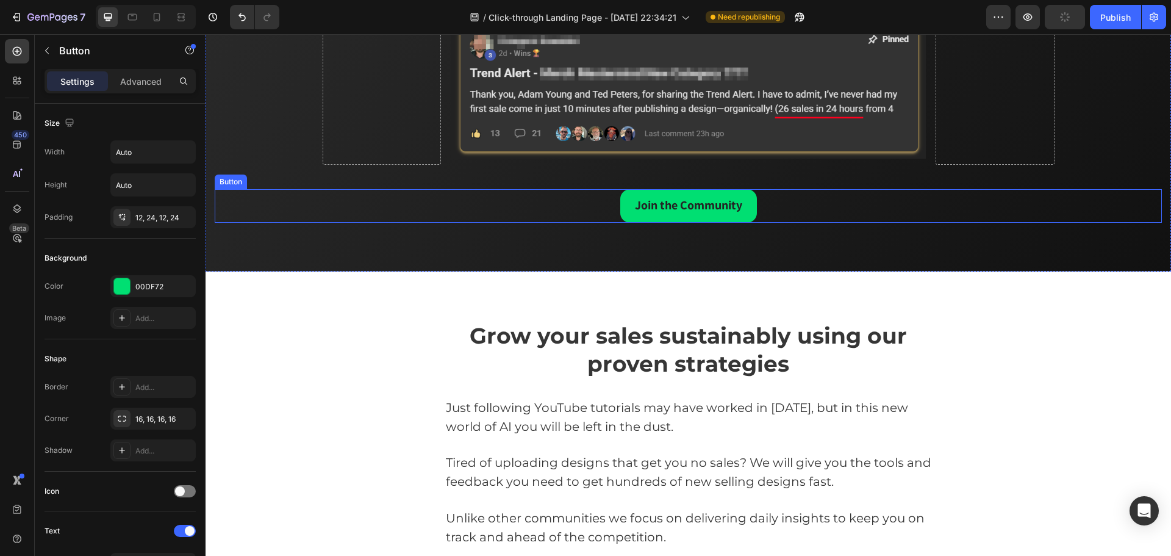
click at [564, 199] on div "Join the Community Button" at bounding box center [688, 206] width 947 height 34
click at [281, 182] on icon at bounding box center [283, 178] width 10 height 10
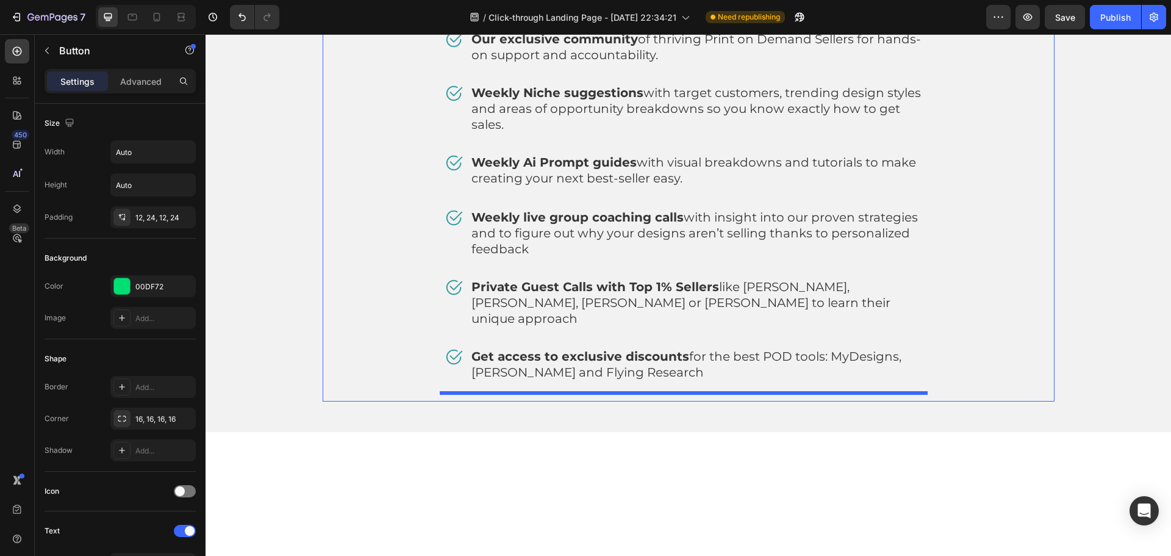
scroll to position [5083, 0]
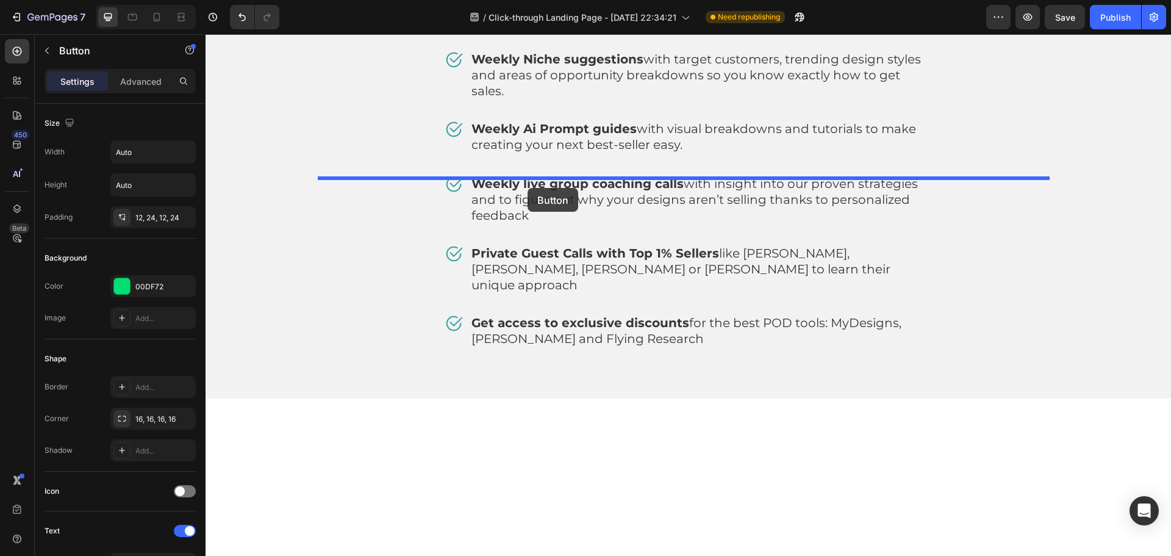
drag, startPoint x: 227, startPoint y: 152, endPoint x: 528, endPoint y: 188, distance: 302.1
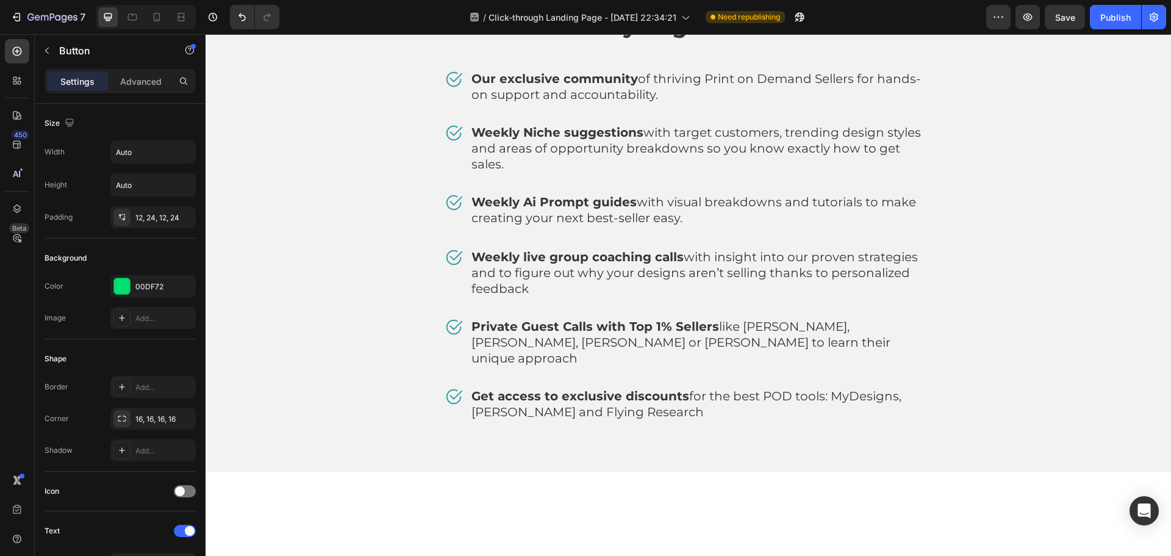
scroll to position [5022, 0]
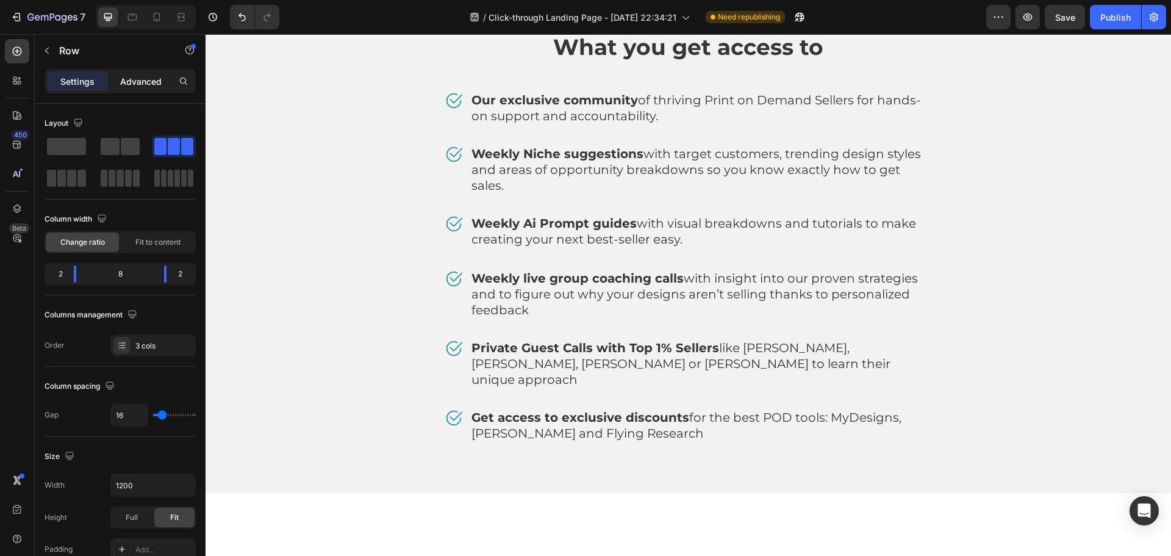
click at [154, 86] on p "Advanced" at bounding box center [140, 81] width 41 height 13
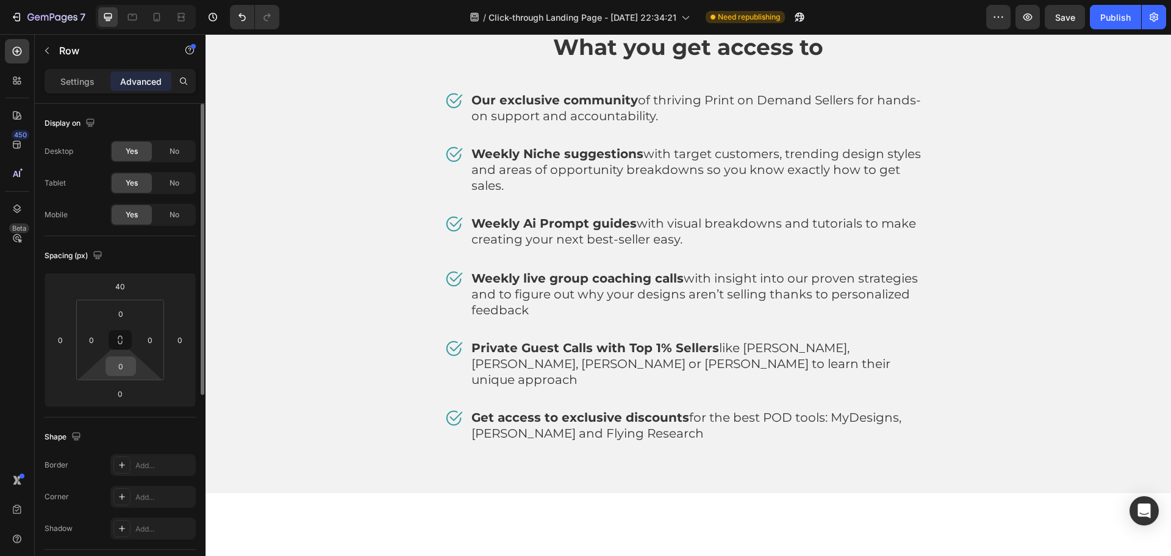
click at [128, 373] on input "0" at bounding box center [121, 366] width 24 height 18
type input "40"
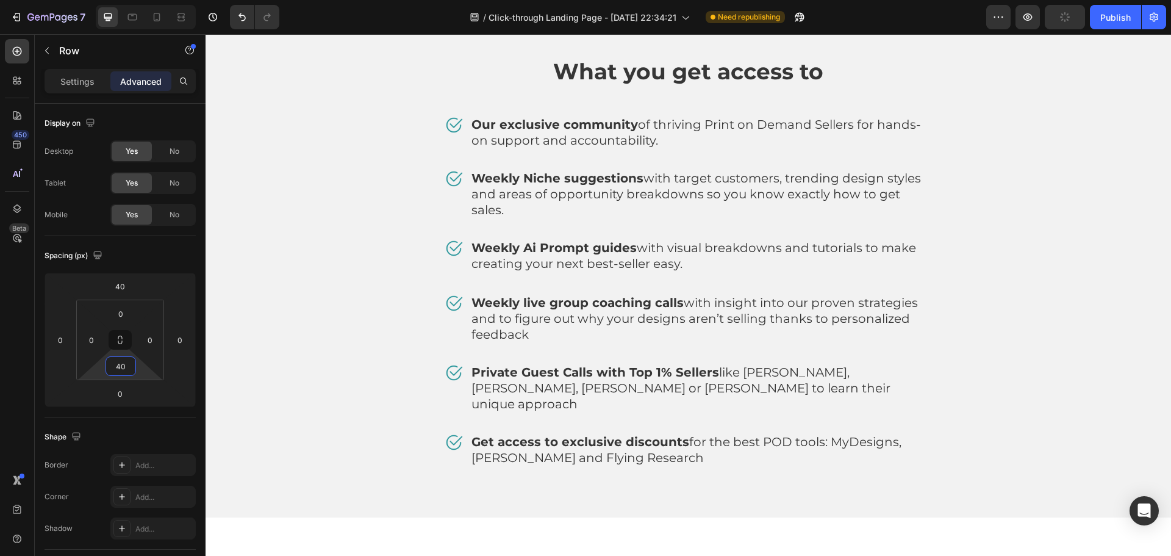
drag, startPoint x: 534, startPoint y: 295, endPoint x: 550, endPoint y: 312, distance: 22.9
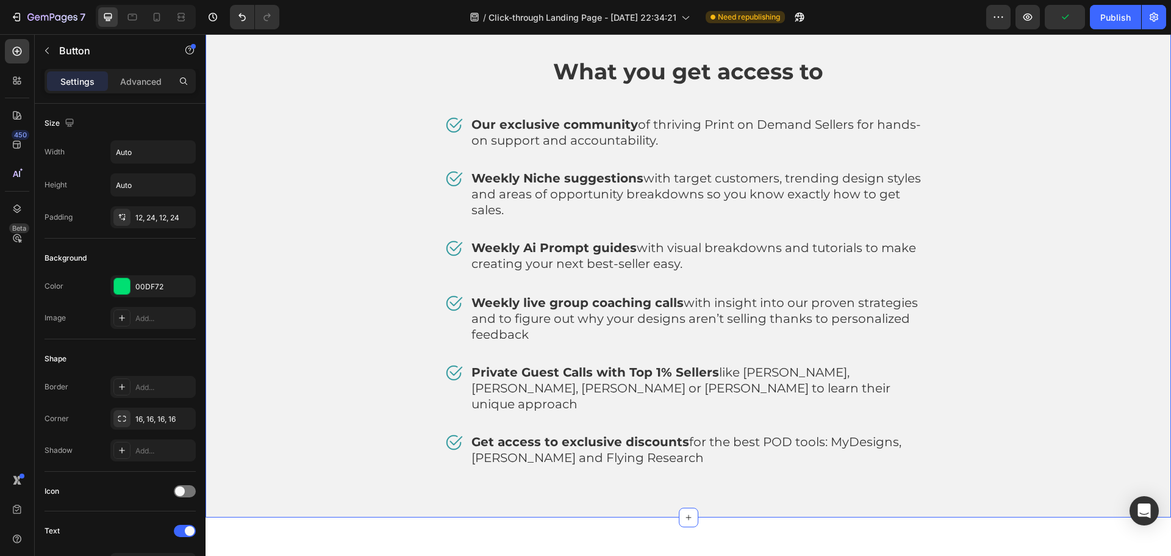
click at [959, 354] on div "What you get access to Heading Image Our exclusive community of thriving Print …" at bounding box center [688, 269] width 965 height 498
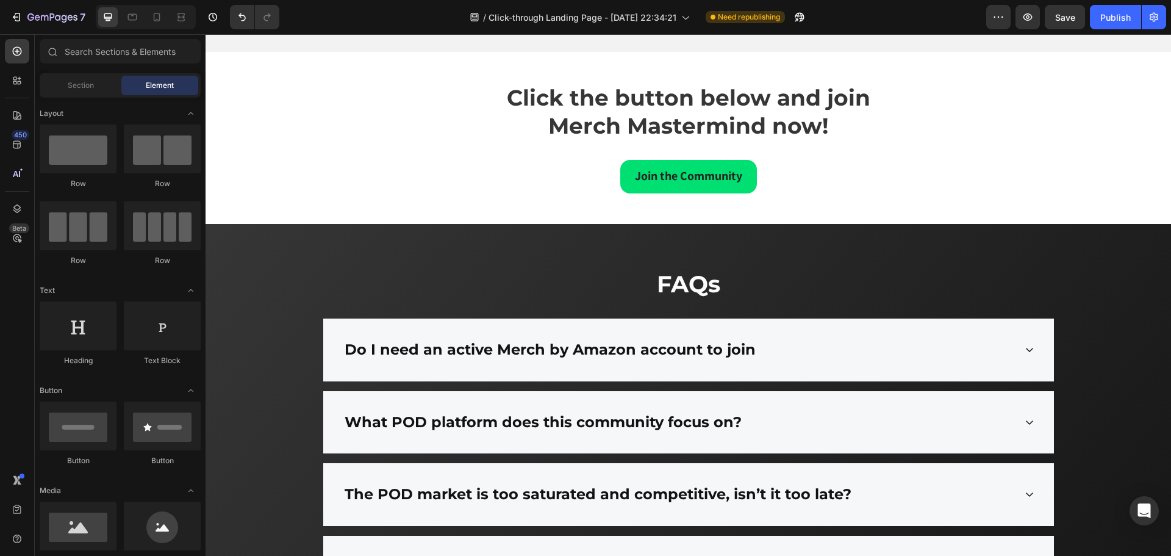
scroll to position [8964, 0]
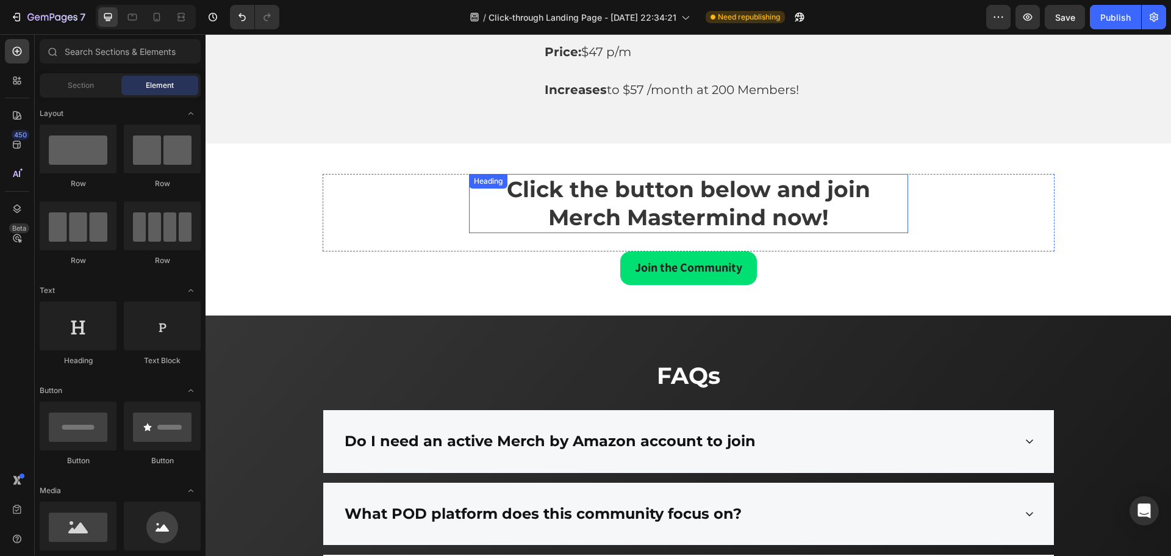
click at [686, 196] on span "Click the button below and join Merch Mastermind now!" at bounding box center [688, 204] width 363 height 56
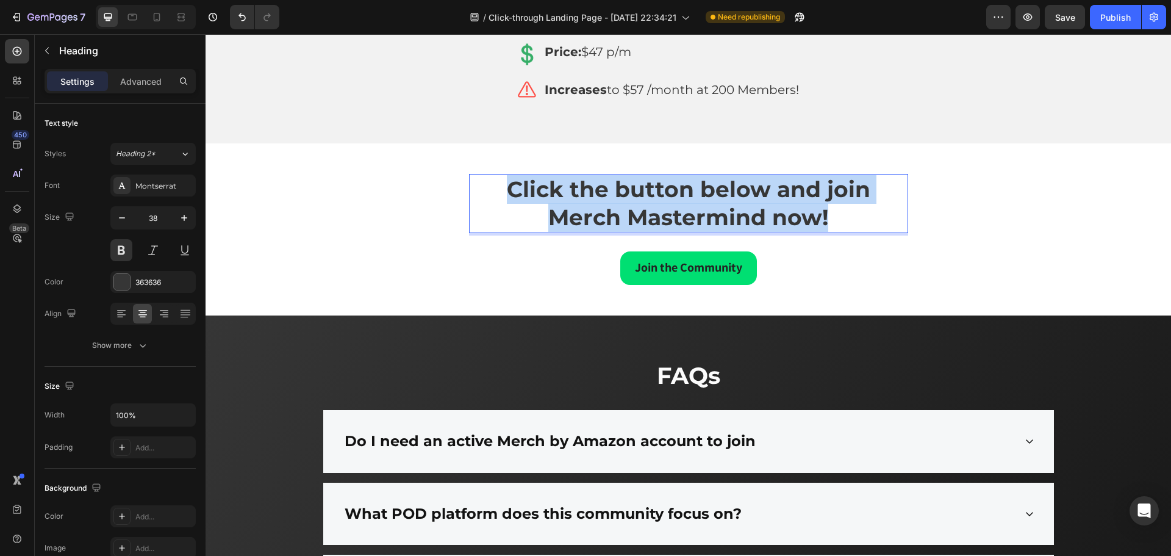
click at [686, 196] on span "Click the button below and join Merch Mastermind now!" at bounding box center [688, 204] width 363 height 56
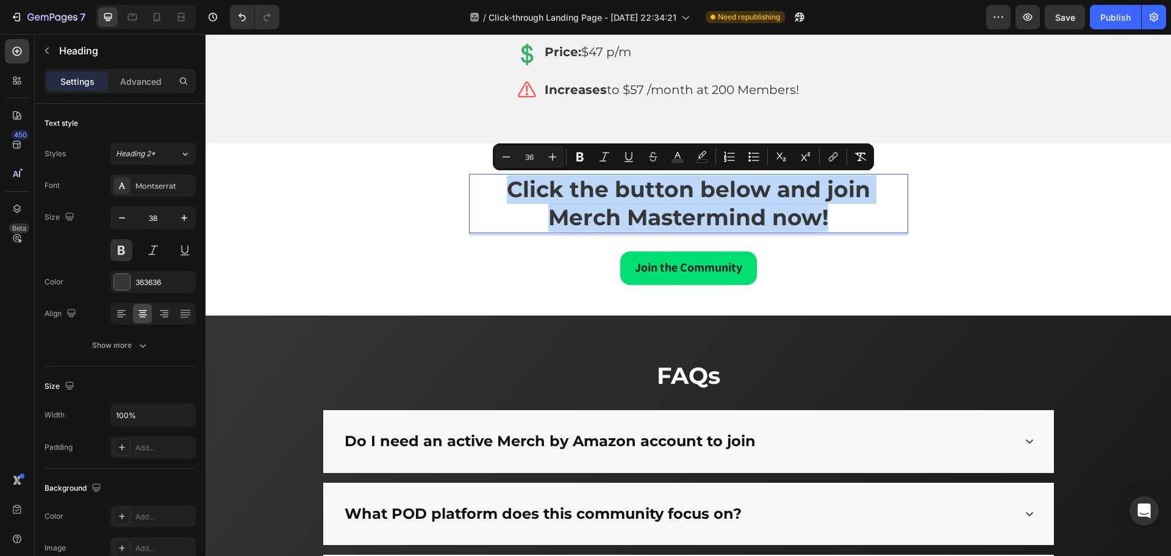
type input "12"
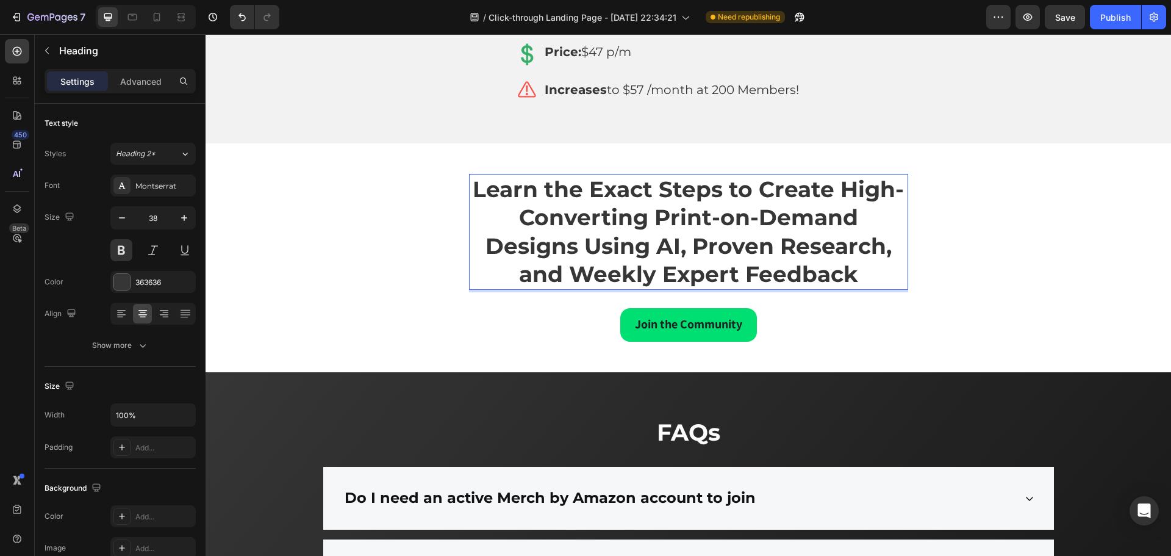
click at [693, 214] on span "Learn the Exact Steps to Create High-Converting Print-on-Demand Designs Using A…" at bounding box center [688, 232] width 431 height 112
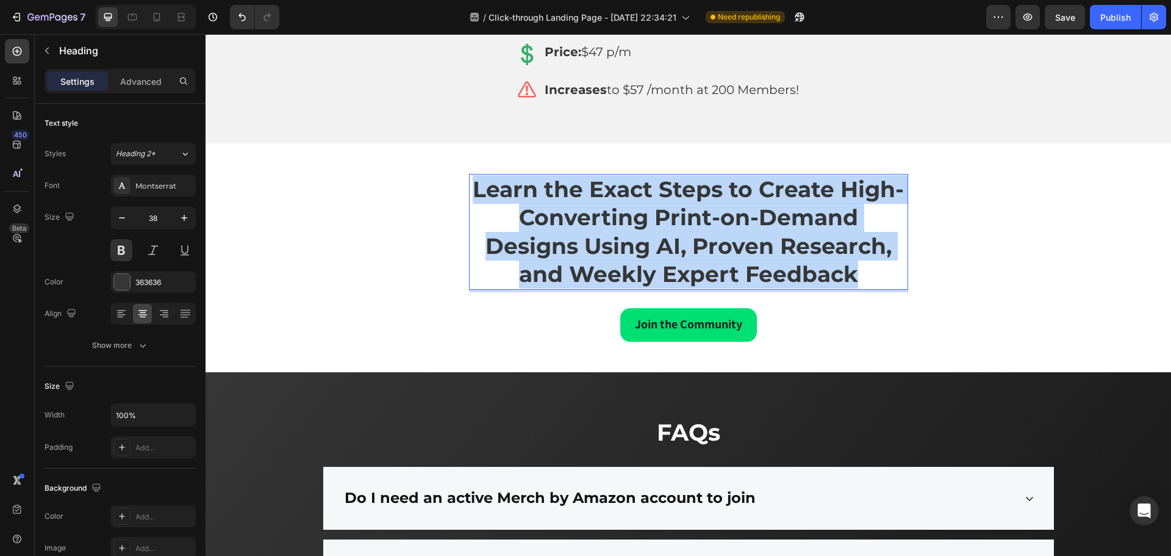
click at [693, 214] on span "Learn the Exact Steps to Create High-Converting Print-on-Demand Designs Using A…" at bounding box center [688, 232] width 431 height 112
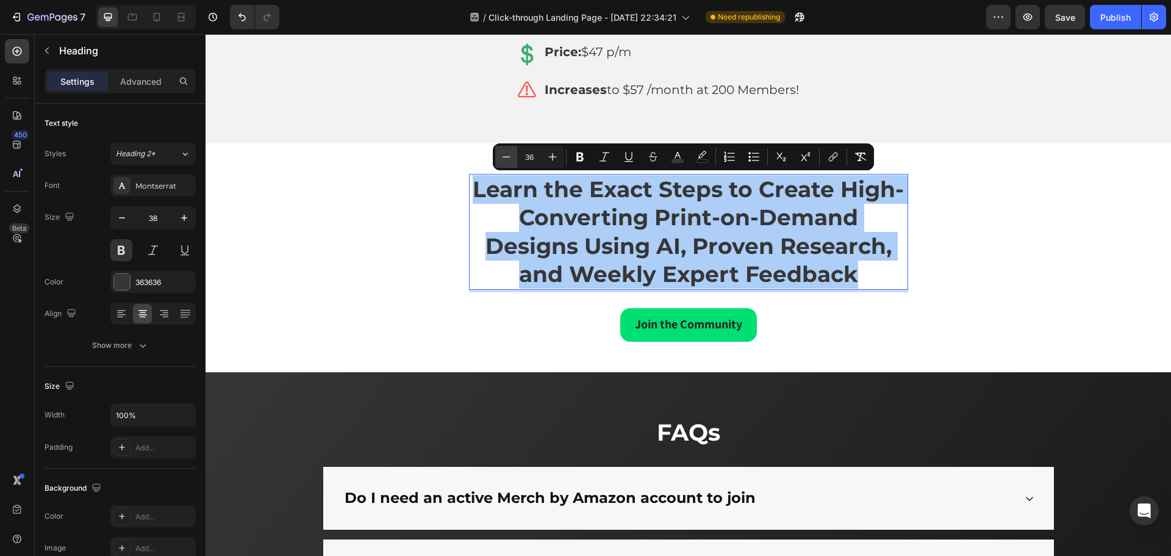
click at [511, 154] on icon "Editor contextual toolbar" at bounding box center [506, 157] width 12 height 12
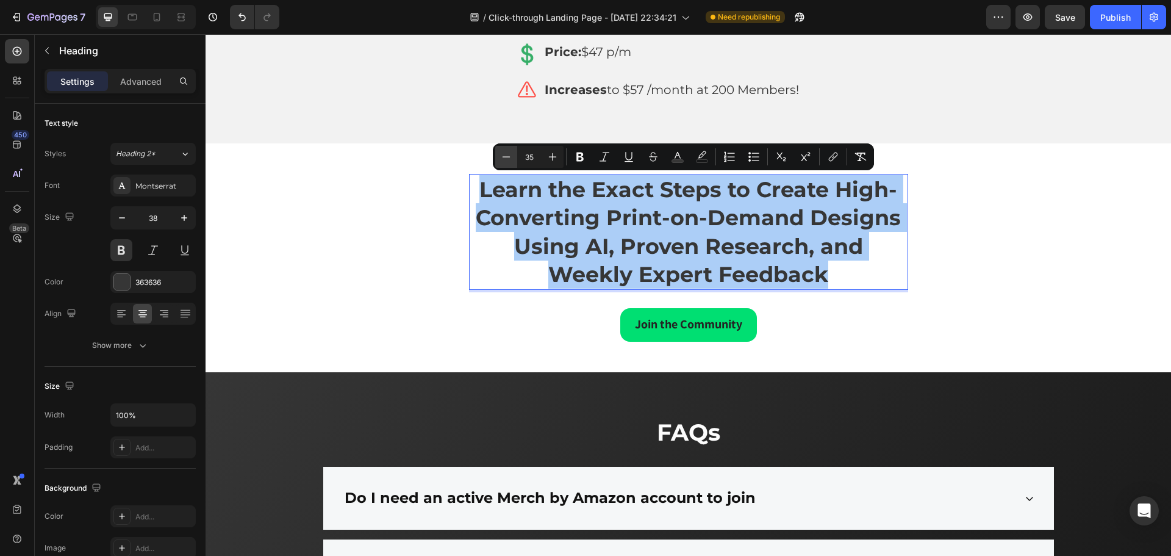
click at [511, 154] on icon "Editor contextual toolbar" at bounding box center [506, 157] width 12 height 12
click at [510, 154] on icon "Editor contextual toolbar" at bounding box center [506, 157] width 12 height 12
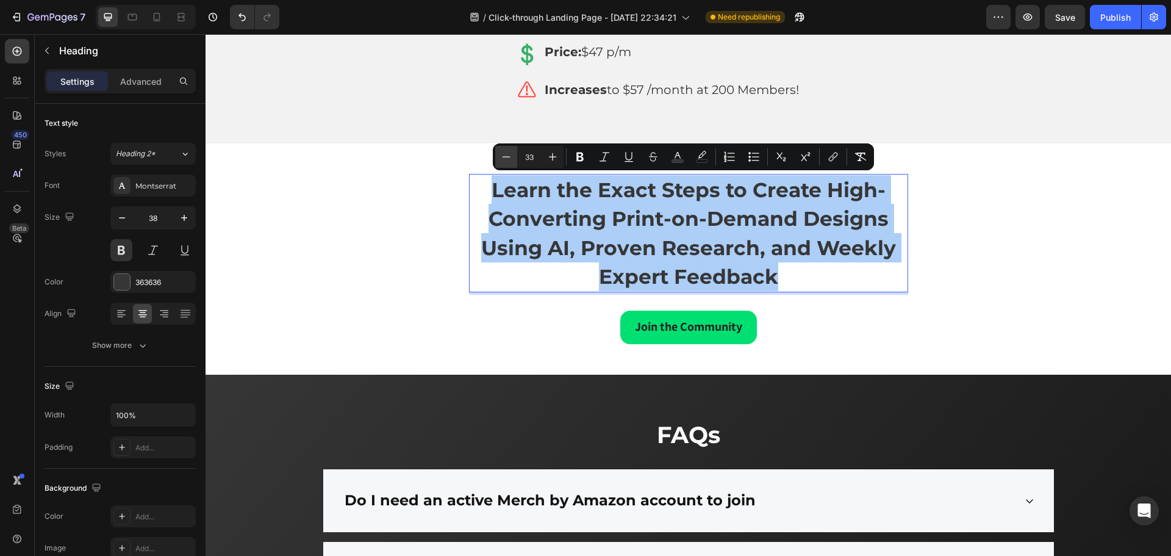
click at [509, 154] on icon "Editor contextual toolbar" at bounding box center [506, 157] width 12 height 12
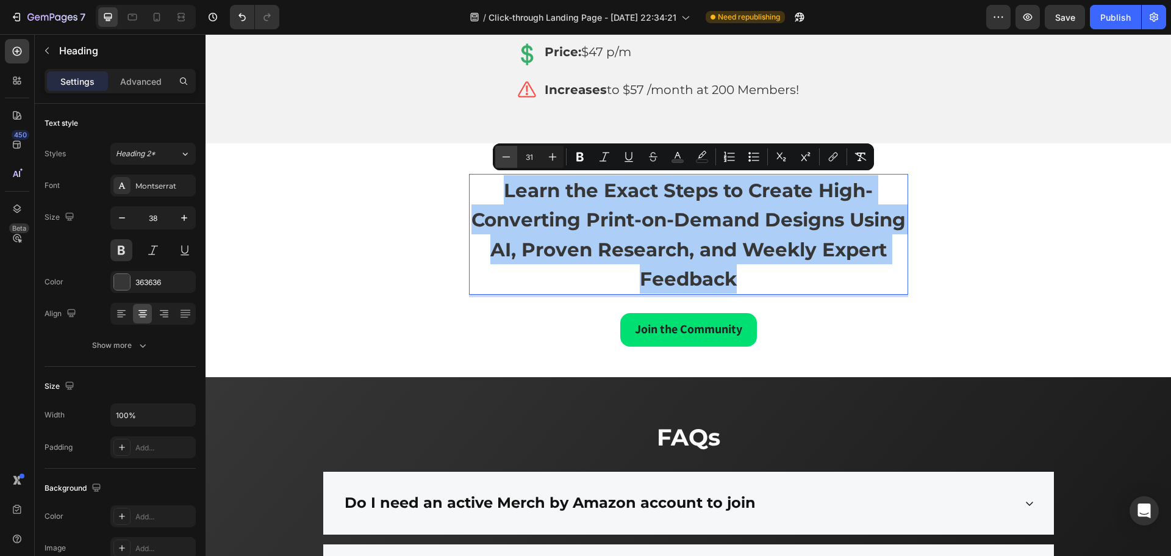
click at [509, 154] on icon "Editor contextual toolbar" at bounding box center [506, 157] width 12 height 12
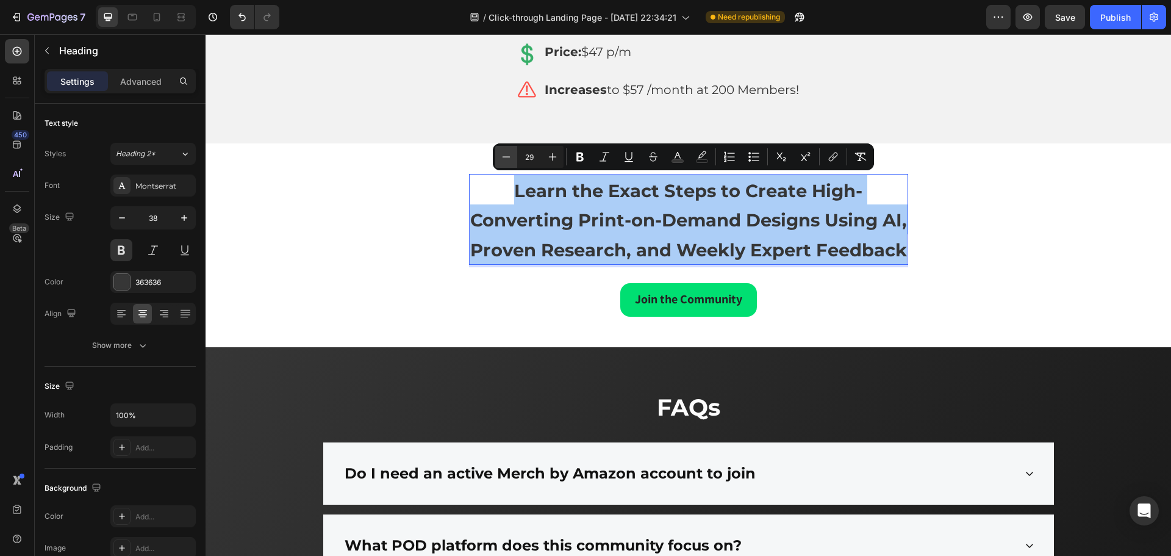
click at [509, 154] on icon "Editor contextual toolbar" at bounding box center [506, 157] width 12 height 12
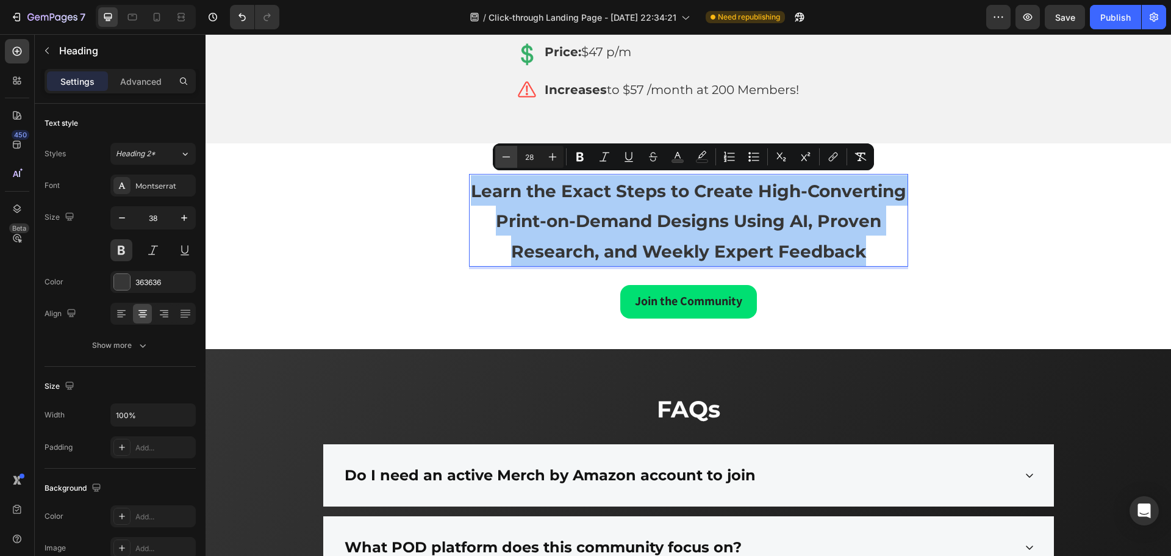
click at [509, 154] on icon "Editor contextual toolbar" at bounding box center [506, 157] width 12 height 12
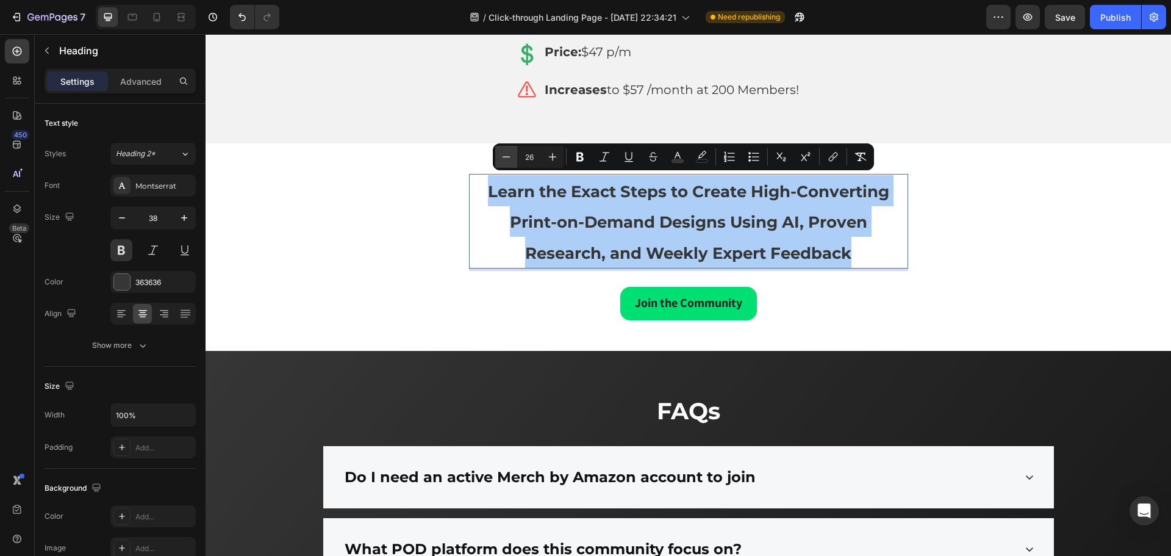
click at [509, 154] on icon "Editor contextual toolbar" at bounding box center [506, 157] width 12 height 12
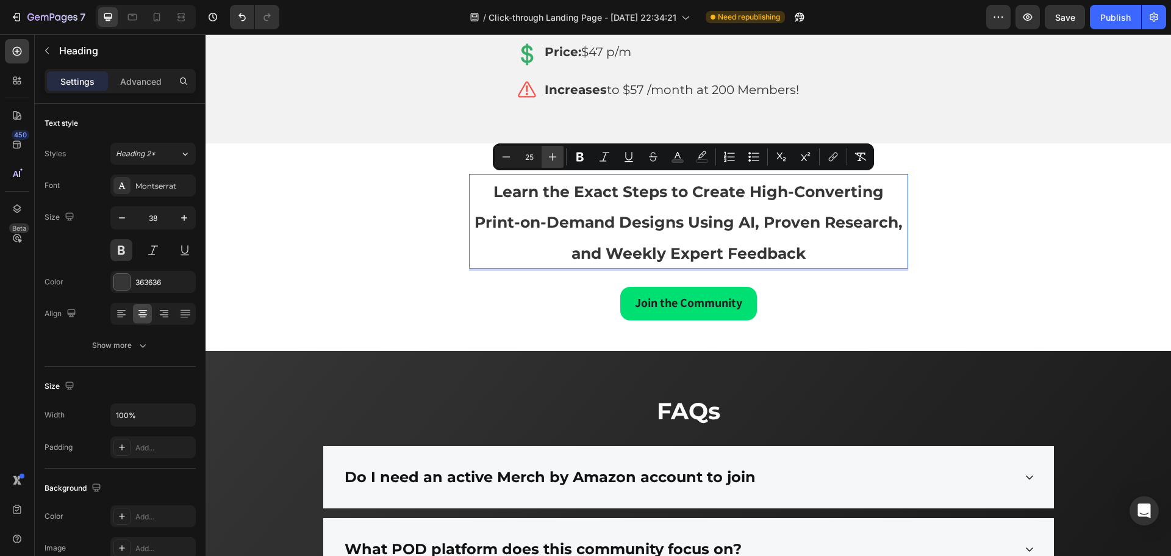
click at [553, 157] on icon "Editor contextual toolbar" at bounding box center [552, 157] width 12 height 12
type input "26"
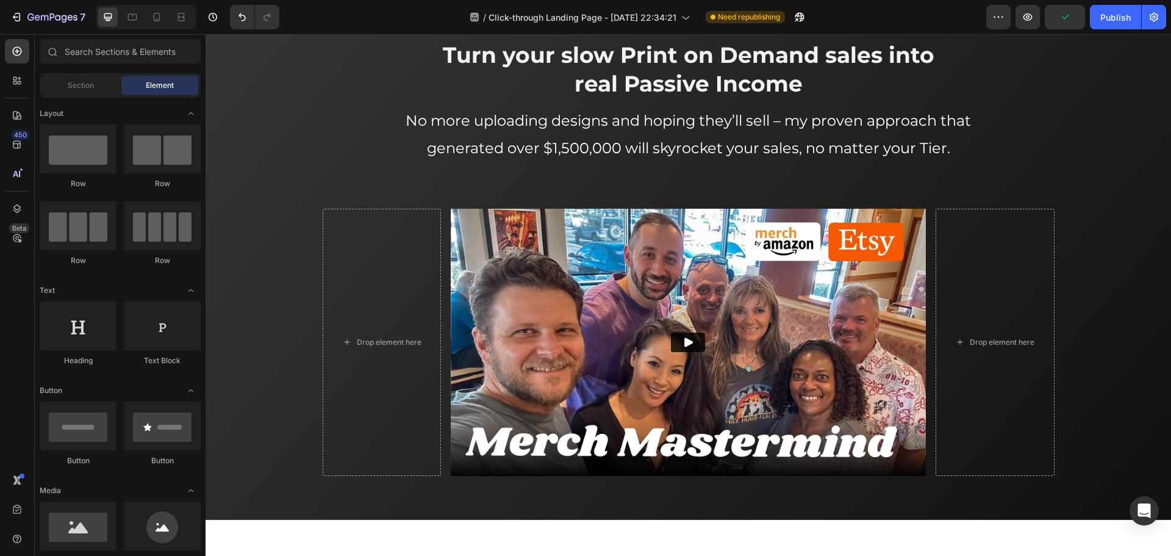
scroll to position [0, 0]
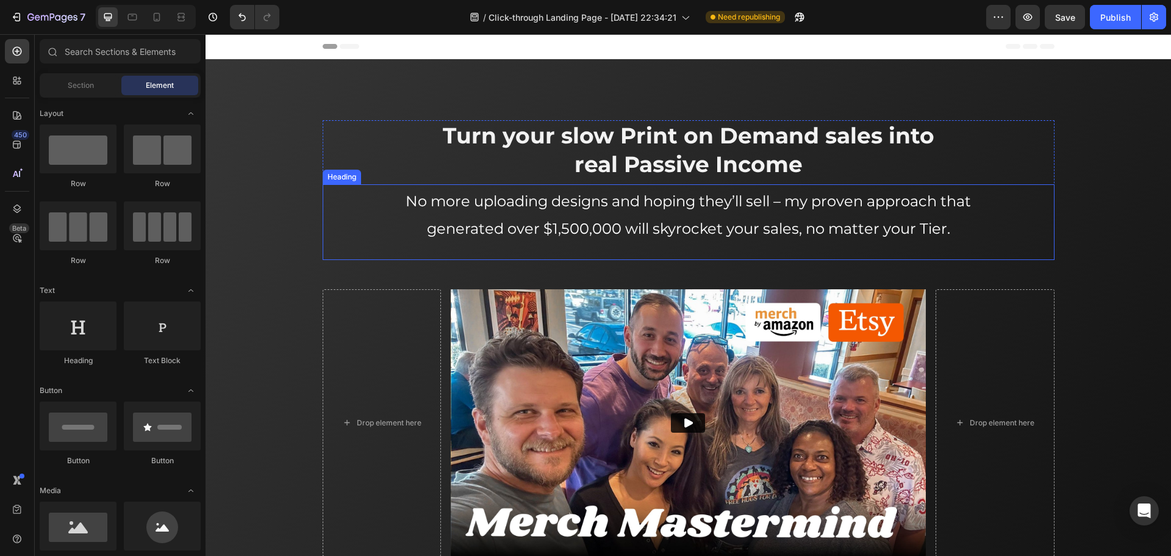
click at [788, 198] on span "No more uploading designs and hoping they’ll sell – my proven approach that gen…" at bounding box center [688, 214] width 565 height 45
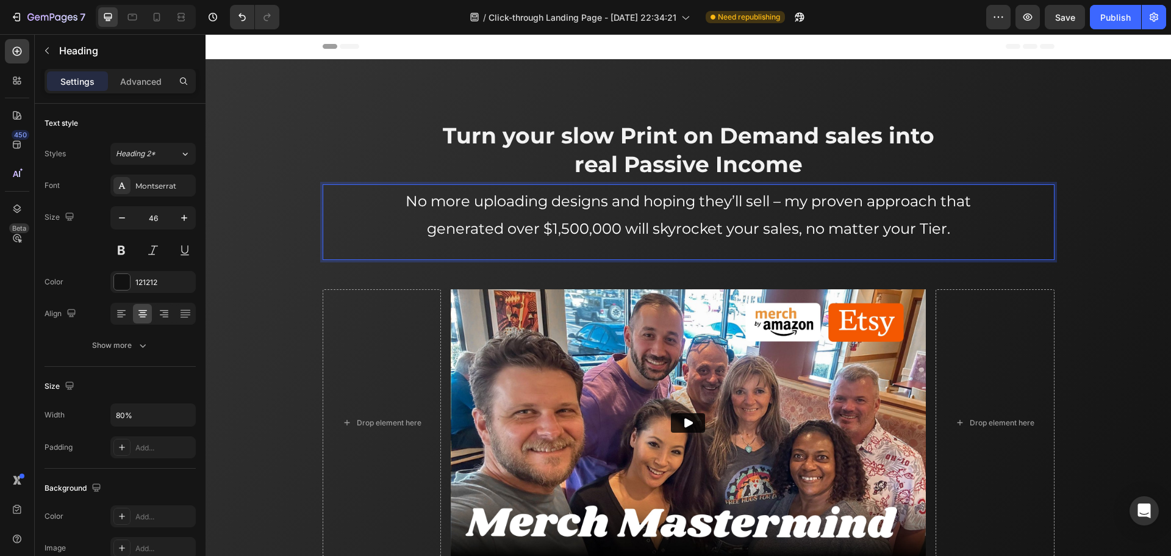
click at [537, 226] on span "No more uploading designs and hoping they’ll sell – my proven approach that gen…" at bounding box center [688, 214] width 565 height 45
click at [535, 226] on span "No more uploading designs and hoping they’ll sell – my proven approach that gen…" at bounding box center [688, 214] width 565 height 45
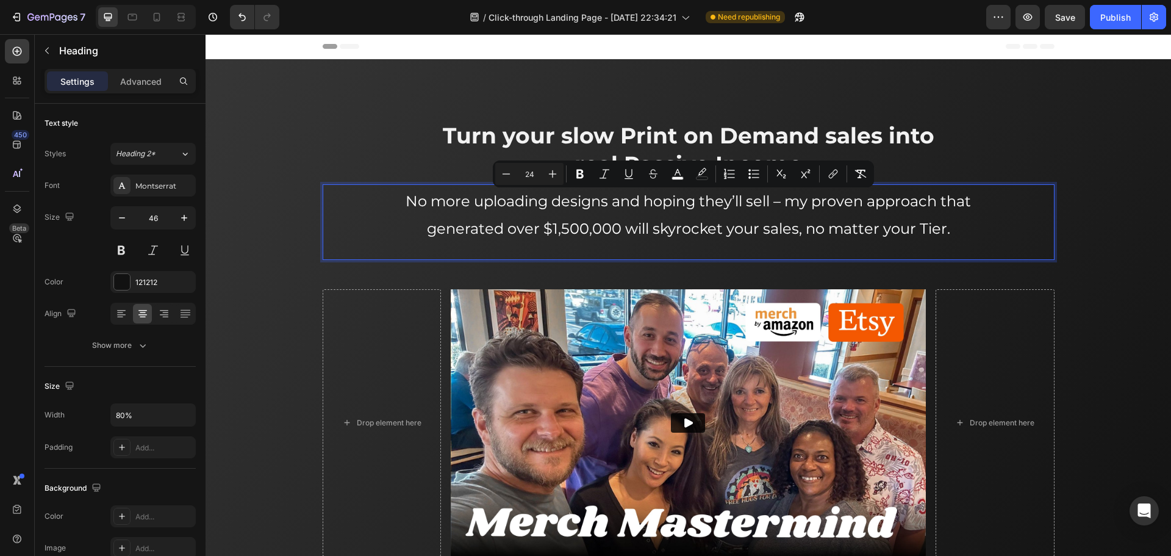
click at [626, 219] on span "No more uploading designs and hoping they’ll sell – my proven approach that gen…" at bounding box center [688, 214] width 565 height 45
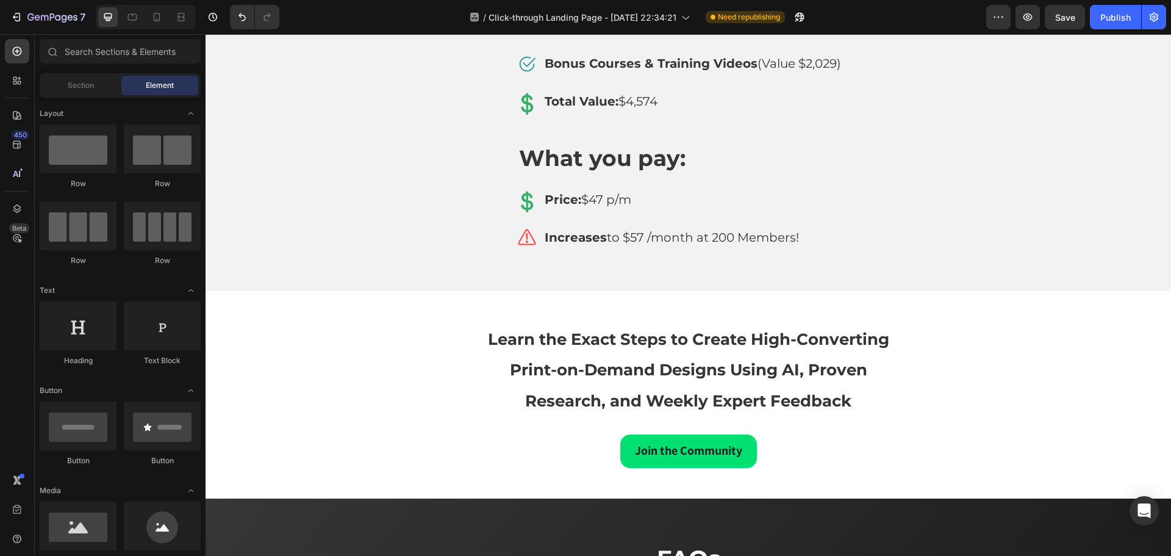
scroll to position [6824, 0]
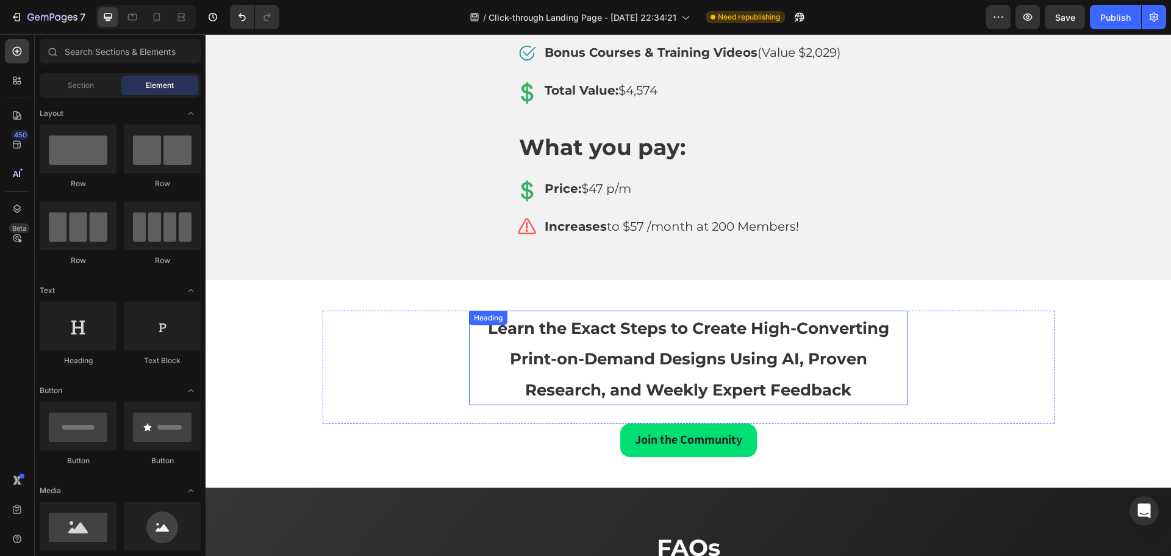
click at [749, 321] on span "Learn the Exact Steps to Create High-Converting Print-on-Demand Designs Using A…" at bounding box center [688, 358] width 401 height 81
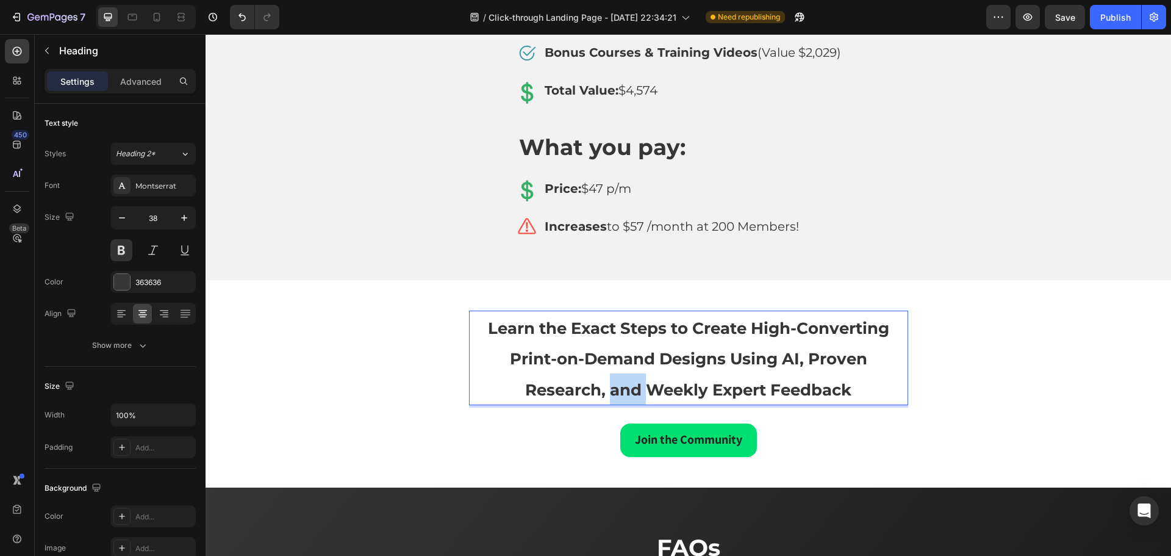
click at [612, 380] on span "Learn the Exact Steps to Create High-Converting Print-on-Demand Designs Using A…" at bounding box center [688, 358] width 401 height 81
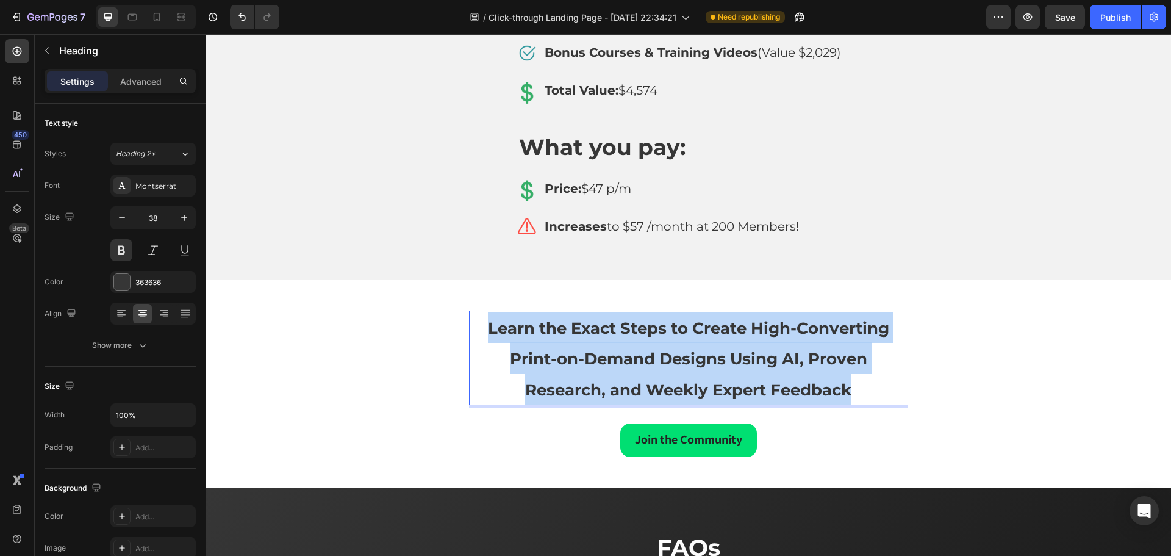
click at [612, 380] on span "Learn the Exact Steps to Create High-Converting Print-on-Demand Designs Using A…" at bounding box center [688, 358] width 401 height 81
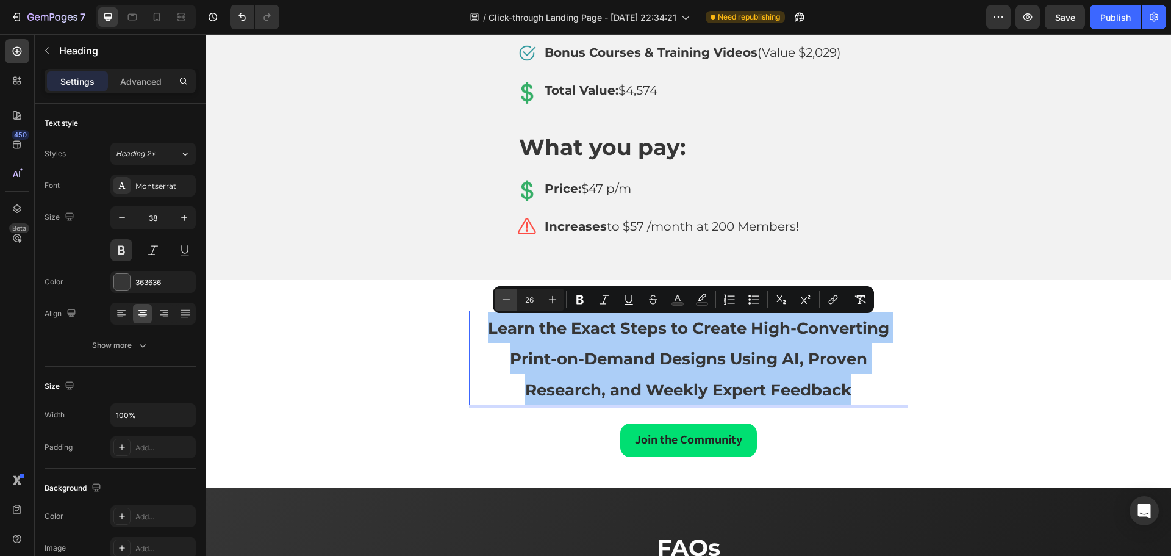
click at [510, 296] on icon "Editor contextual toolbar" at bounding box center [506, 299] width 12 height 12
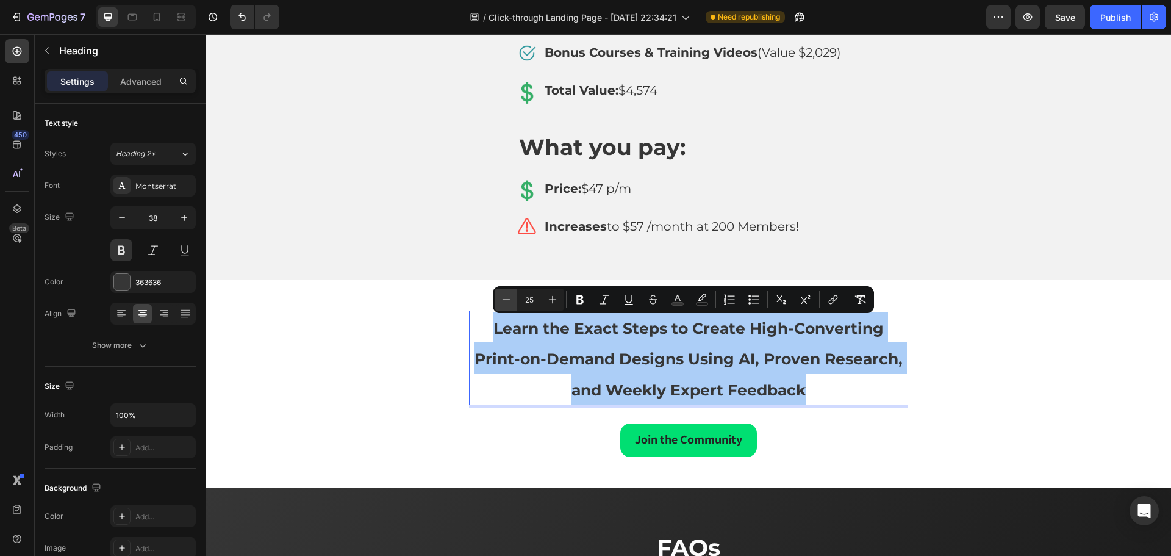
click at [509, 296] on icon "Editor contextual toolbar" at bounding box center [506, 299] width 12 height 12
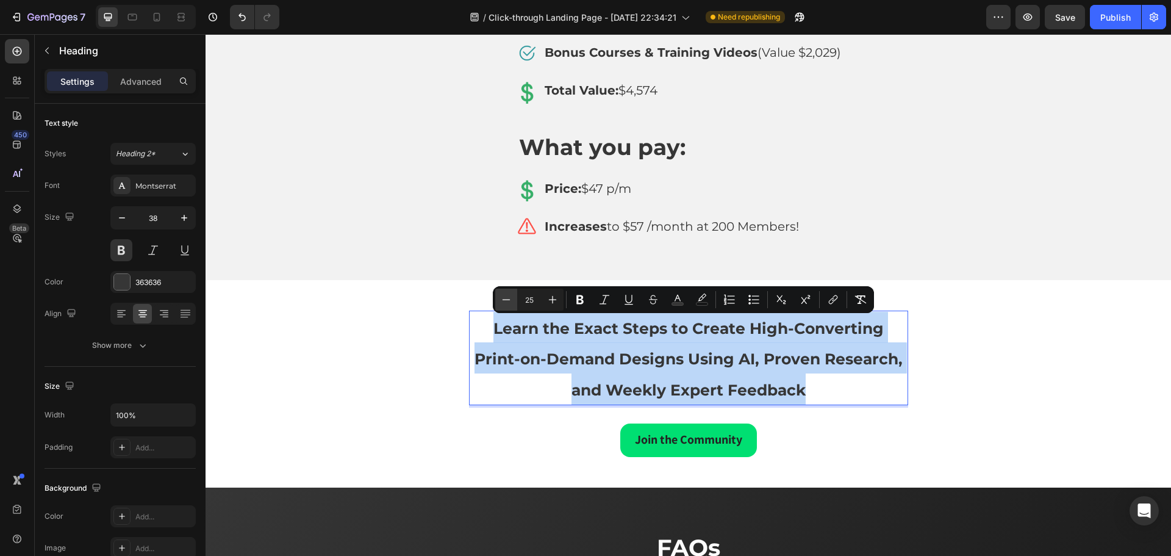
type input "24"
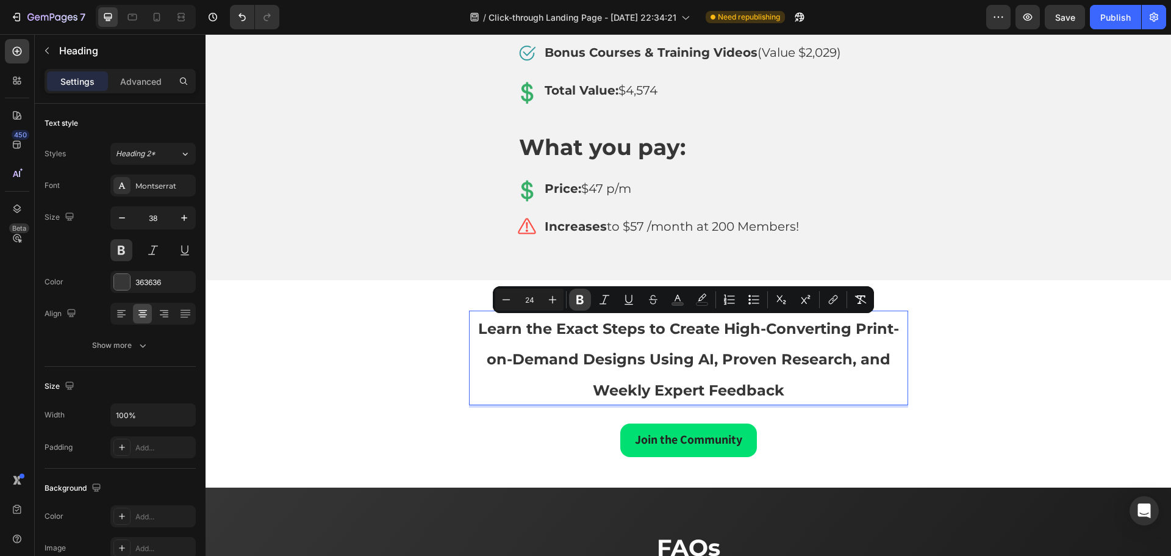
click at [575, 303] on icon "Editor contextual toolbar" at bounding box center [580, 299] width 12 height 12
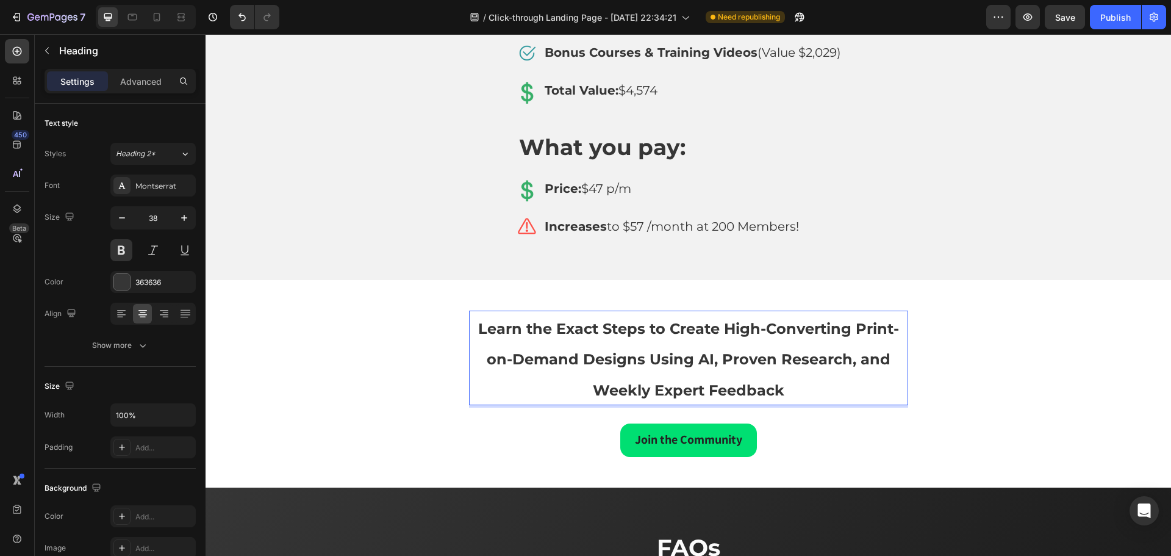
click at [558, 346] on p "Learn the Exact Steps to Create High-Converting Print-on-Demand Designs Using A…" at bounding box center [688, 358] width 437 height 93
click at [570, 325] on strong "Learn the Exact Steps to Create High-Converting Print-on-Demand Designs Using A…" at bounding box center [688, 359] width 421 height 79
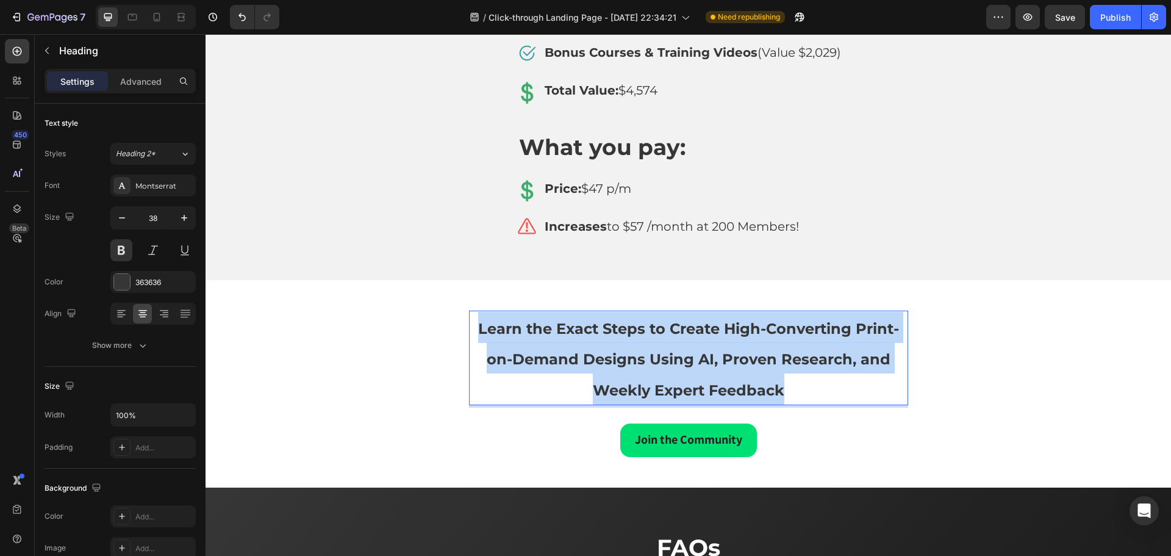
click at [570, 325] on strong "Learn the Exact Steps to Create High-Converting Print-on-Demand Designs Using A…" at bounding box center [688, 359] width 421 height 79
click at [613, 350] on strong "Learn the Exact Steps to Create High-Converting Print-on-Demand Designs Using A…" at bounding box center [688, 359] width 421 height 79
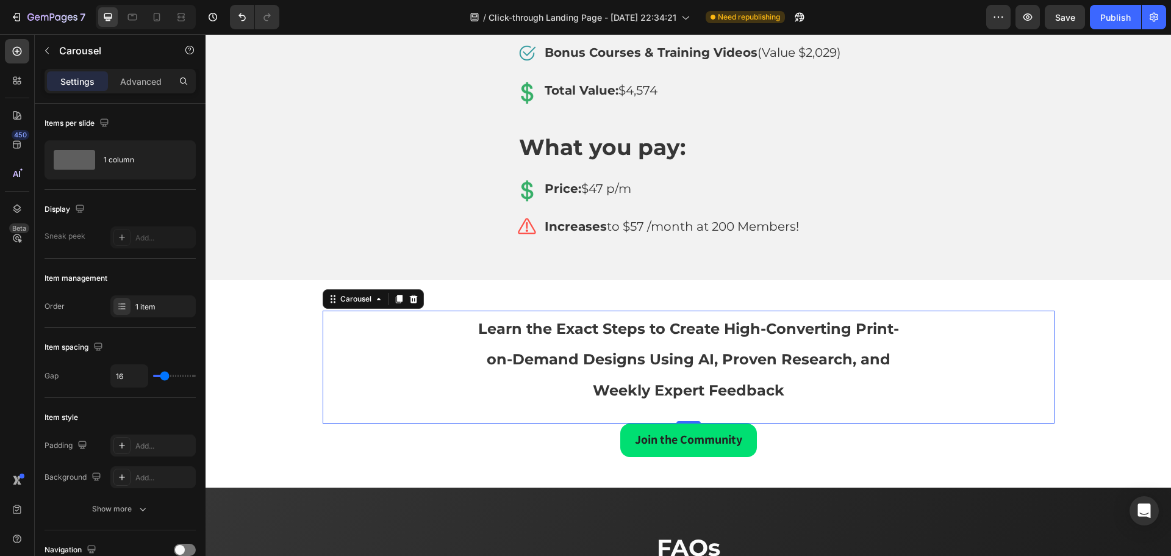
click at [414, 356] on div "⁠⁠⁠⁠⁠⁠⁠ Learn the Exact Steps to Create High-Converting Print-on-Demand Designs…" at bounding box center [689, 366] width 732 height 113
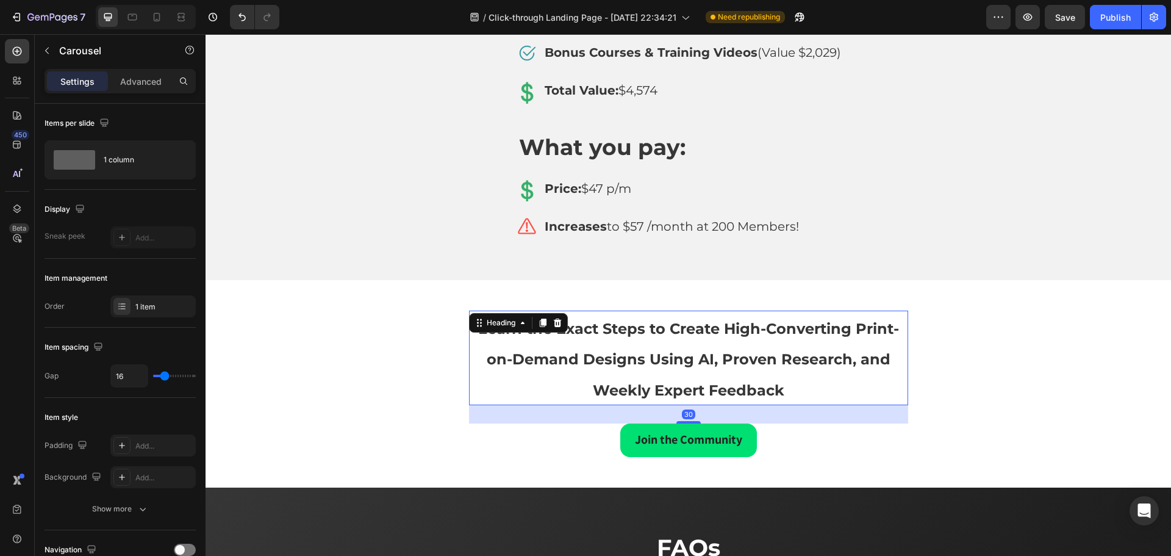
click at [486, 349] on p "⁠⁠⁠⁠⁠⁠⁠ Learn the Exact Steps to Create High-Converting Print-on-Demand Designs…" at bounding box center [688, 358] width 437 height 93
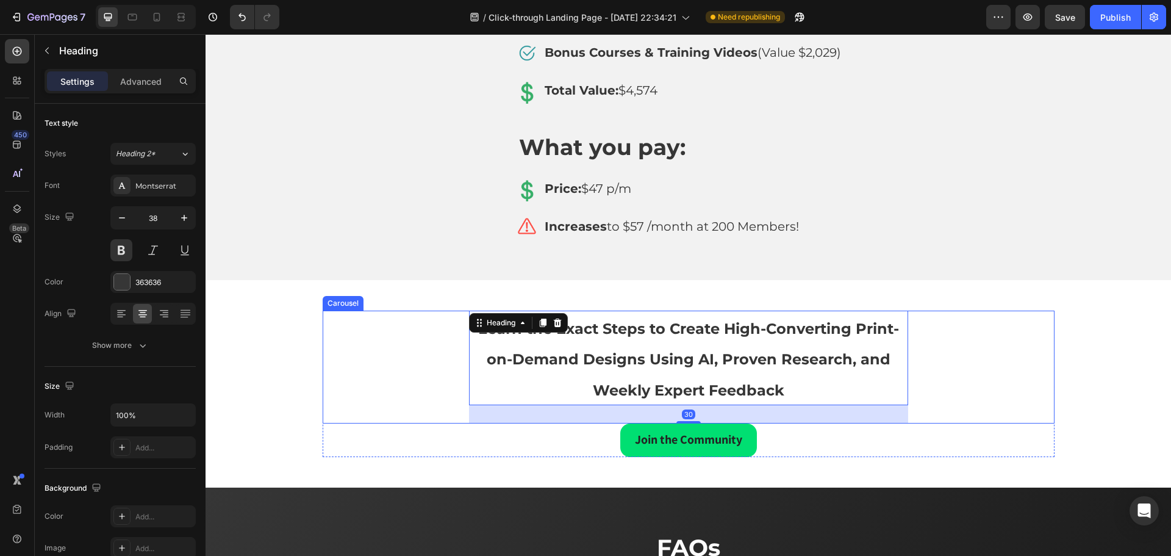
click at [425, 344] on div "⁠⁠⁠⁠⁠⁠⁠ Learn the Exact Steps to Create High-Converting Print-on-Demand Designs…" at bounding box center [689, 366] width 732 height 113
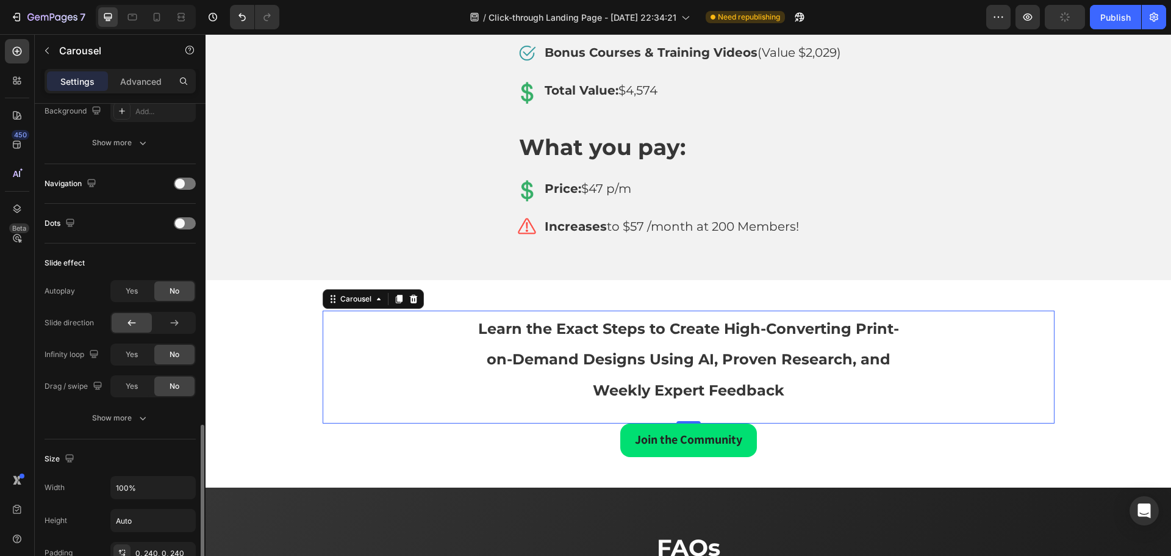
scroll to position [488, 0]
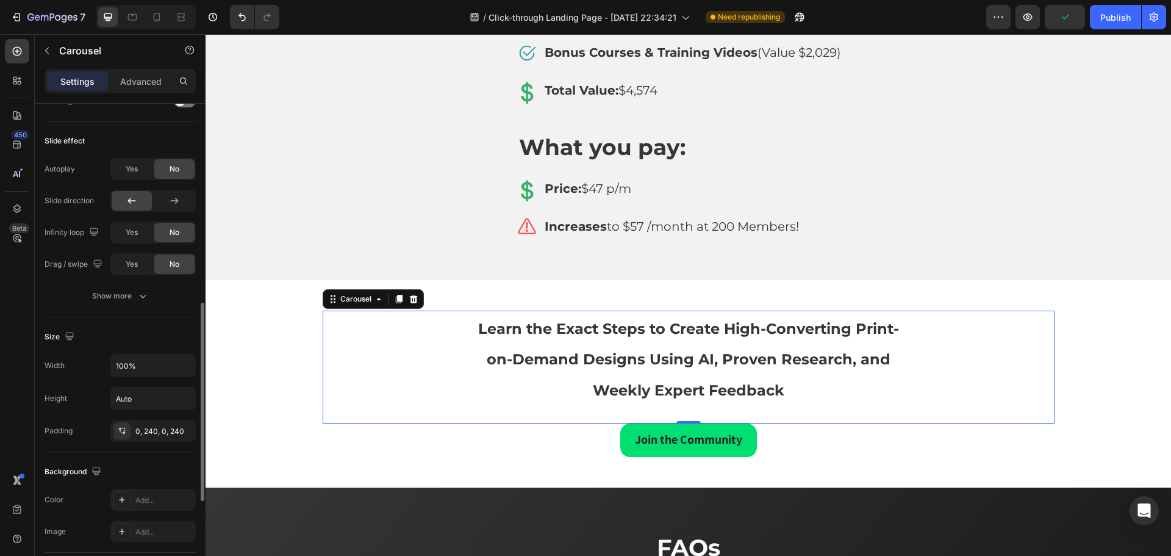
click at [148, 442] on div "Size Width 100% Height Auto Padding 0, 240, 0, 240" at bounding box center [120, 384] width 151 height 135
click at [154, 434] on div "0, 240, 0, 240" at bounding box center [152, 431] width 35 height 11
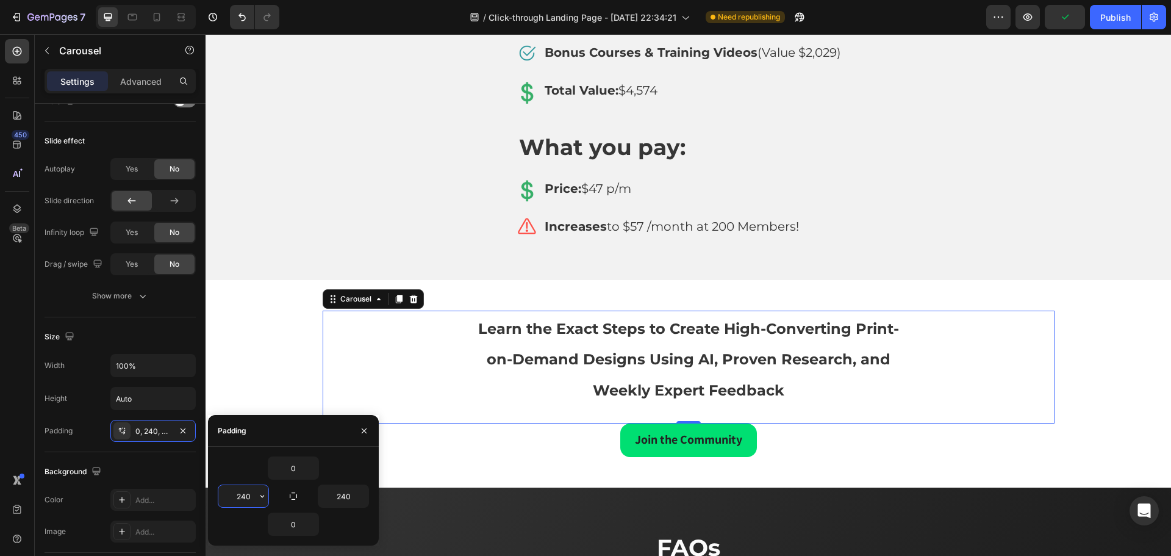
click at [245, 496] on input "240" at bounding box center [243, 496] width 50 height 22
type input "160"
click at [341, 499] on input "240" at bounding box center [343, 496] width 50 height 22
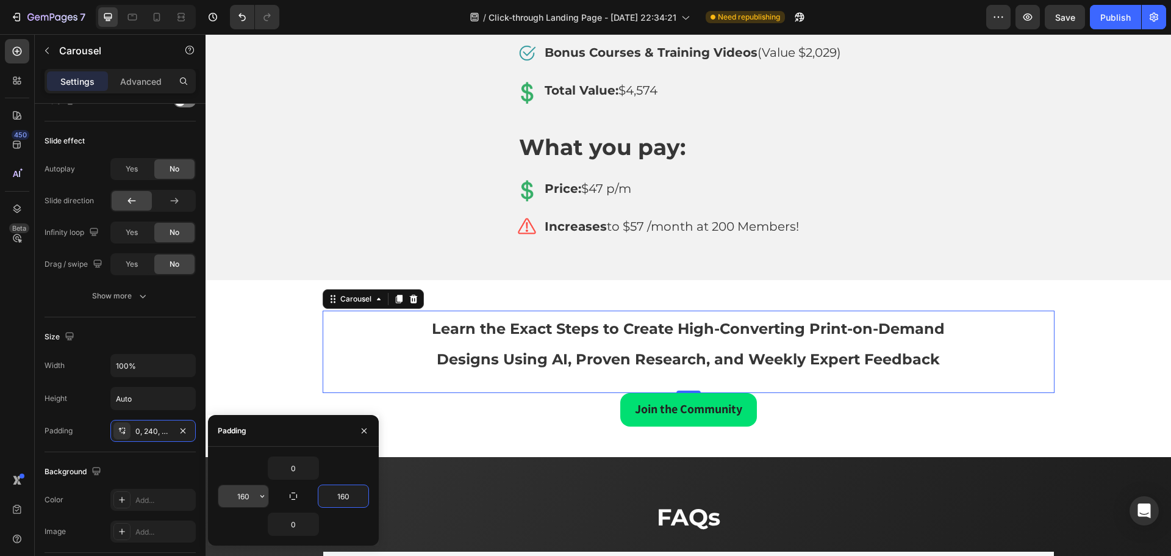
type input "160"
click at [252, 494] on input "160" at bounding box center [243, 496] width 50 height 22
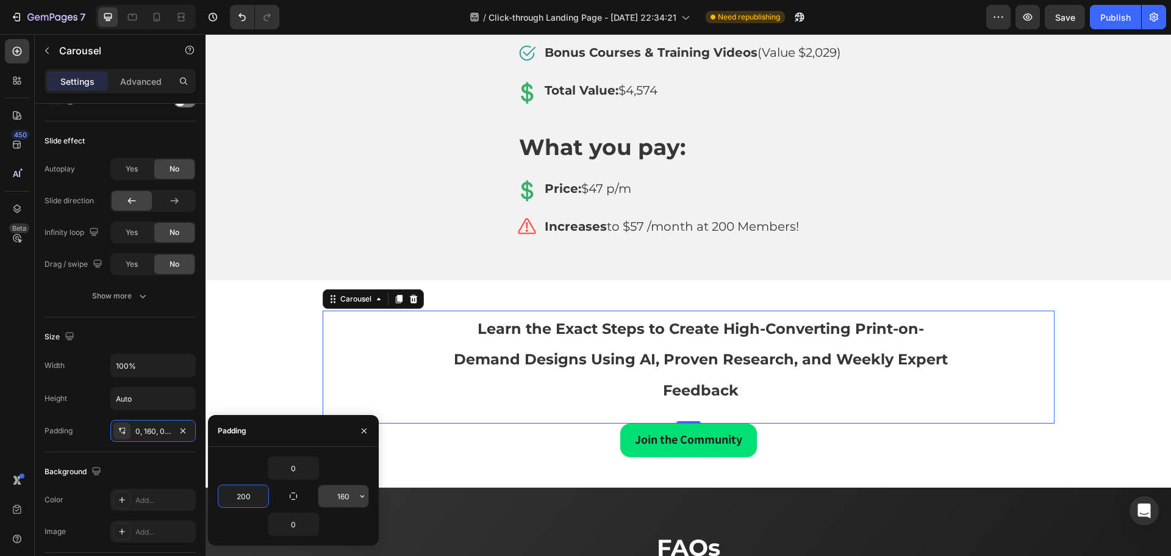
type input "200"
click at [338, 498] on input "160" at bounding box center [343, 496] width 50 height 22
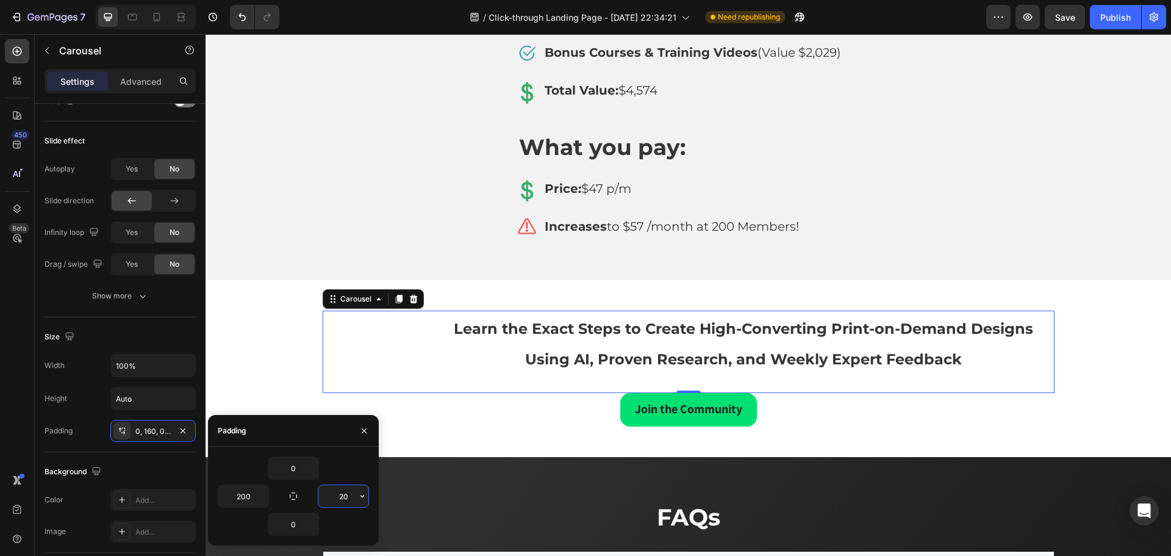
type input "200"
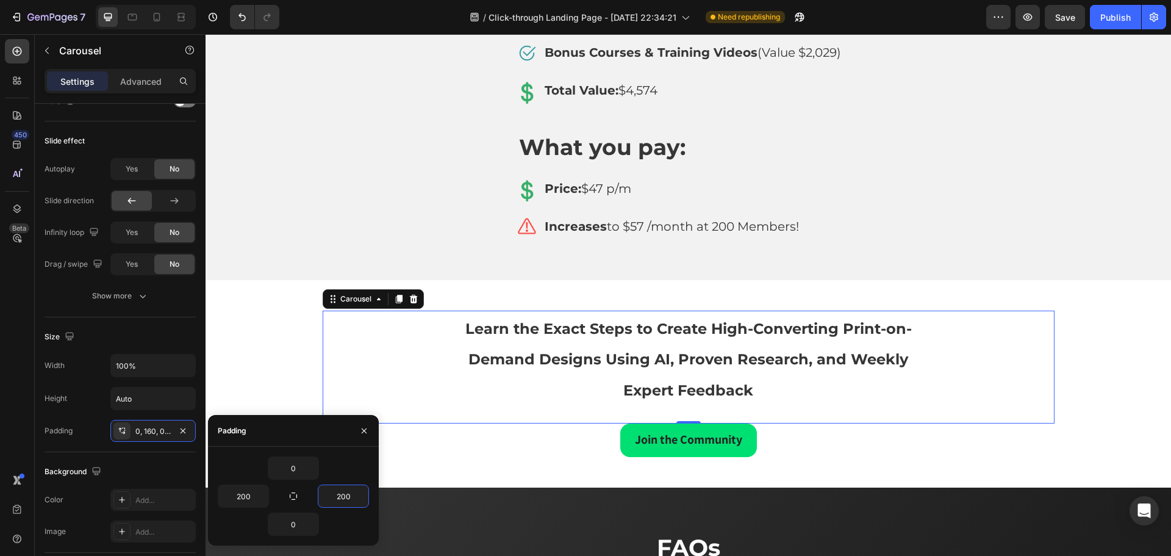
click at [1098, 350] on div "⁠⁠⁠⁠⁠⁠⁠ Learn the Exact Steps to Create High-Converting Print-on-Demand Designs…" at bounding box center [688, 383] width 947 height 147
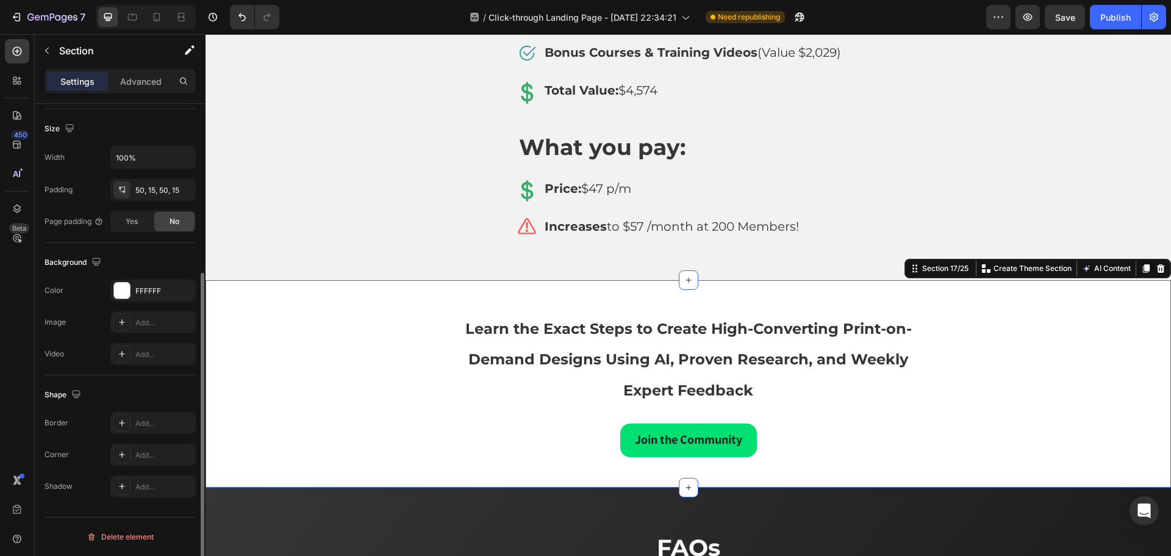
scroll to position [0, 0]
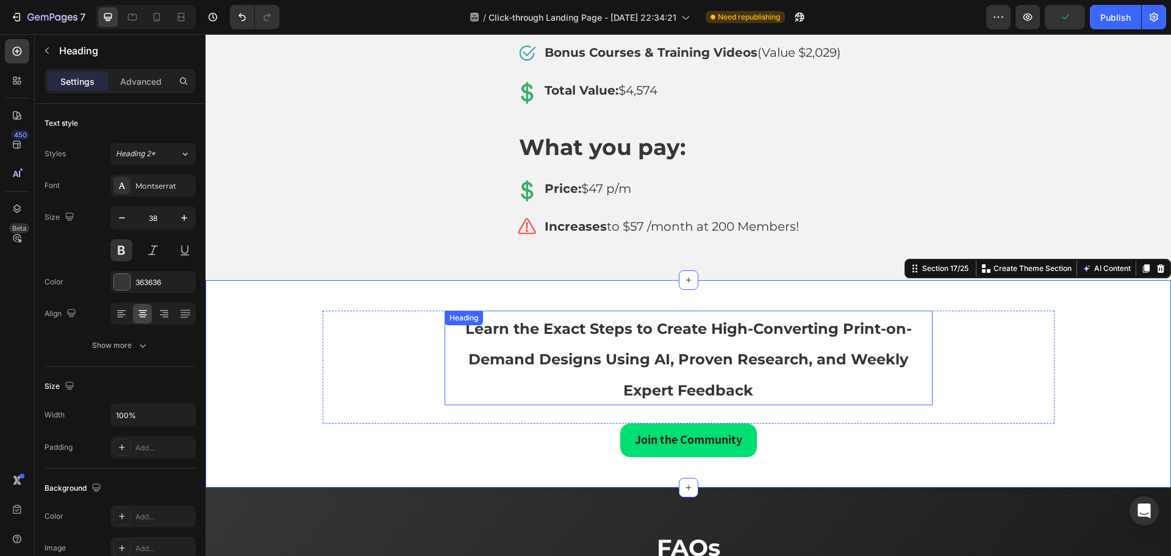
click at [764, 332] on strong "Learn the Exact Steps to Create High-Converting Print-on-Demand Designs Using A…" at bounding box center [688, 359] width 446 height 79
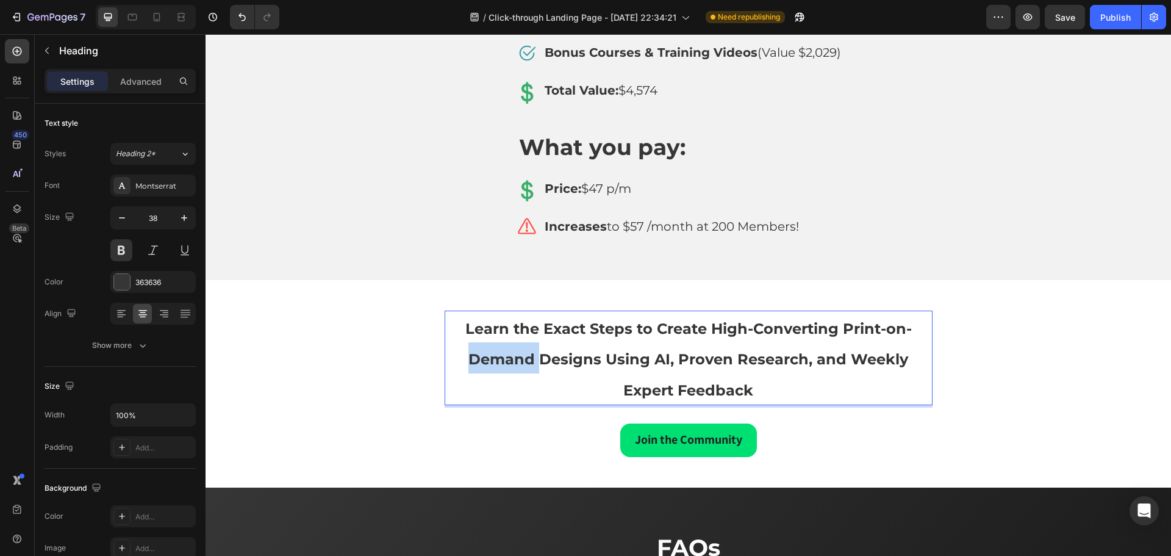
click at [526, 343] on p "Learn the Exact Steps to Create High-Converting Print-on-Demand Designs Using A…" at bounding box center [688, 358] width 485 height 93
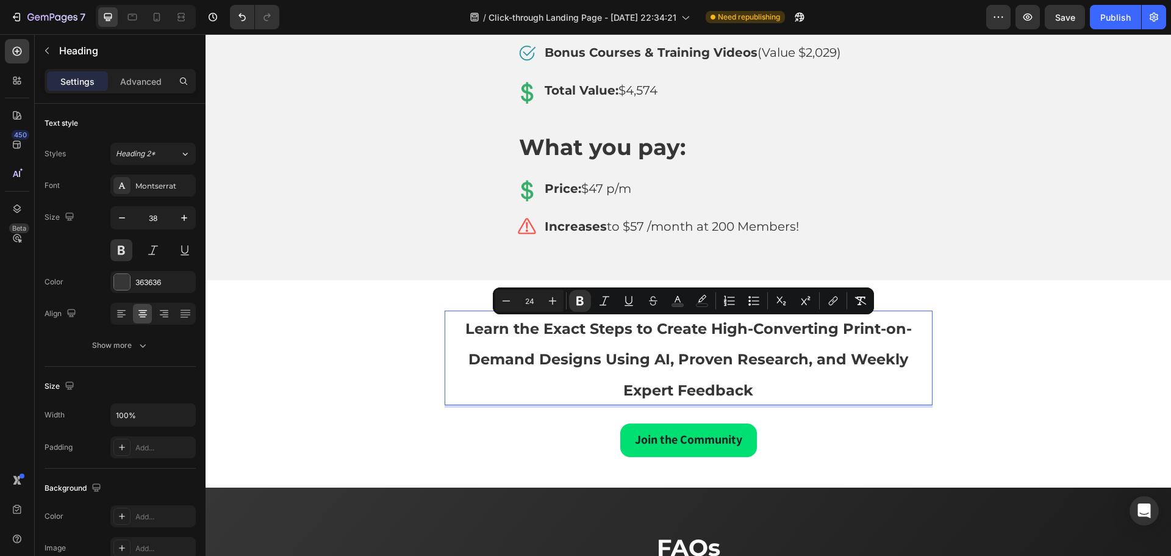
click at [537, 298] on input "24" at bounding box center [529, 300] width 24 height 15
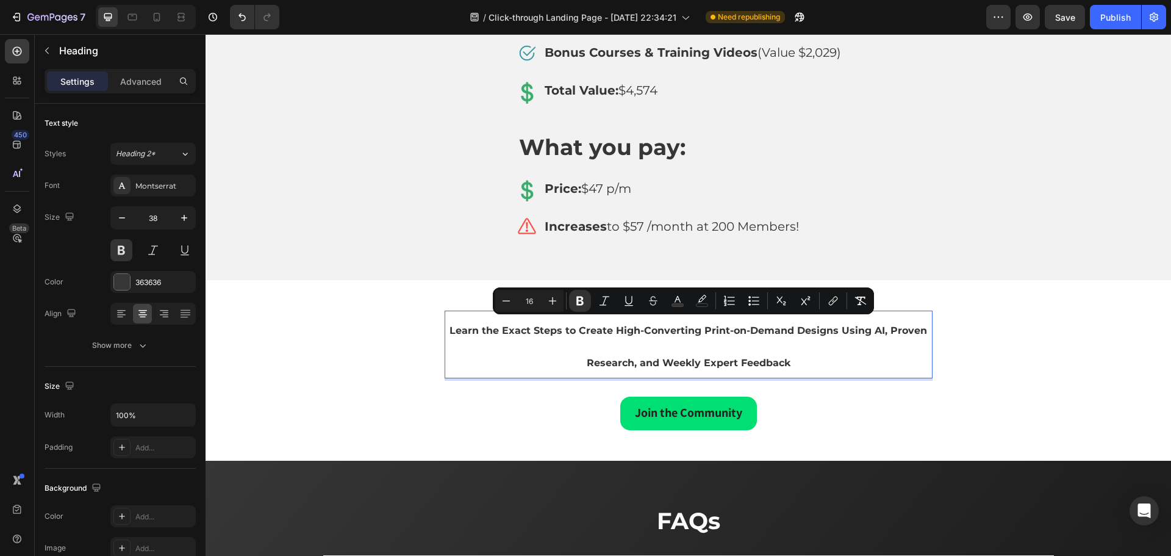
click at [522, 300] on input "16" at bounding box center [529, 300] width 24 height 15
type input "36"
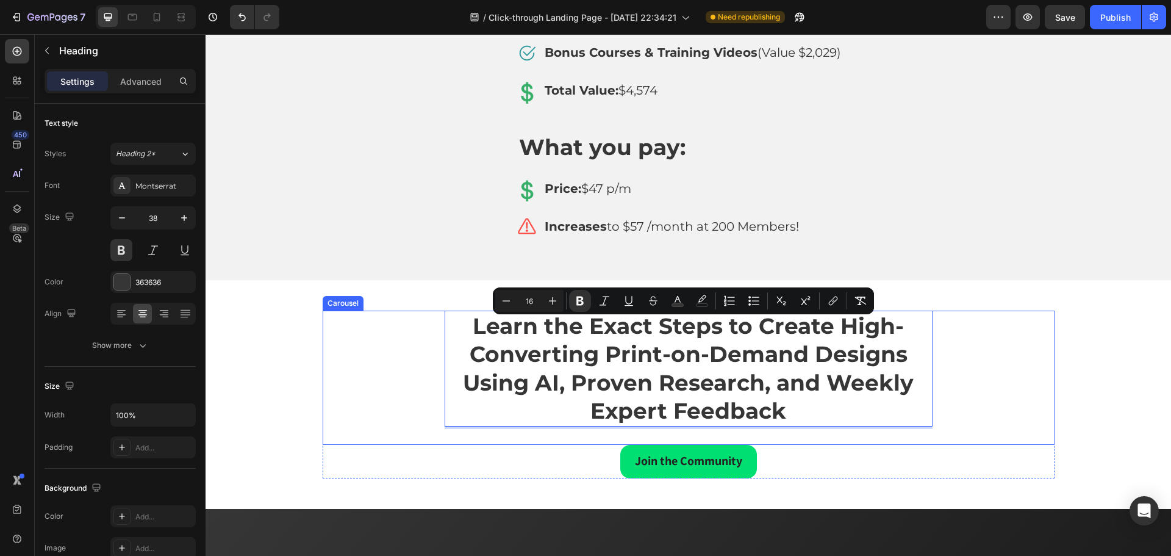
click at [323, 376] on div "Learn the Exact Steps to Create High-Converting Print-on-Demand Designs Using A…" at bounding box center [689, 377] width 732 height 134
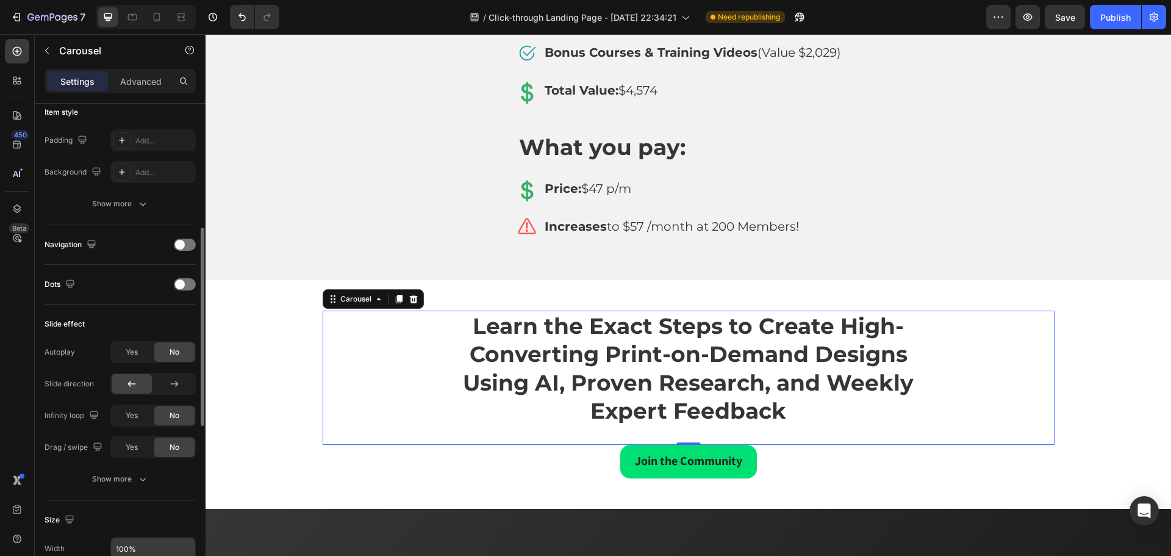
scroll to position [549, 0]
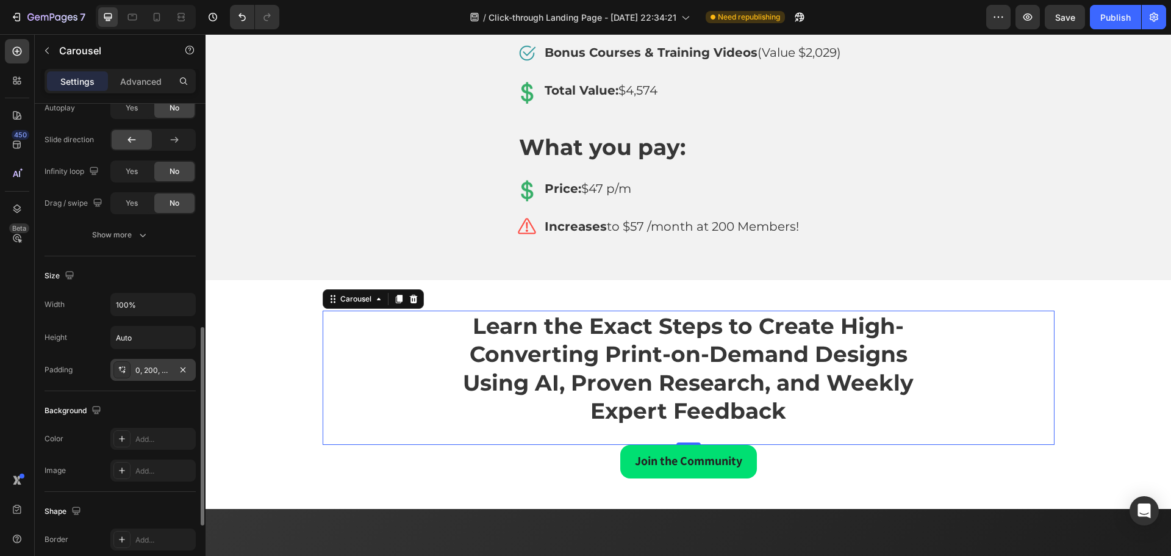
click at [157, 373] on div "0, 200, 0, 200" at bounding box center [152, 370] width 35 height 11
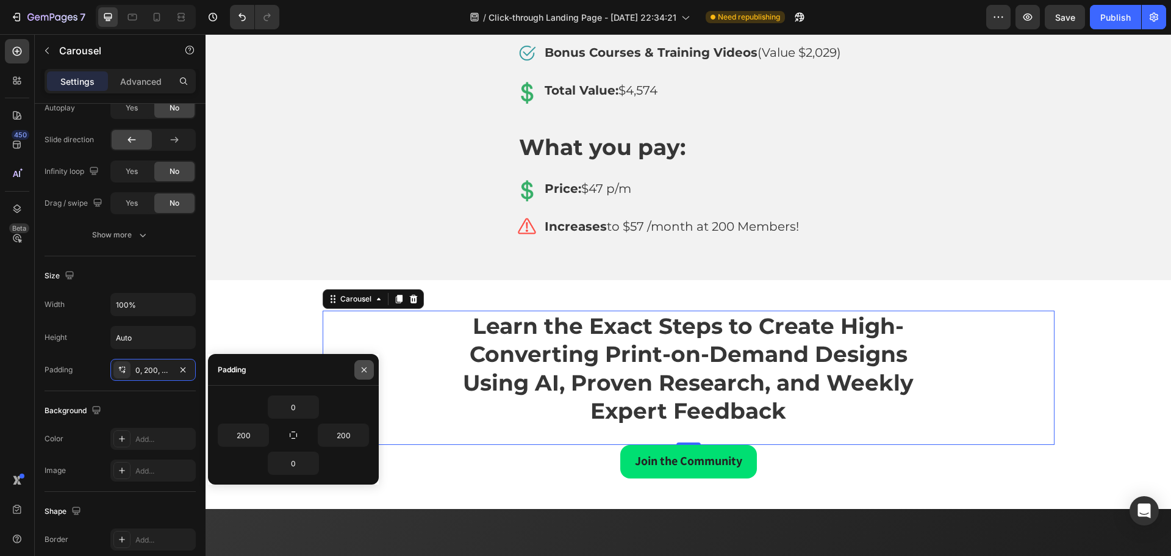
click at [368, 367] on icon "button" at bounding box center [364, 370] width 10 height 10
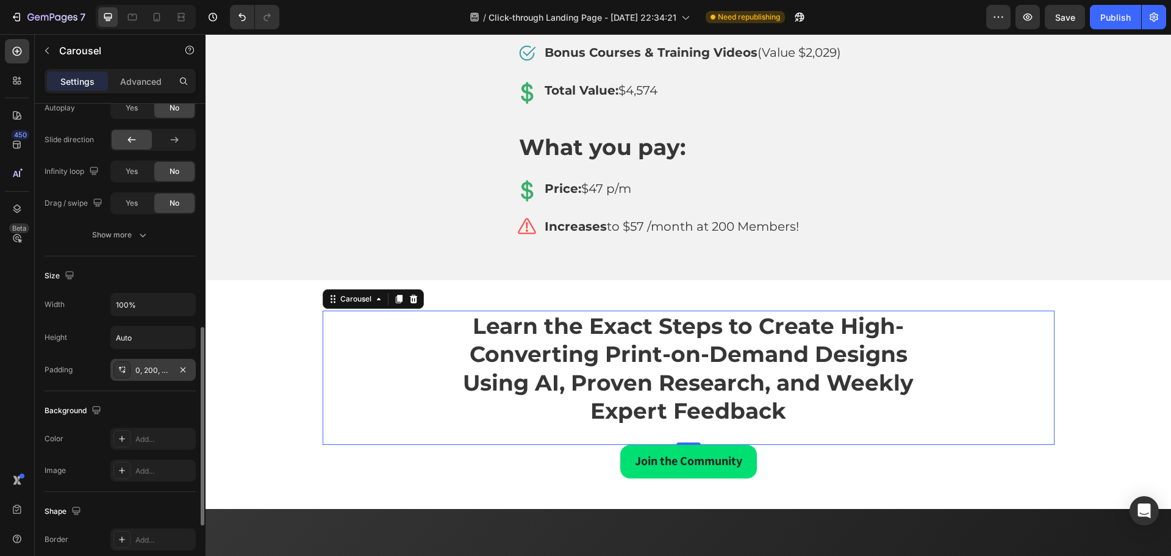
click at [159, 370] on div "0, 200, 0, 200" at bounding box center [152, 370] width 35 height 11
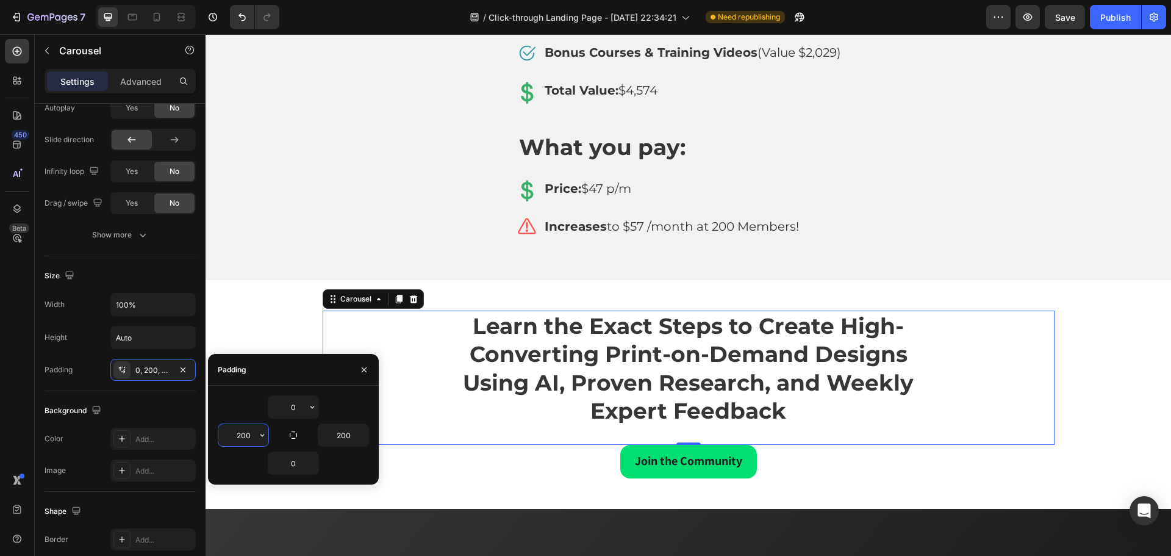
click at [250, 434] on input "200" at bounding box center [243, 435] width 50 height 22
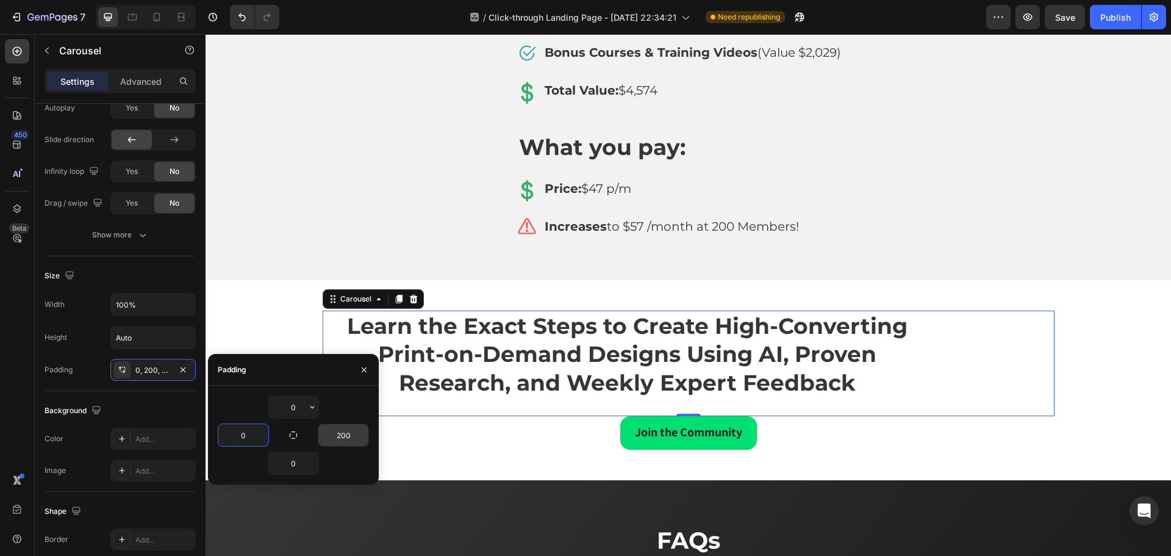
type input "0"
click at [343, 439] on input "200" at bounding box center [343, 435] width 50 height 22
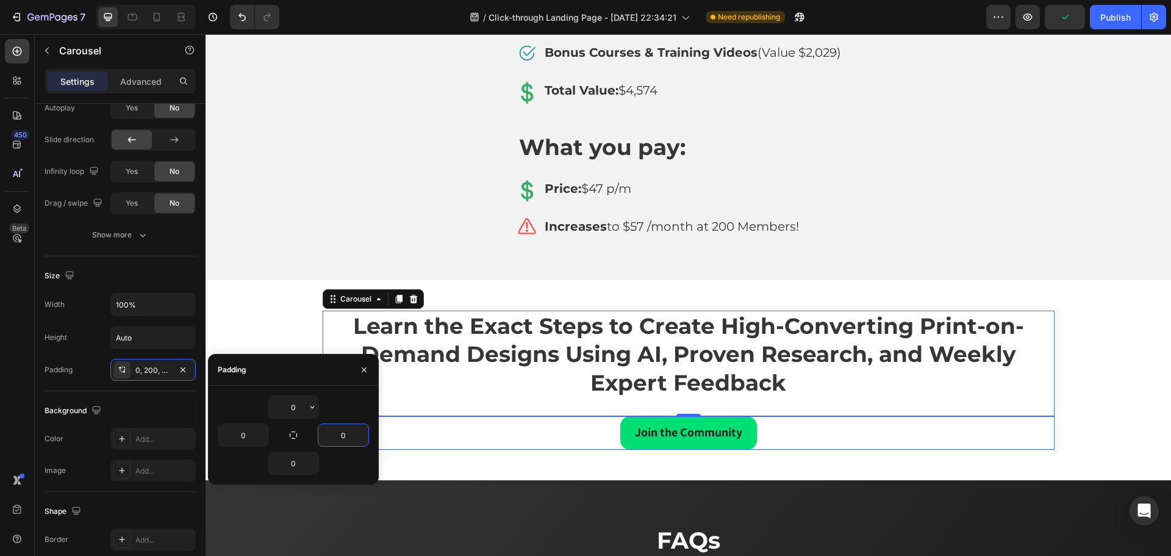
type input "0"
click at [1083, 393] on div "⁠⁠⁠⁠⁠⁠⁠ Learn the Exact Steps to Create High-Converting Print-on-Demand Designs…" at bounding box center [688, 380] width 947 height 140
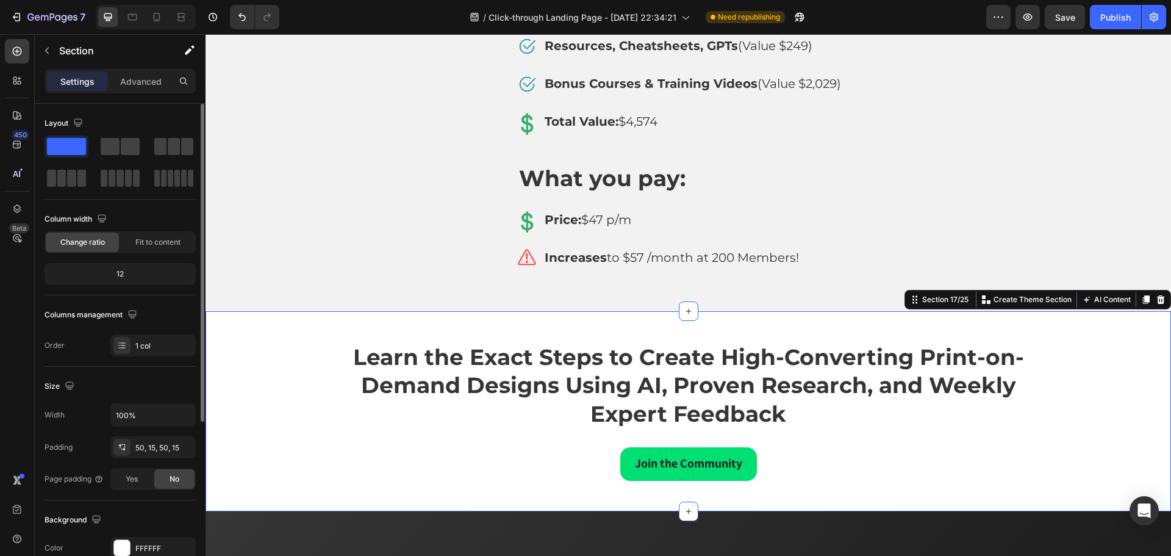
scroll to position [6763, 0]
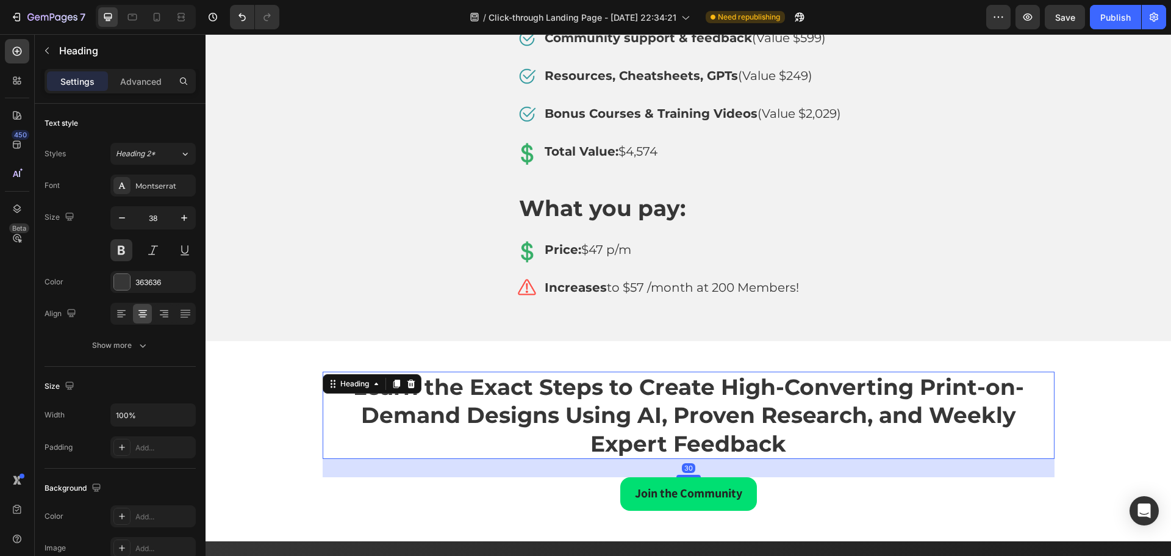
click at [819, 409] on strong "Learn the Exact Steps to Create High-Converting Print-on-Demand Designs Using A…" at bounding box center [688, 415] width 671 height 84
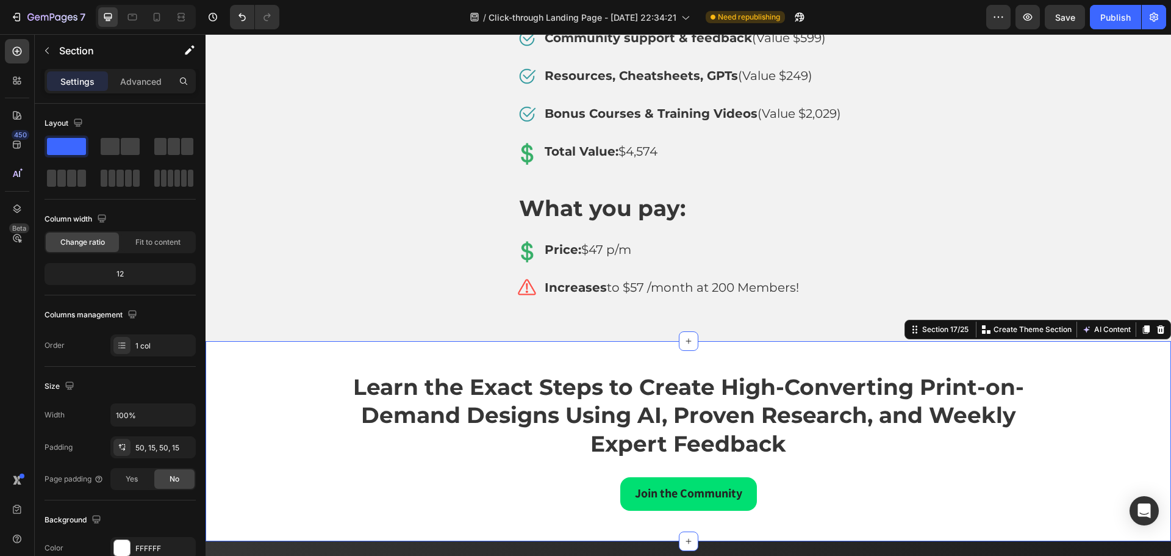
click at [1064, 409] on div "⁠⁠⁠⁠⁠⁠⁠ Learn the Exact Steps to Create High-Converting Print-on-Demand Designs…" at bounding box center [688, 441] width 947 height 140
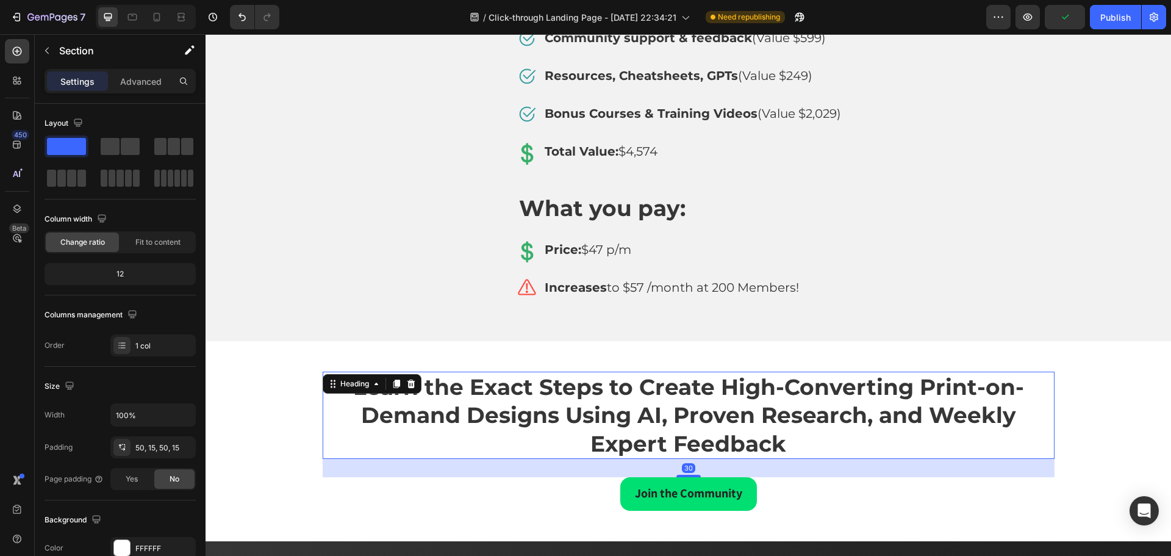
click at [883, 385] on strong "Learn the Exact Steps to Create High-Converting Print-on-Demand Designs Using A…" at bounding box center [688, 415] width 671 height 84
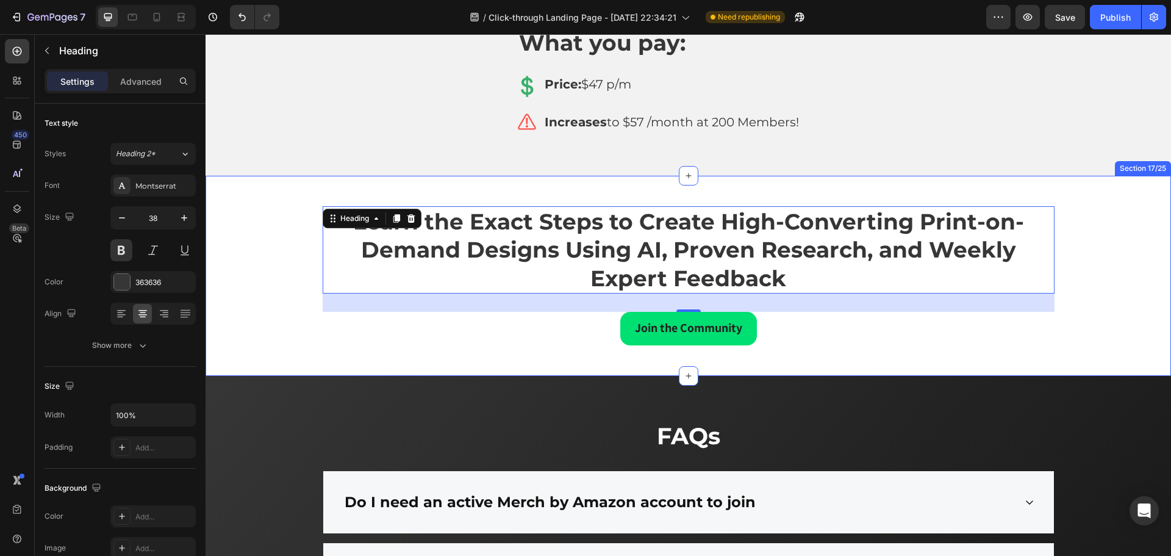
scroll to position [6946, 0]
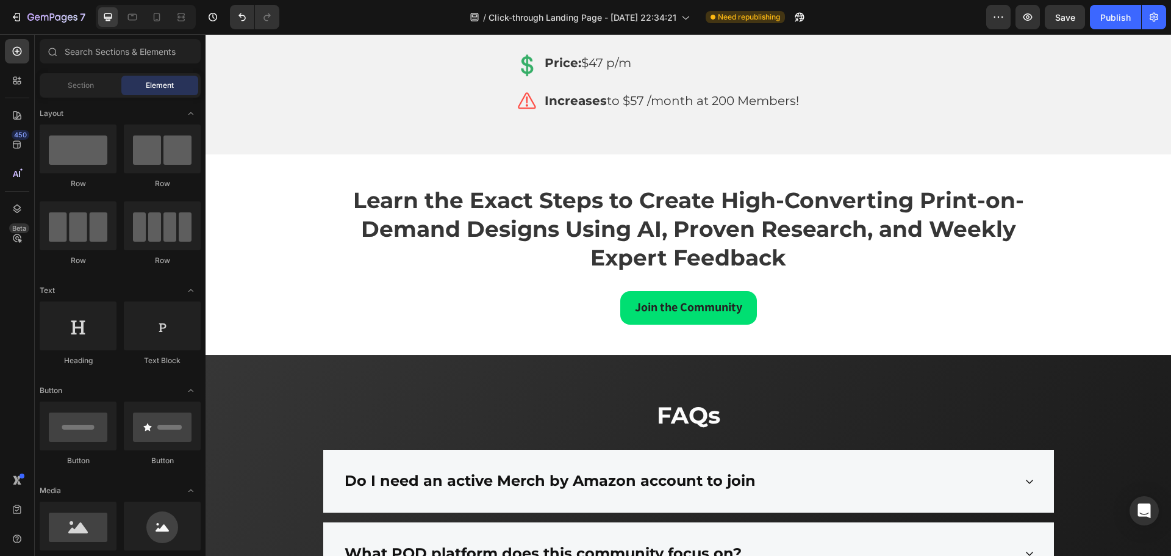
scroll to position [8097, 0]
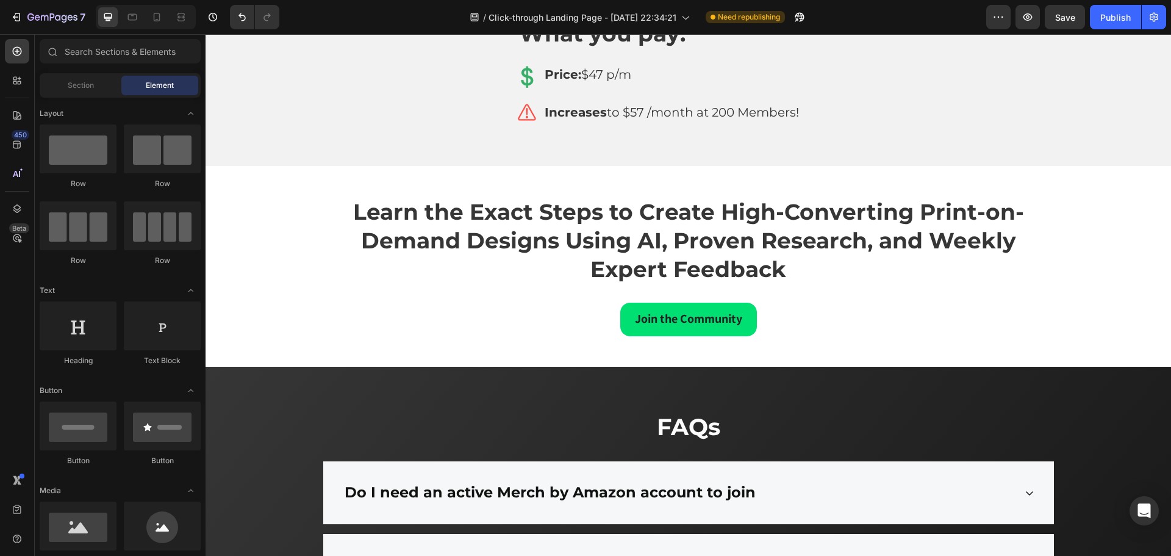
drag, startPoint x: 1169, startPoint y: 519, endPoint x: 1349, endPoint y: 529, distance: 180.2
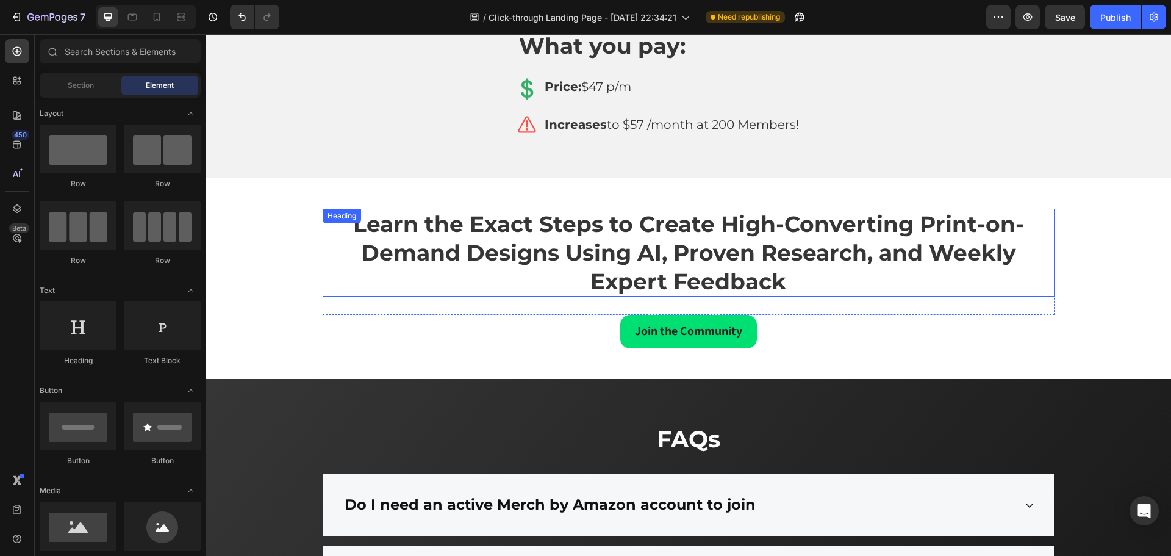
click at [728, 245] on strong "Learn the Exact Steps to Create High-Converting Print-on-Demand Designs Using A…" at bounding box center [688, 252] width 671 height 84
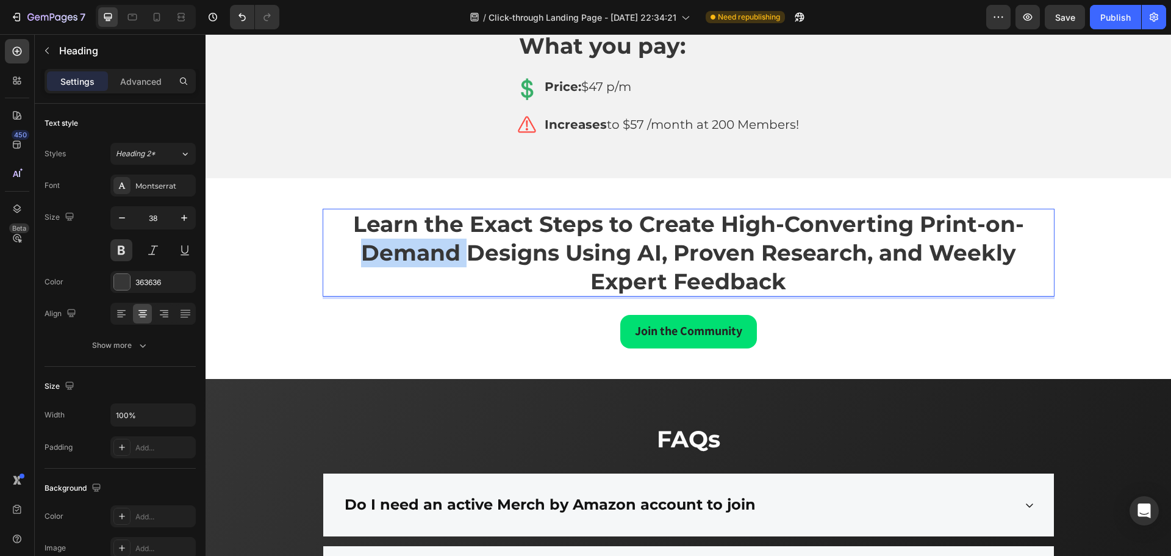
click at [437, 251] on strong "Learn the Exact Steps to Create High-Converting Print-on-Demand Designs Using A…" at bounding box center [688, 252] width 671 height 84
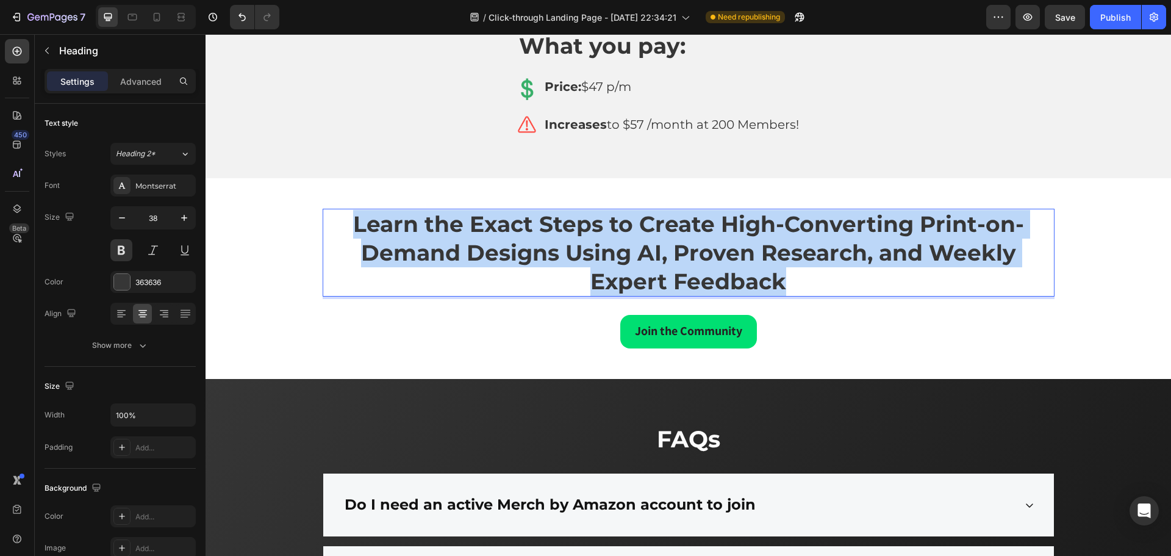
click at [437, 251] on strong "Learn the Exact Steps to Create High-Converting Print-on-Demand Designs Using A…" at bounding box center [688, 252] width 671 height 84
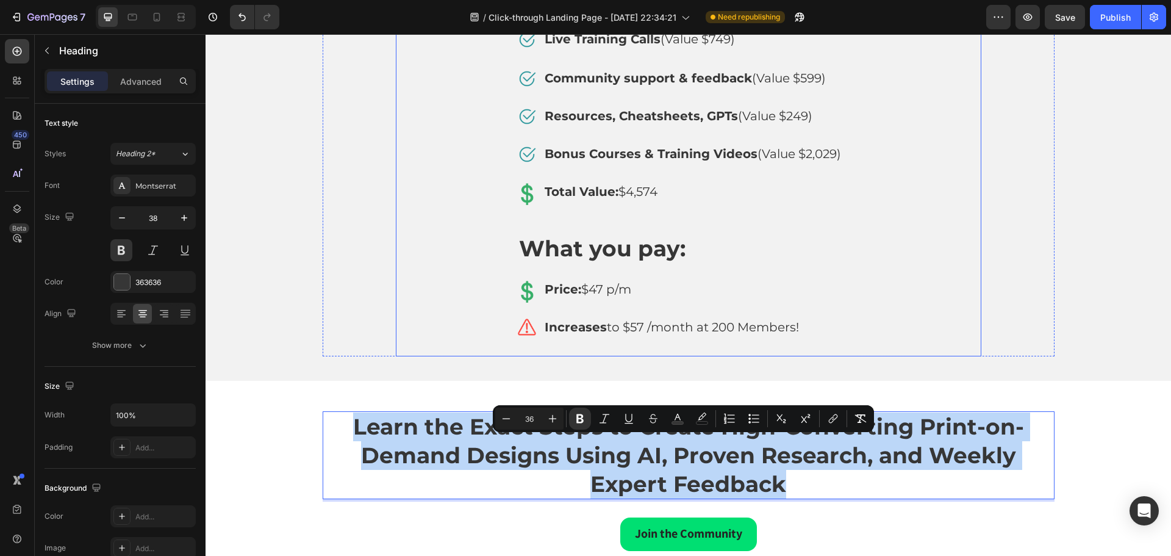
scroll to position [8012, 0]
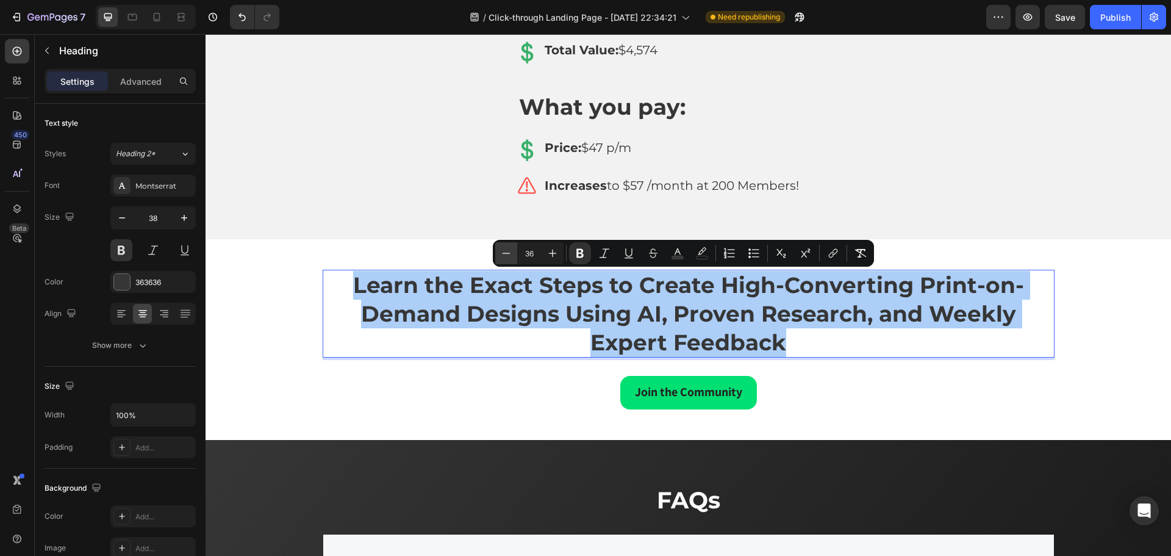
click at [509, 254] on icon "Editor contextual toolbar" at bounding box center [506, 253] width 12 height 12
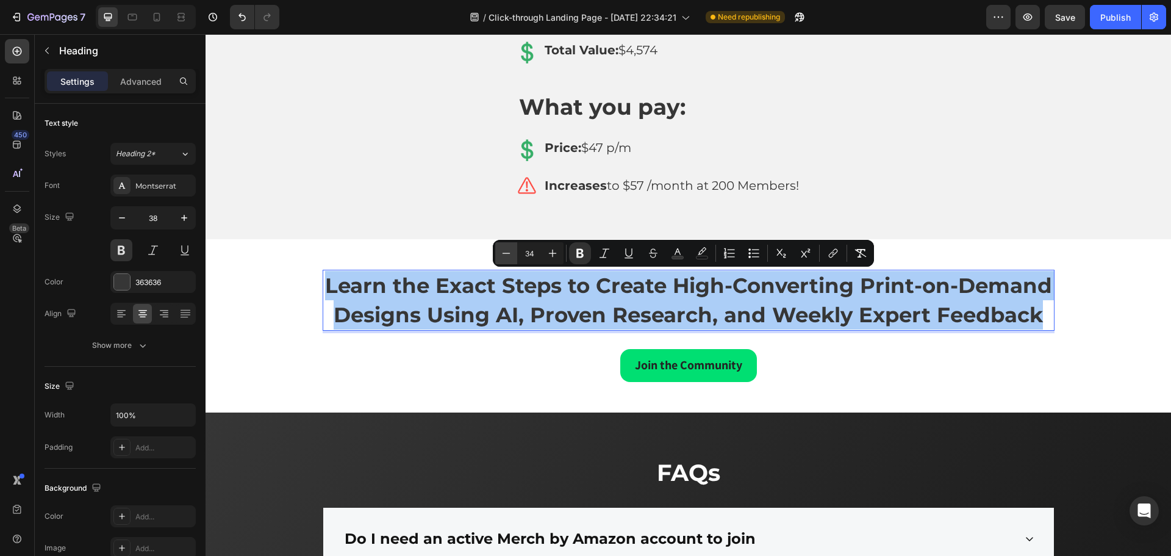
click at [509, 254] on icon "Editor contextual toolbar" at bounding box center [506, 253] width 12 height 12
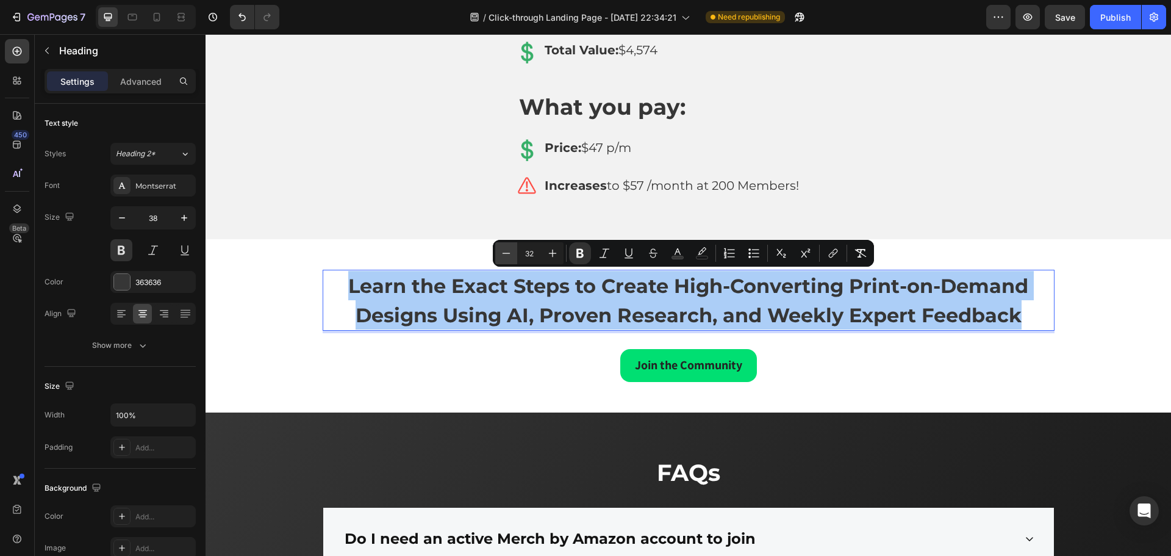
click at [509, 254] on icon "Editor contextual toolbar" at bounding box center [506, 253] width 12 height 12
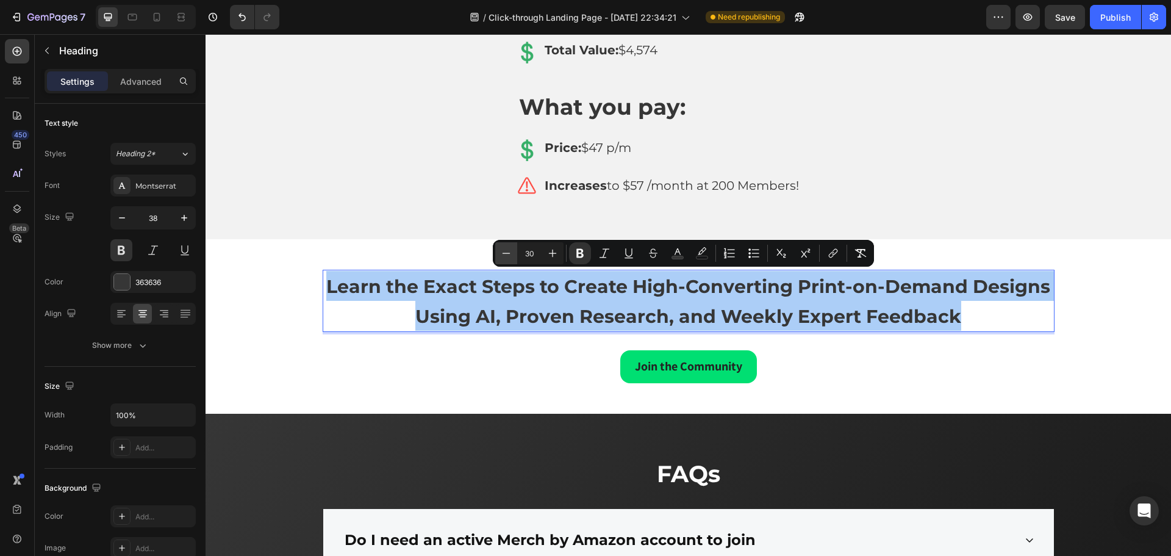
click at [509, 254] on icon "Editor contextual toolbar" at bounding box center [506, 253] width 12 height 12
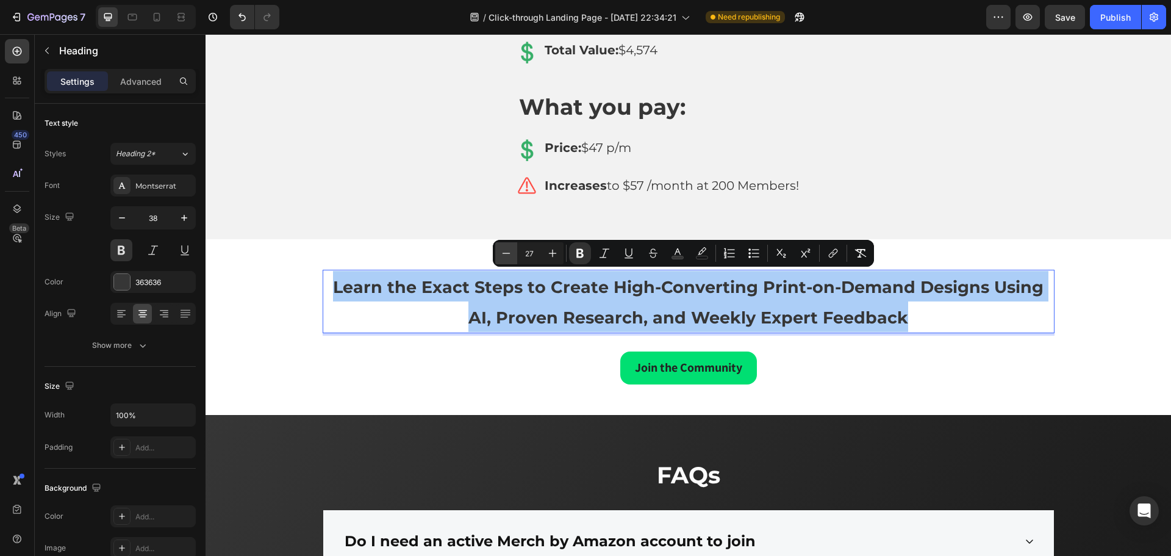
click at [509, 254] on icon "Editor contextual toolbar" at bounding box center [506, 253] width 12 height 12
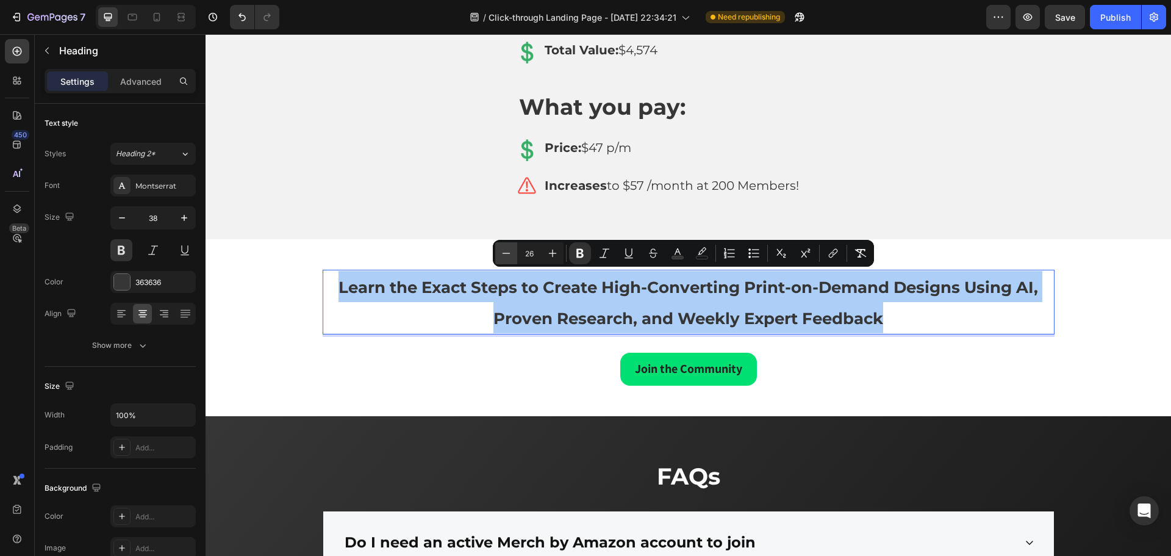
click at [509, 254] on icon "Editor contextual toolbar" at bounding box center [506, 253] width 12 height 12
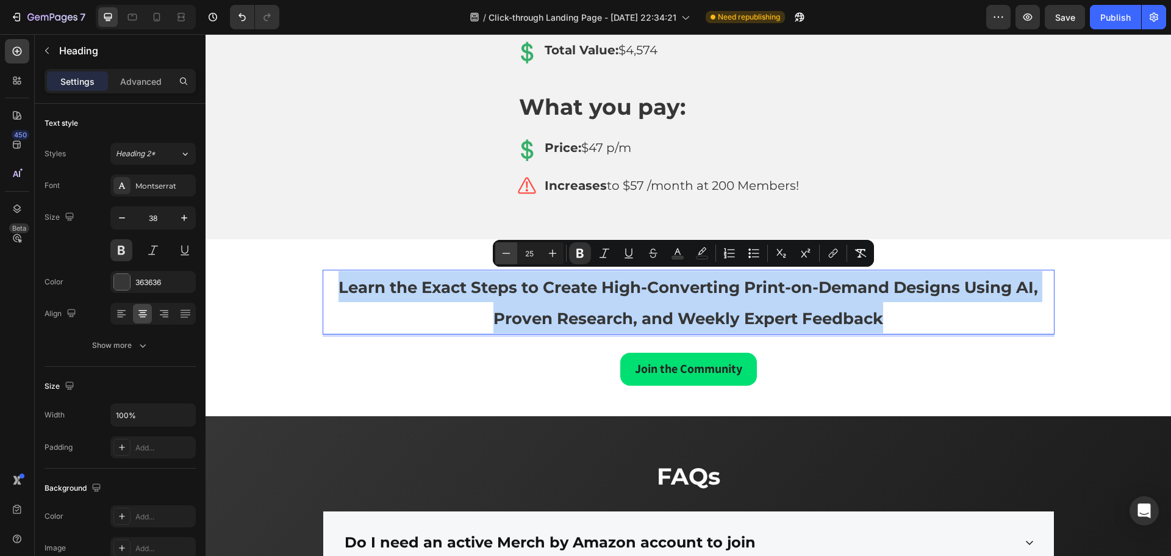
type input "24"
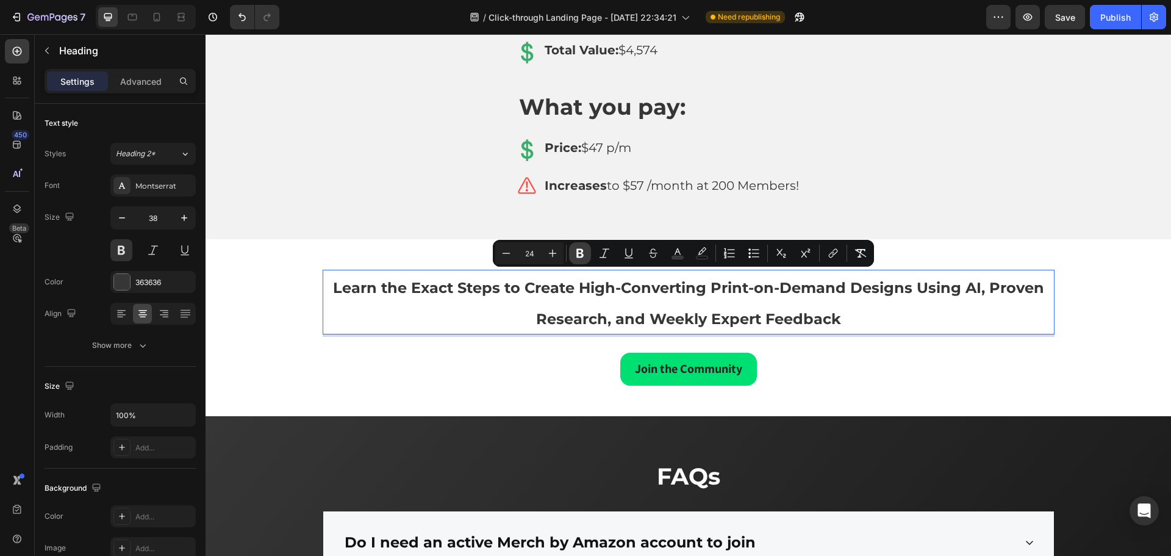
click at [583, 252] on icon "Editor contextual toolbar" at bounding box center [580, 253] width 12 height 12
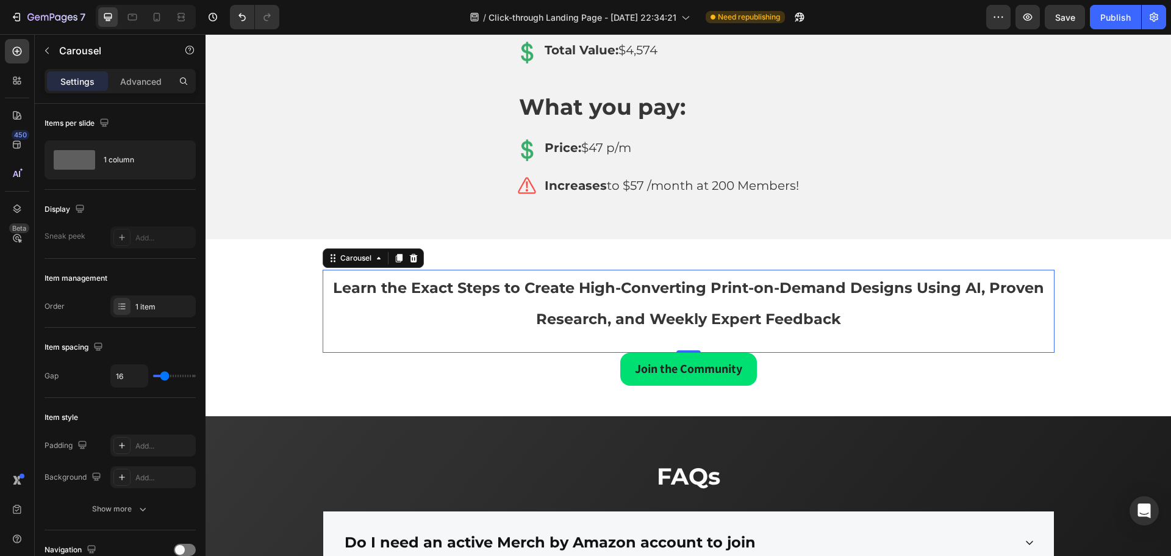
click at [911, 351] on div "⁠⁠⁠⁠⁠⁠⁠ Learn the Exact Steps to Create High-Converting Print-on-Demand Designs…" at bounding box center [689, 311] width 732 height 82
click at [1105, 363] on div "⁠⁠⁠⁠⁠⁠⁠ Learn the Exact Steps to Create High-Converting Print-on-Demand Designs…" at bounding box center [688, 328] width 947 height 116
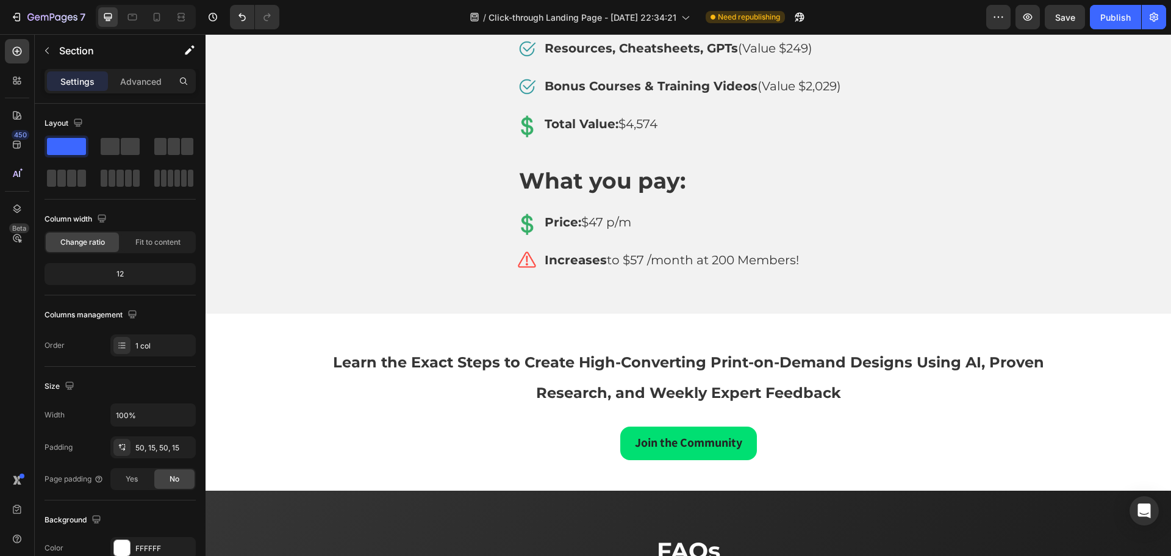
scroll to position [6792, 0]
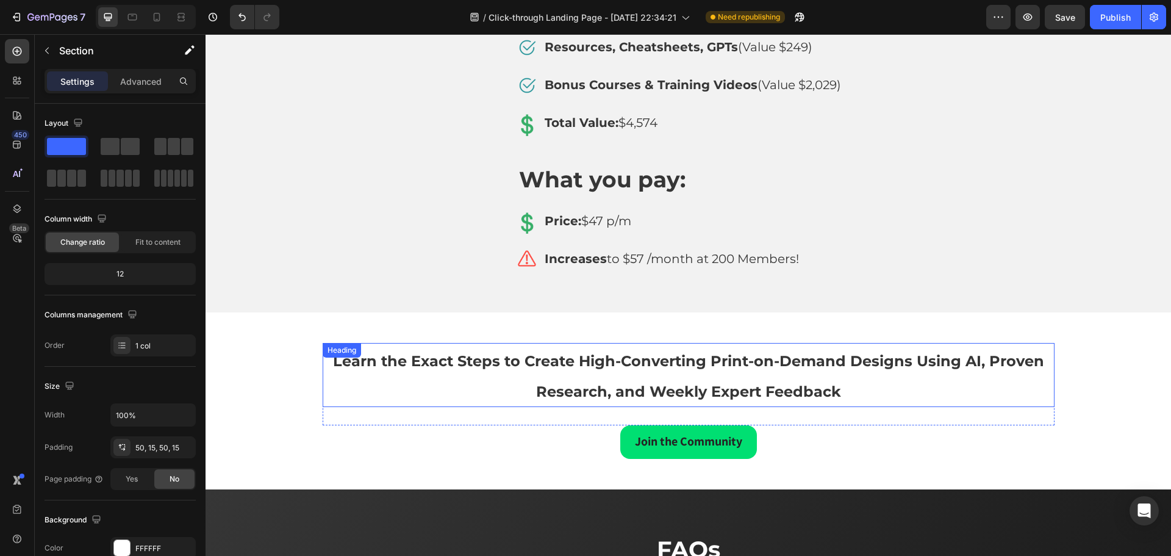
click at [798, 381] on h2 "Learn the Exact Steps to Create High-Converting Print-on-Demand Designs Using A…" at bounding box center [689, 375] width 732 height 64
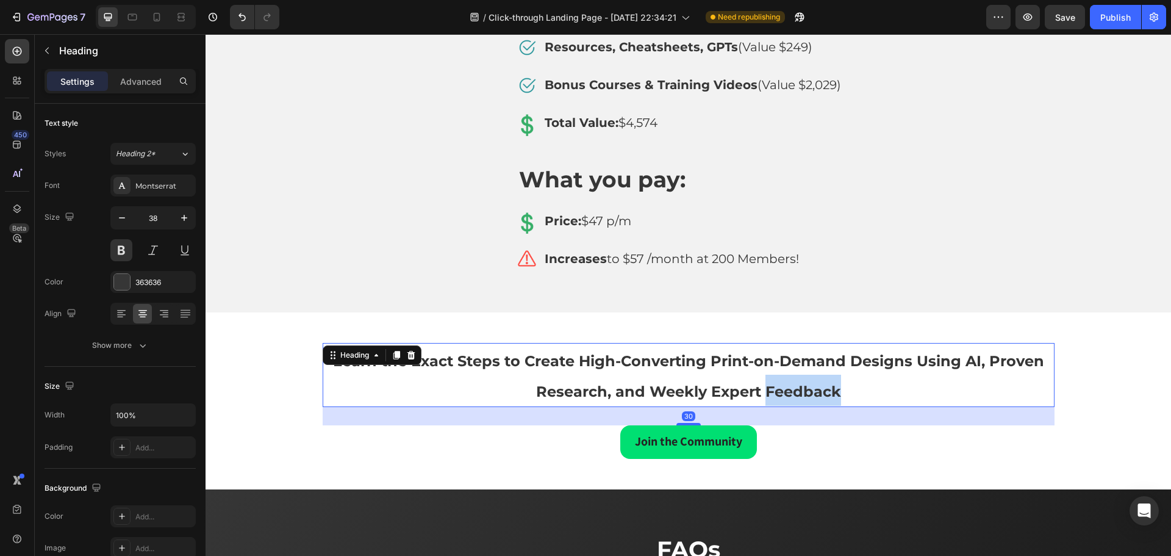
click at [798, 381] on h2 "Learn the Exact Steps to Create High-Converting Print-on-Demand Designs Using A…" at bounding box center [689, 375] width 732 height 64
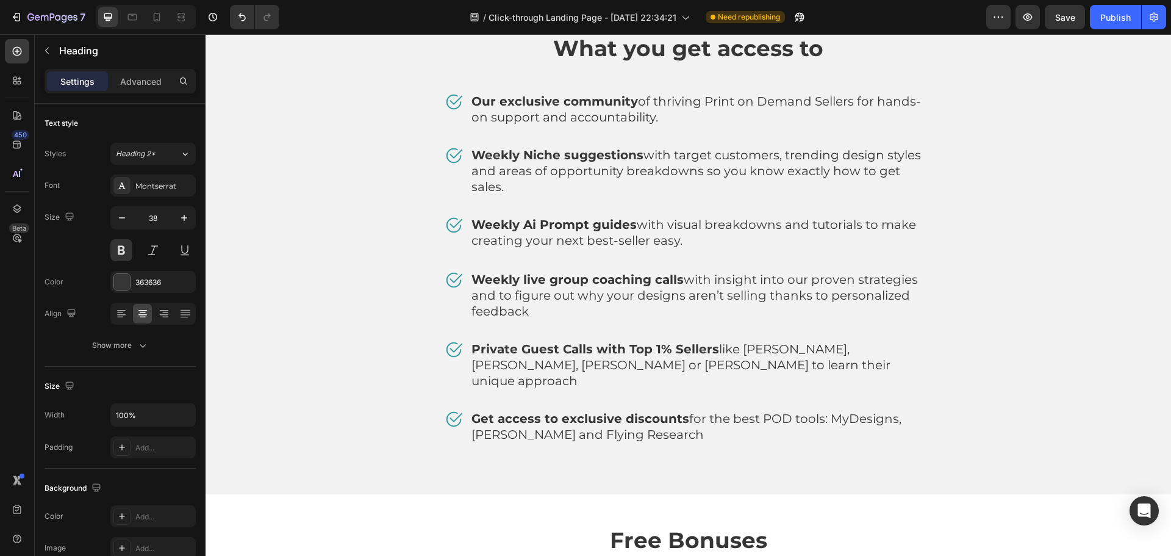
scroll to position [4316, 0]
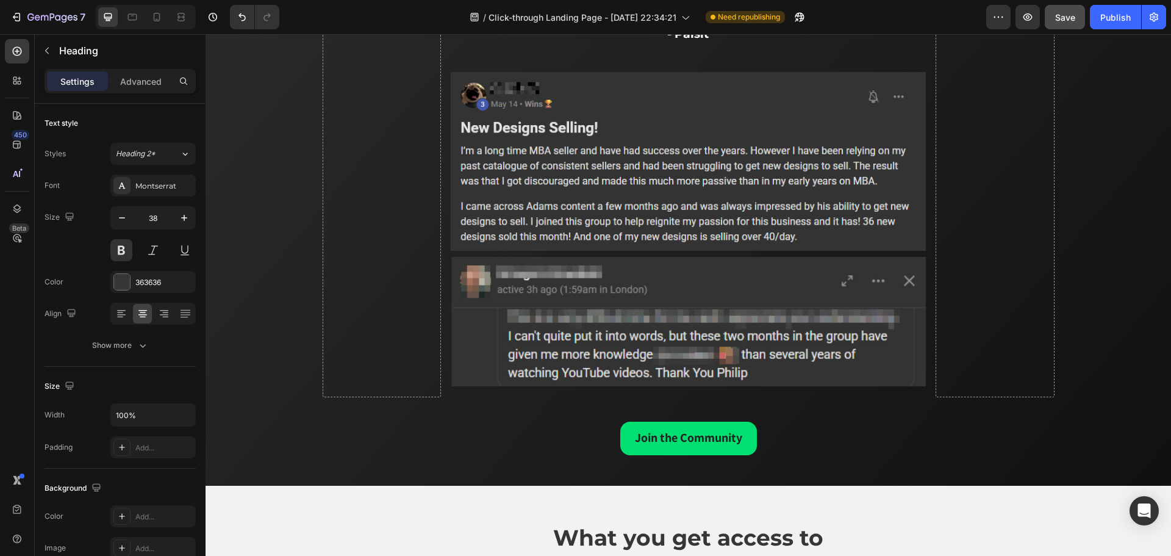
click at [1070, 27] on button "Save" at bounding box center [1065, 17] width 40 height 24
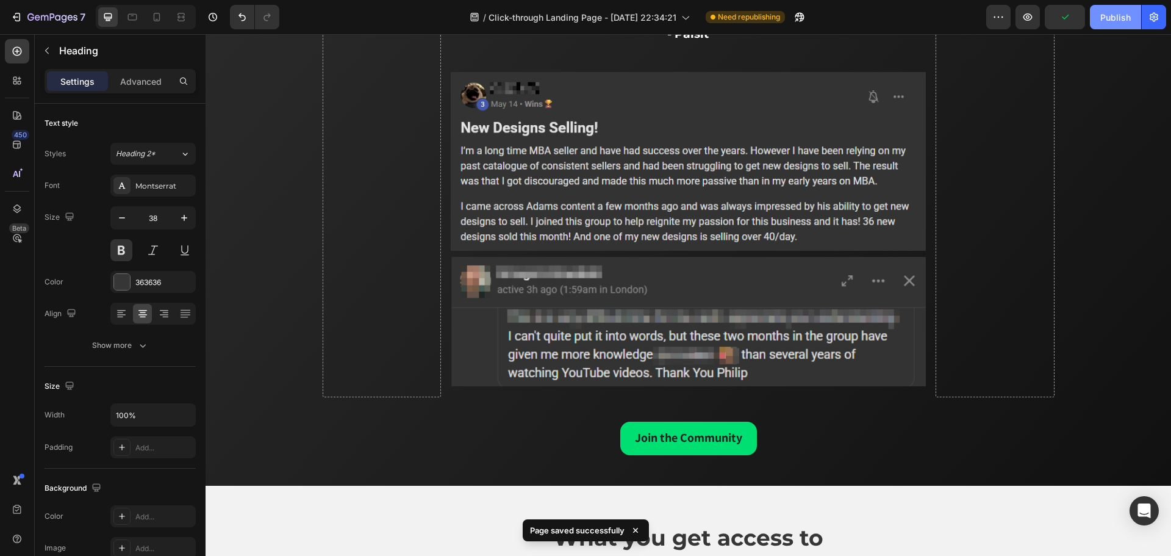
drag, startPoint x: 1112, startPoint y: 23, endPoint x: 895, endPoint y: 45, distance: 217.6
click at [1112, 23] on div "Publish" at bounding box center [1115, 17] width 30 height 13
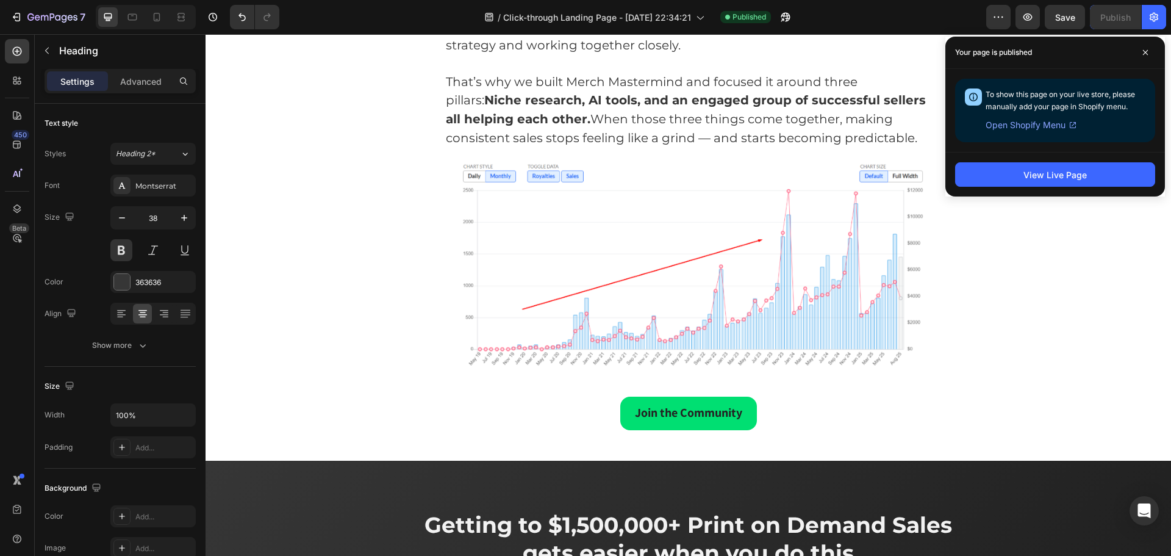
scroll to position [1891, 0]
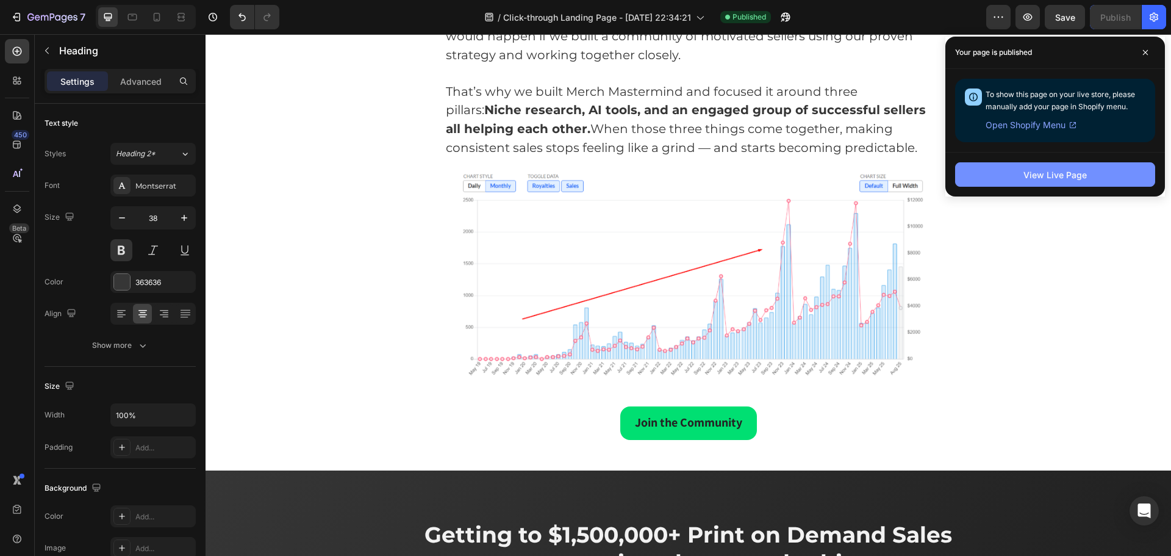
click at [1063, 177] on div "View Live Page" at bounding box center [1054, 174] width 63 height 13
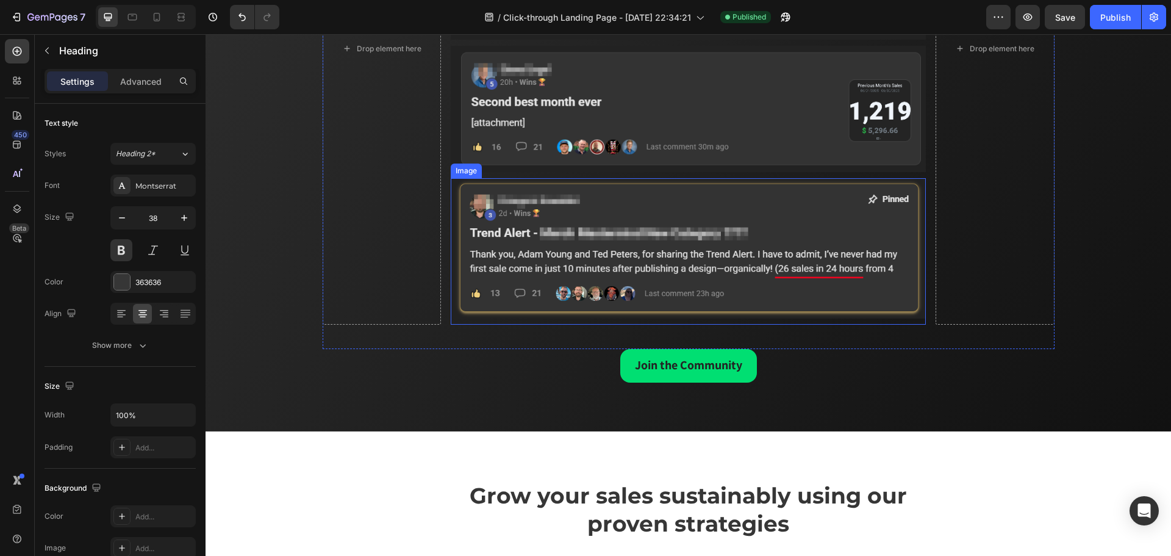
scroll to position [2988, 0]
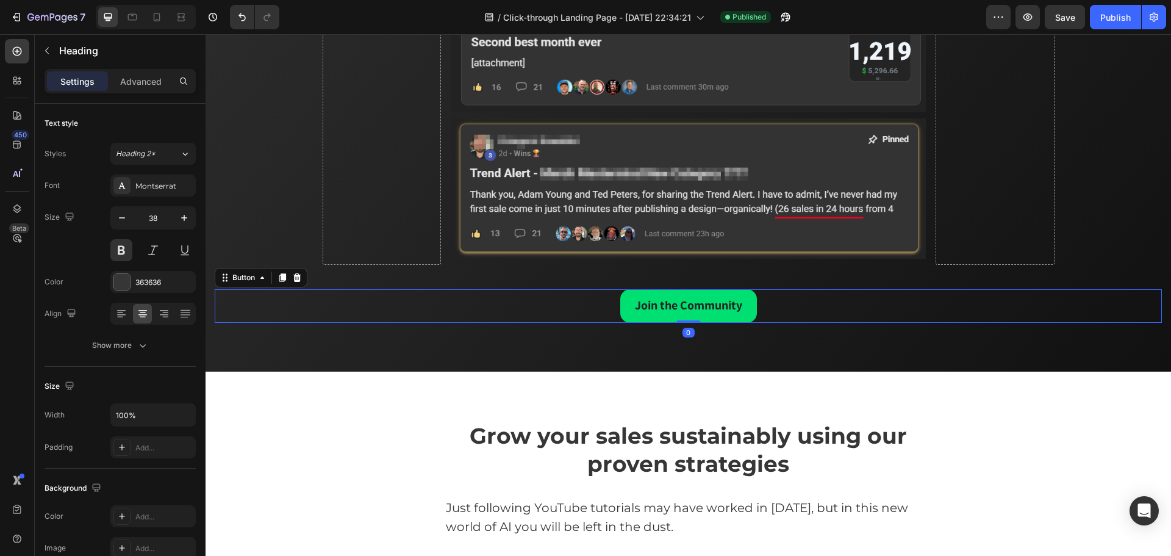
click at [786, 312] on div "Join the Community Button 0" at bounding box center [688, 306] width 947 height 34
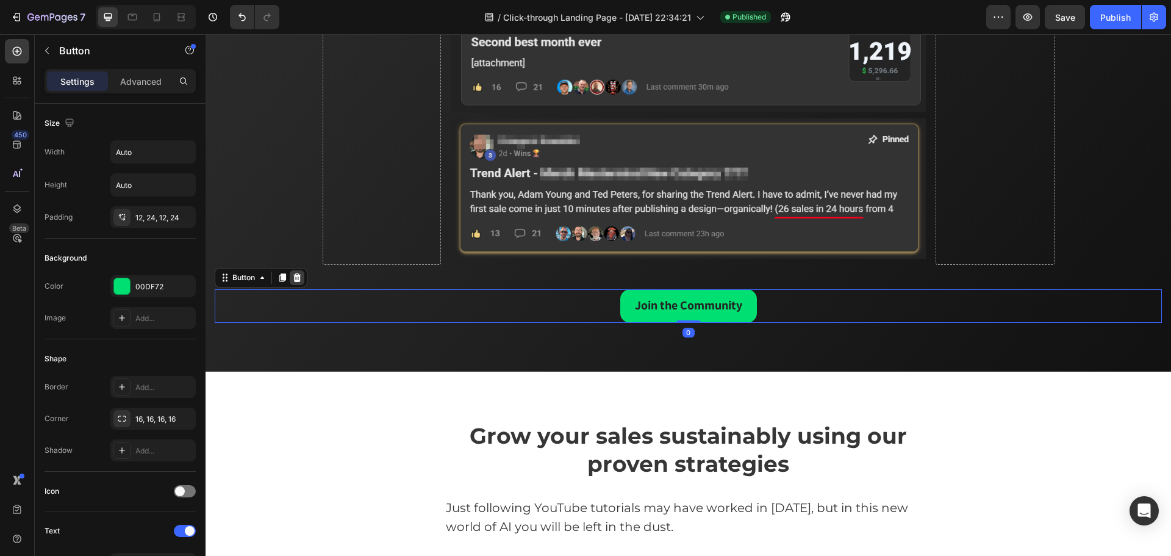
click at [304, 276] on div at bounding box center [297, 277] width 15 height 15
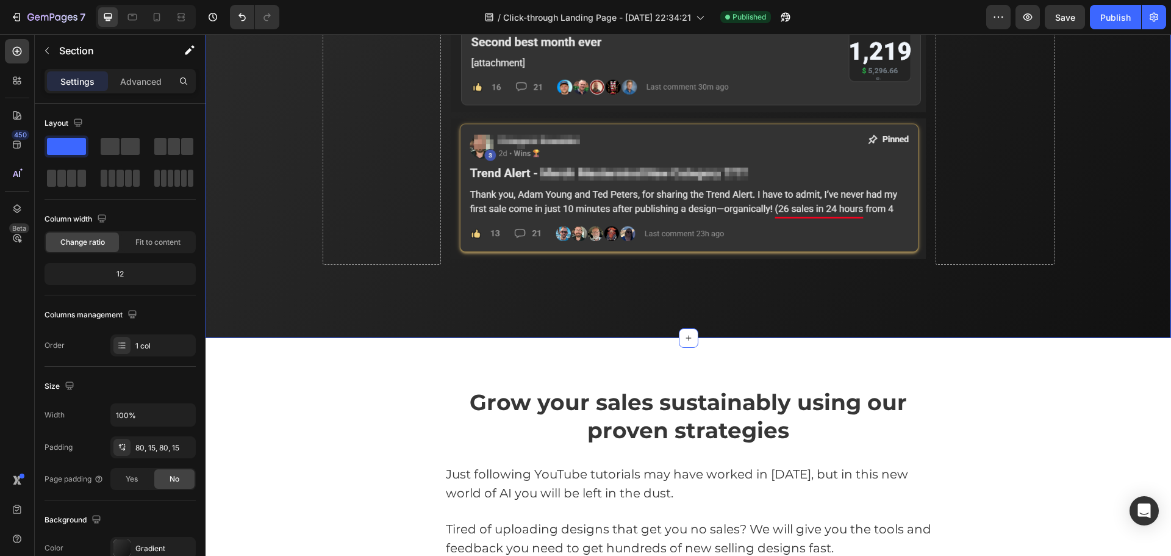
click at [603, 268] on div "Drop element here Image Image Image Image Drop element here Row 0" at bounding box center [689, 1] width 732 height 576
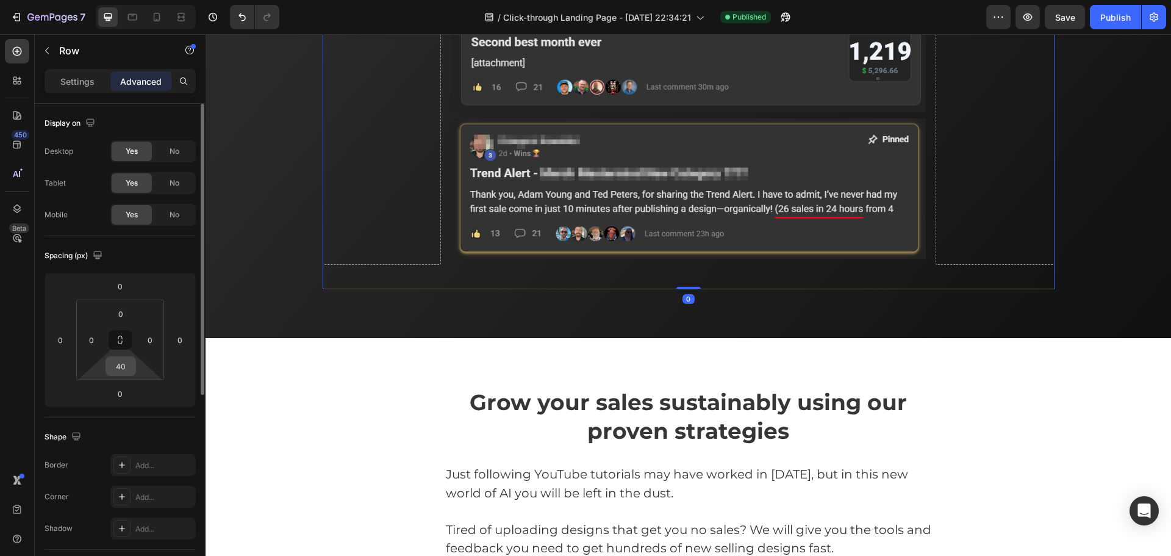
click at [121, 365] on input "40" at bounding box center [121, 366] width 24 height 18
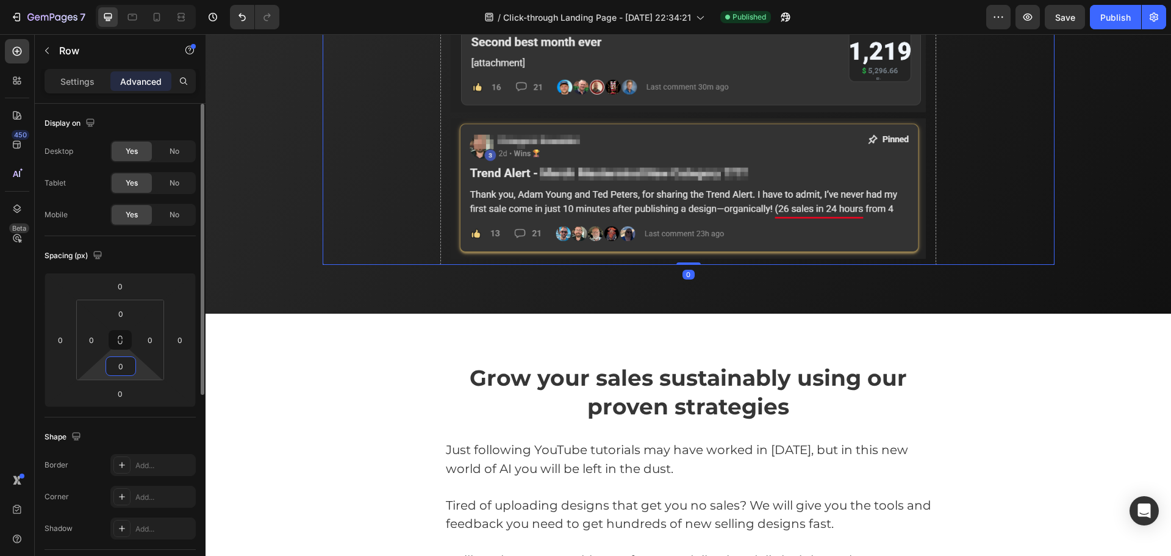
type input "0"
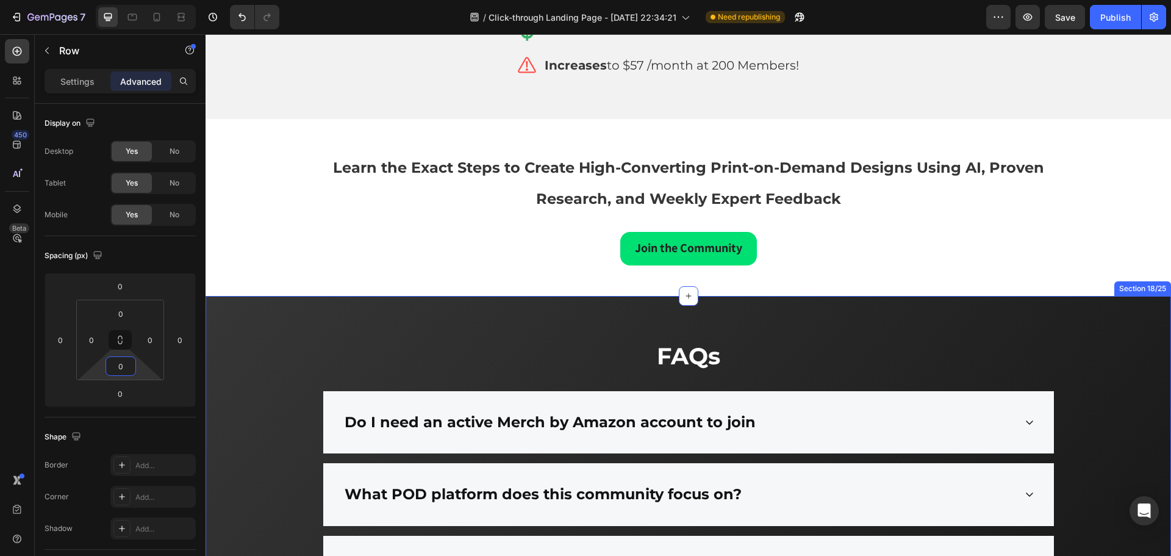
scroll to position [8844, 0]
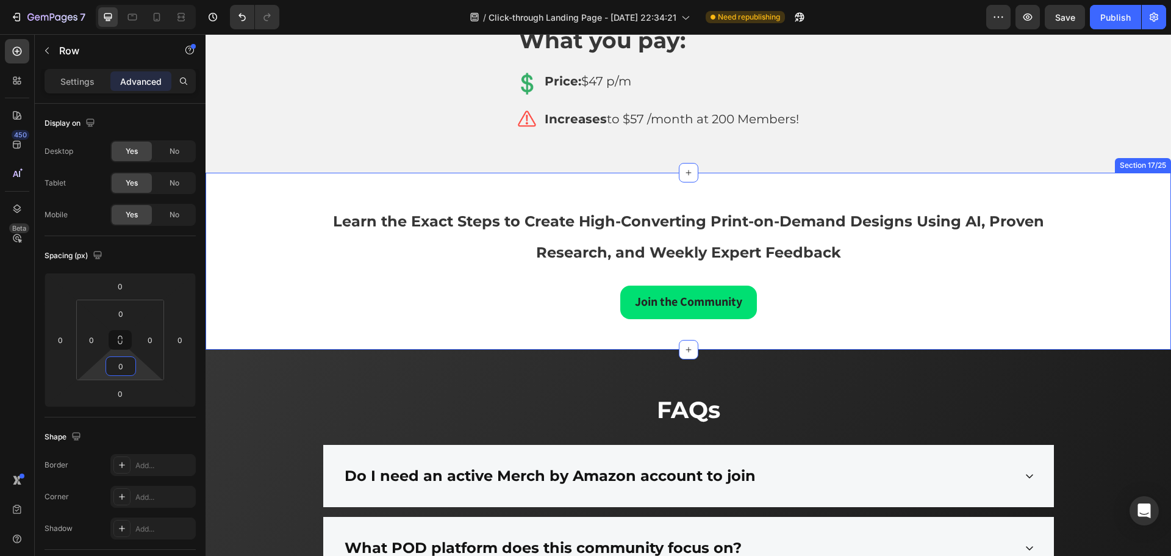
click at [1126, 245] on div "Learn the Exact Steps to Create High-Converting Print-on-Demand Designs Using A…" at bounding box center [688, 261] width 947 height 116
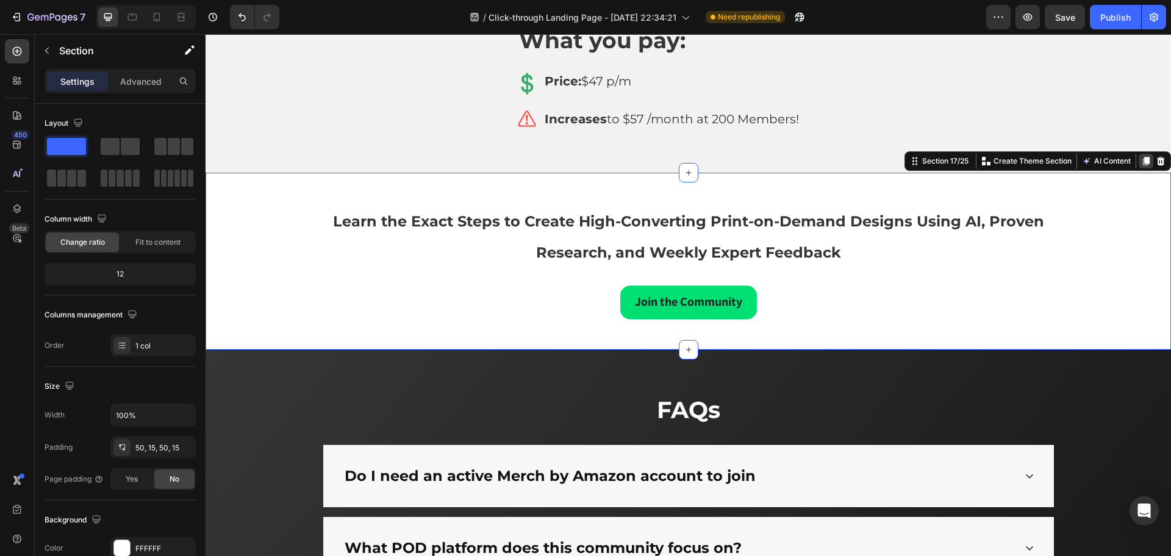
drag, startPoint x: 1137, startPoint y: 160, endPoint x: 1092, endPoint y: 165, distance: 45.9
click at [1143, 160] on icon at bounding box center [1146, 161] width 7 height 9
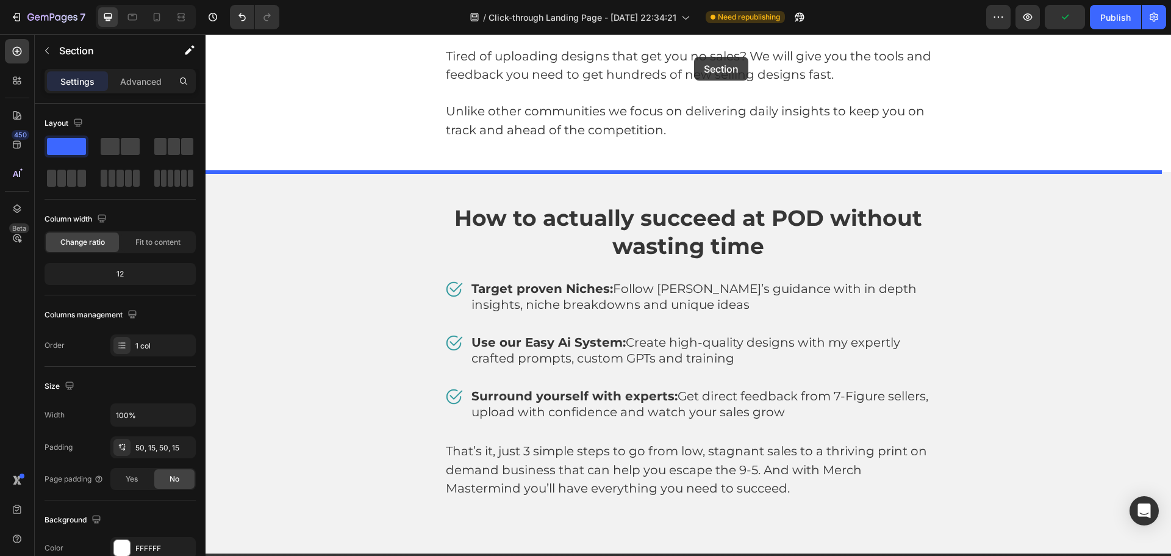
scroll to position [3406, 0]
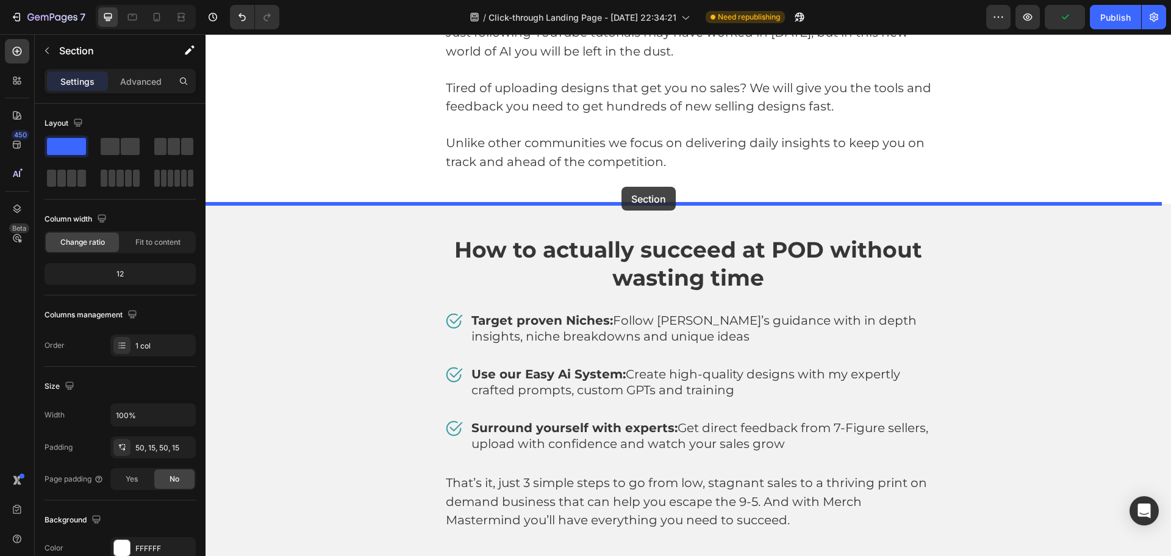
drag, startPoint x: 929, startPoint y: 337, endPoint x: 621, endPoint y: 187, distance: 342.0
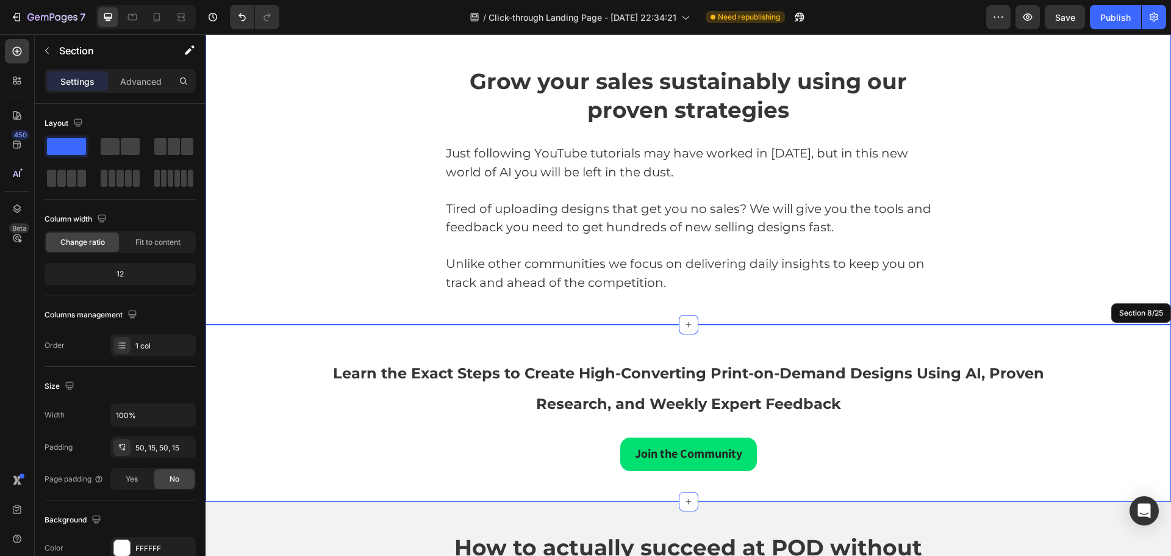
scroll to position [3284, 0]
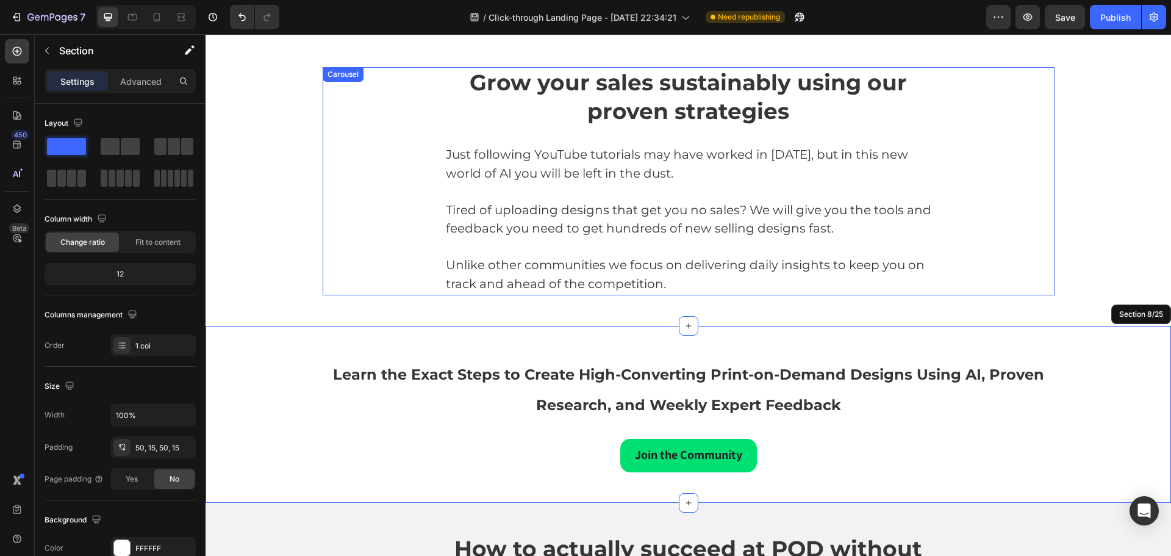
click at [370, 136] on div "Grow your sales sustainably using our proven strategies Heading Just following …" at bounding box center [689, 181] width 732 height 228
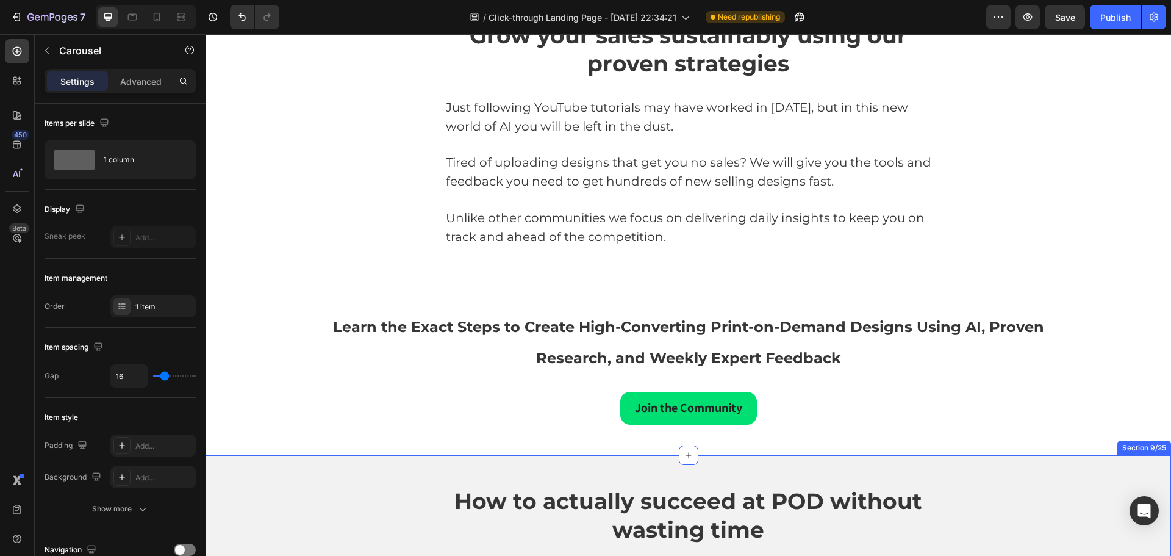
scroll to position [2796, 0]
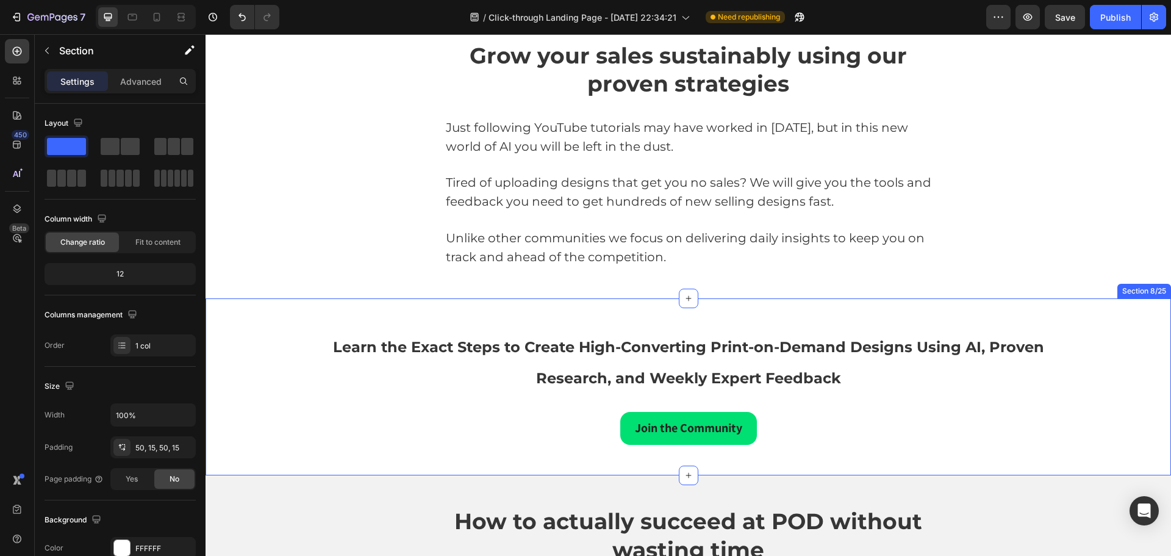
click at [443, 318] on div "Learn the Exact Steps to Create High-Converting Print-on-Demand Designs Using A…" at bounding box center [688, 386] width 965 height 177
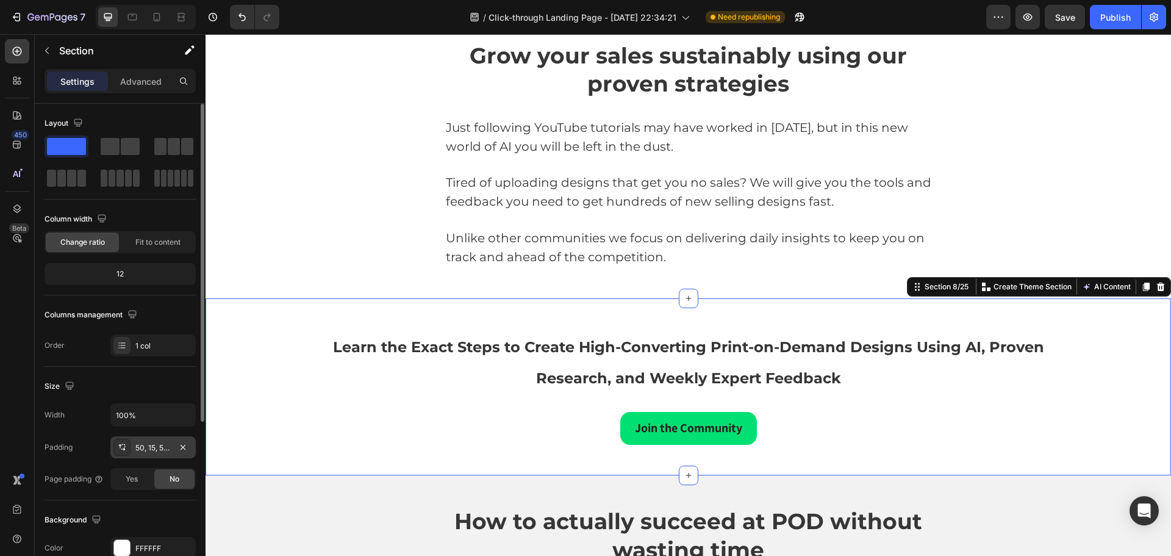
click at [143, 447] on div "50, 15, 50, 15" at bounding box center [152, 447] width 35 height 11
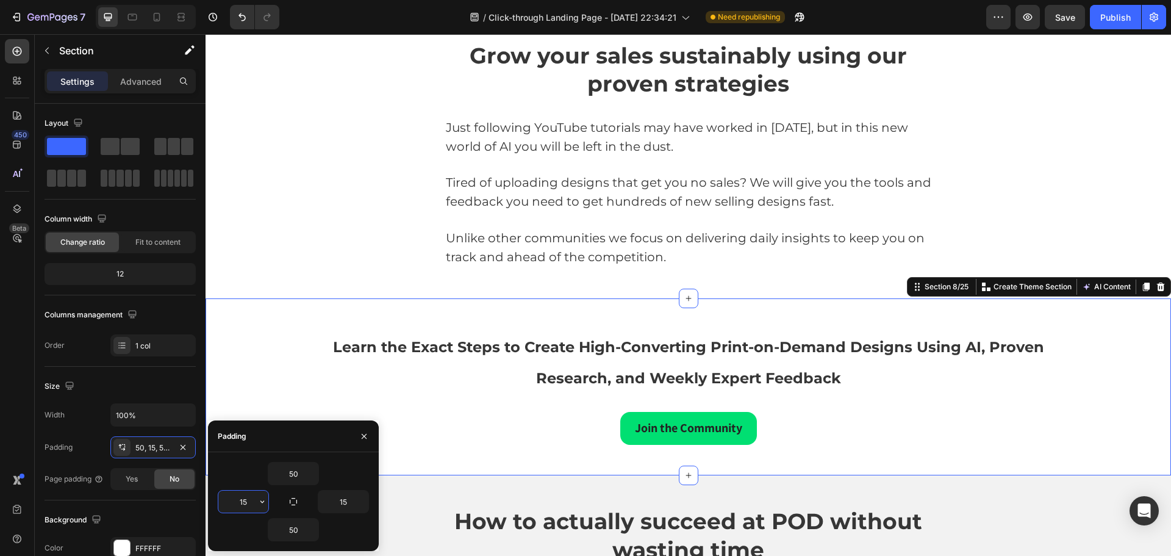
click at [252, 496] on input "15" at bounding box center [243, 501] width 50 height 22
click at [300, 471] on input "50" at bounding box center [293, 473] width 50 height 22
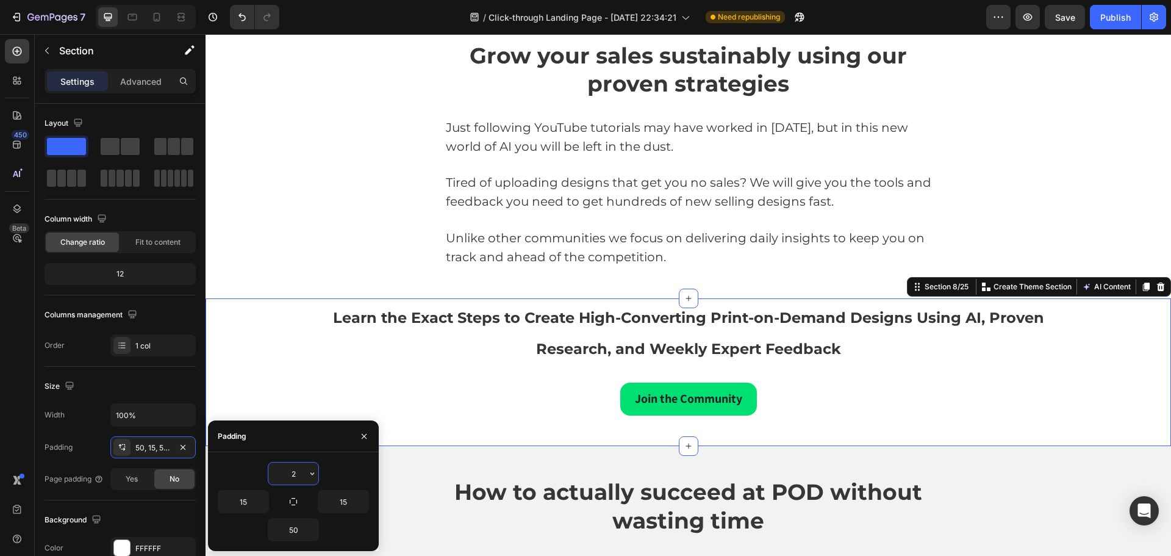
type input "20"
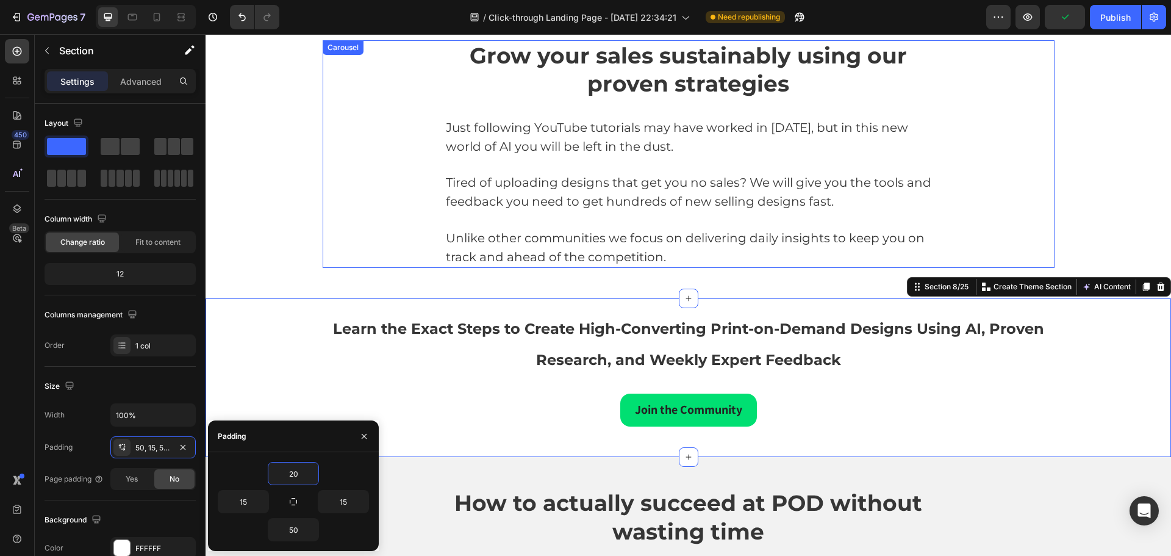
click at [323, 209] on div "Grow your sales sustainably using our proven strategies Heading Just following …" at bounding box center [689, 154] width 732 height 228
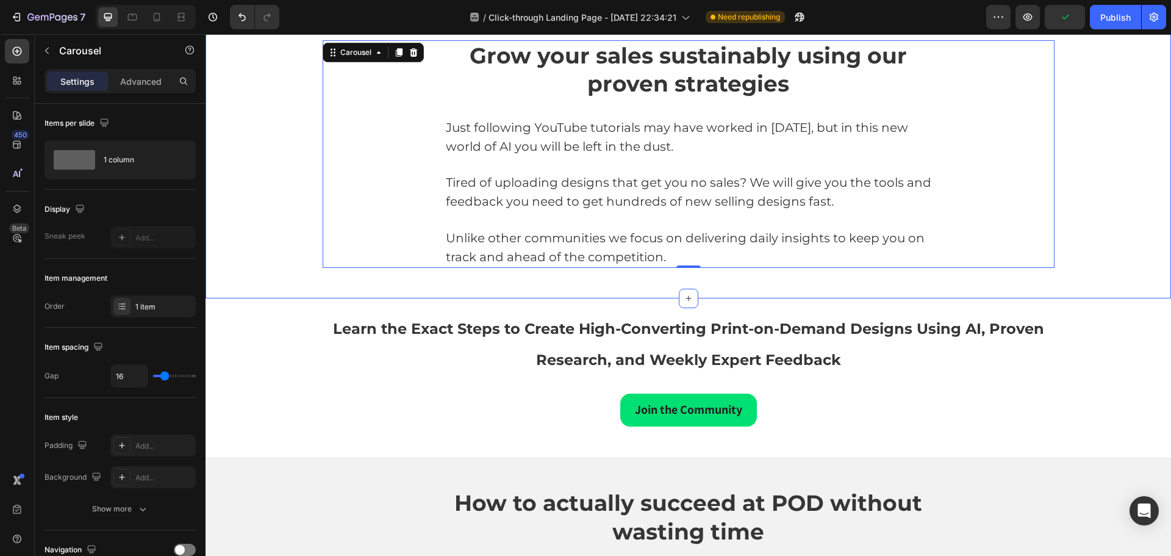
click at [269, 157] on div "Grow your sales sustainably using our proven strategies Heading Just following …" at bounding box center [688, 154] width 947 height 228
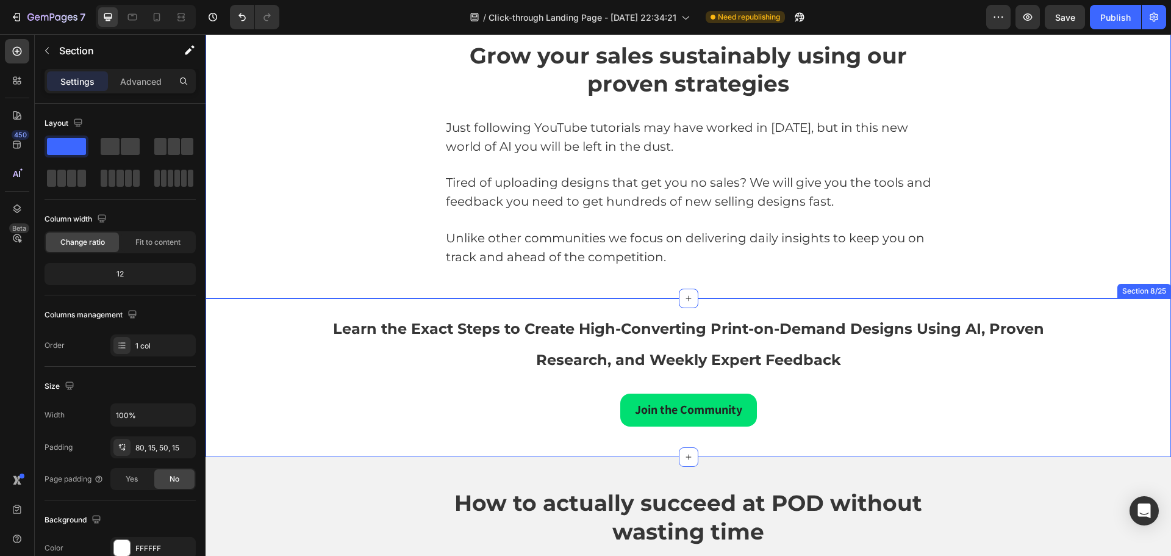
click at [1116, 413] on div "Learn the Exact Steps to Create High-Converting Print-on-Demand Designs Using A…" at bounding box center [688, 368] width 947 height 116
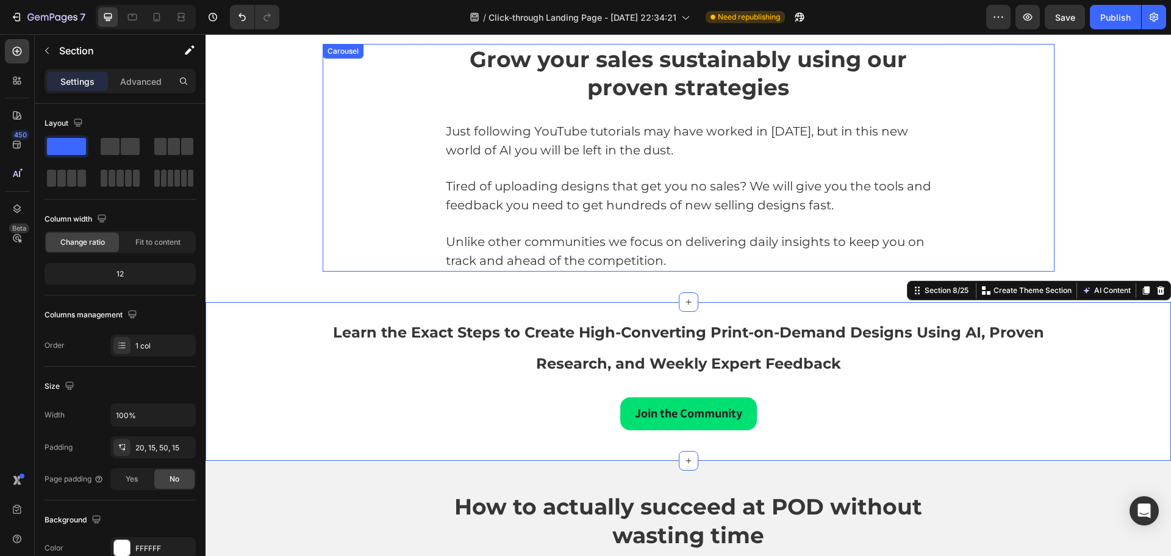
scroll to position [2735, 0]
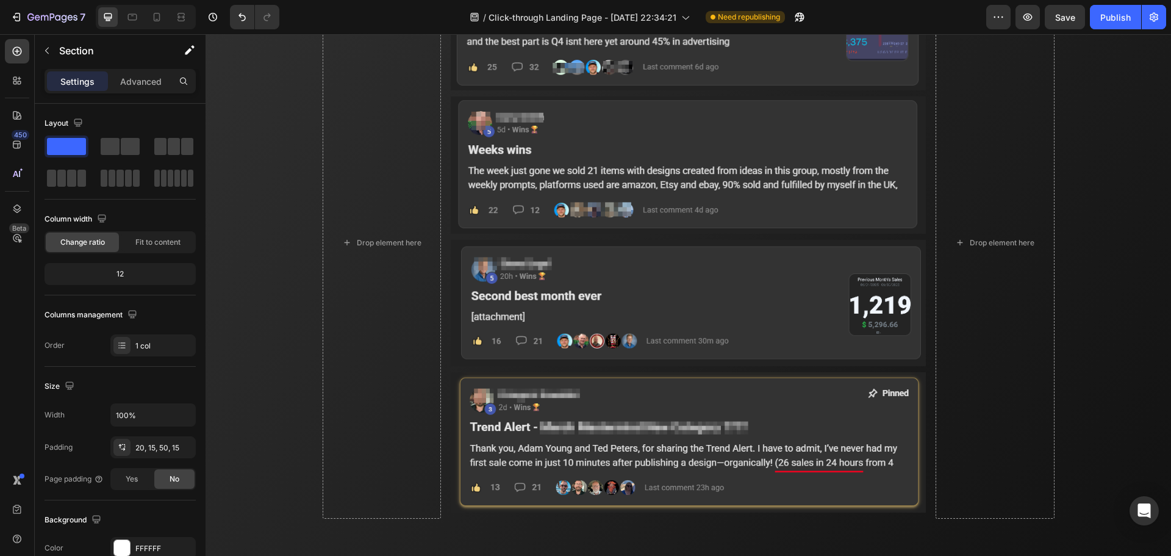
click at [1086, 12] on div "Preview Save Publish" at bounding box center [1076, 17] width 180 height 24
drag, startPoint x: 1072, startPoint y: 22, endPoint x: 1101, endPoint y: 23, distance: 29.3
click at [1072, 23] on div "Save" at bounding box center [1065, 17] width 20 height 13
click at [1115, 17] on div "Publish" at bounding box center [1115, 17] width 30 height 13
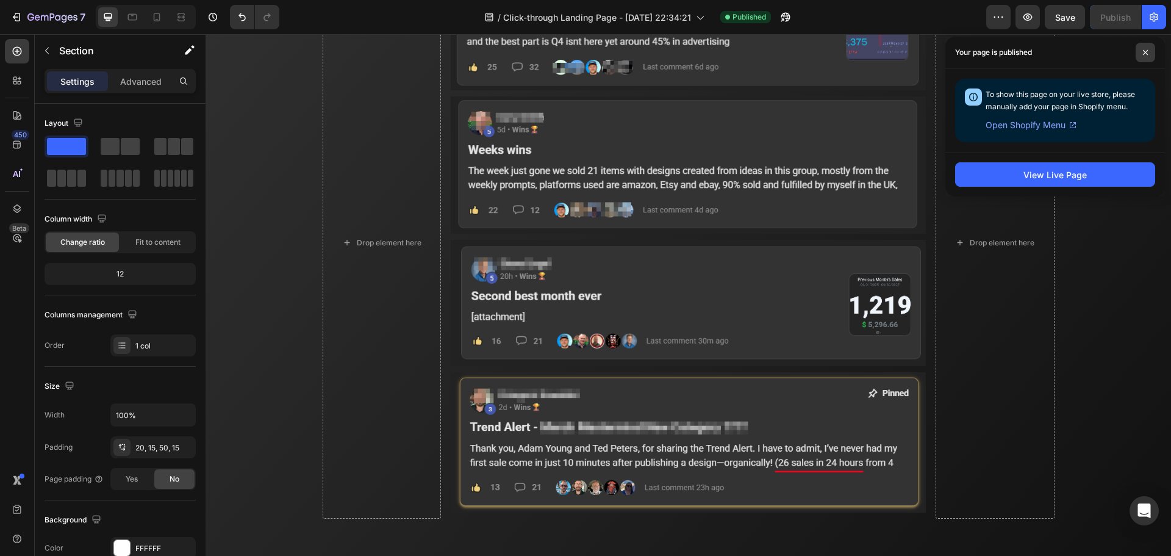
click at [1144, 52] on icon at bounding box center [1145, 52] width 6 height 6
